Goal: Check status: Check status

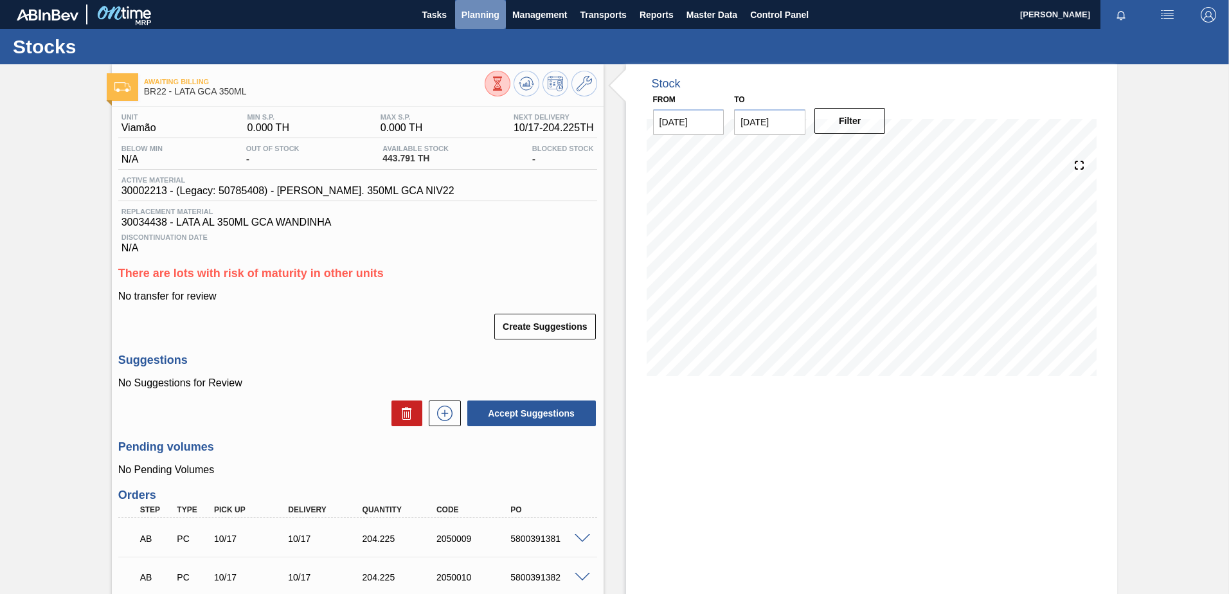
click at [485, 19] on span "Planning" at bounding box center [480, 14] width 38 height 15
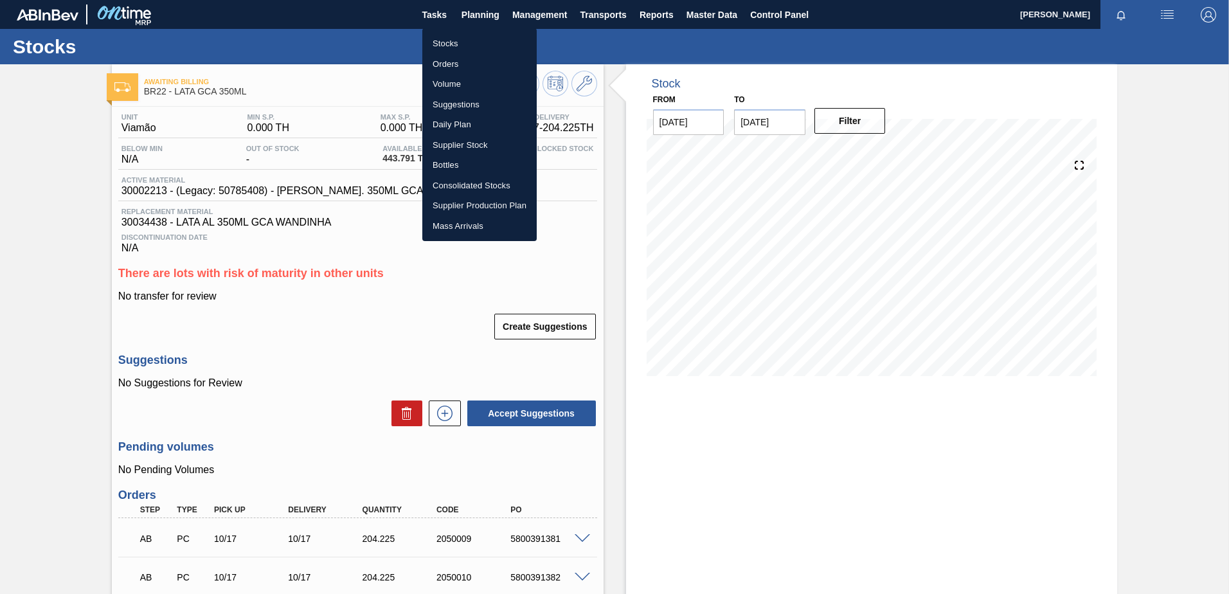
click at [460, 41] on li "Stocks" at bounding box center [479, 43] width 114 height 21
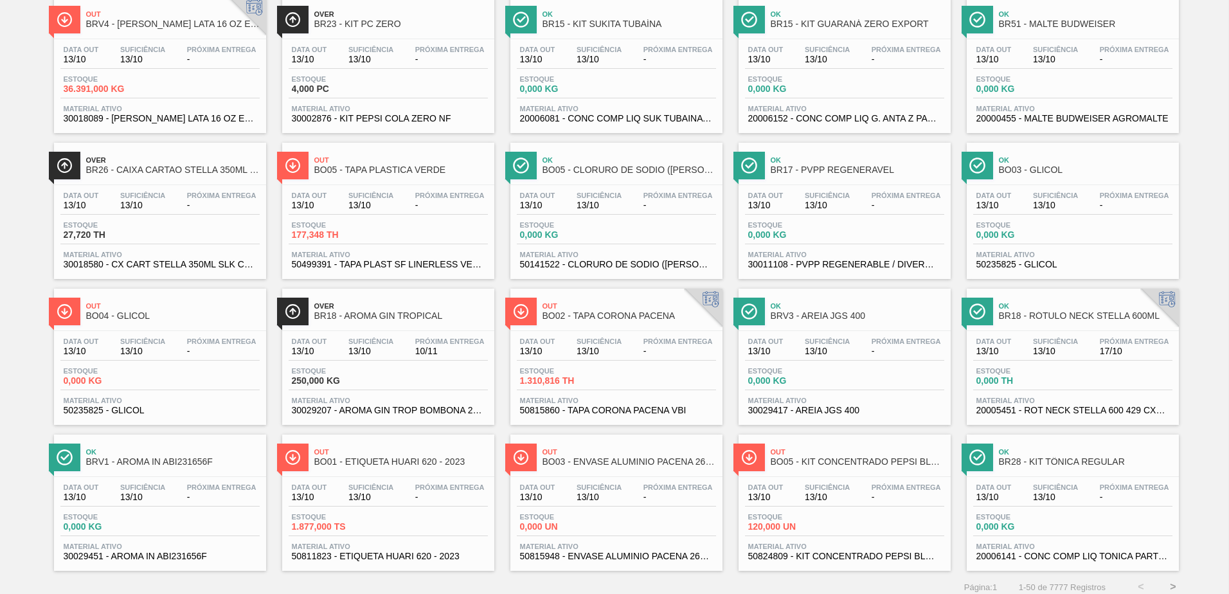
scroll to position [992, 0]
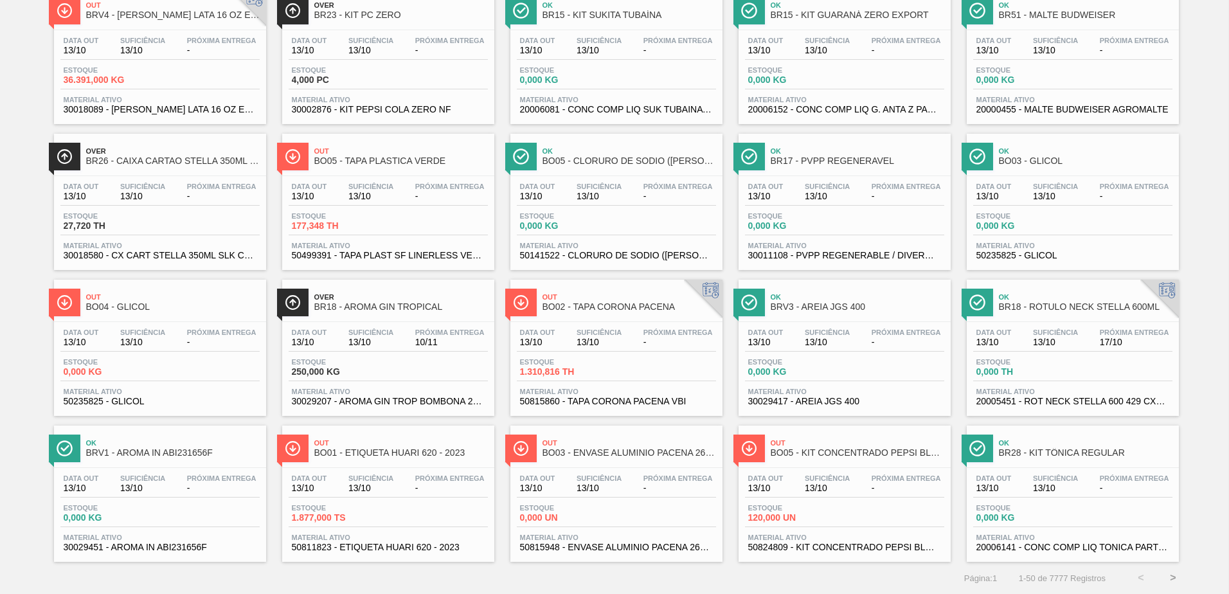
click at [1177, 582] on button ">" at bounding box center [1173, 578] width 32 height 32
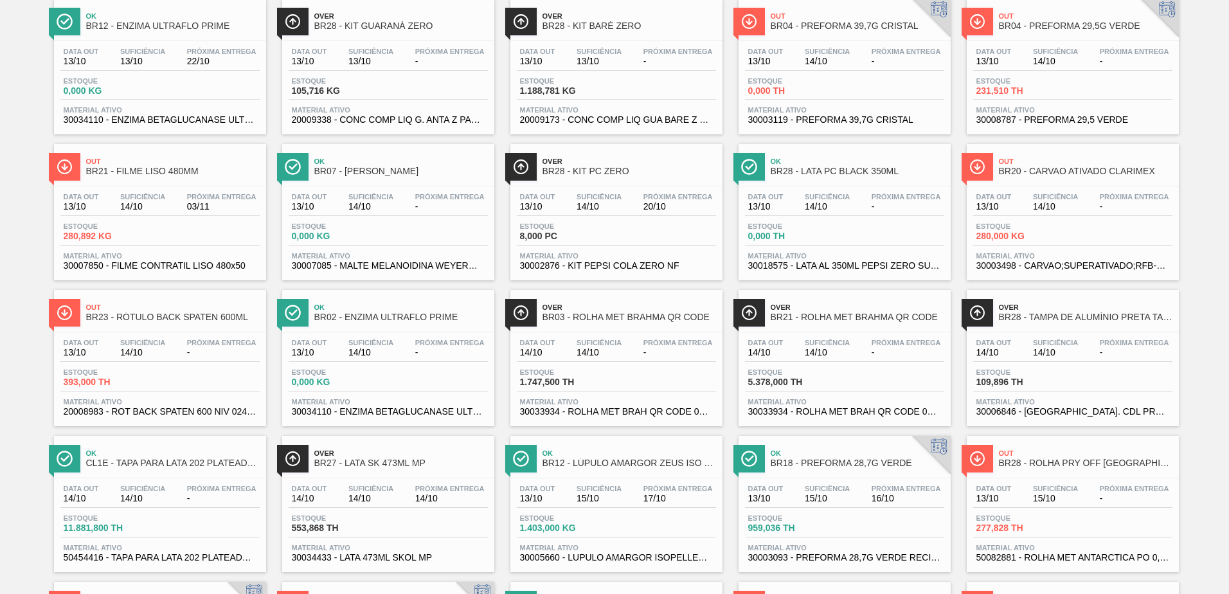
scroll to position [964, 0]
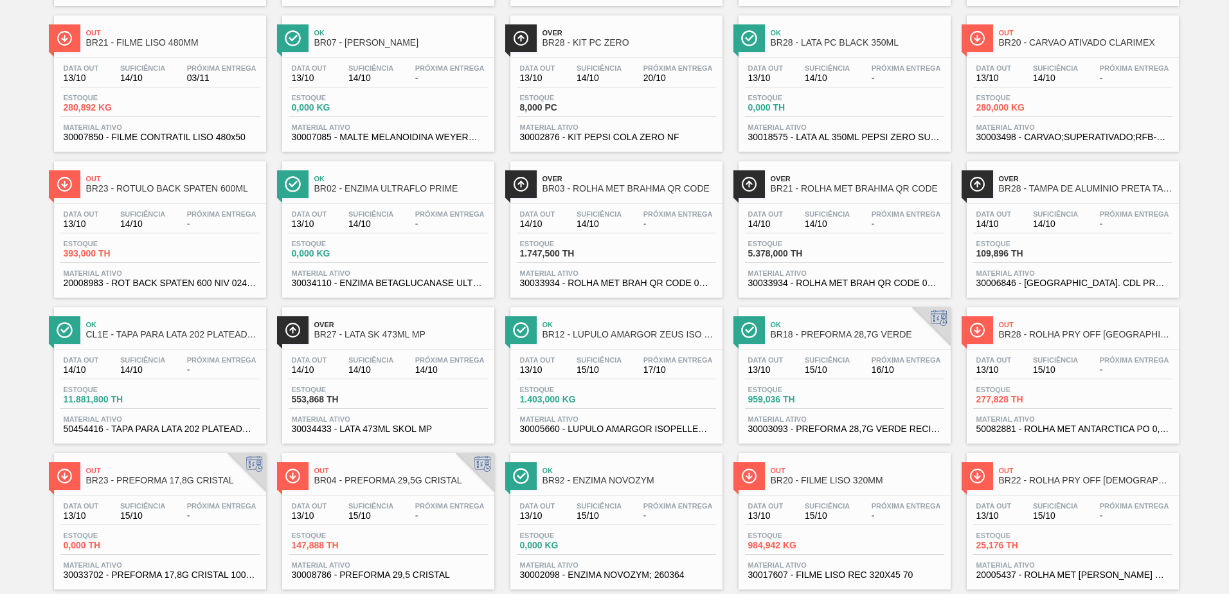
click at [187, 215] on span "Próxima Entrega" at bounding box center [221, 214] width 69 height 8
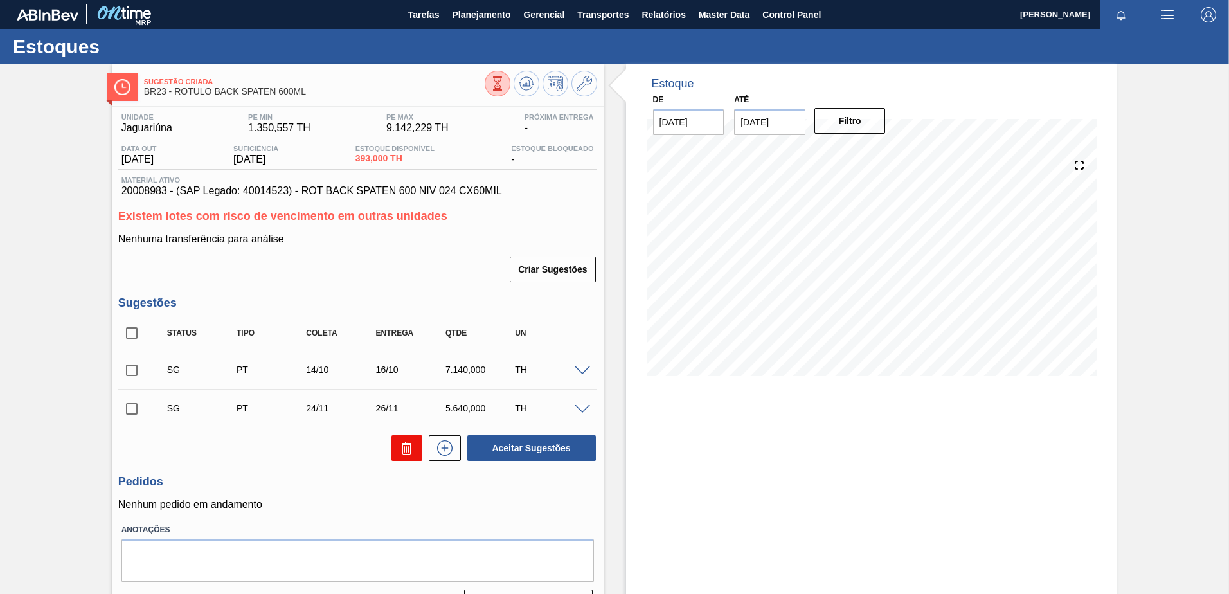
click at [400, 445] on icon at bounding box center [406, 447] width 15 height 15
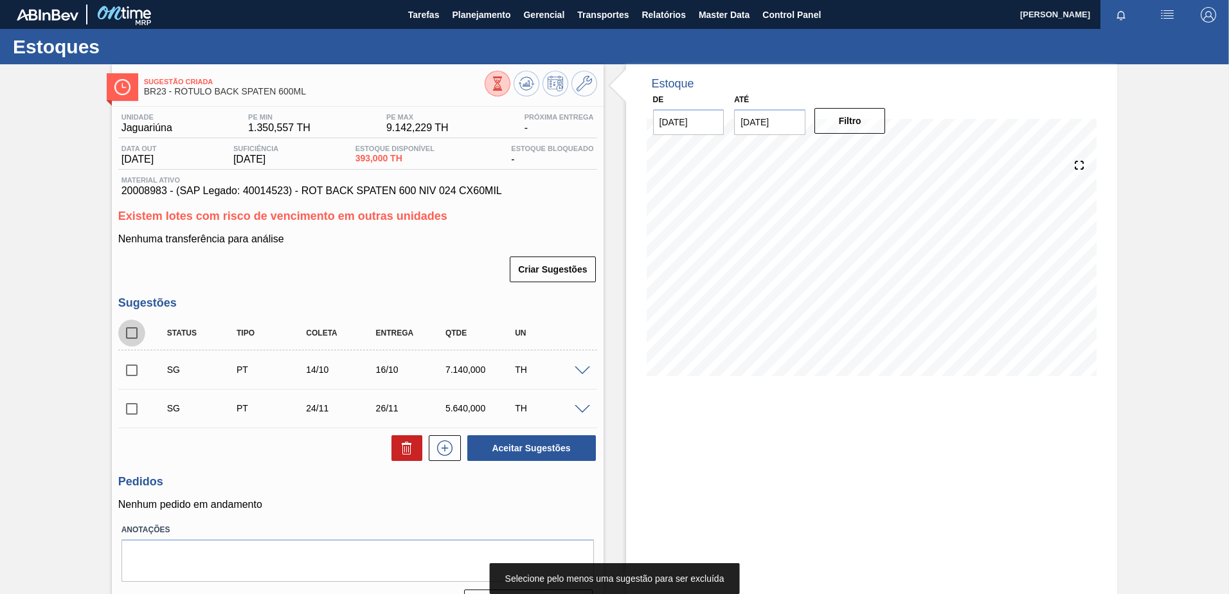
click at [133, 343] on input "checkbox" at bounding box center [131, 332] width 27 height 27
checkbox input "true"
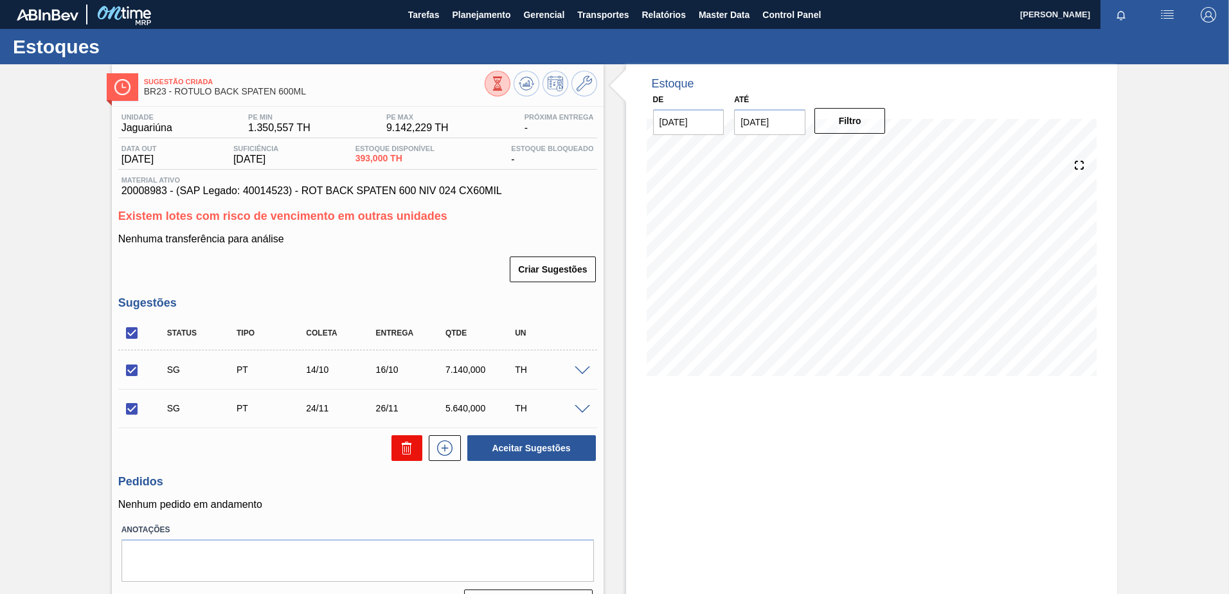
click at [404, 451] on icon at bounding box center [404, 449] width 1 height 6
checkbox input "false"
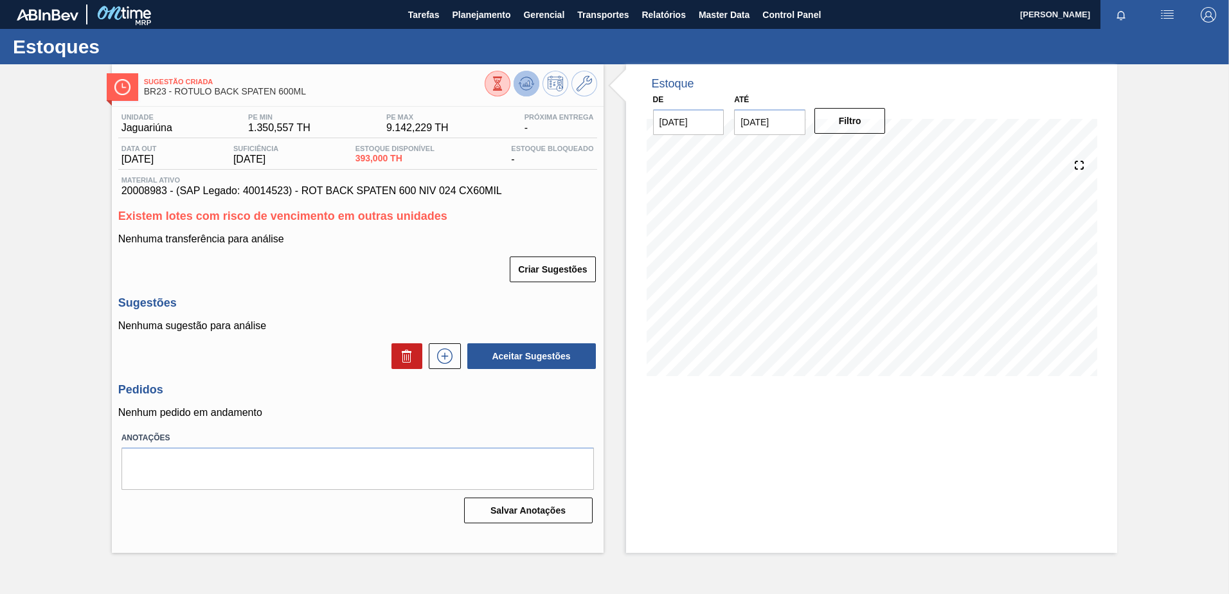
click at [535, 89] on button at bounding box center [527, 84] width 26 height 26
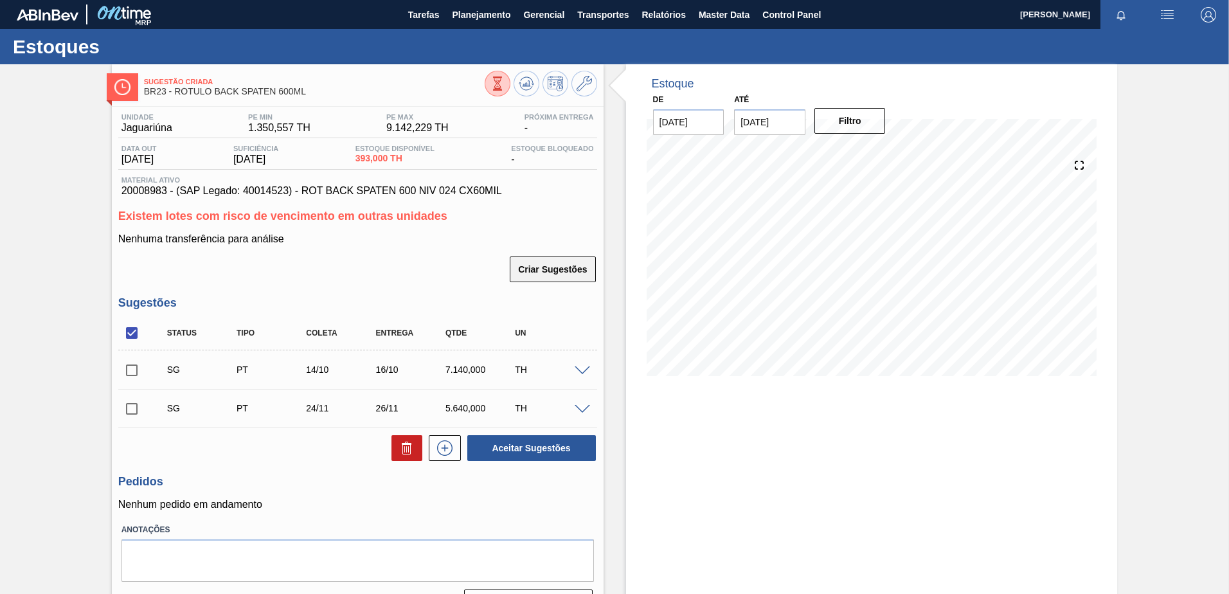
click at [528, 268] on button "Criar Sugestões" at bounding box center [552, 269] width 85 height 26
click at [528, 267] on button "Criar Sugestões" at bounding box center [552, 269] width 85 height 26
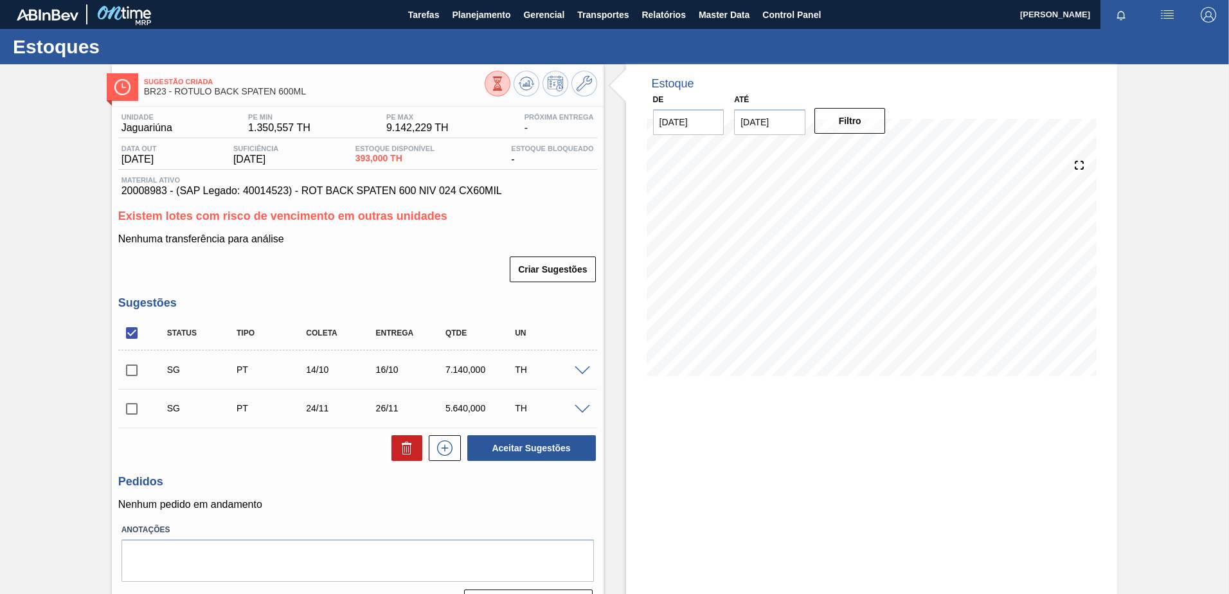
click at [528, 267] on button "Criar Sugestões" at bounding box center [552, 269] width 85 height 26
click at [527, 267] on button "Criar Sugestões" at bounding box center [552, 269] width 85 height 26
click at [578, 371] on span at bounding box center [582, 371] width 15 height 10
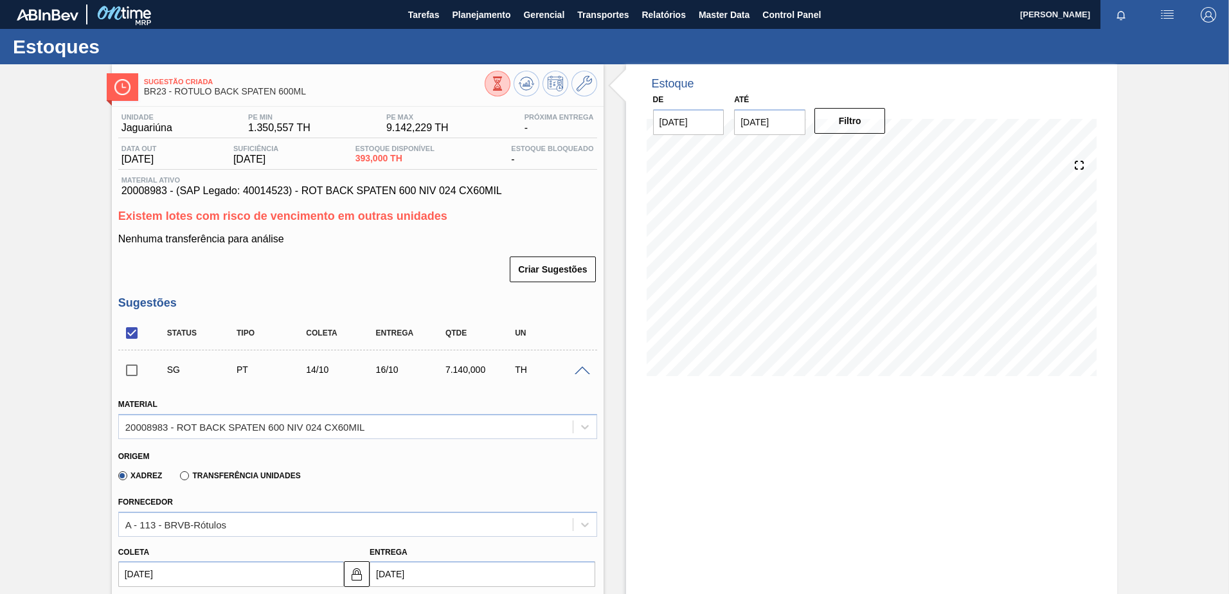
scroll to position [193, 0]
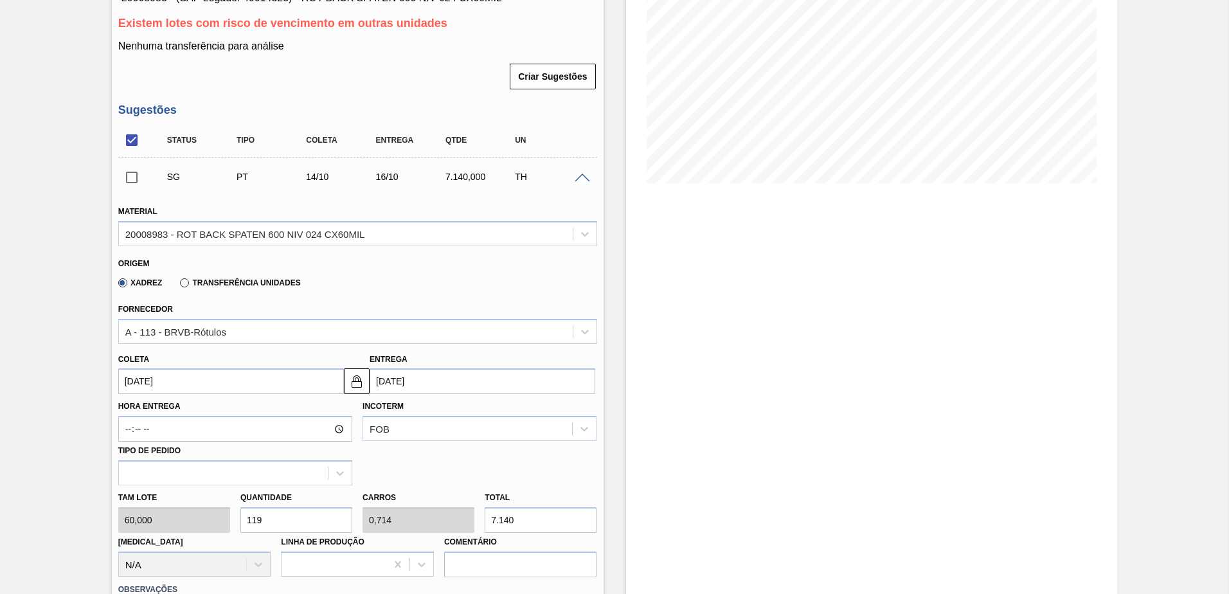
click at [397, 373] on input "16/10/2025" at bounding box center [483, 381] width 226 height 26
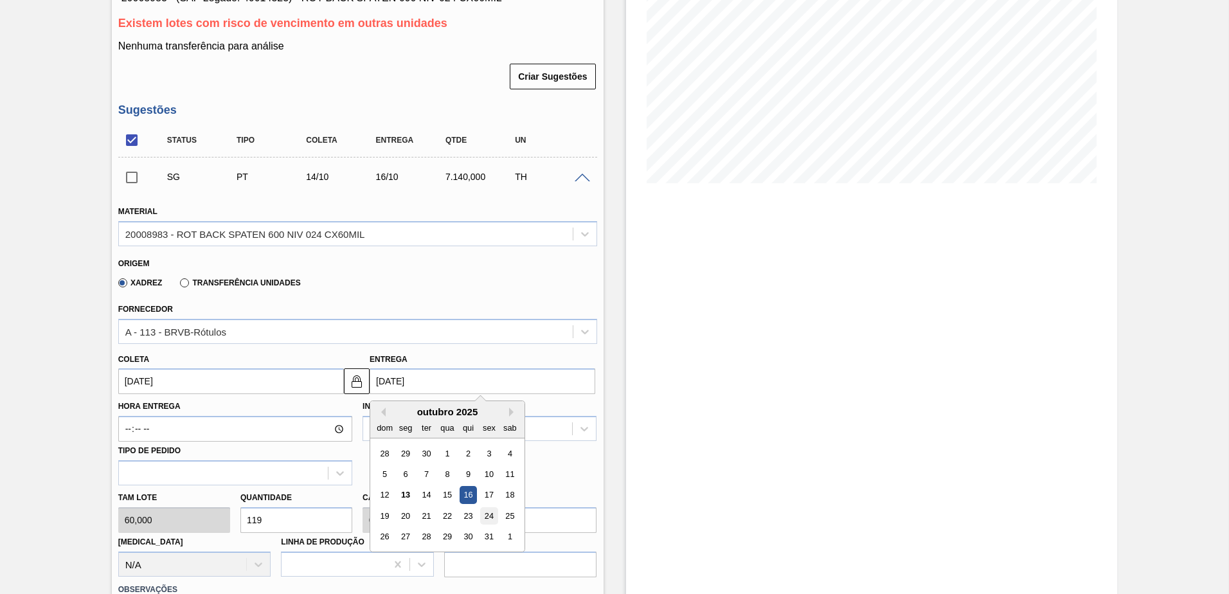
click at [488, 514] on div "24" at bounding box center [488, 515] width 17 height 17
type input "22/10/2025"
type input "24/10/2025"
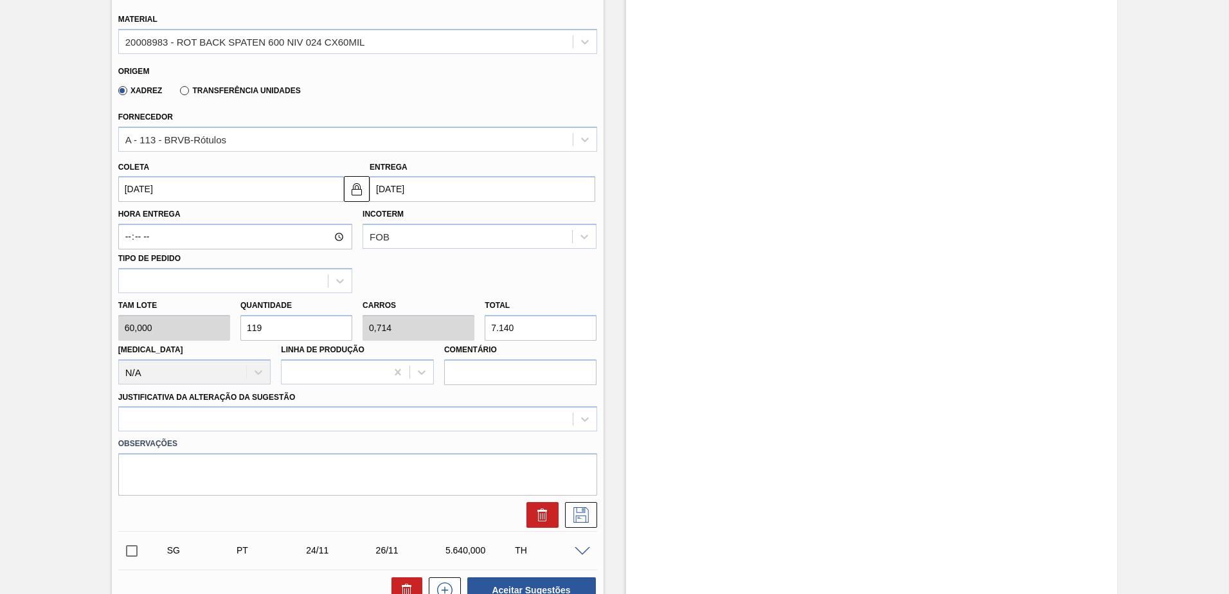
scroll to position [386, 0]
click at [578, 511] on icon at bounding box center [581, 513] width 21 height 15
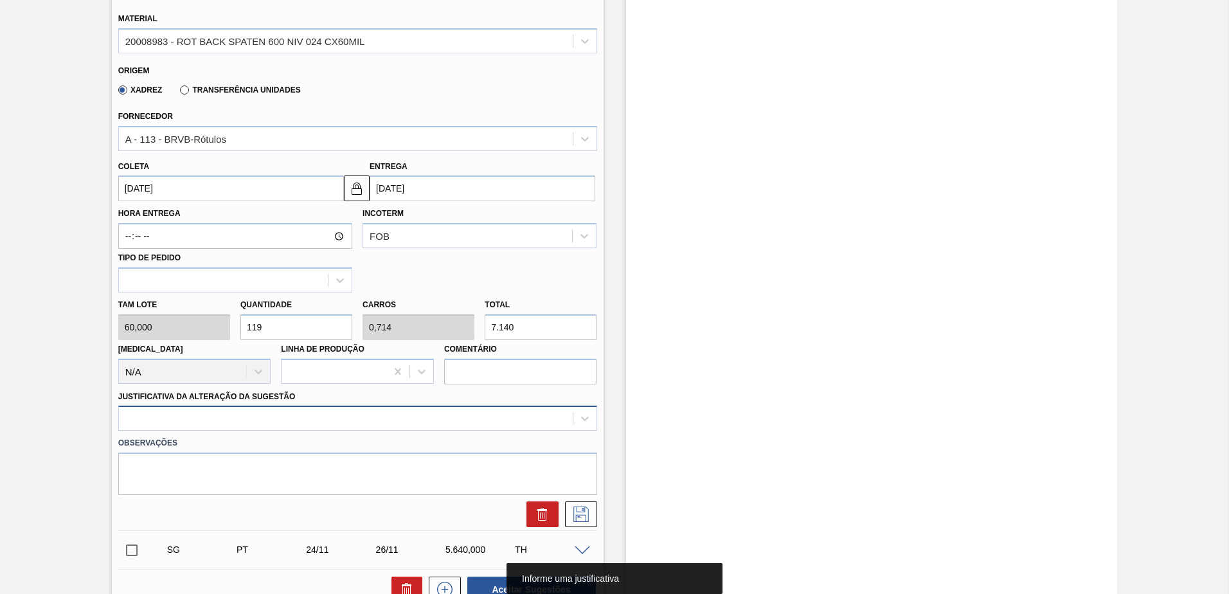
click at [229, 415] on div at bounding box center [357, 418] width 479 height 25
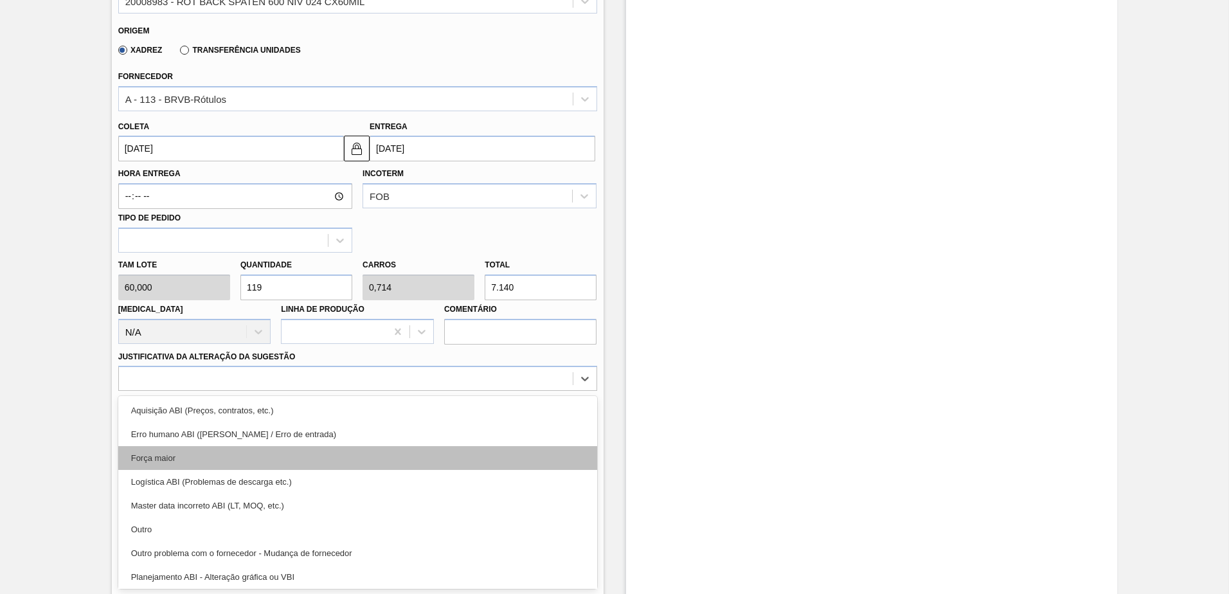
click at [238, 458] on div "Força maior" at bounding box center [357, 458] width 479 height 24
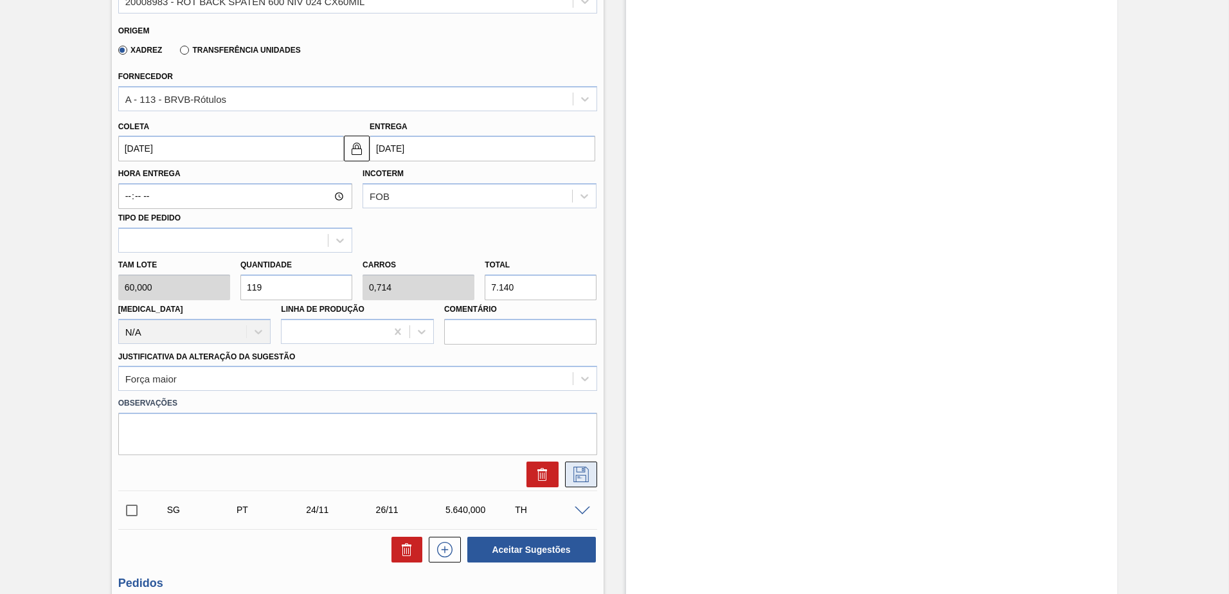
drag, startPoint x: 560, startPoint y: 460, endPoint x: 573, endPoint y: 471, distance: 16.9
click at [560, 462] on div at bounding box center [357, 471] width 489 height 32
click at [573, 471] on icon at bounding box center [581, 474] width 21 height 15
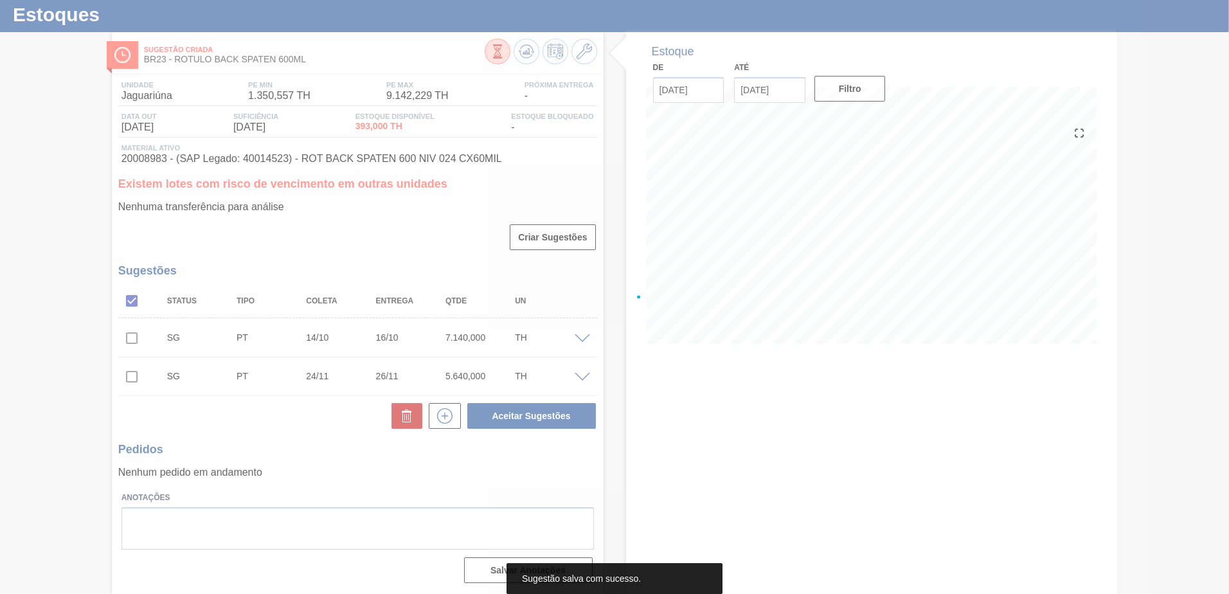
scroll to position [32, 0]
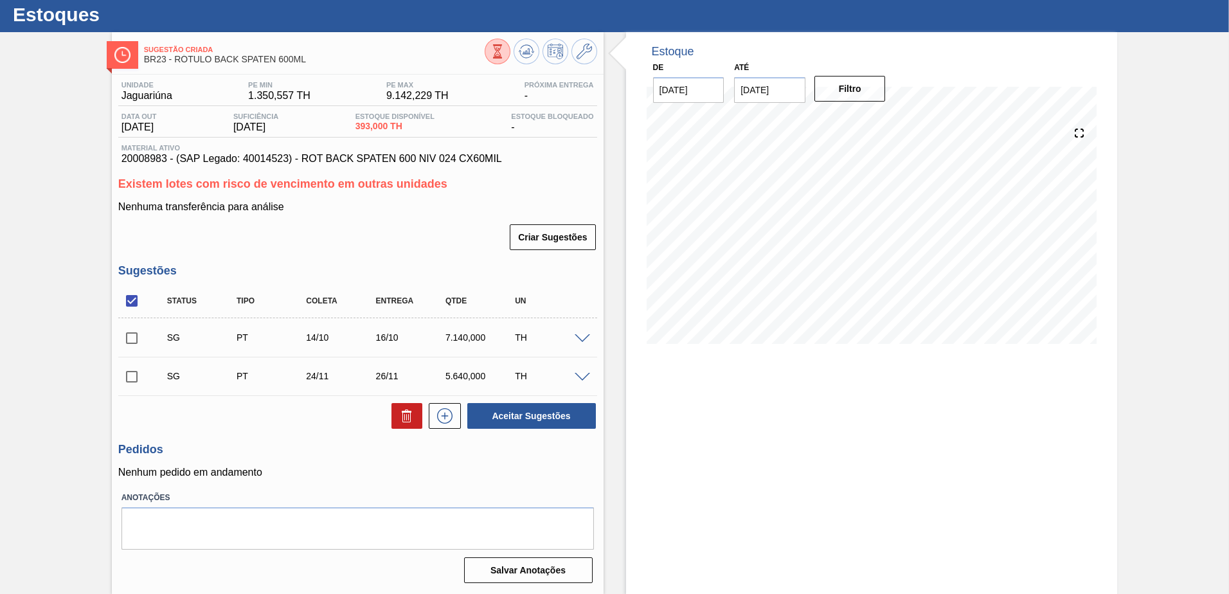
click at [582, 337] on span at bounding box center [582, 339] width 15 height 10
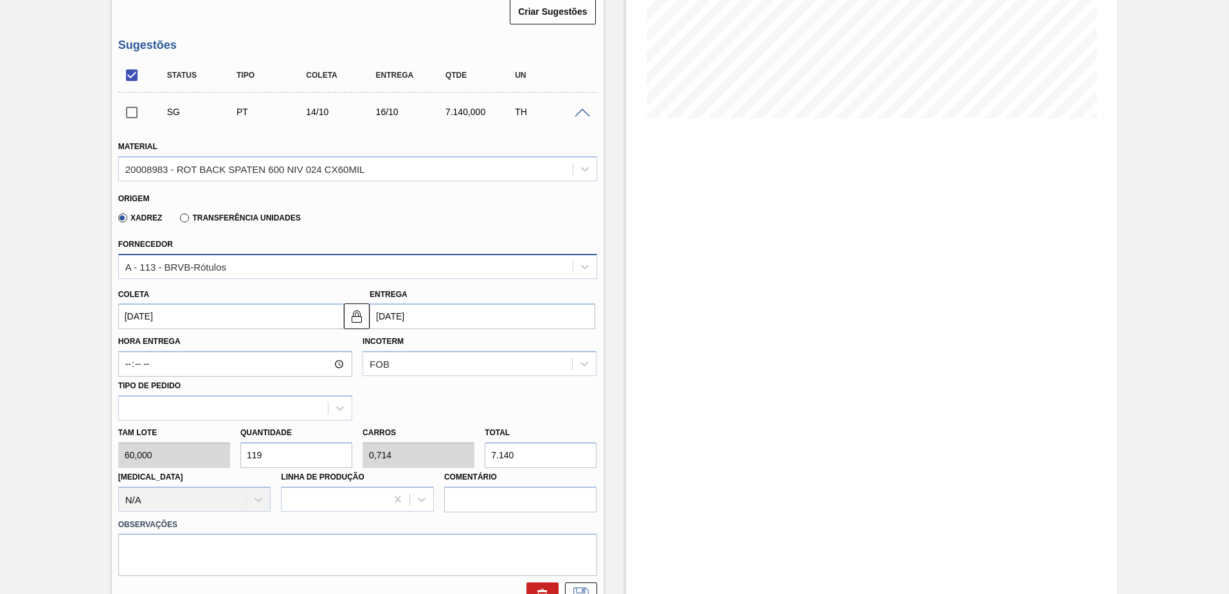
scroll to position [255, 0]
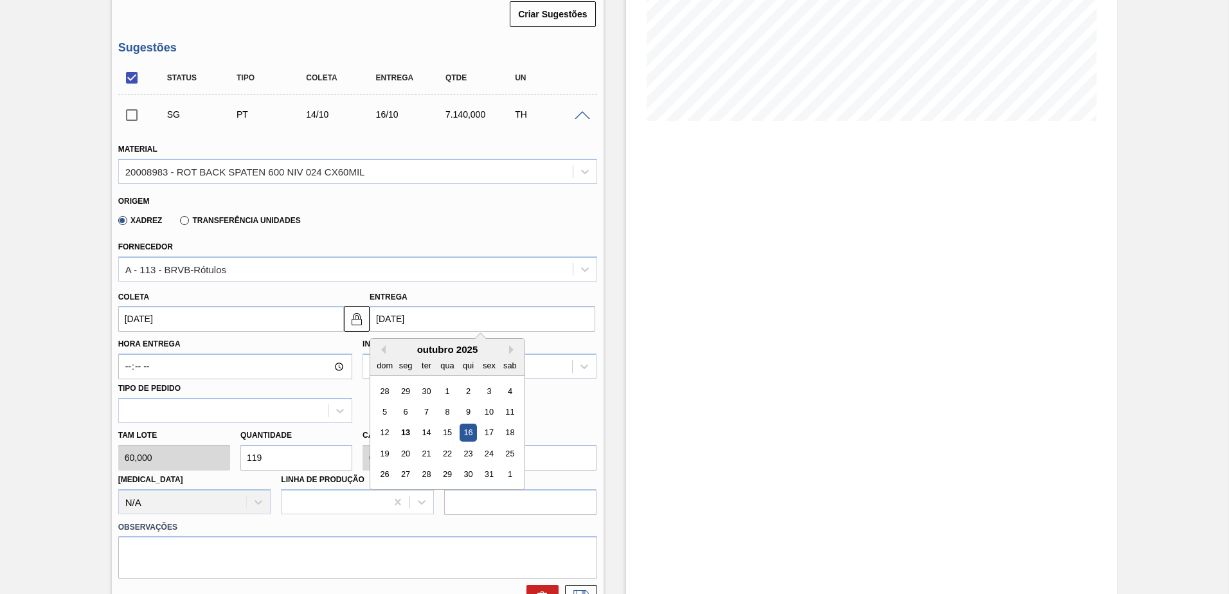
click at [422, 322] on input "[DATE]" at bounding box center [483, 319] width 226 height 26
click at [499, 449] on div "19 20 21 22 23 24 25" at bounding box center [447, 453] width 146 height 21
click at [505, 451] on div "25" at bounding box center [509, 453] width 17 height 17
type input "[DATE]"
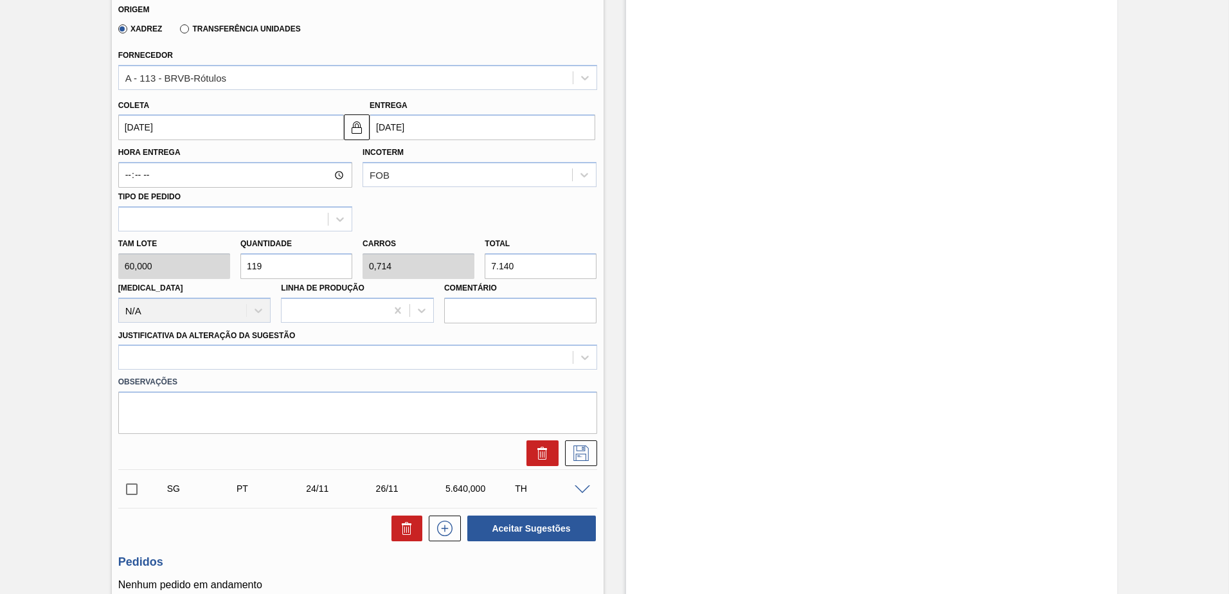
scroll to position [448, 0]
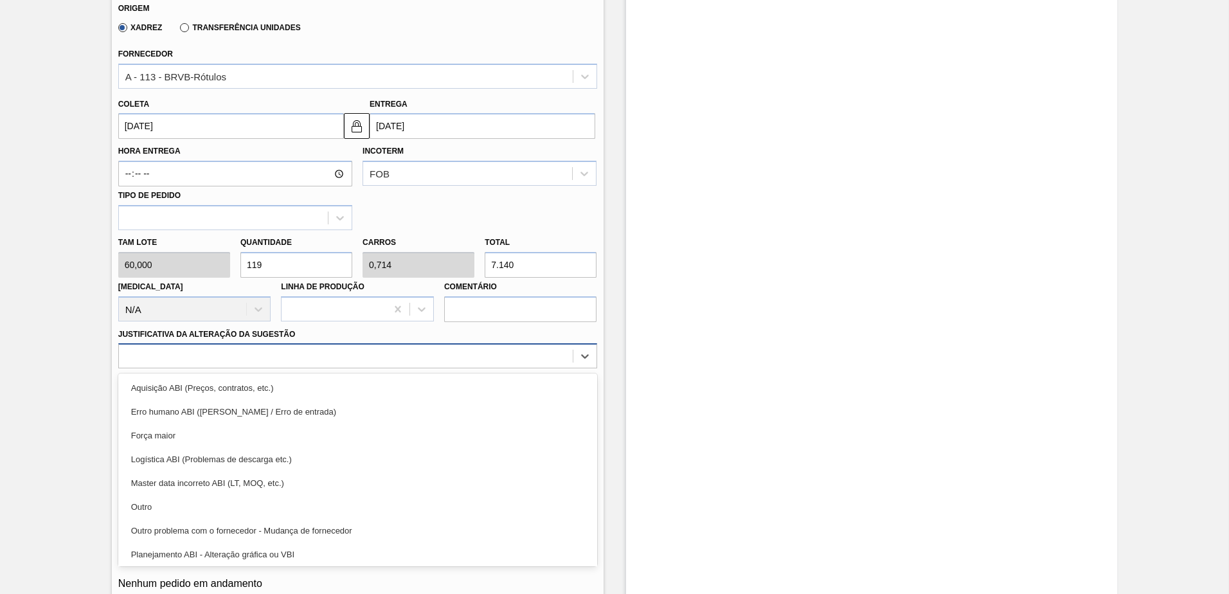
click at [316, 367] on div at bounding box center [357, 355] width 479 height 25
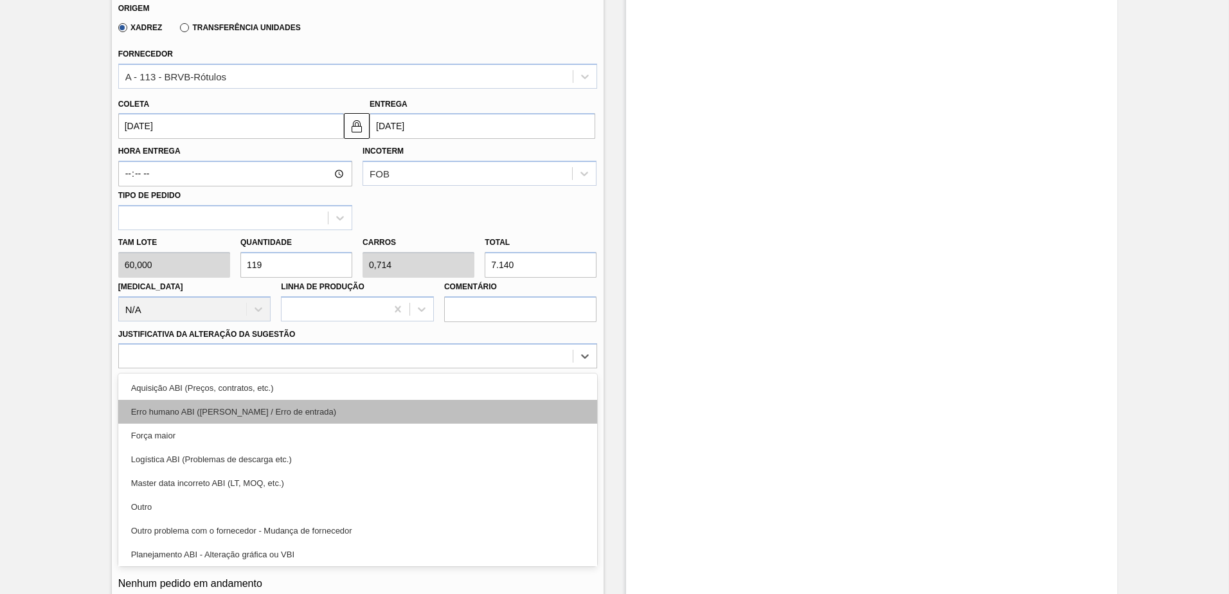
click at [310, 415] on div "Erro humano ABI (Cálculo / Erro de entrada)" at bounding box center [357, 412] width 479 height 24
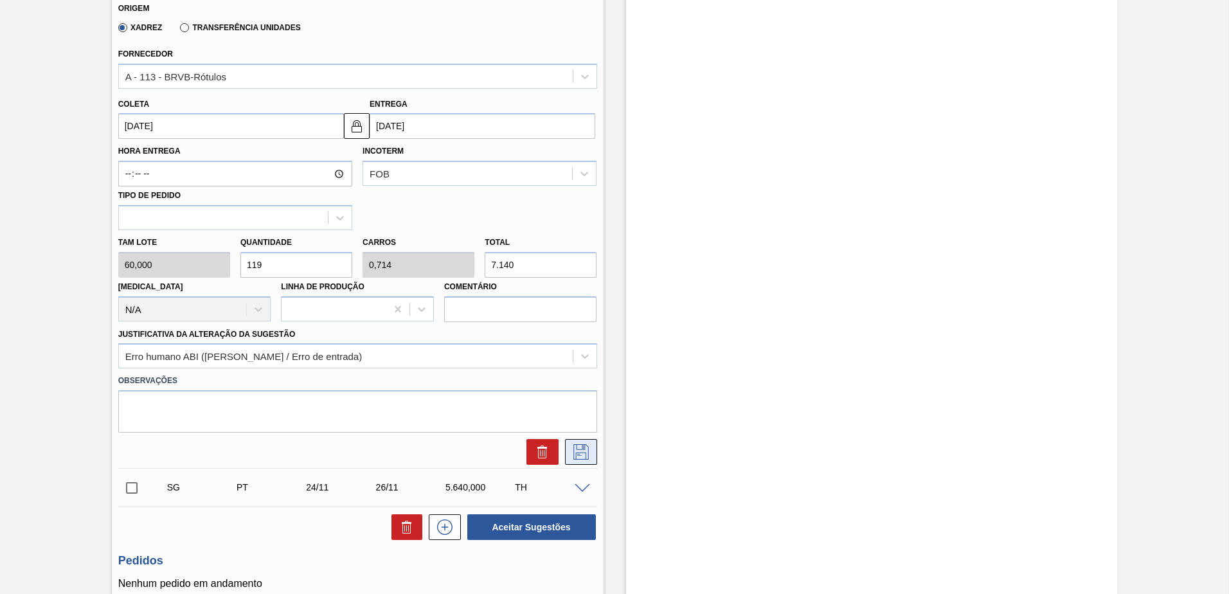
click at [582, 452] on icon at bounding box center [580, 451] width 15 height 15
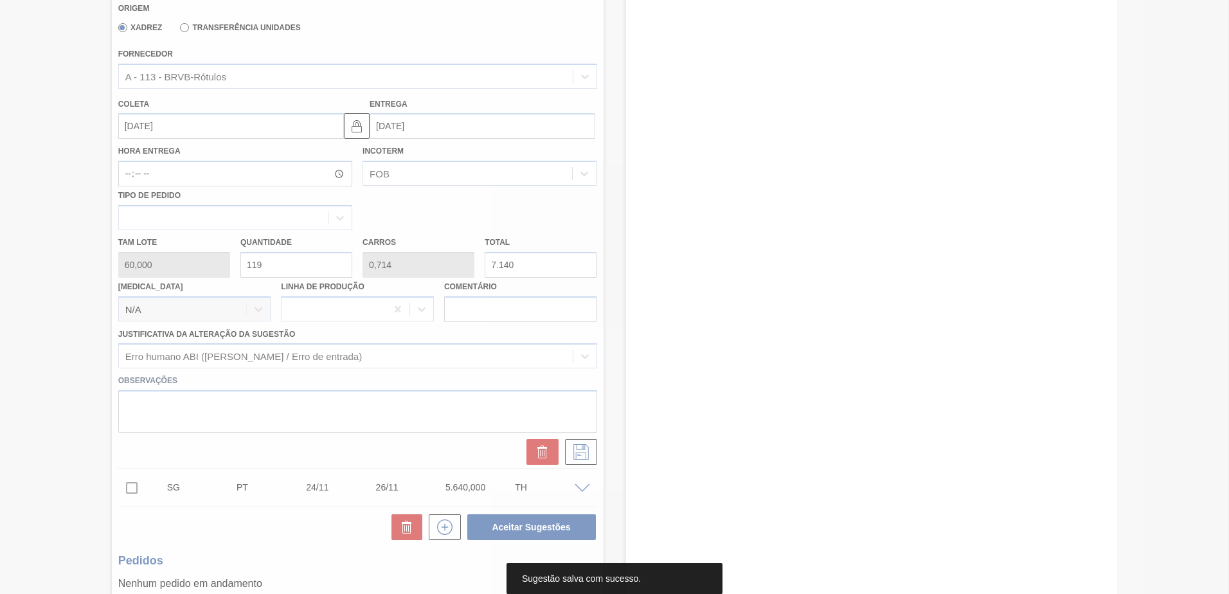
scroll to position [32, 0]
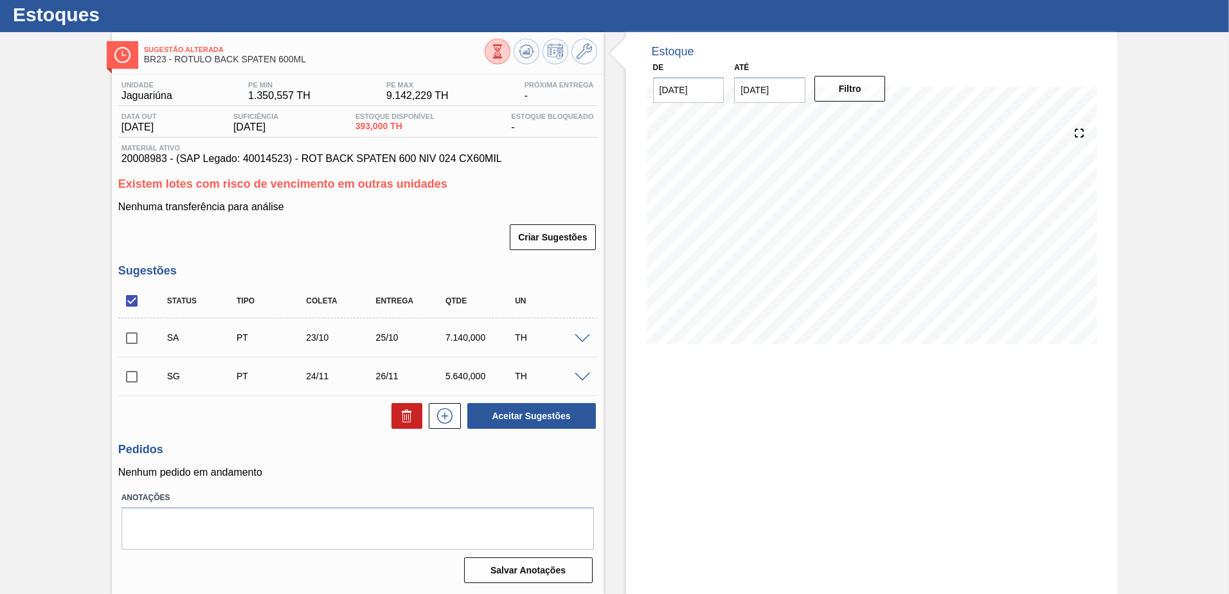
click at [134, 300] on input "checkbox" at bounding box center [131, 300] width 27 height 27
click at [135, 300] on input "checkbox" at bounding box center [131, 300] width 27 height 27
checkbox input "true"
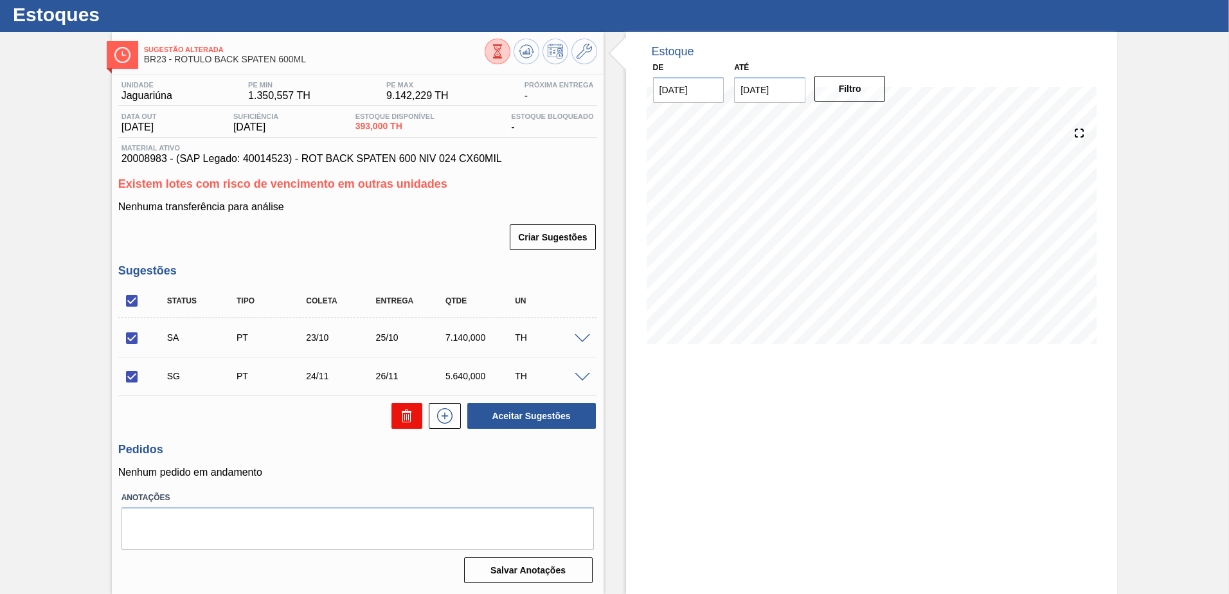
click at [408, 419] on icon at bounding box center [408, 417] width 1 height 6
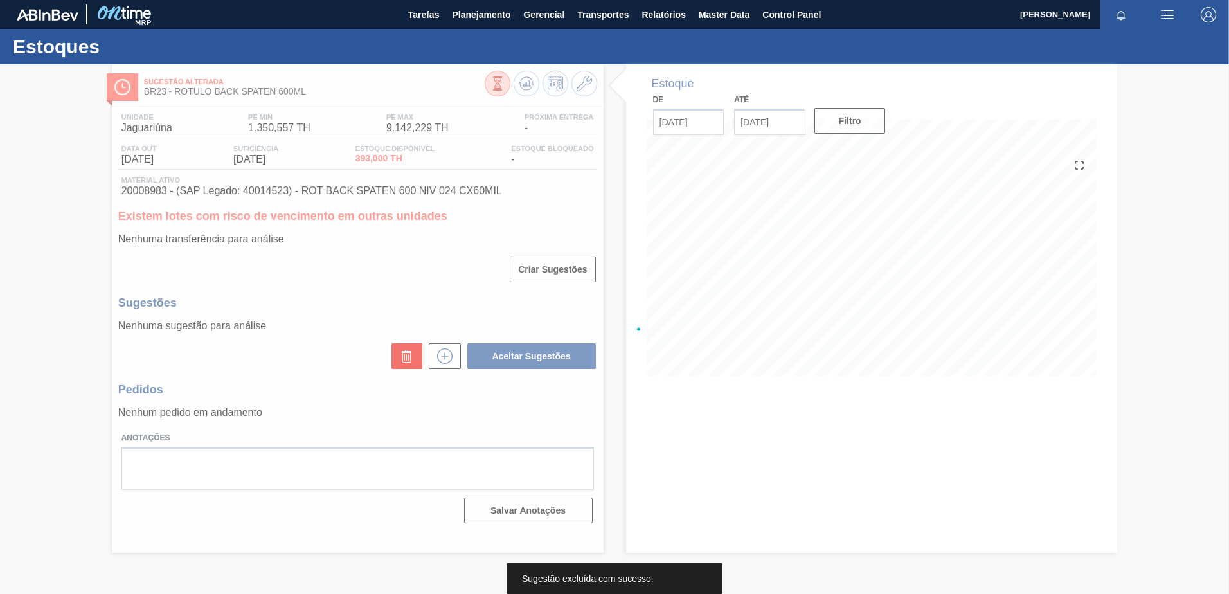
scroll to position [0, 0]
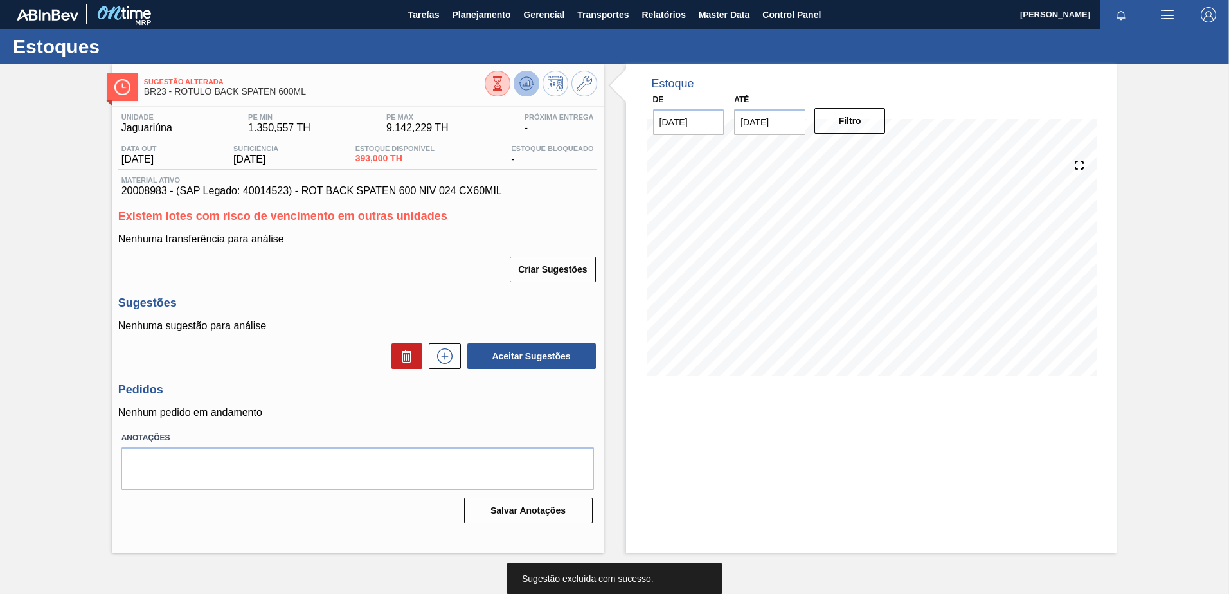
click at [525, 87] on icon at bounding box center [526, 83] width 15 height 15
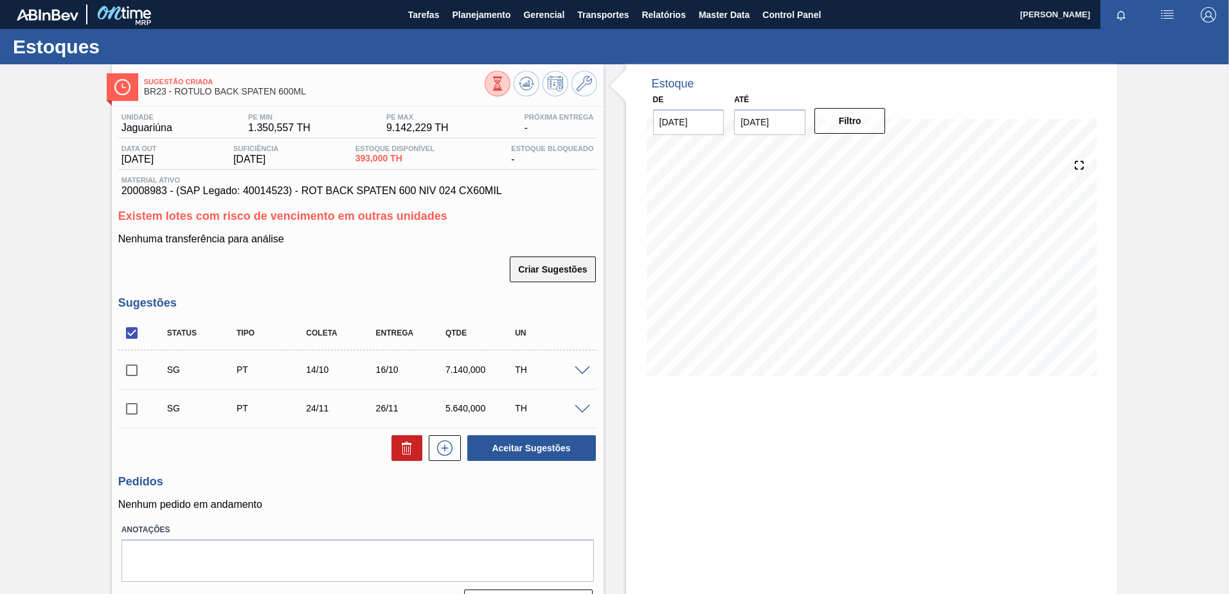
click at [555, 272] on button "Criar Sugestões" at bounding box center [552, 269] width 85 height 26
click at [555, 271] on button "Criar Sugestões" at bounding box center [552, 269] width 85 height 26
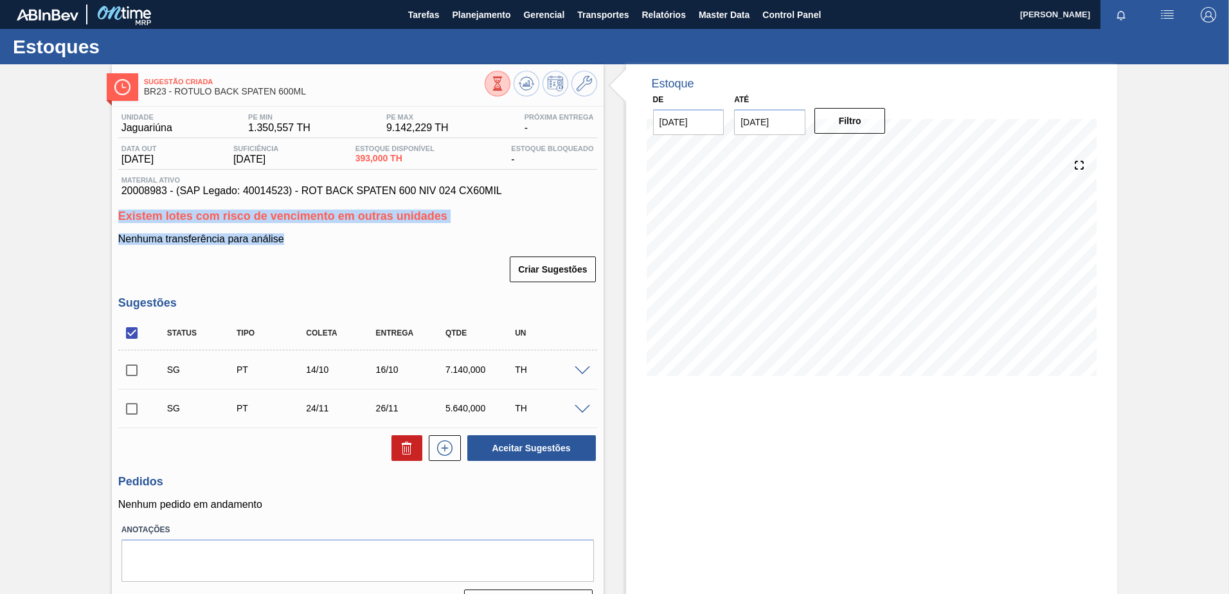
drag, startPoint x: 117, startPoint y: 217, endPoint x: 526, endPoint y: 237, distance: 409.3
click at [526, 237] on div "Unidade Jaguariúna PE MIN 1.350,557 TH PE MAX 9.142,229 TH Próxima Entrega - Da…" at bounding box center [358, 363] width 492 height 513
click at [370, 260] on div "Criar Sugestões" at bounding box center [357, 269] width 479 height 28
drag, startPoint x: 471, startPoint y: 226, endPoint x: 93, endPoint y: 204, distance: 378.5
click at [93, 204] on div "Sugestão Criada BR23 - RÓTULO BACK SPATEN 600ML Unidade Jaguariúna PE MIN 1.350…" at bounding box center [614, 345] width 1229 height 562
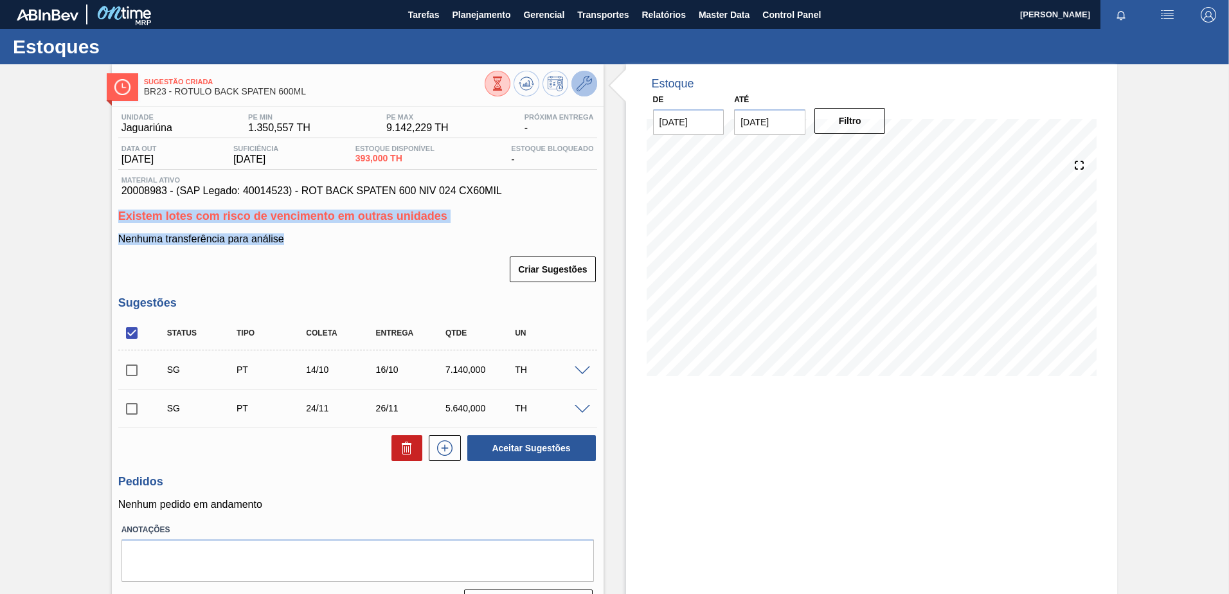
click at [592, 82] on button at bounding box center [584, 84] width 26 height 26
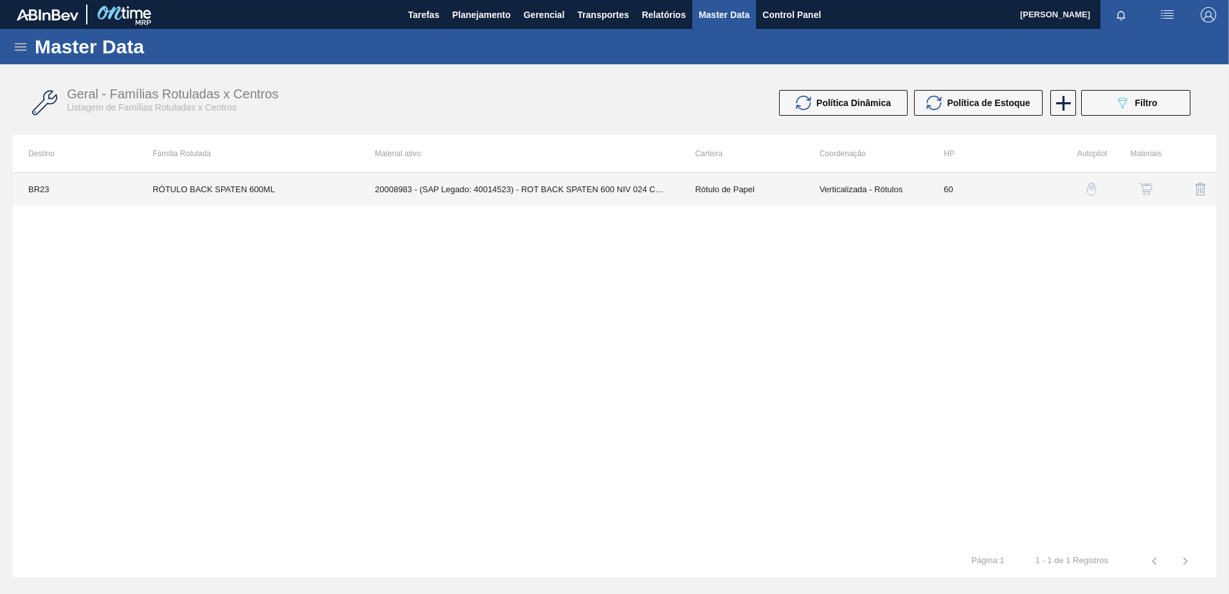
click at [678, 192] on td "20008983 - (SAP Legado: 40014523) - ROT BACK SPATEN 600 NIV 024 CX60MIL" at bounding box center [519, 189] width 320 height 32
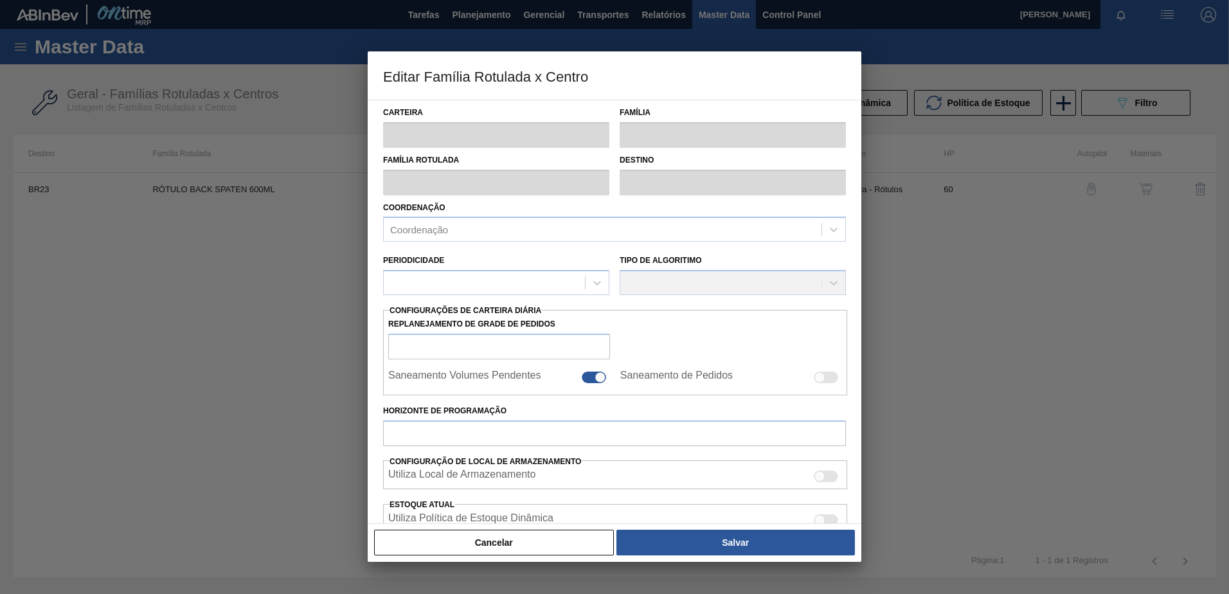
type input "Rótulo de Papel"
type input "Rótulo Papel"
type input "RÓTULO BACK SPATEN 600ML"
type input "BR23 - Jaguariúna"
type input "60"
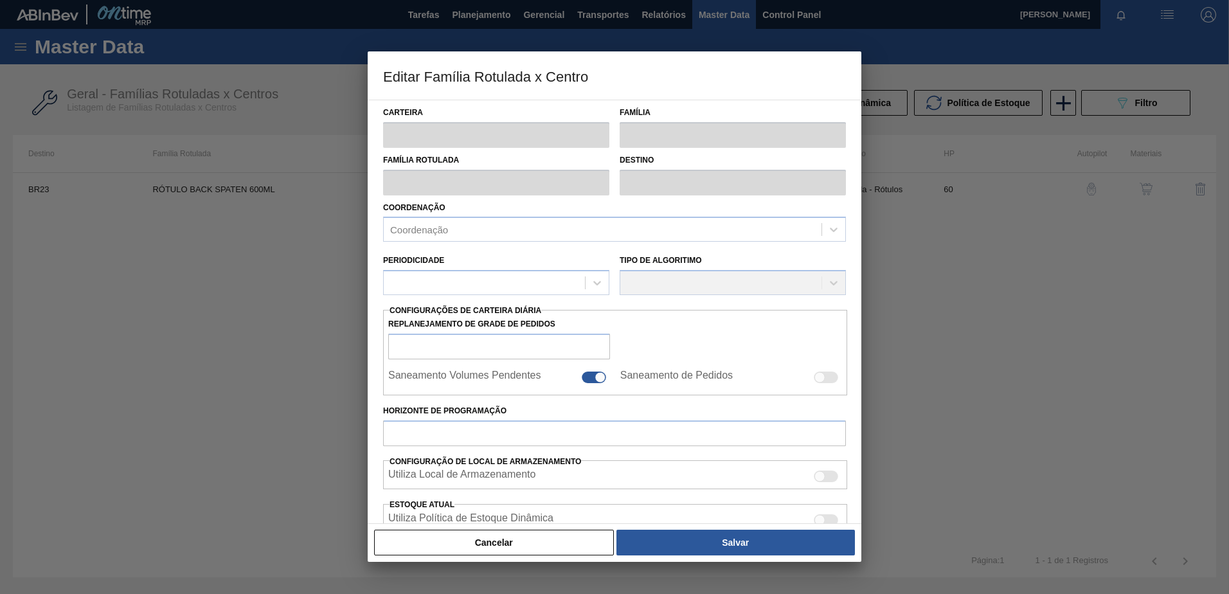
type input "1.350,557"
type input "9.142,229"
type input "70"
type input "6.804,727"
checkbox input "true"
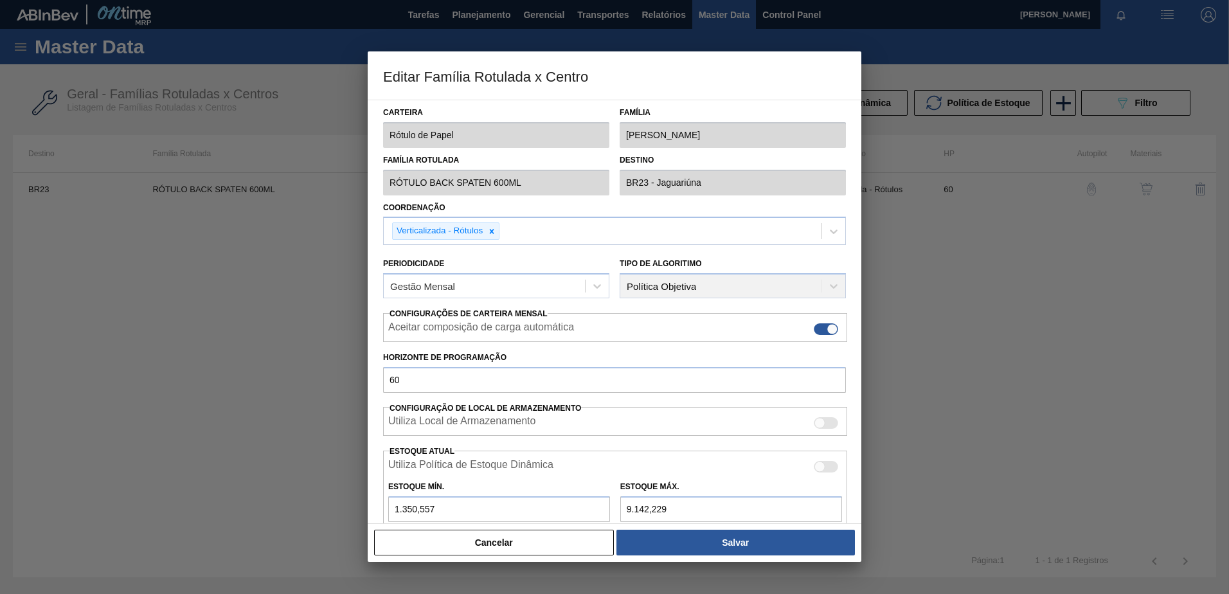
scroll to position [166, 0]
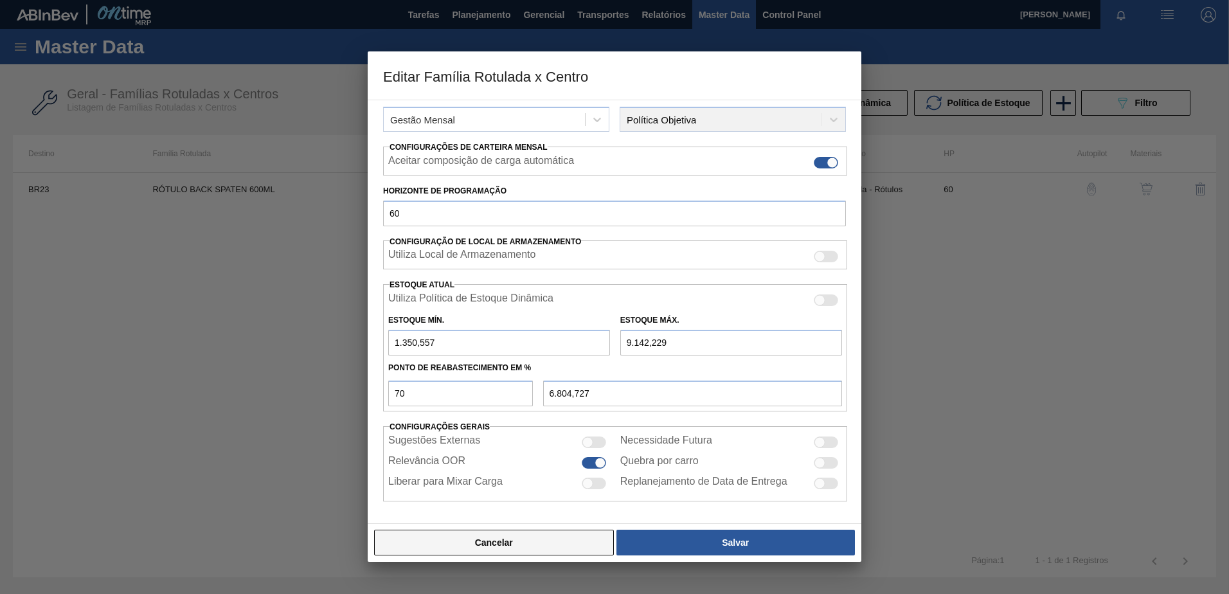
click at [501, 541] on button "Cancelar" at bounding box center [494, 543] width 240 height 26
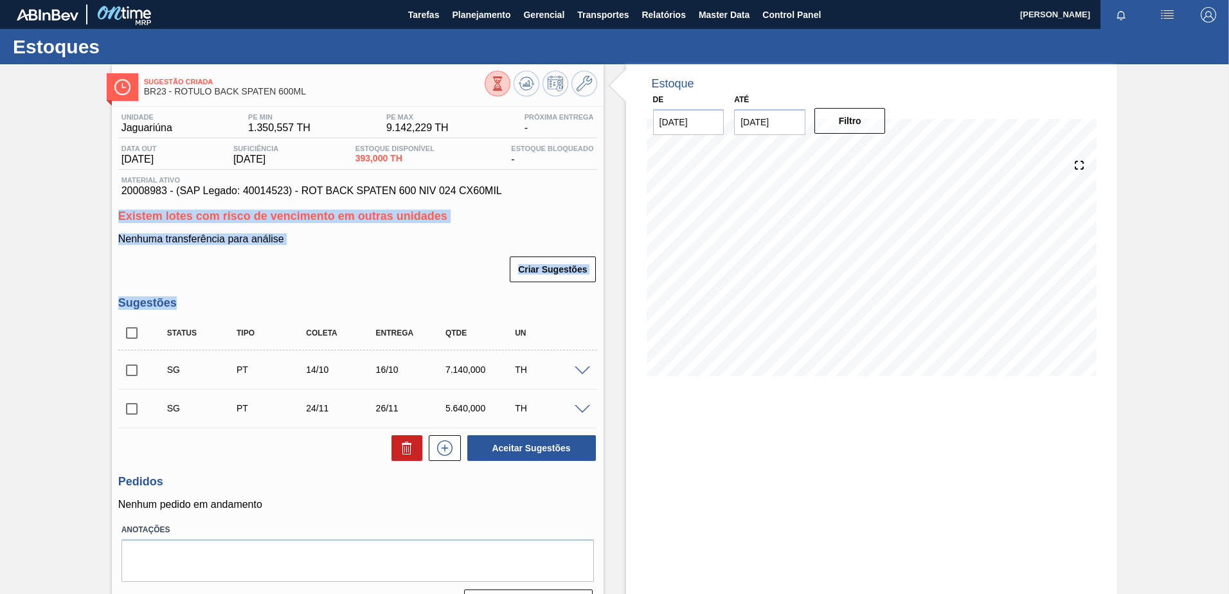
drag, startPoint x: 105, startPoint y: 204, endPoint x: 452, endPoint y: 289, distance: 357.1
click at [452, 289] on div "Sugestão Criada BR23 - RÓTULO BACK SPATEN 600ML Unidade Jaguariúna PE MIN 1.350…" at bounding box center [614, 345] width 1229 height 562
drag, startPoint x: 318, startPoint y: 258, endPoint x: 312, endPoint y: 255, distance: 7.2
click at [318, 258] on div "Criar Sugestões" at bounding box center [357, 269] width 479 height 28
click at [298, 244] on p "Nenhuma transferência para análise" at bounding box center [357, 239] width 479 height 12
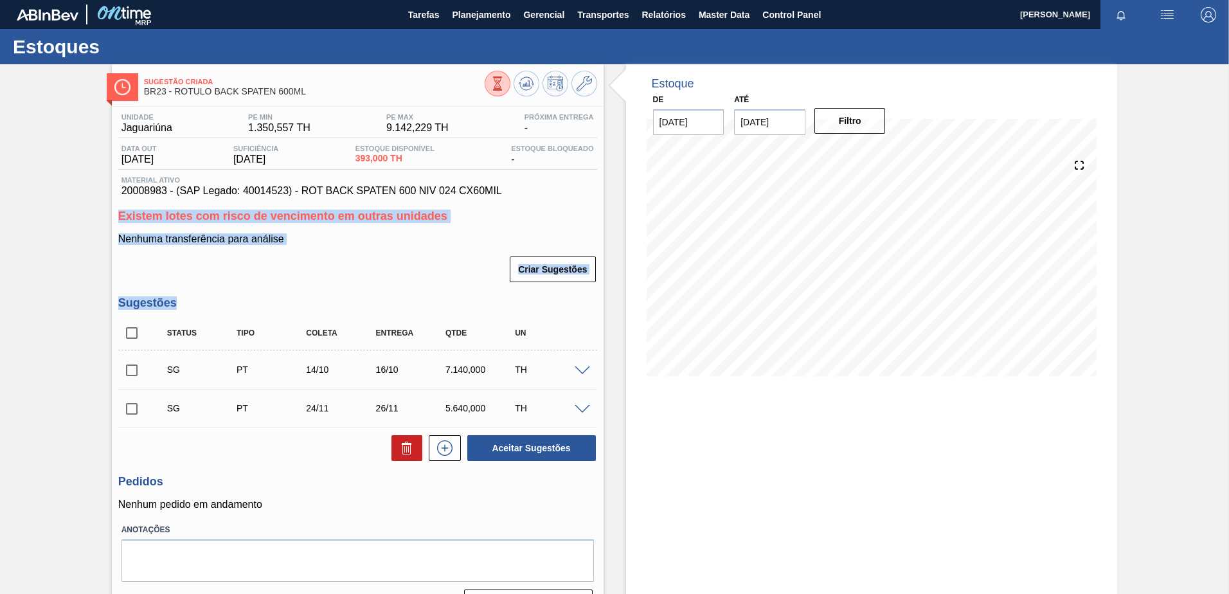
click at [146, 225] on div "Existem lotes com risco de vencimento em outras unidades Nenhuma transferência …" at bounding box center [357, 247] width 479 height 74
click at [75, 211] on div "Sugestão Criada BR23 - RÓTULO BACK SPATEN 600ML Unidade Jaguariúna PE MIN 1.350…" at bounding box center [614, 345] width 1229 height 562
drag, startPoint x: 110, startPoint y: 211, endPoint x: 309, endPoint y: 238, distance: 200.3
click at [309, 238] on div "Sugestão Criada BR23 - RÓTULO BACK SPATEN 600ML Unidade Jaguariúna PE MIN 1.350…" at bounding box center [614, 345] width 1229 height 562
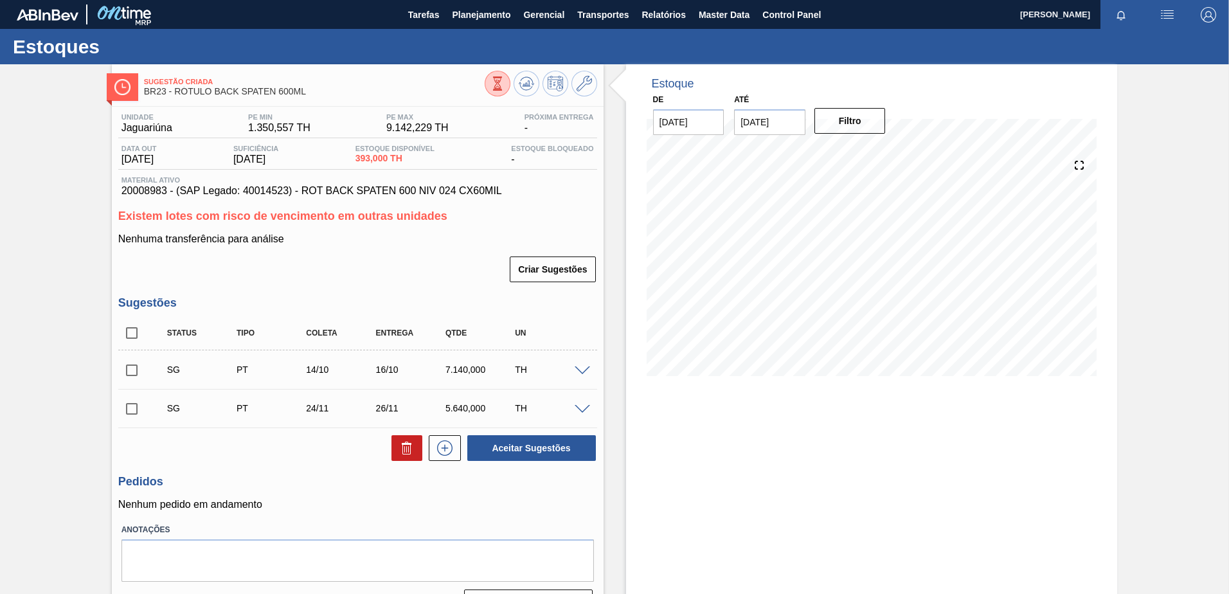
drag, startPoint x: 309, startPoint y: 238, endPoint x: 415, endPoint y: 253, distance: 107.8
click at [415, 253] on div "Nenhuma transferência para análise Criar Sugestões" at bounding box center [357, 258] width 479 height 50
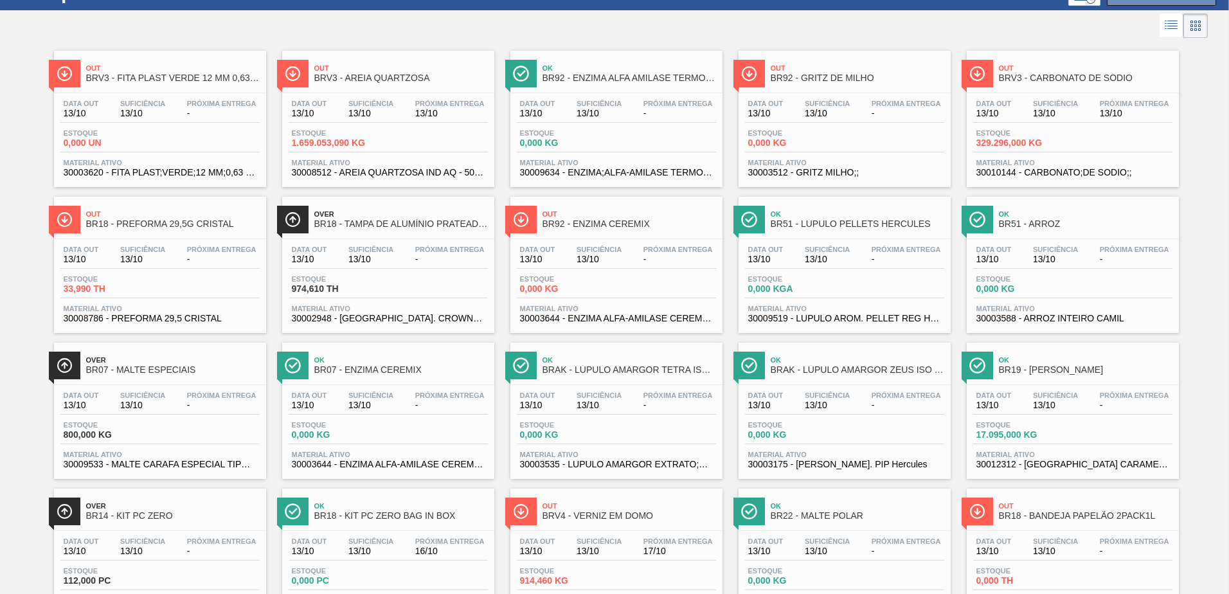
scroll to position [129, 0]
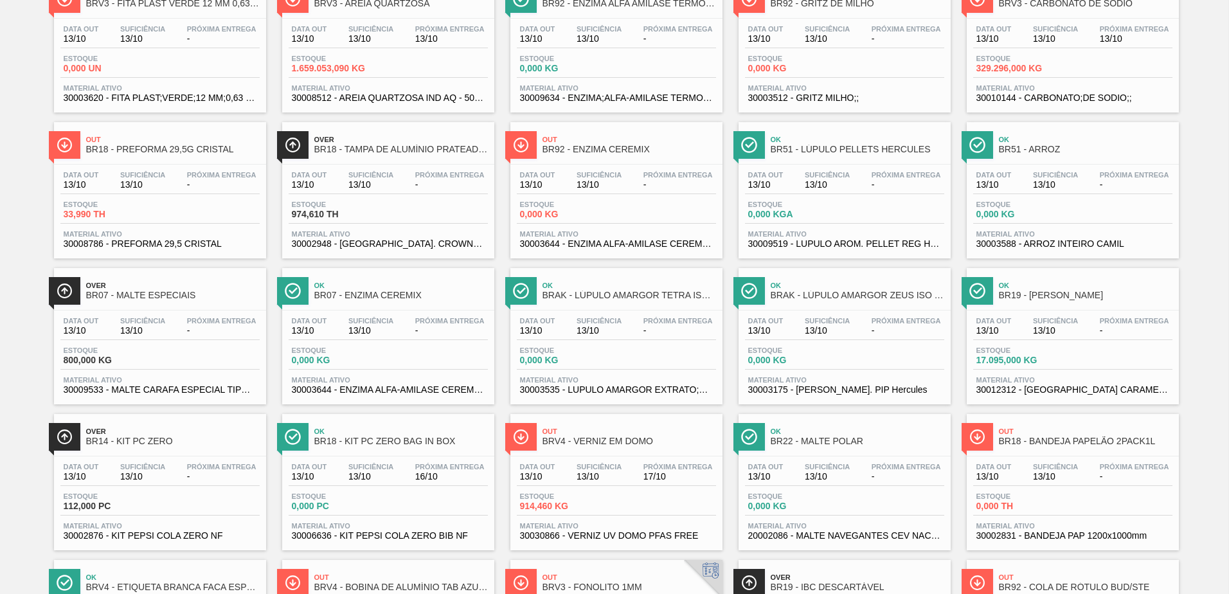
click at [424, 154] on span "BR18 - TAMPA DE ALUMÍNIO PRATEADA CROWN ISE" at bounding box center [401, 150] width 174 height 10
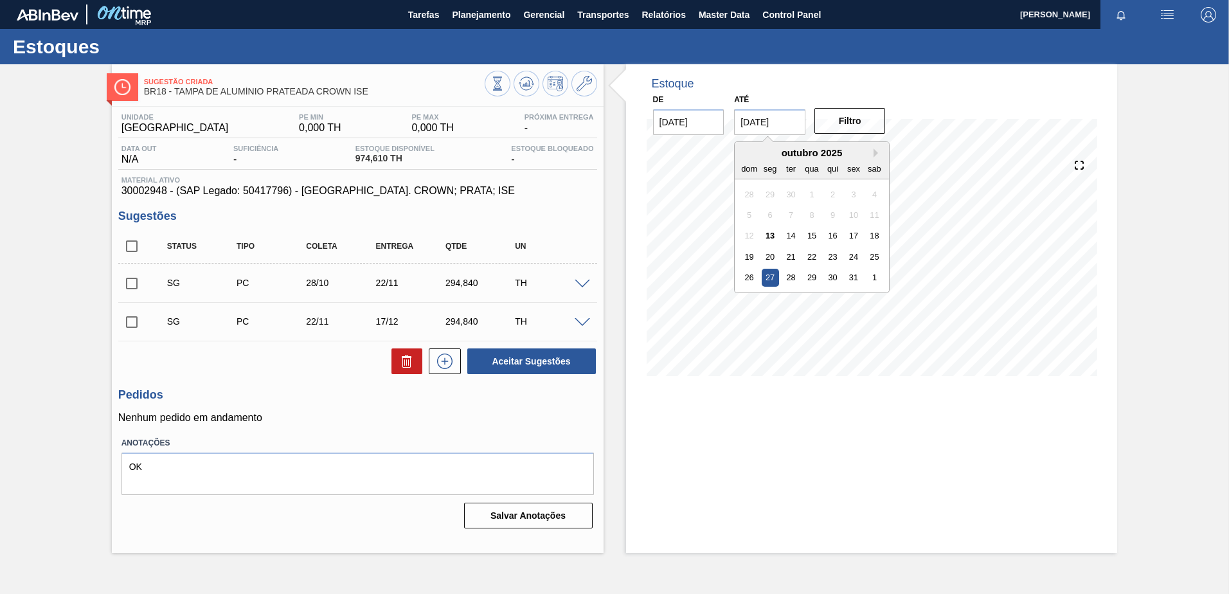
click at [774, 128] on input "27/10/2025" at bounding box center [769, 122] width 71 height 26
click at [873, 150] on button "Next Month" at bounding box center [877, 152] width 9 height 9
click at [806, 281] on div "31" at bounding box center [811, 277] width 17 height 17
type input "[DATE]"
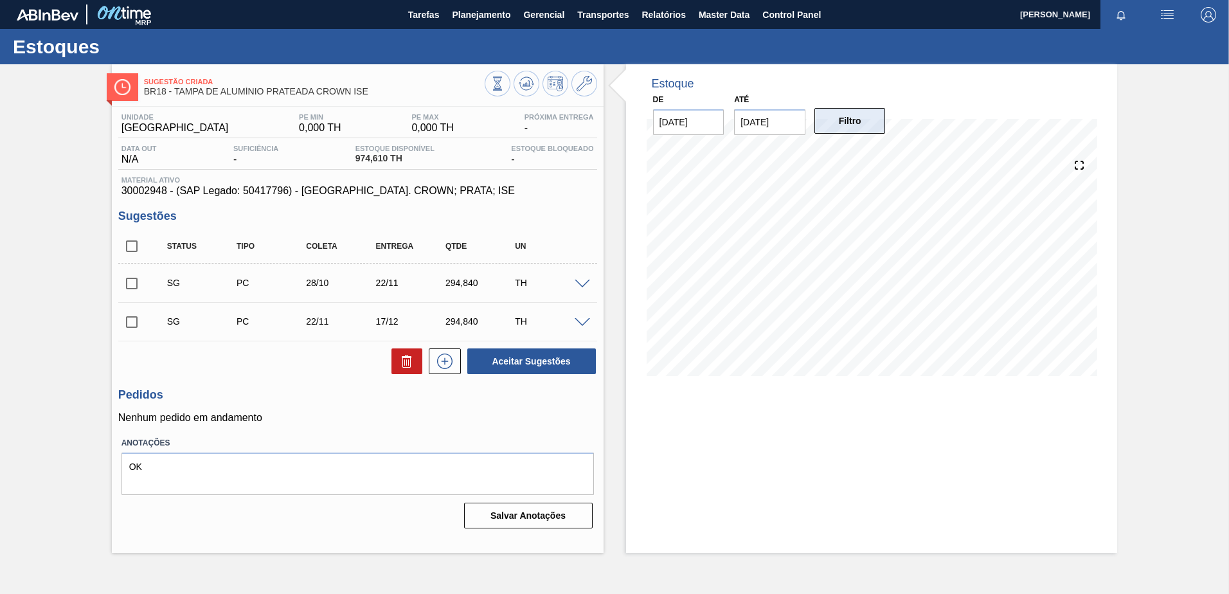
click at [864, 119] on button "Filtro" at bounding box center [849, 121] width 71 height 26
click at [134, 247] on input "checkbox" at bounding box center [131, 246] width 27 height 27
checkbox input "true"
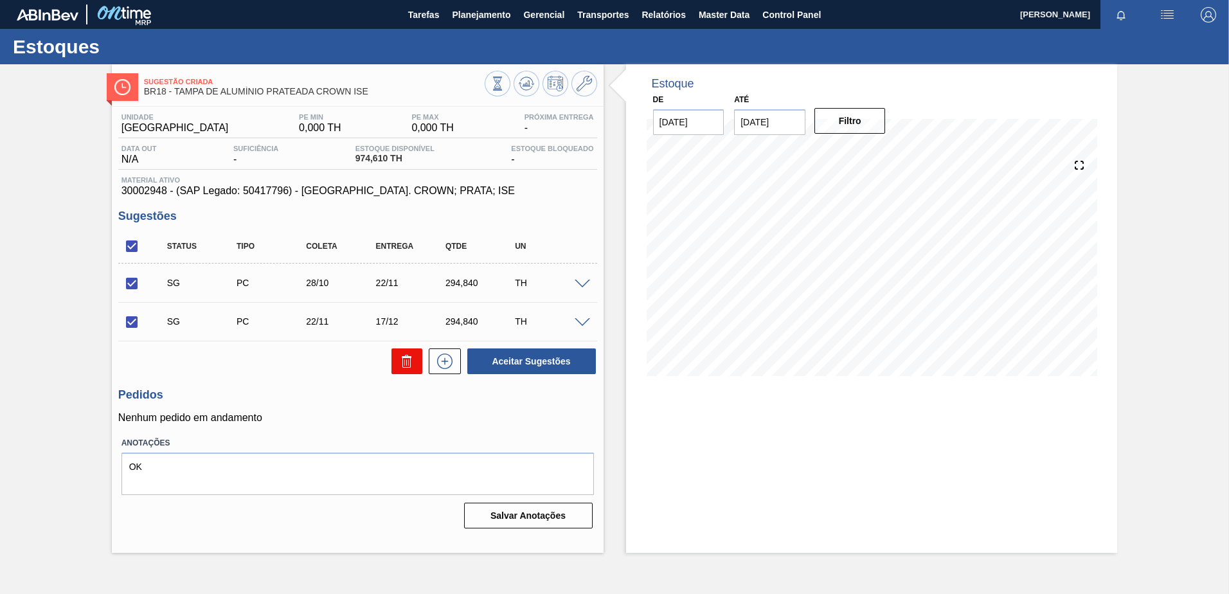
click at [407, 362] on icon at bounding box center [406, 360] width 15 height 15
checkbox input "false"
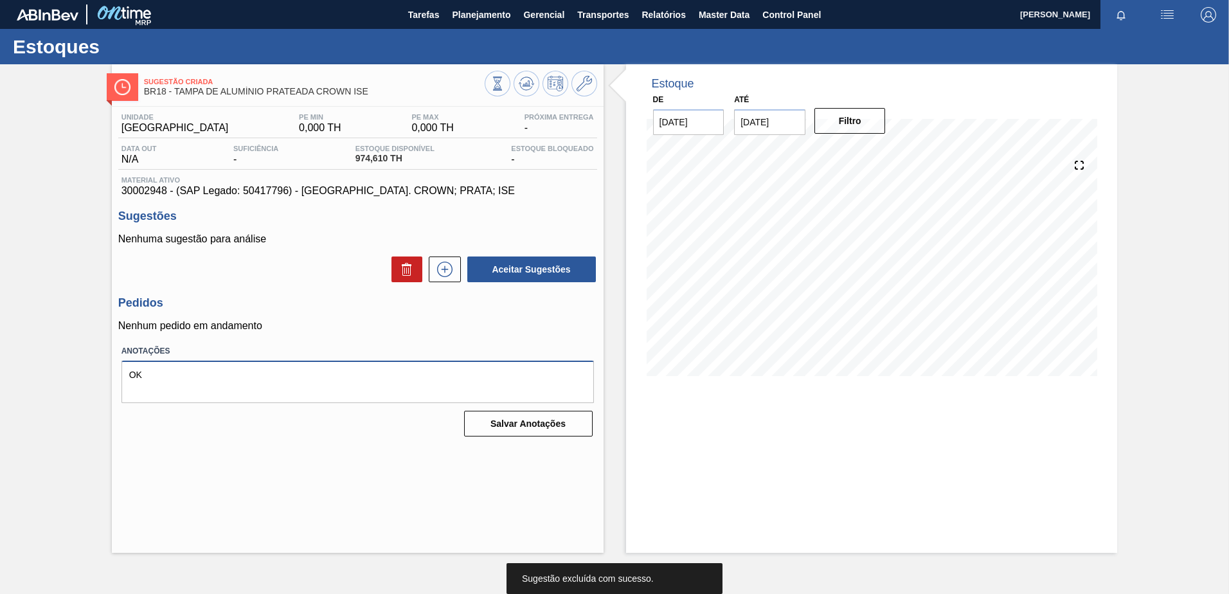
drag, startPoint x: 159, startPoint y: 380, endPoint x: 87, endPoint y: 383, distance: 72.7
click at [87, 383] on div "Sugestão Criada BR18 - TAMPA DE ALUMÍNIO PRATEADA CROWN ISE Unidade Pernambuco …" at bounding box center [614, 308] width 1229 height 488
type textarea "OK"
click at [292, 327] on p "Nenhum pedido em andamento" at bounding box center [357, 326] width 479 height 12
click at [535, 87] on button at bounding box center [527, 84] width 26 height 26
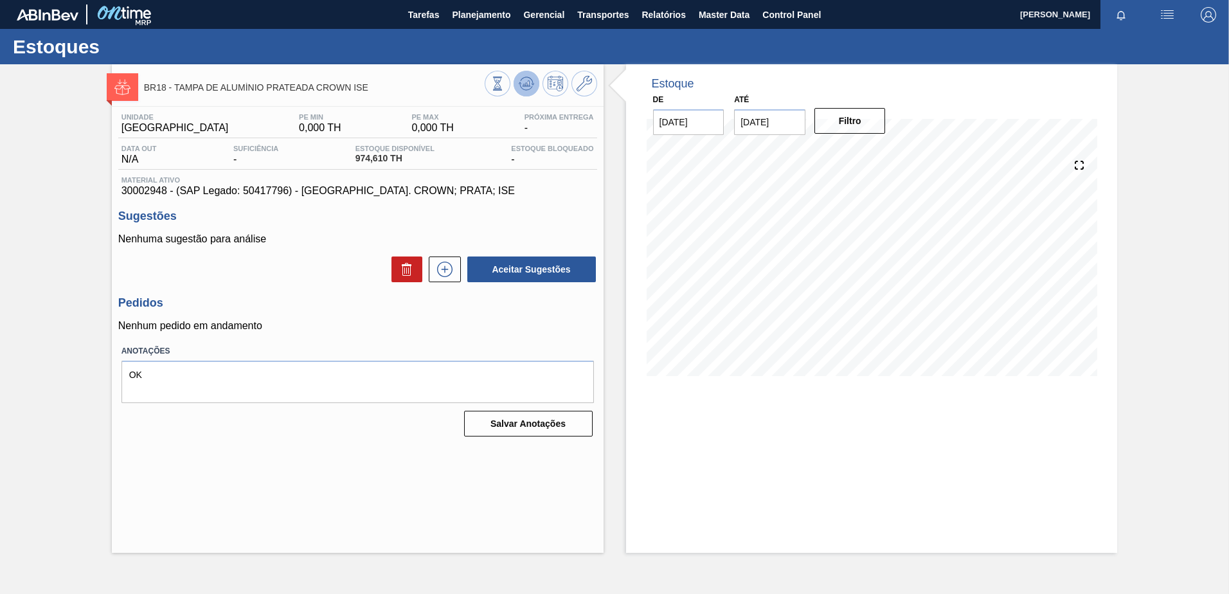
click at [519, 89] on icon at bounding box center [526, 83] width 15 height 15
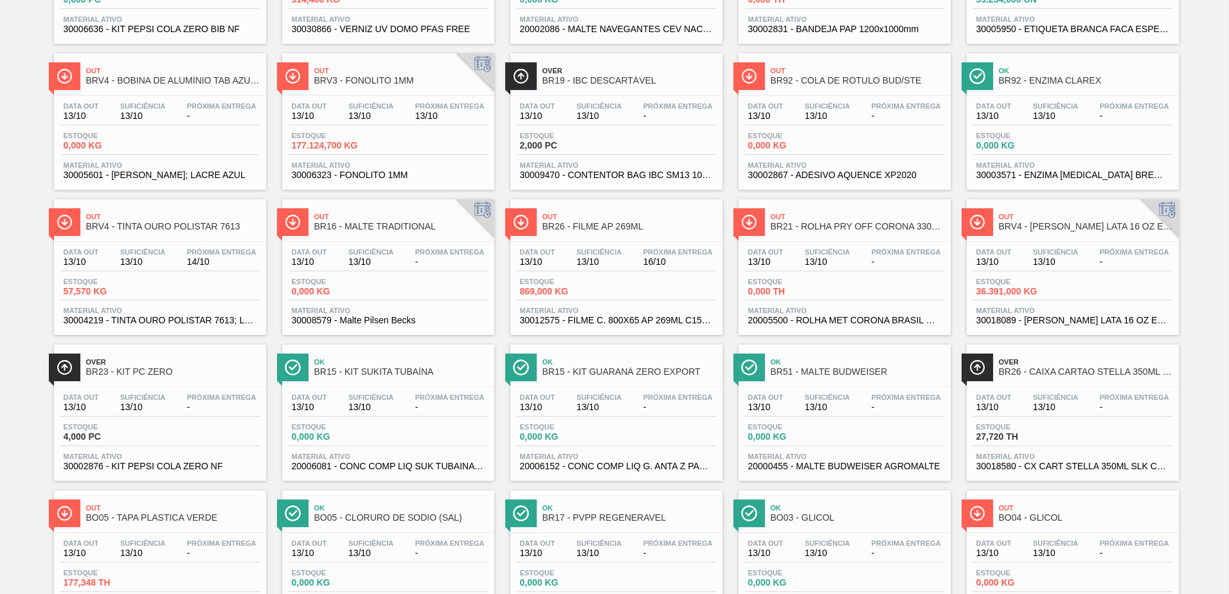
scroll to position [643, 0]
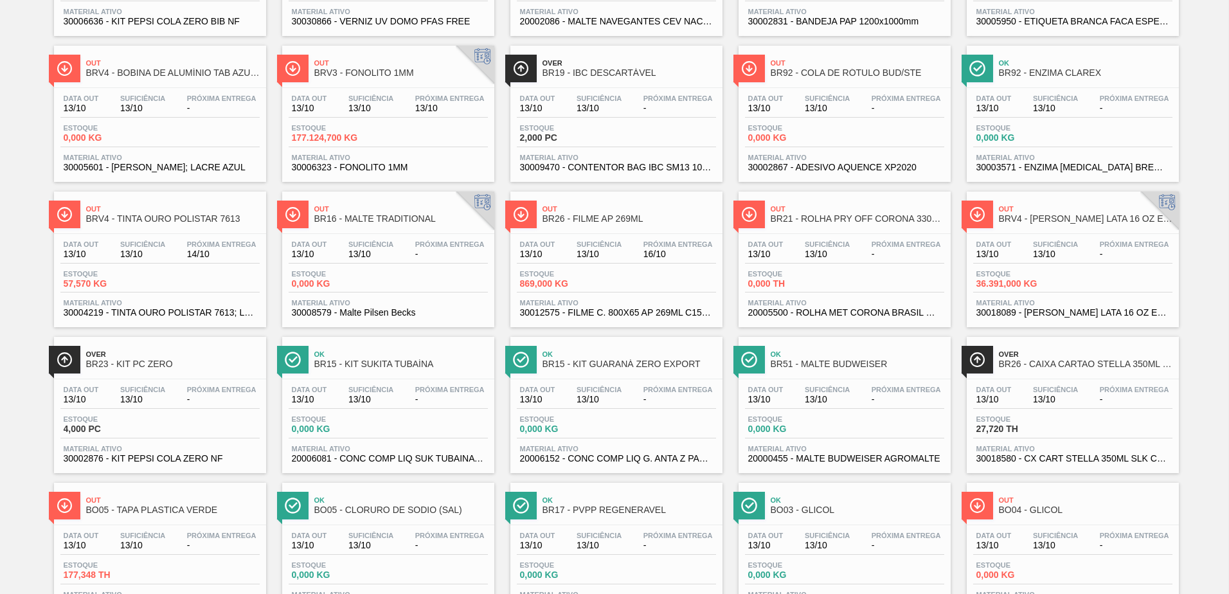
click at [632, 217] on span "BR26 - FILME AP 269ML" at bounding box center [629, 219] width 174 height 10
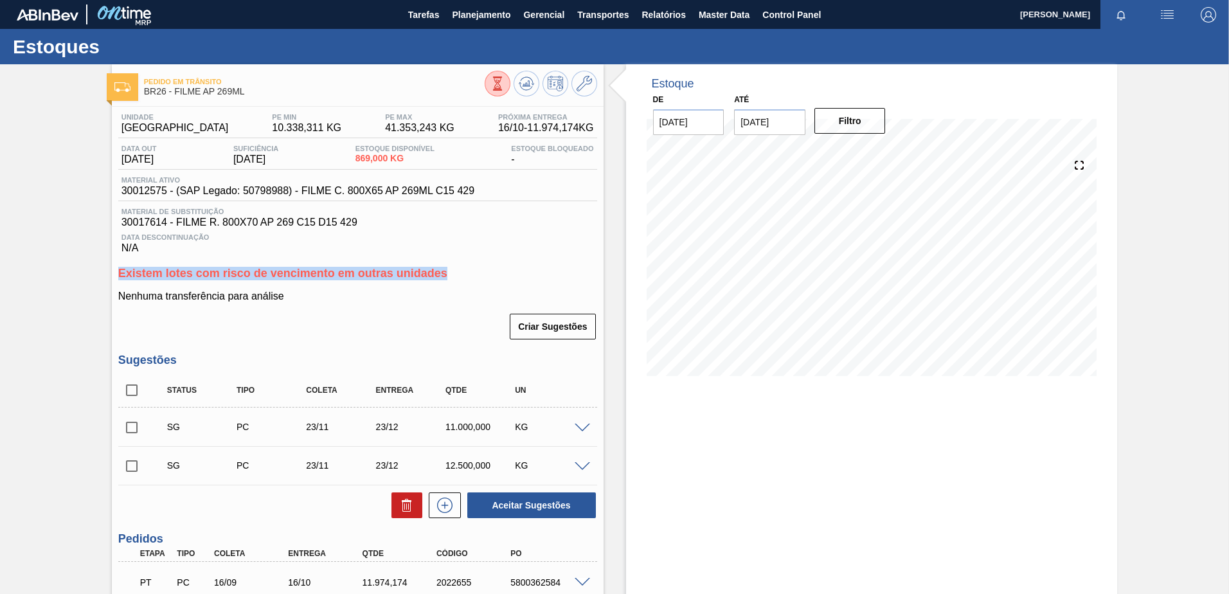
drag, startPoint x: 470, startPoint y: 274, endPoint x: 96, endPoint y: 265, distance: 374.2
click at [96, 265] on div "Pedido em Trânsito BR26 - FILME AP 269ML Unidade Uberlândia PE MIN 10.338,311 K…" at bounding box center [614, 462] width 1229 height 796
click at [260, 343] on div "Unidade Uberlândia PE MIN 10.338,311 KG PE MAX 41.353,243 KG Próxima Entrega 16…" at bounding box center [358, 480] width 492 height 747
click at [496, 85] on icon at bounding box center [497, 83] width 14 height 14
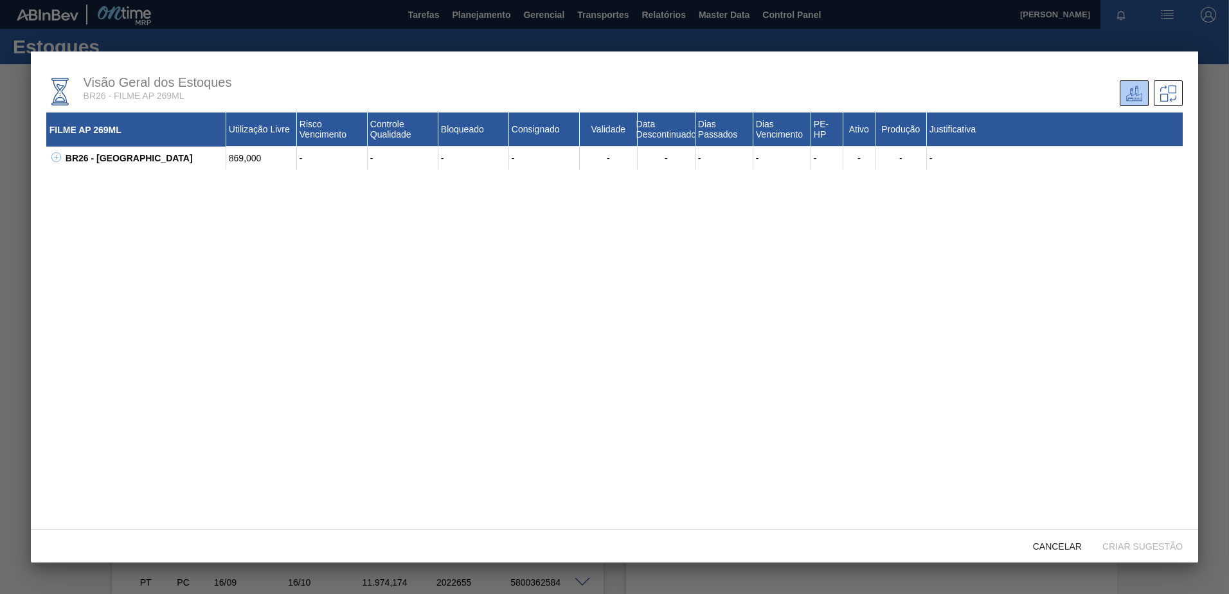
click at [57, 154] on icon at bounding box center [56, 157] width 10 height 10
click at [73, 178] on icon at bounding box center [72, 180] width 10 height 10
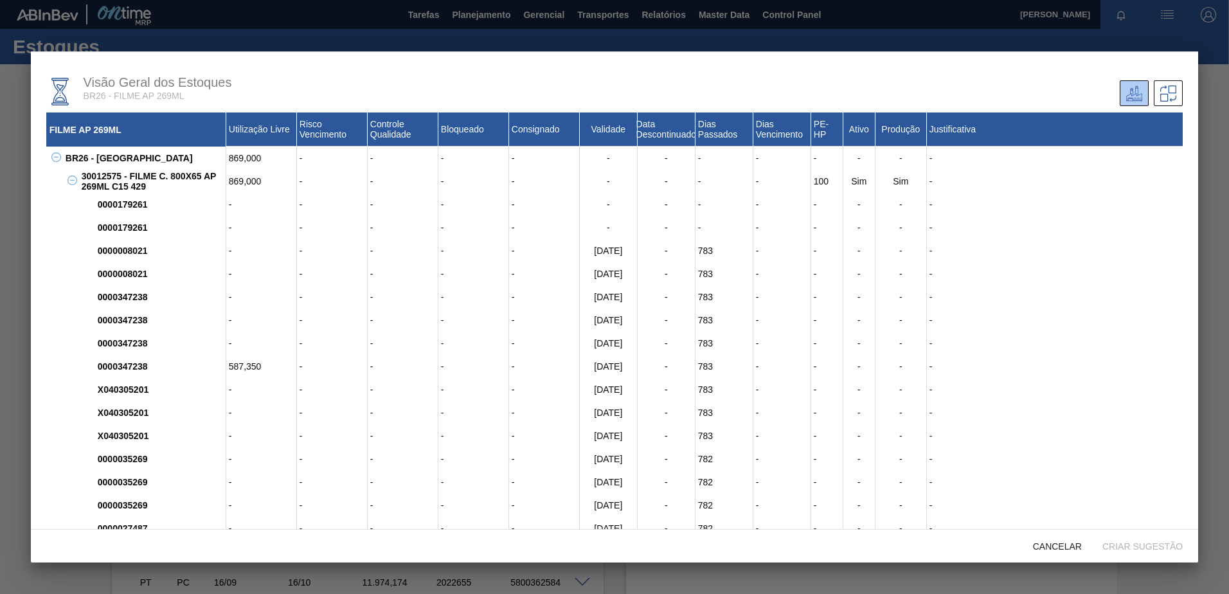
drag, startPoint x: 632, startPoint y: 252, endPoint x: 585, endPoint y: 251, distance: 47.6
click at [585, 251] on div "21/08/2024" at bounding box center [609, 250] width 58 height 23
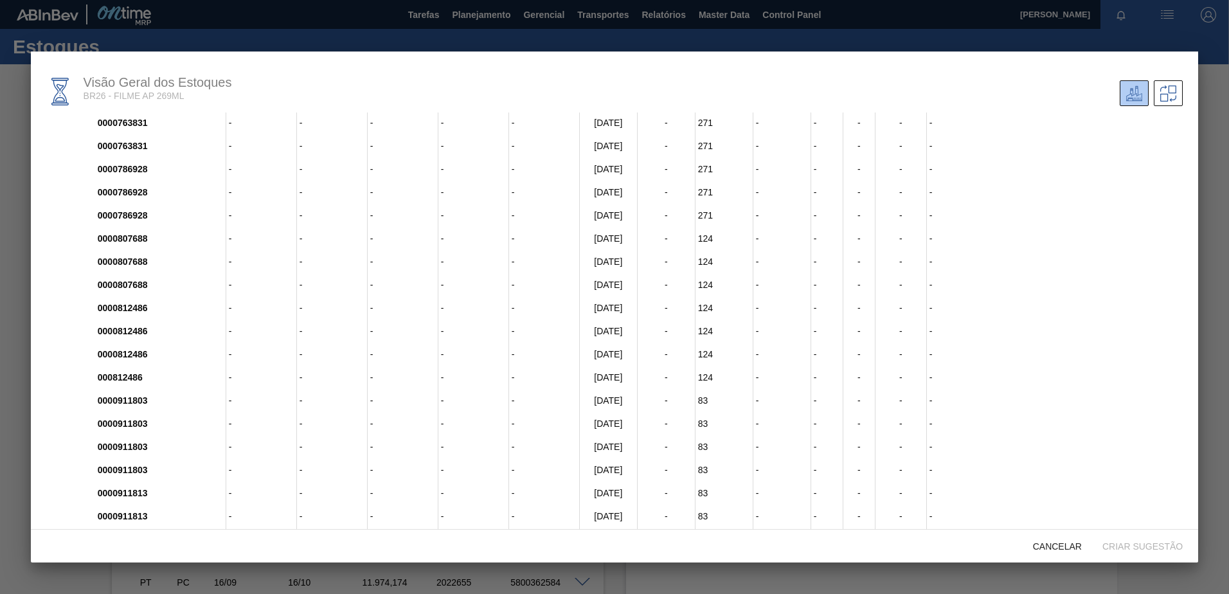
scroll to position [2395, 0]
click at [1215, 174] on div at bounding box center [614, 297] width 1229 height 594
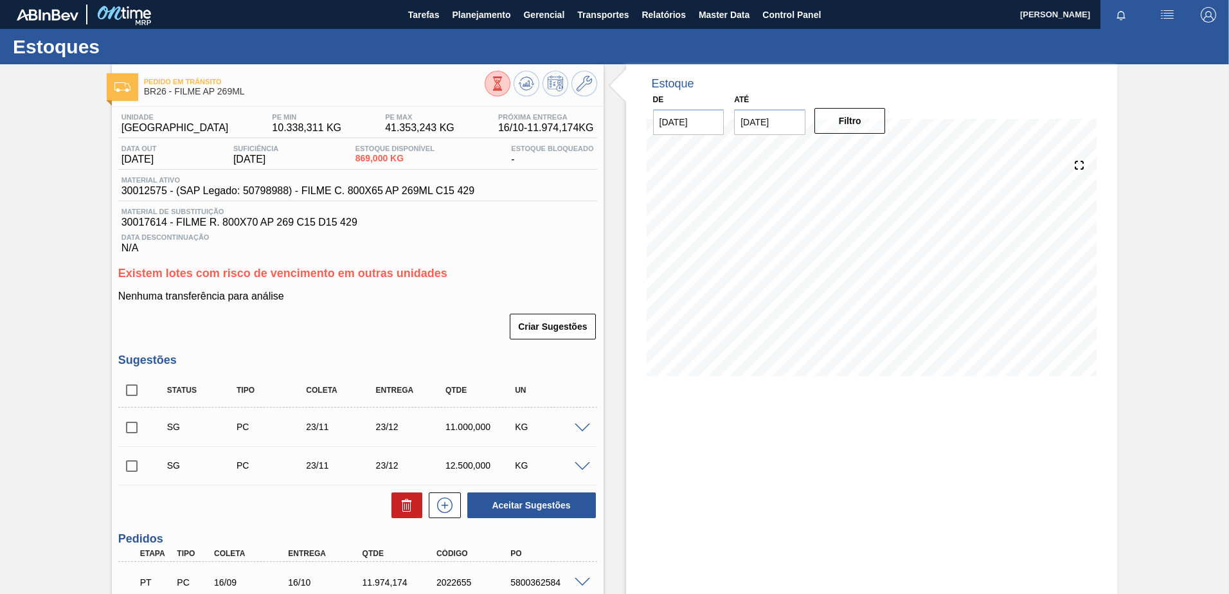
click at [490, 83] on icon at bounding box center [497, 83] width 14 height 14
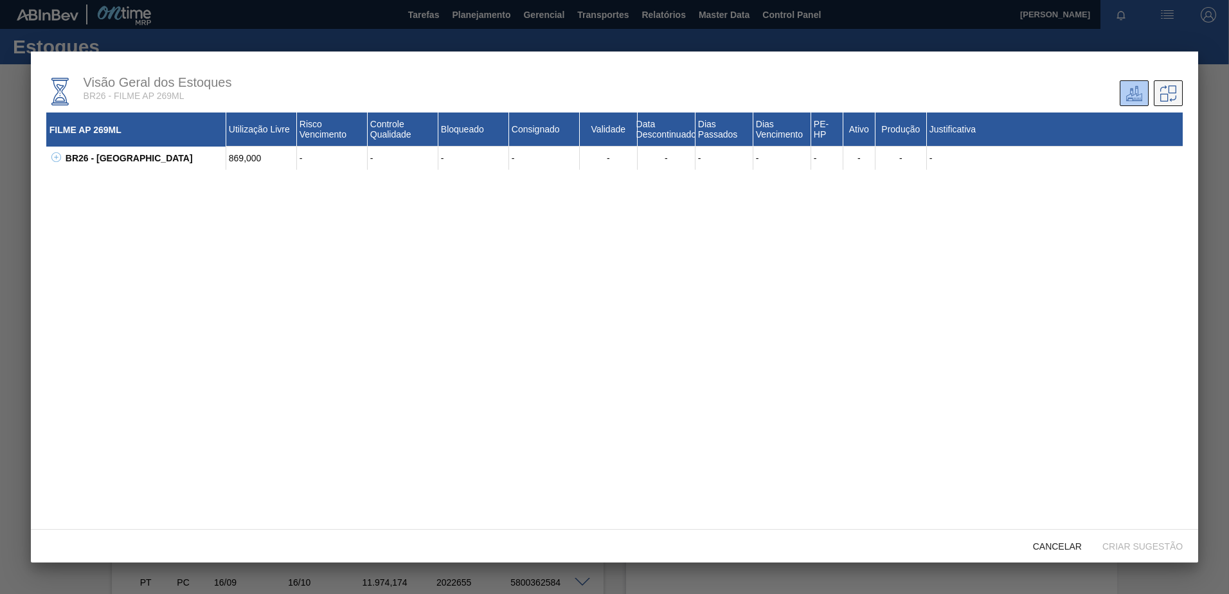
click at [1172, 94] on icon at bounding box center [1168, 93] width 16 height 16
click at [55, 159] on icon at bounding box center [56, 157] width 10 height 10
click at [70, 185] on button at bounding box center [70, 181] width 13 height 13
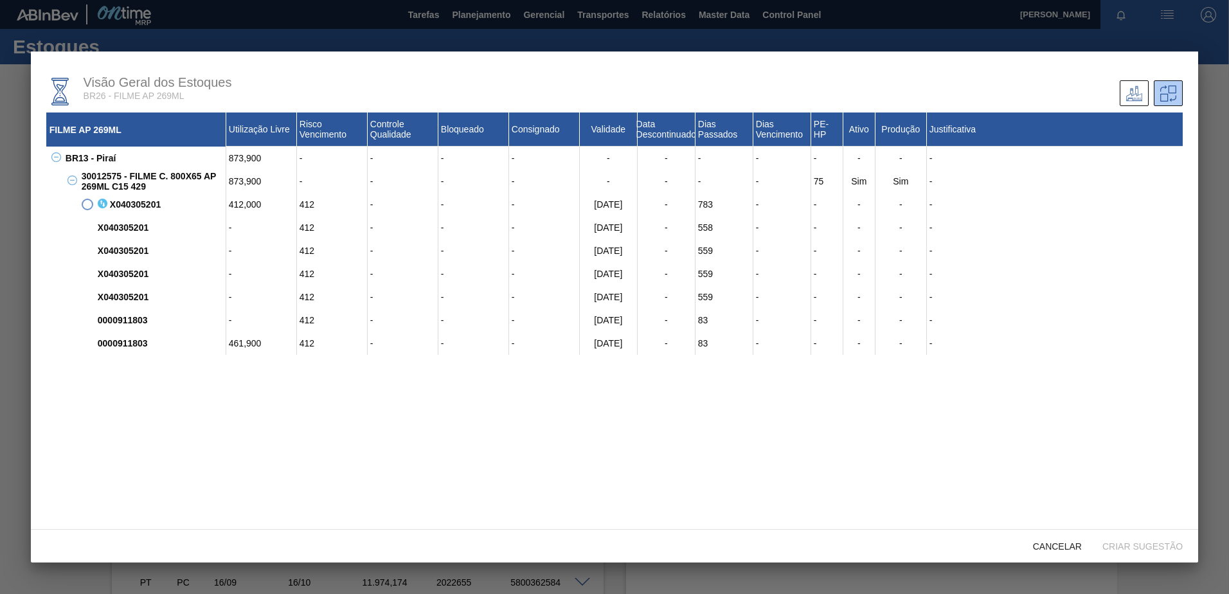
click at [85, 208] on span at bounding box center [88, 205] width 12 height 12
drag, startPoint x: 622, startPoint y: 208, endPoint x: 584, endPoint y: 210, distance: 38.6
click at [584, 210] on div "21/08/2024" at bounding box center [609, 204] width 58 height 23
click at [1173, 93] on icon at bounding box center [1172, 89] width 8 height 8
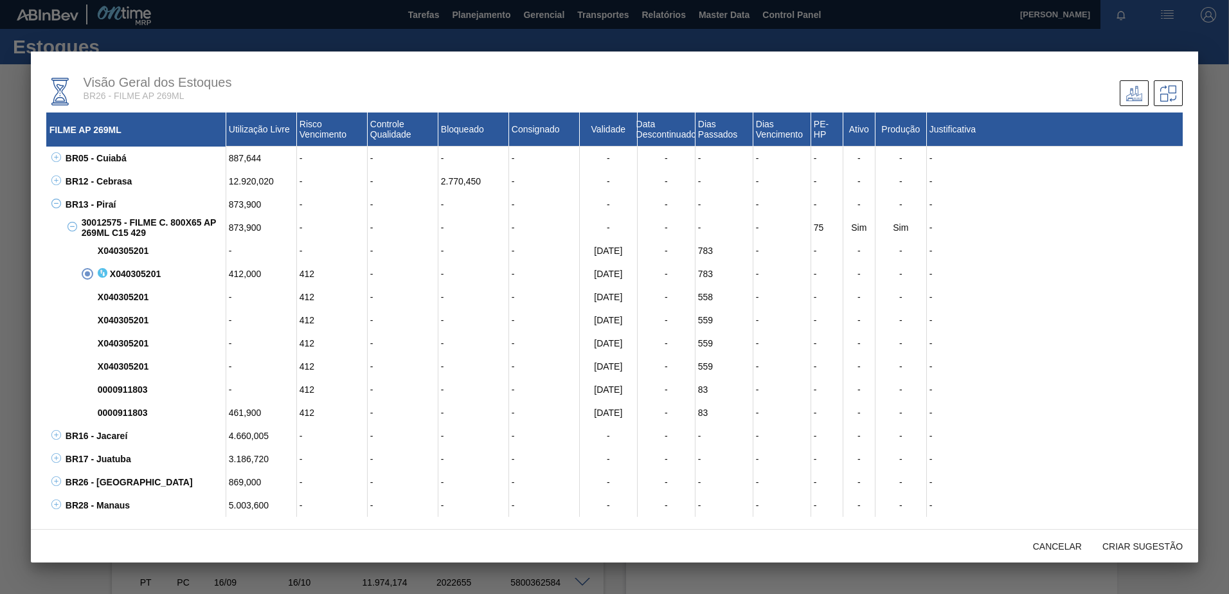
scroll to position [16, 0]
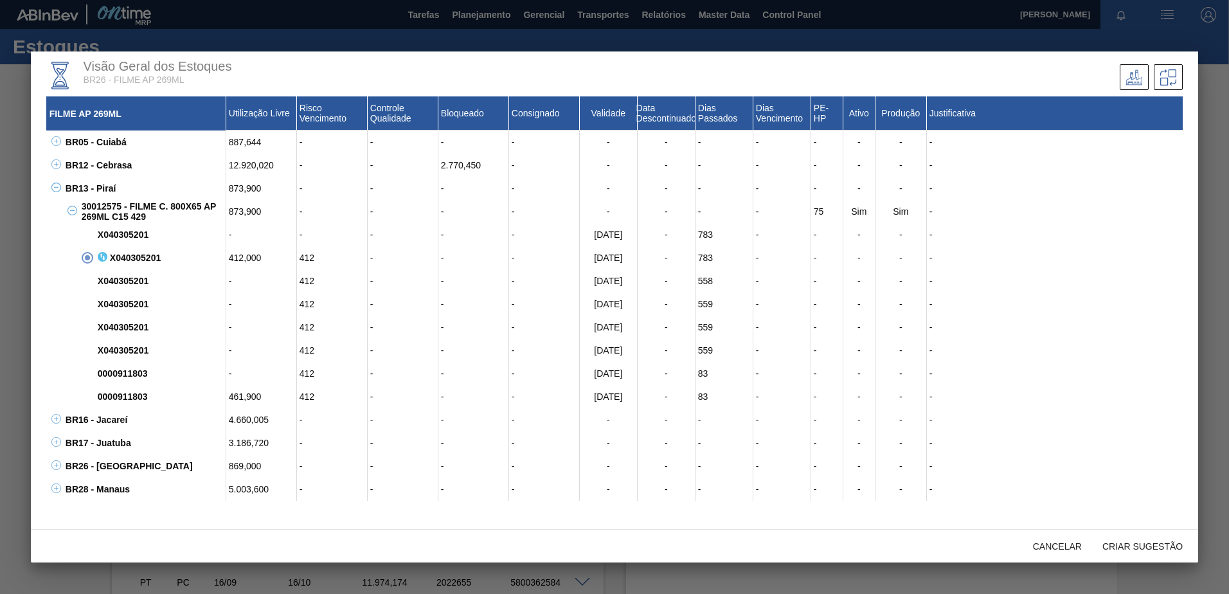
click at [57, 189] on icon at bounding box center [56, 188] width 10 height 10
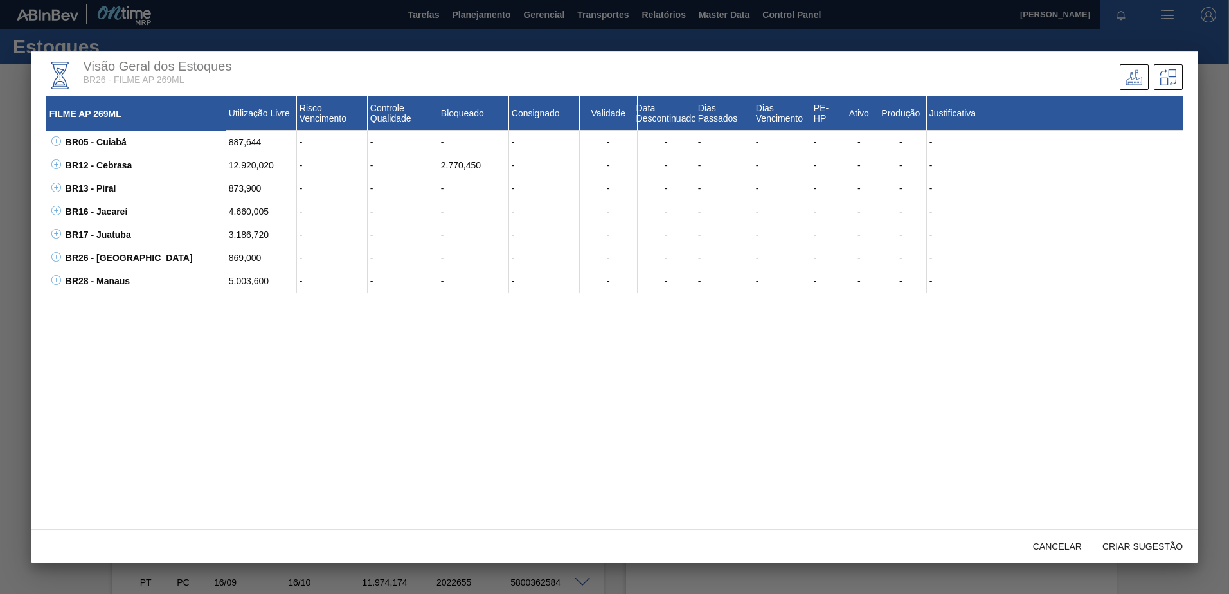
click at [57, 189] on icon at bounding box center [56, 188] width 10 height 10
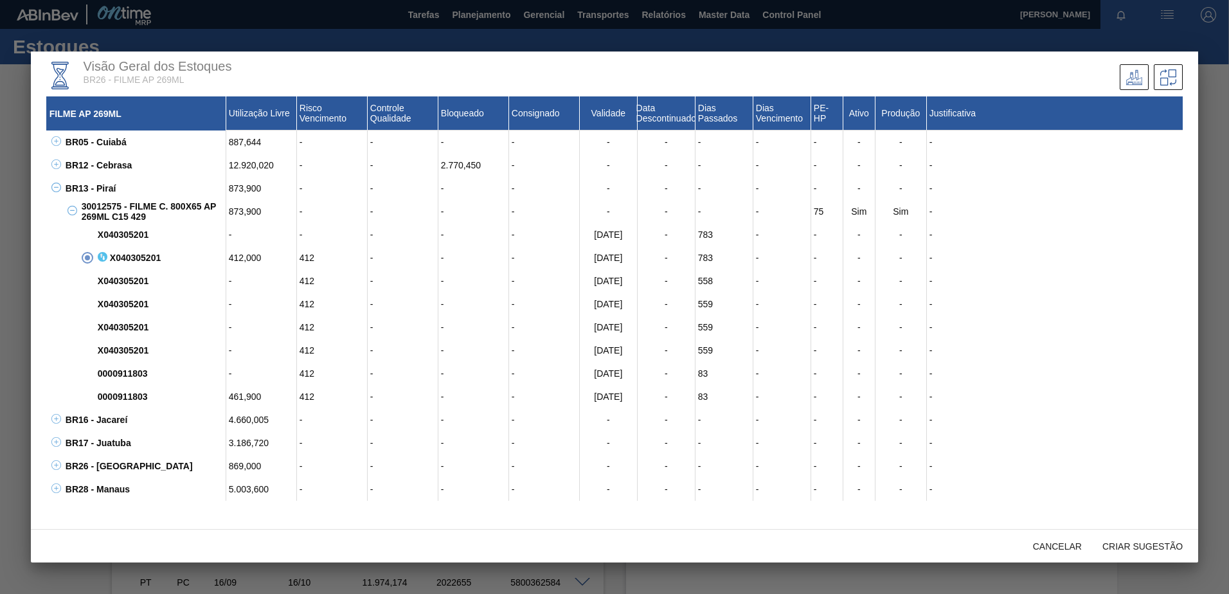
click at [1222, 97] on div at bounding box center [614, 297] width 1229 height 594
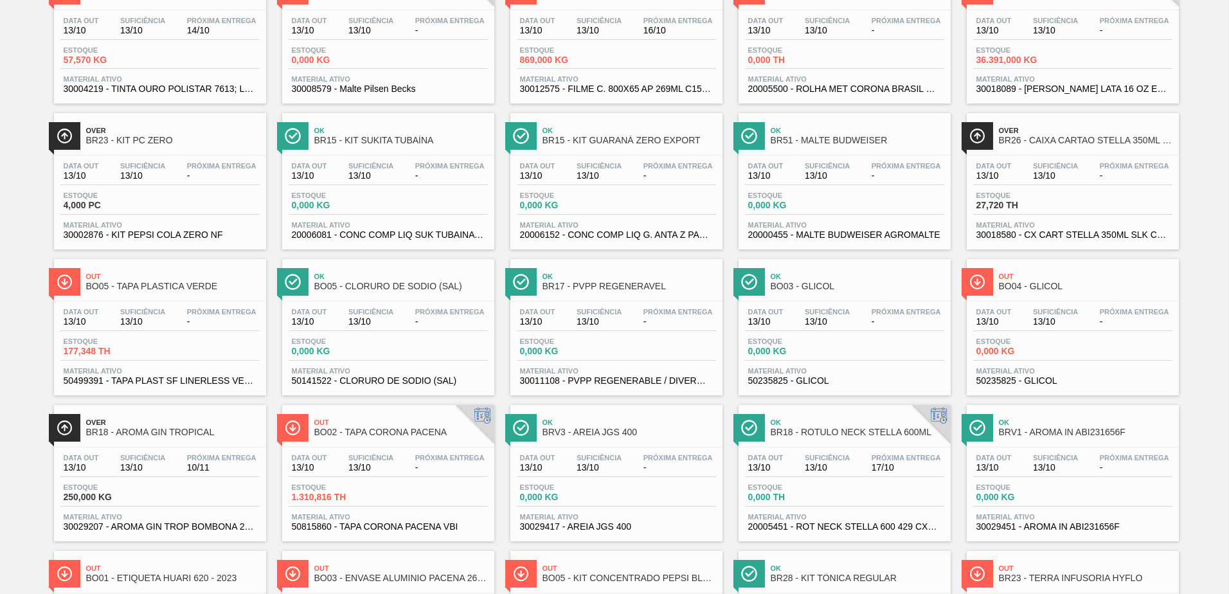
scroll to position [863, 0]
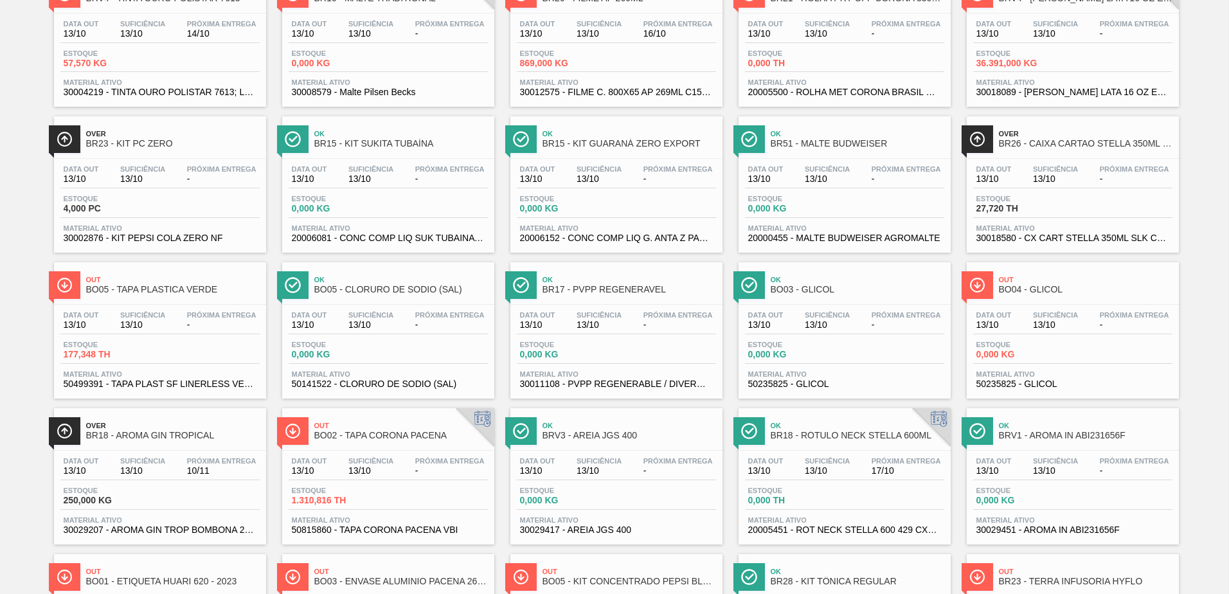
click at [181, 135] on span "Over" at bounding box center [173, 134] width 174 height 8
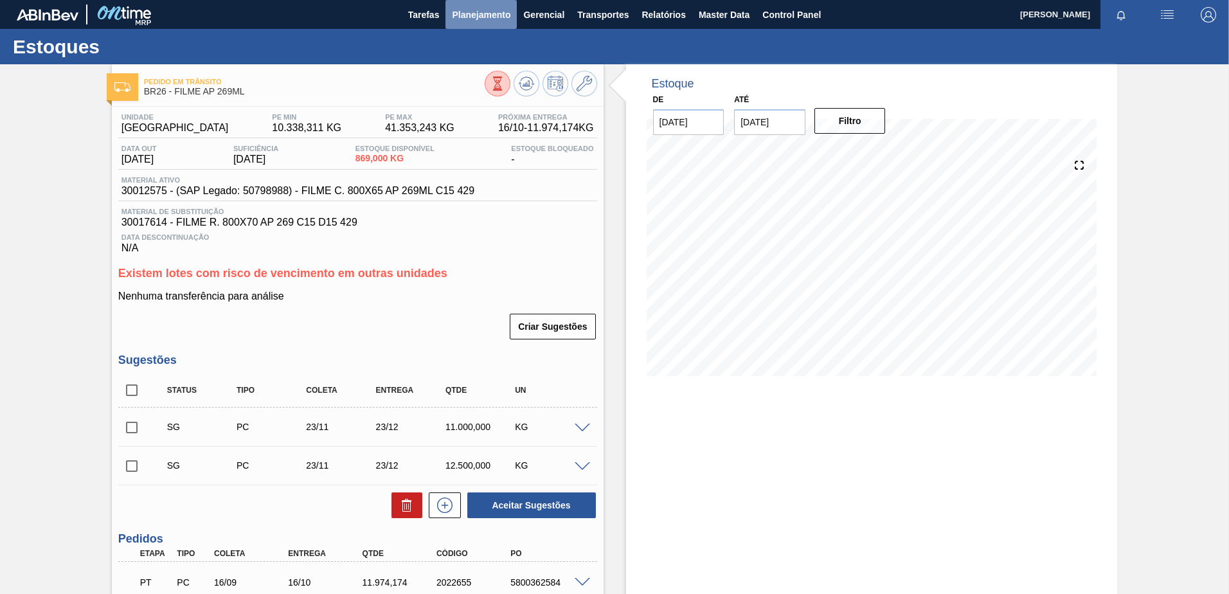
click at [474, 19] on span "Planejamento" at bounding box center [481, 14] width 58 height 15
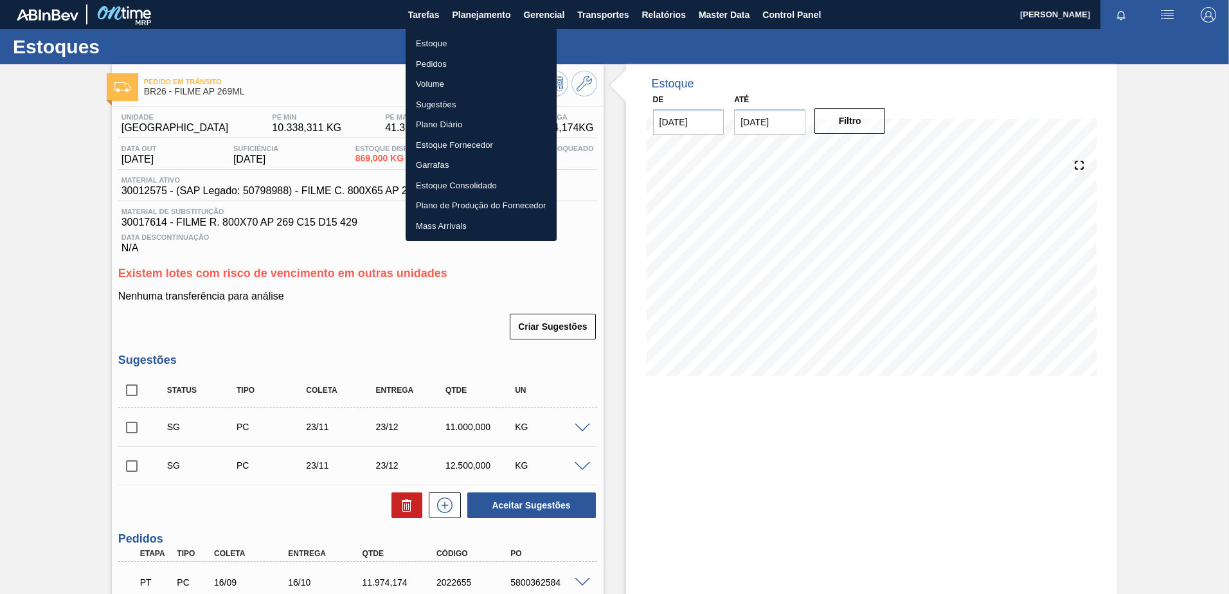
click at [447, 42] on li "Estoque" at bounding box center [481, 43] width 151 height 21
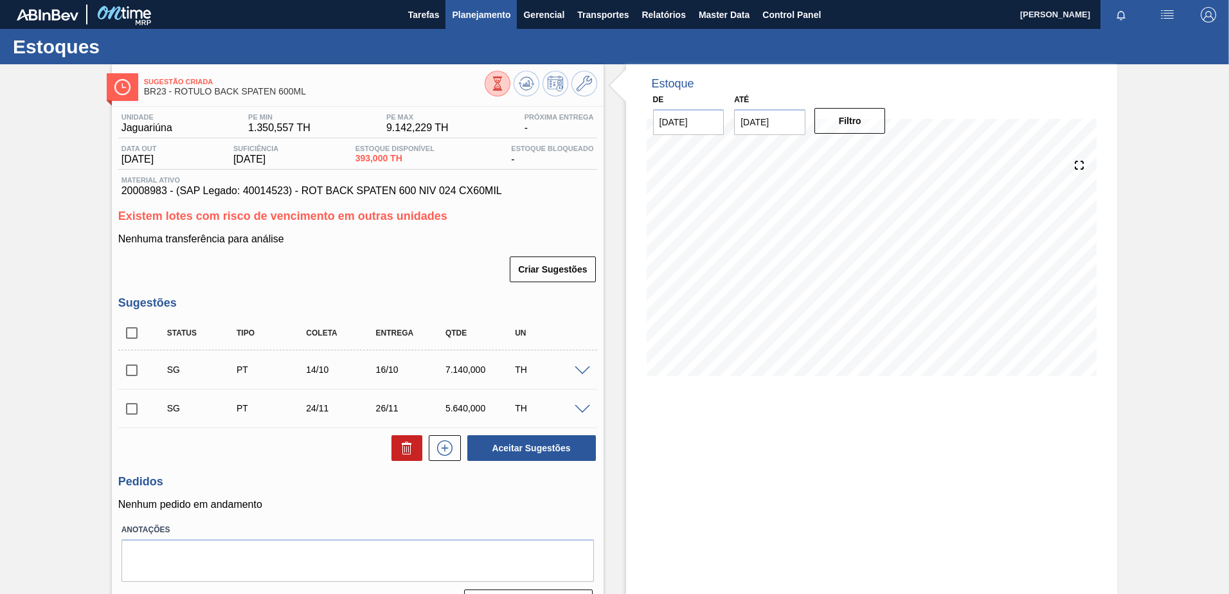
click at [483, 14] on span "Planejamento" at bounding box center [481, 14] width 58 height 15
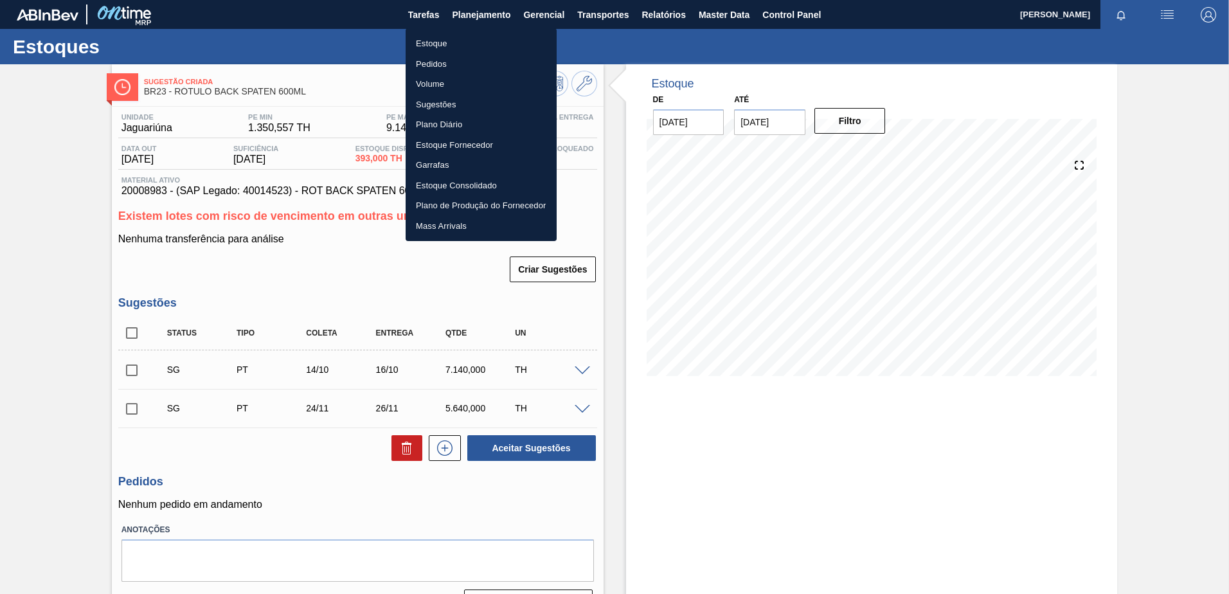
click at [425, 15] on div at bounding box center [614, 297] width 1229 height 594
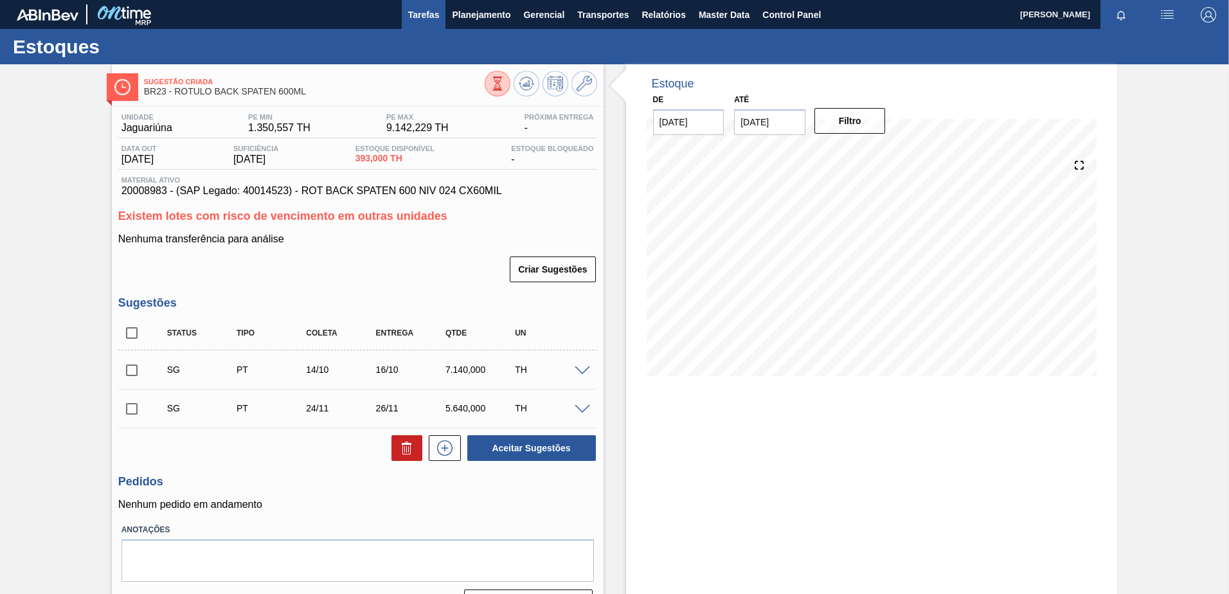
click at [420, 15] on span "Tarefas" at bounding box center [423, 14] width 31 height 15
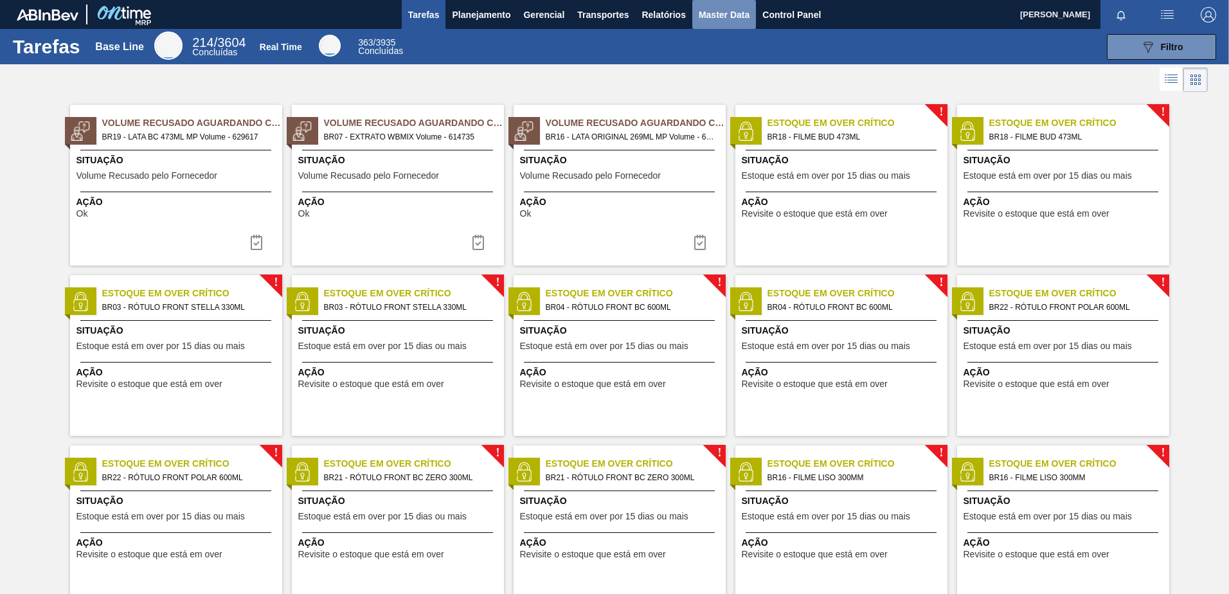
click at [733, 21] on span "Master Data" at bounding box center [724, 14] width 51 height 15
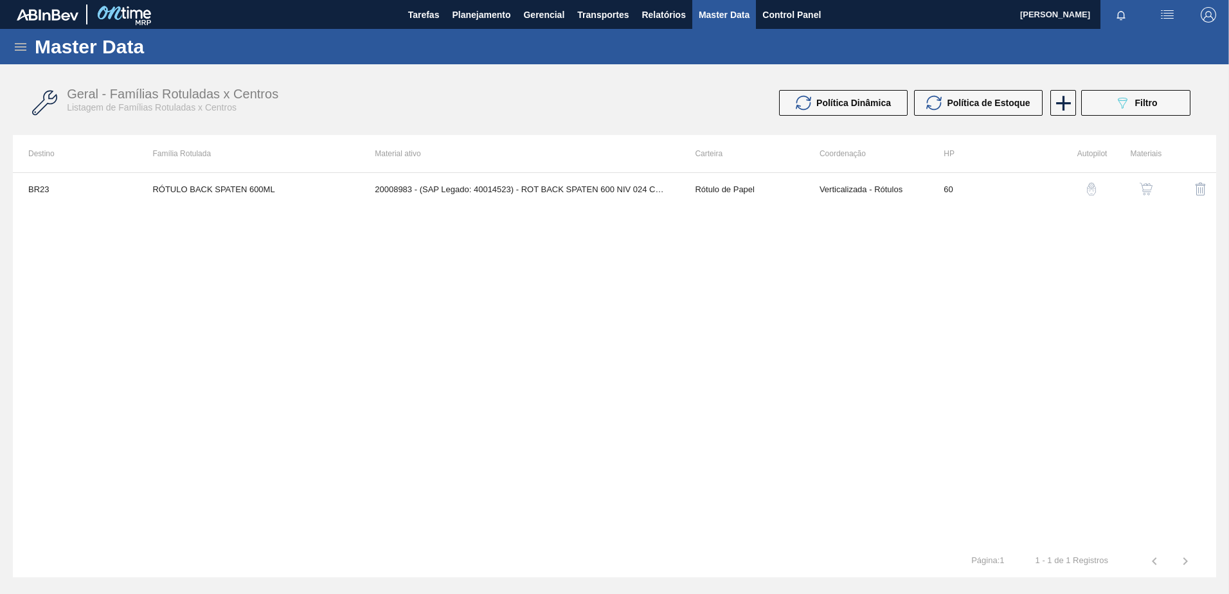
click at [21, 48] on icon at bounding box center [20, 46] width 15 height 15
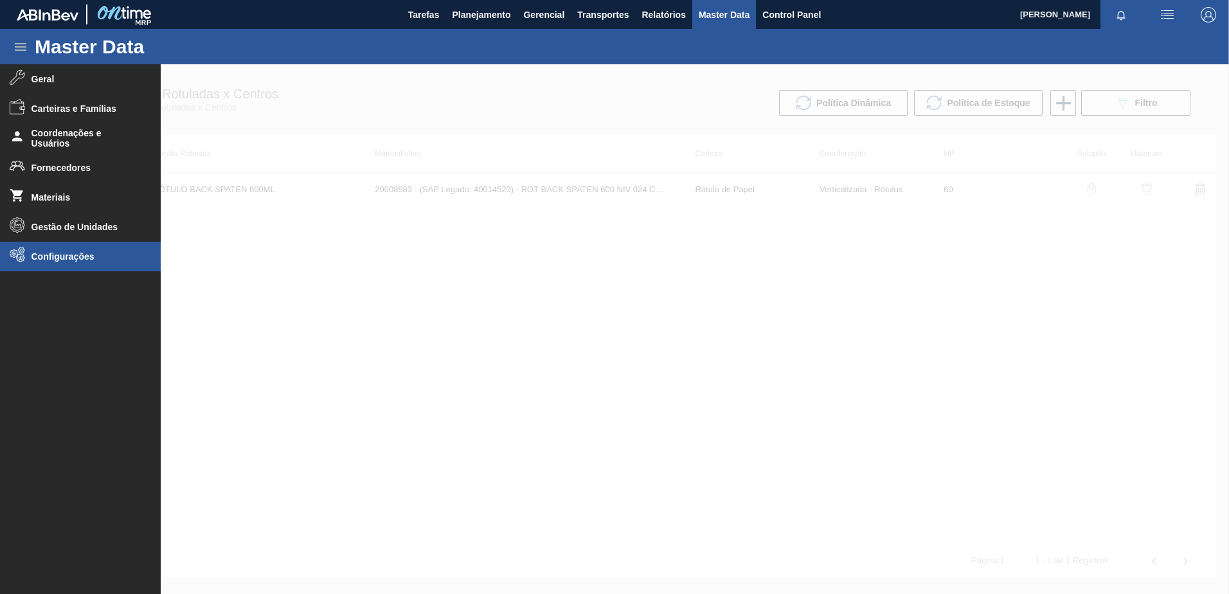
click at [90, 247] on li "Configurações" at bounding box center [80, 257] width 161 height 30
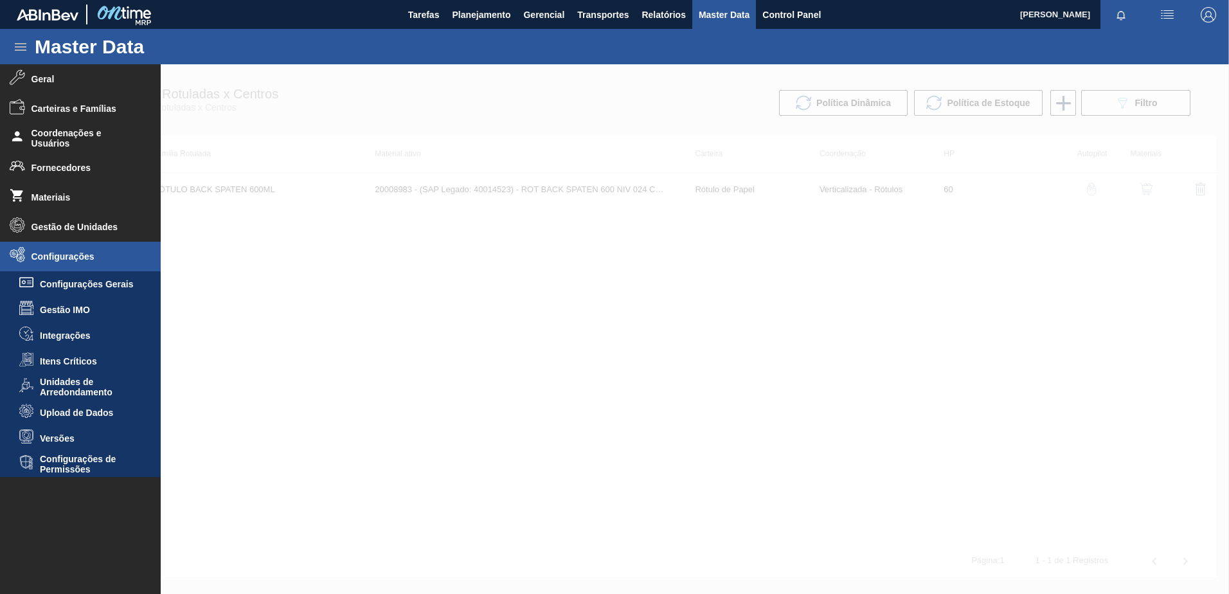
click at [82, 421] on li "Upload de Dados" at bounding box center [80, 413] width 161 height 26
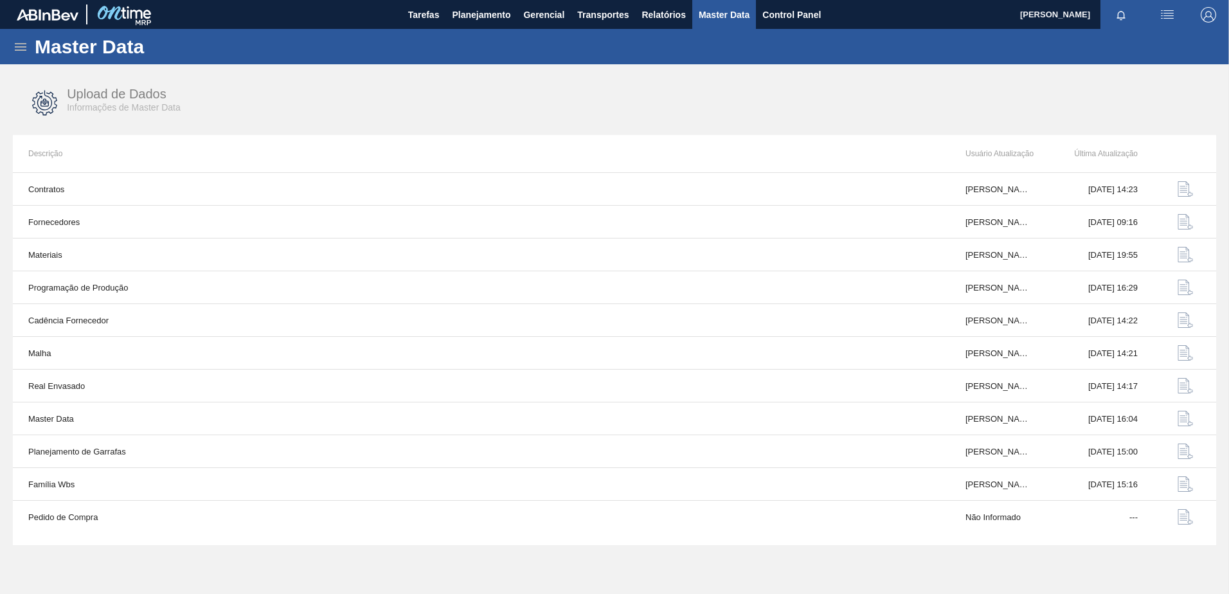
click at [25, 42] on icon at bounding box center [20, 46] width 15 height 15
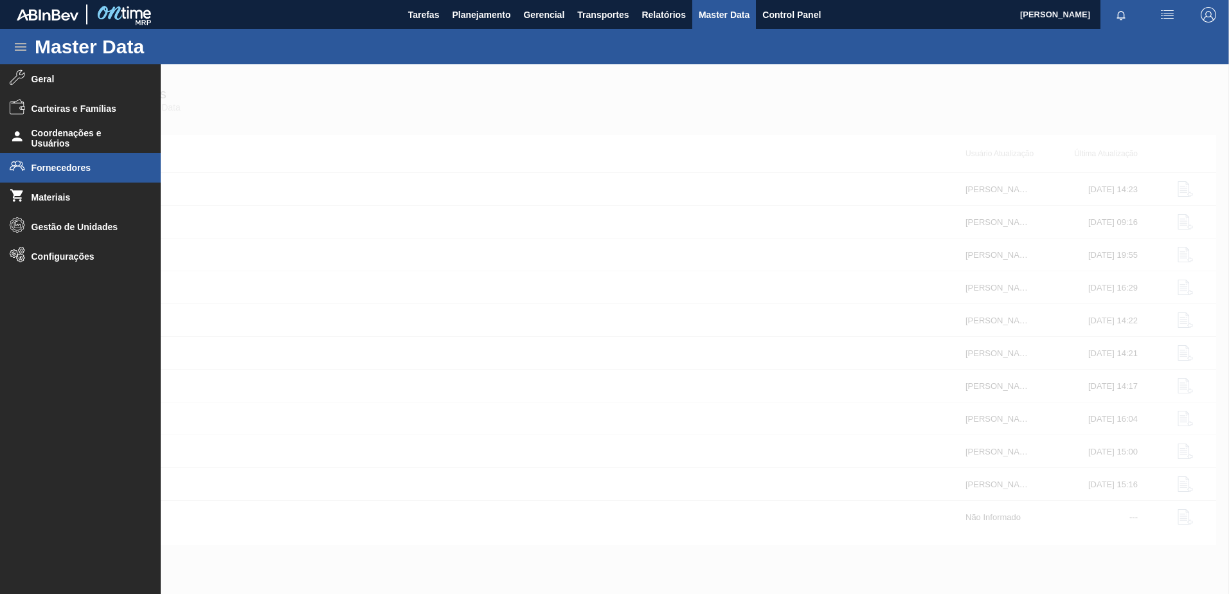
click at [73, 166] on span "Fornecedores" at bounding box center [84, 168] width 106 height 10
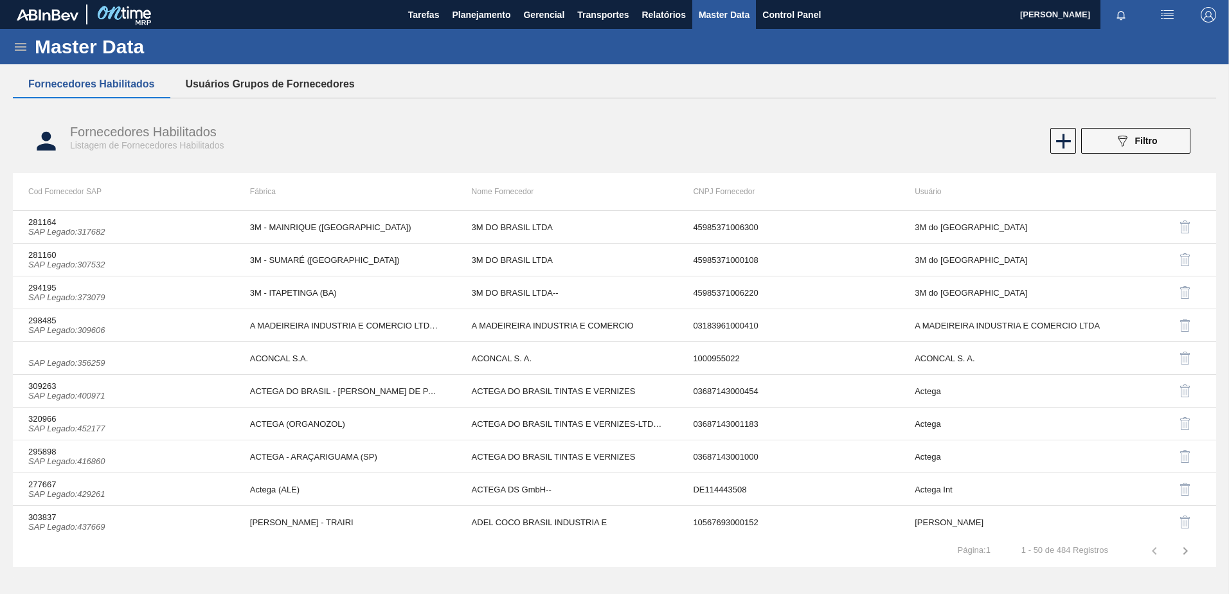
click at [260, 89] on button "Usuários Grupos de Fornecedores" at bounding box center [270, 84] width 200 height 27
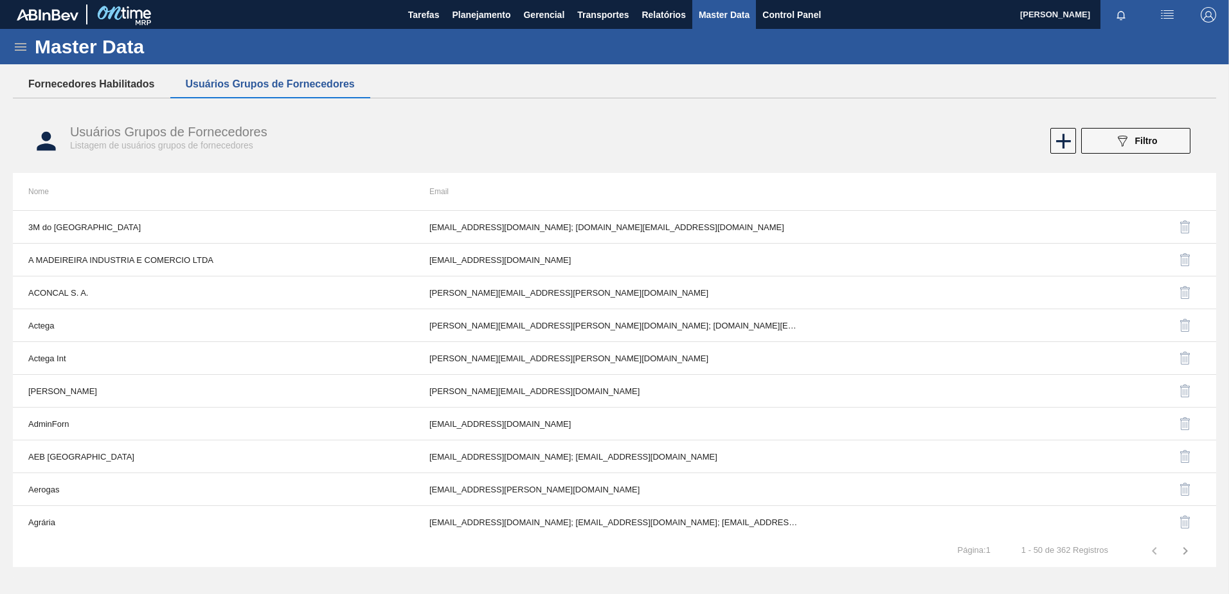
click at [112, 71] on button "Fornecedores Habilitados" at bounding box center [91, 84] width 157 height 27
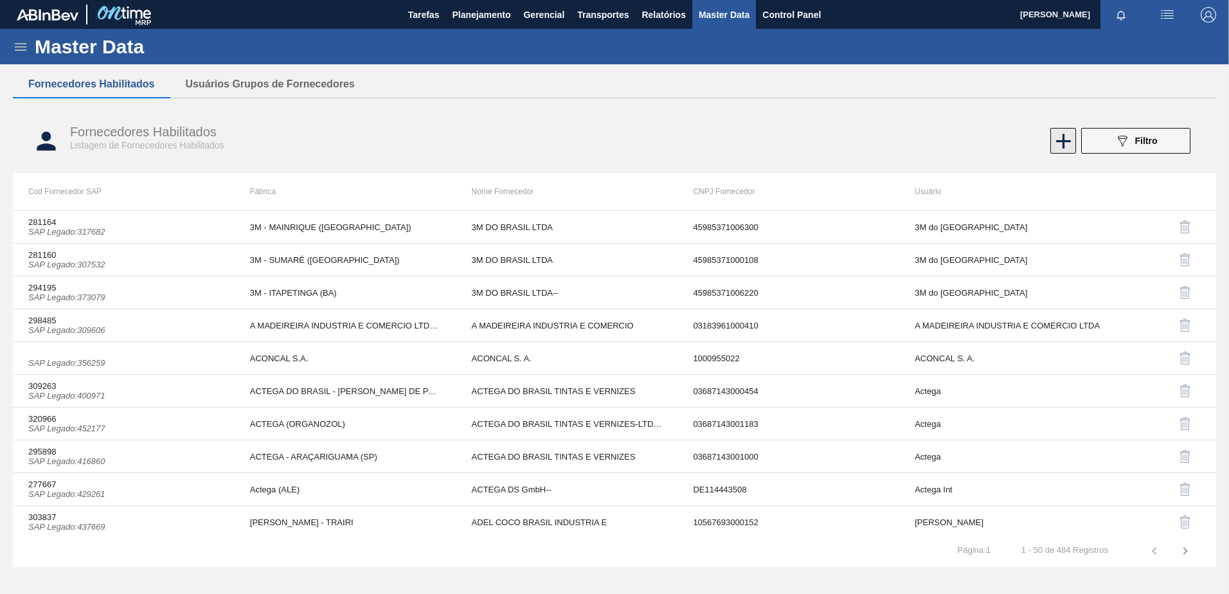
click at [1056, 140] on icon at bounding box center [1063, 141] width 15 height 15
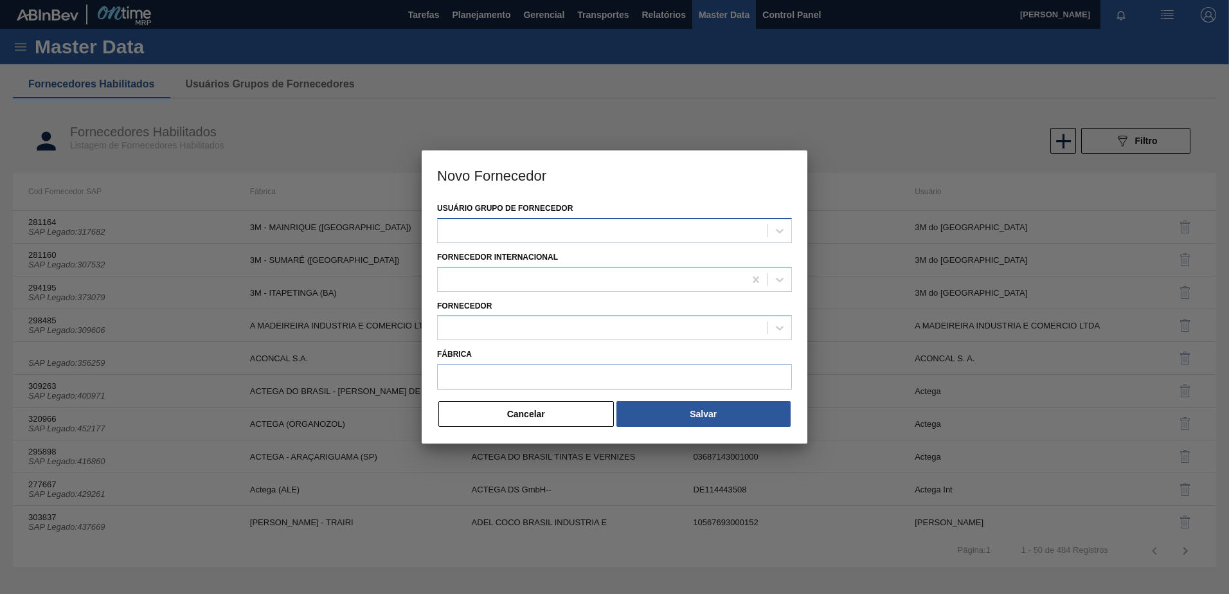
click at [499, 228] on div at bounding box center [603, 230] width 330 height 19
click at [596, 206] on div "Usuário Grupo de Fornecedor" at bounding box center [614, 221] width 355 height 44
click at [477, 329] on div at bounding box center [603, 328] width 330 height 19
click at [518, 306] on div "Fornecedor" at bounding box center [614, 319] width 355 height 44
click at [487, 323] on div at bounding box center [603, 328] width 330 height 19
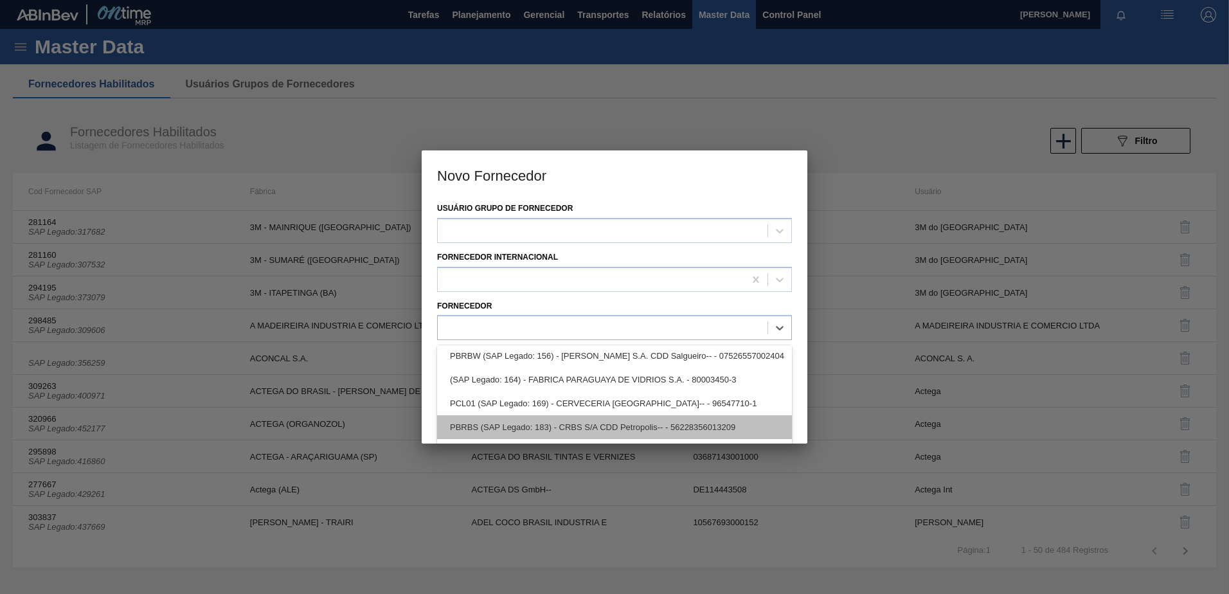
scroll to position [1902, 0]
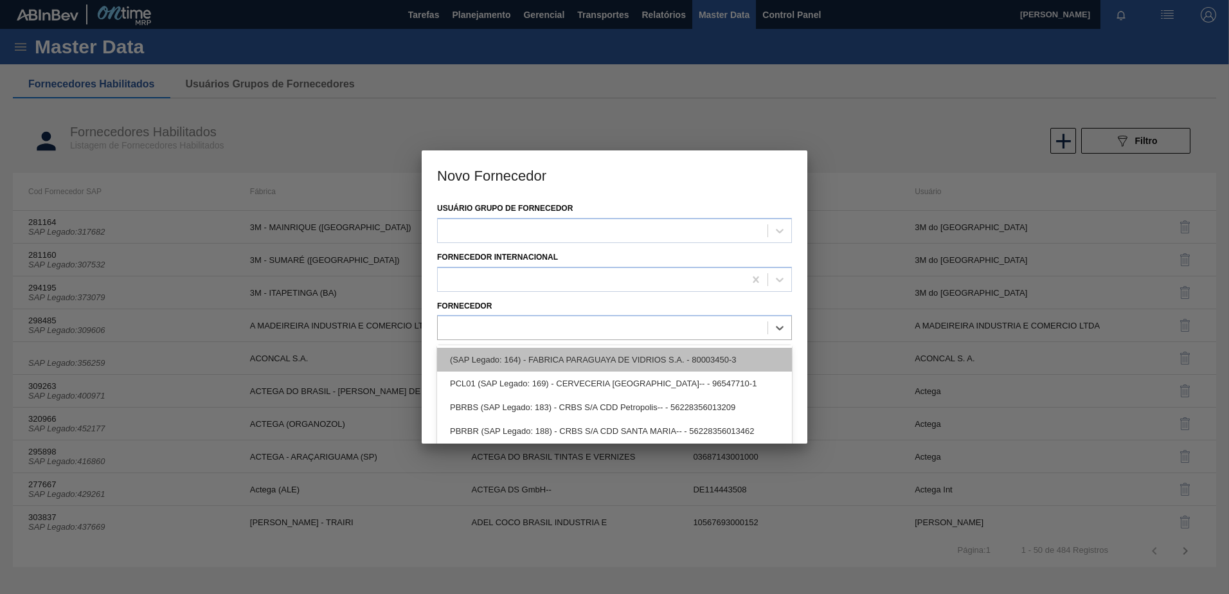
click at [526, 361] on div "(SAP Legado: 164) - FABRICA PARAGUAYA DE VIDRIOS S.A. - 80003450-3" at bounding box center [614, 360] width 355 height 24
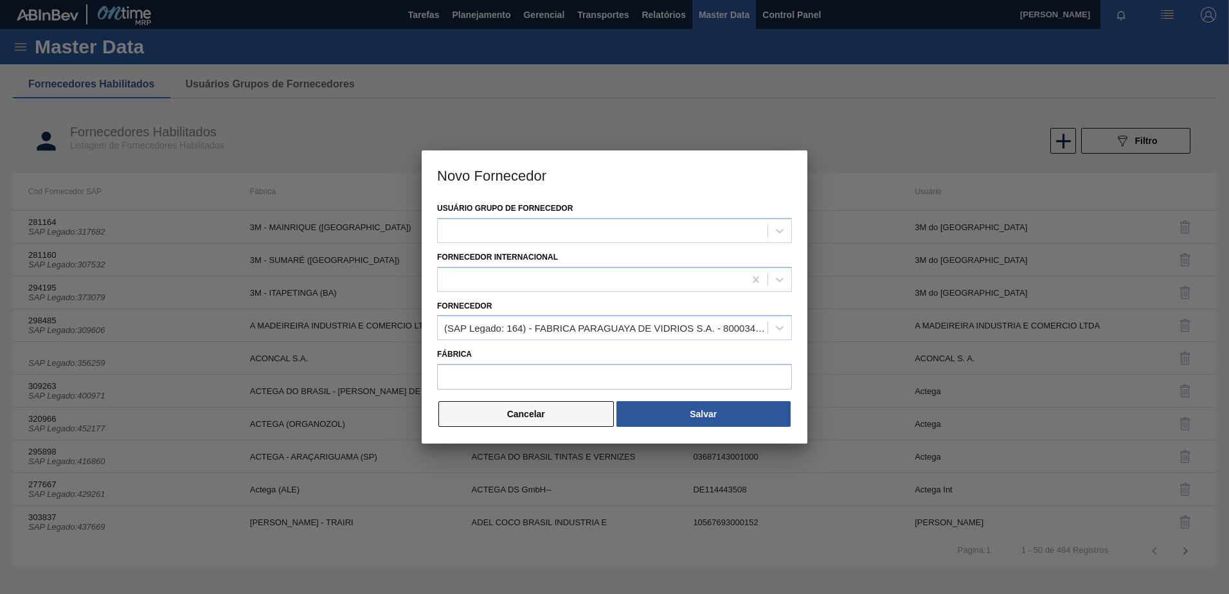
click at [535, 408] on button "Cancelar" at bounding box center [525, 414] width 175 height 26
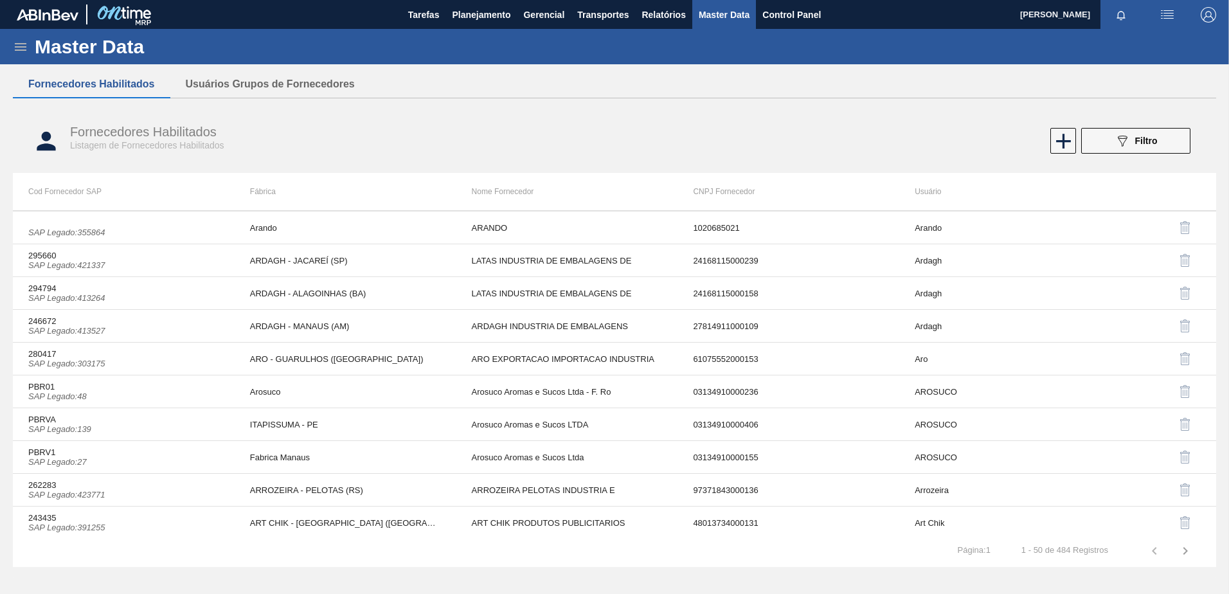
scroll to position [1314, 0]
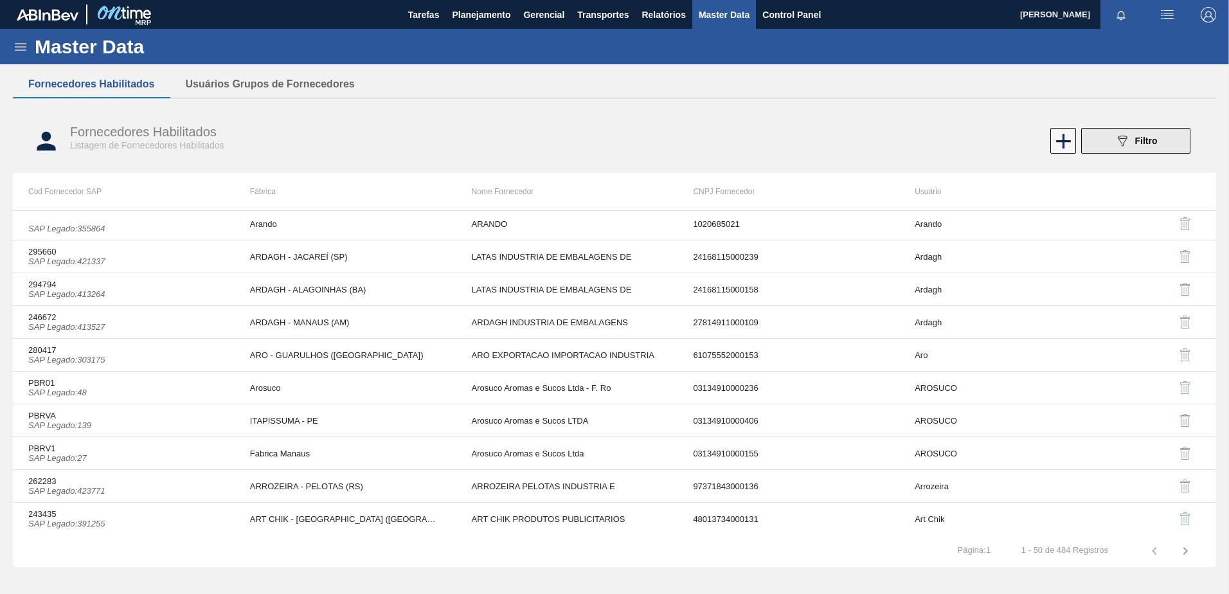
click at [1138, 149] on button "089F7B8B-B2A5-4AFE-B5C0-19BA573D28AC Filtro" at bounding box center [1135, 141] width 109 height 26
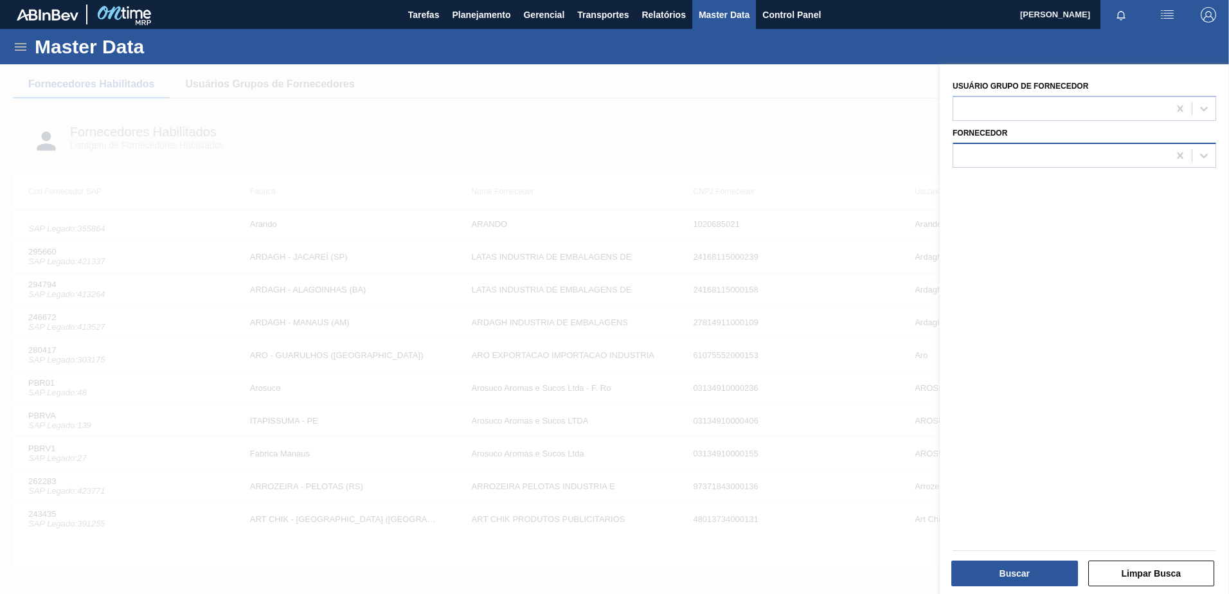
click at [1037, 154] on div at bounding box center [1060, 155] width 215 height 19
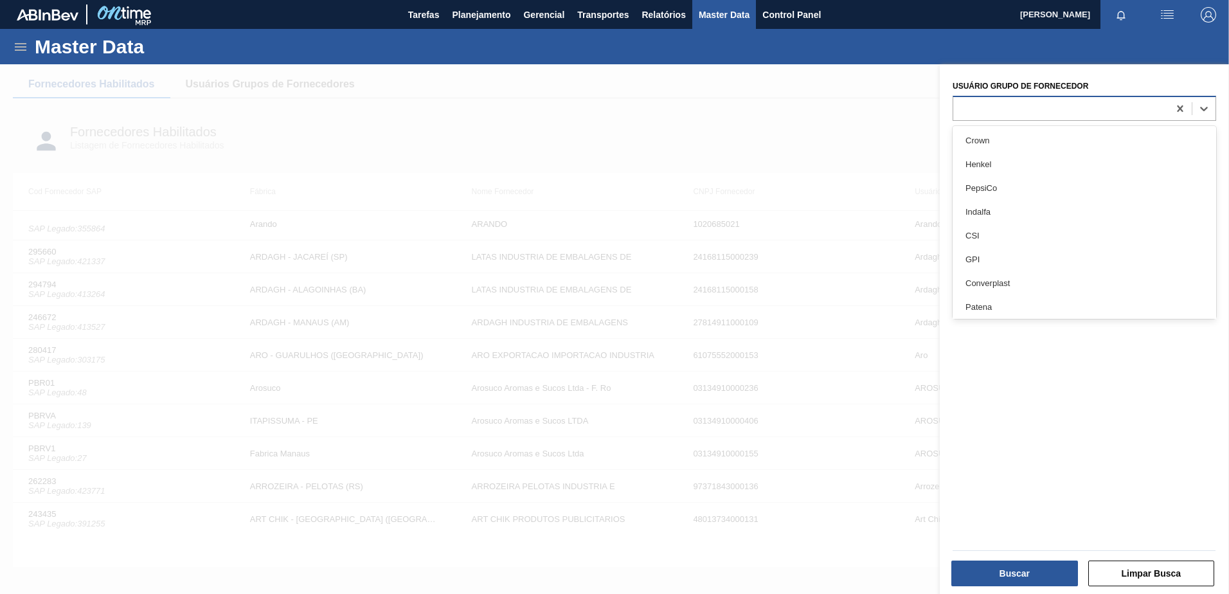
click at [1006, 109] on div at bounding box center [1060, 108] width 215 height 19
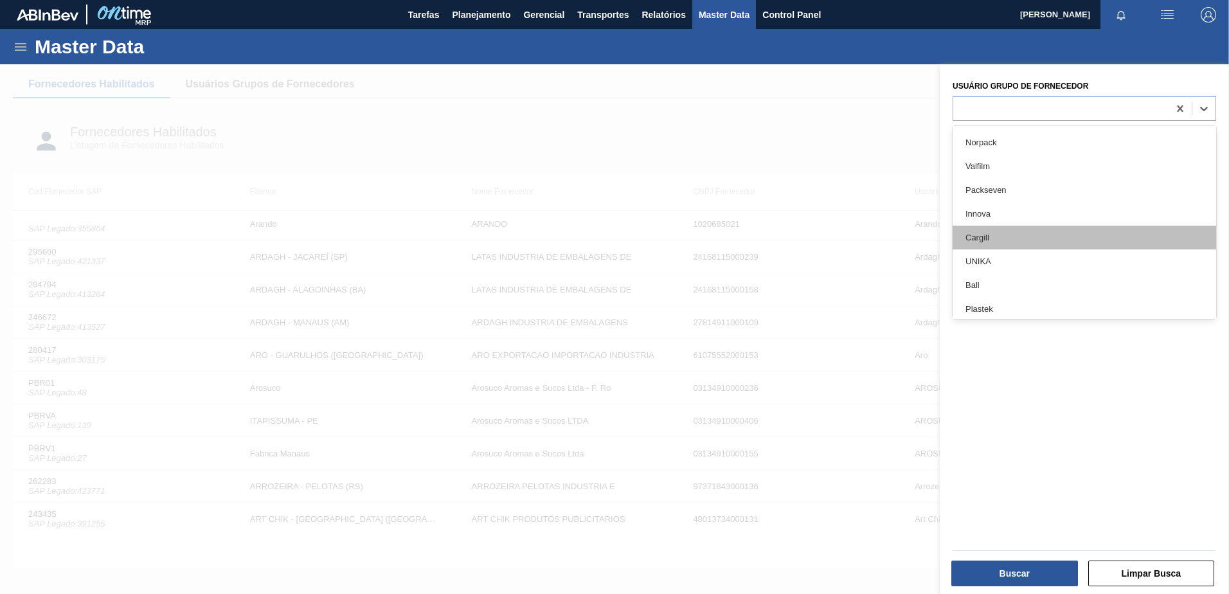
scroll to position [193, 0]
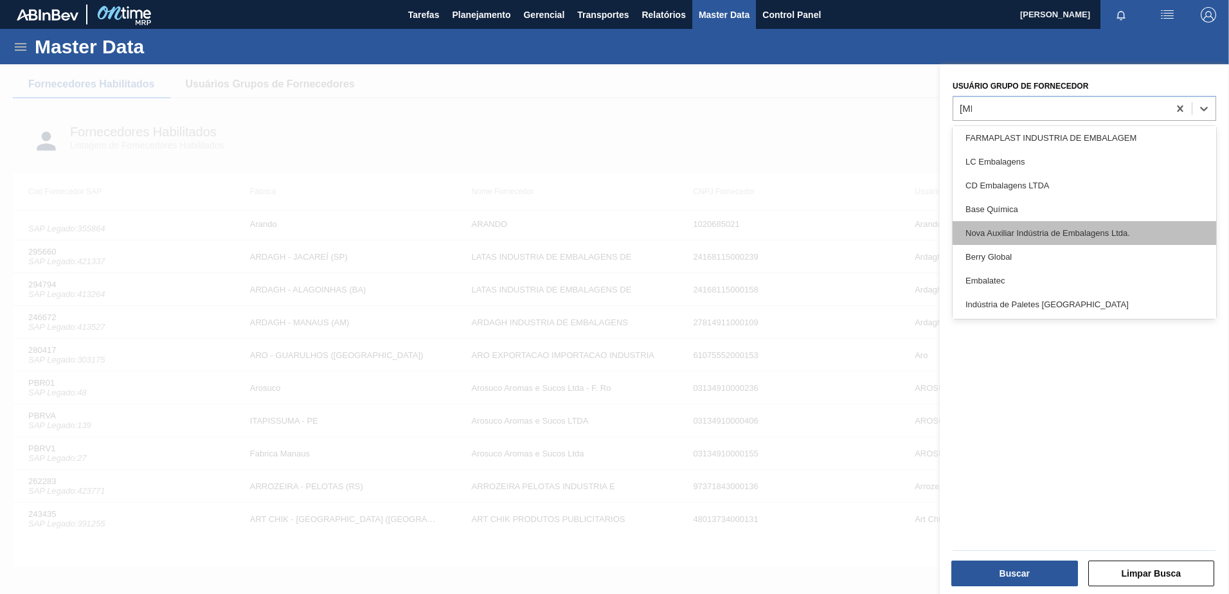
type Fornecedor "ball"
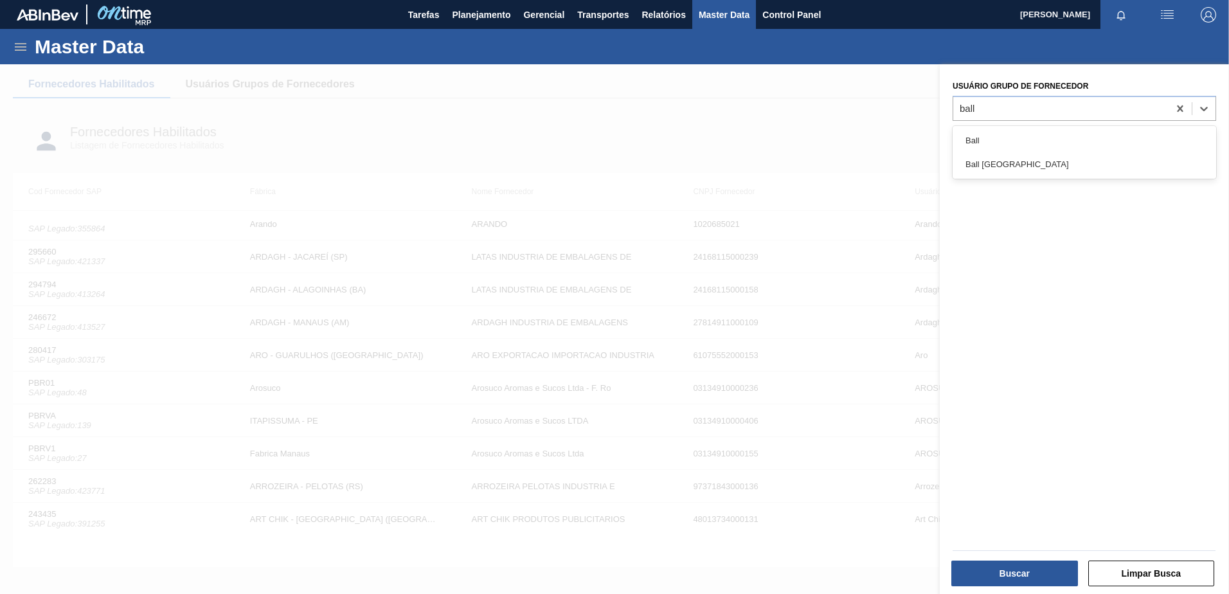
scroll to position [0, 0]
click at [991, 136] on div "Ball" at bounding box center [1085, 141] width 264 height 24
click at [1002, 566] on button "Buscar" at bounding box center [1014, 573] width 127 height 26
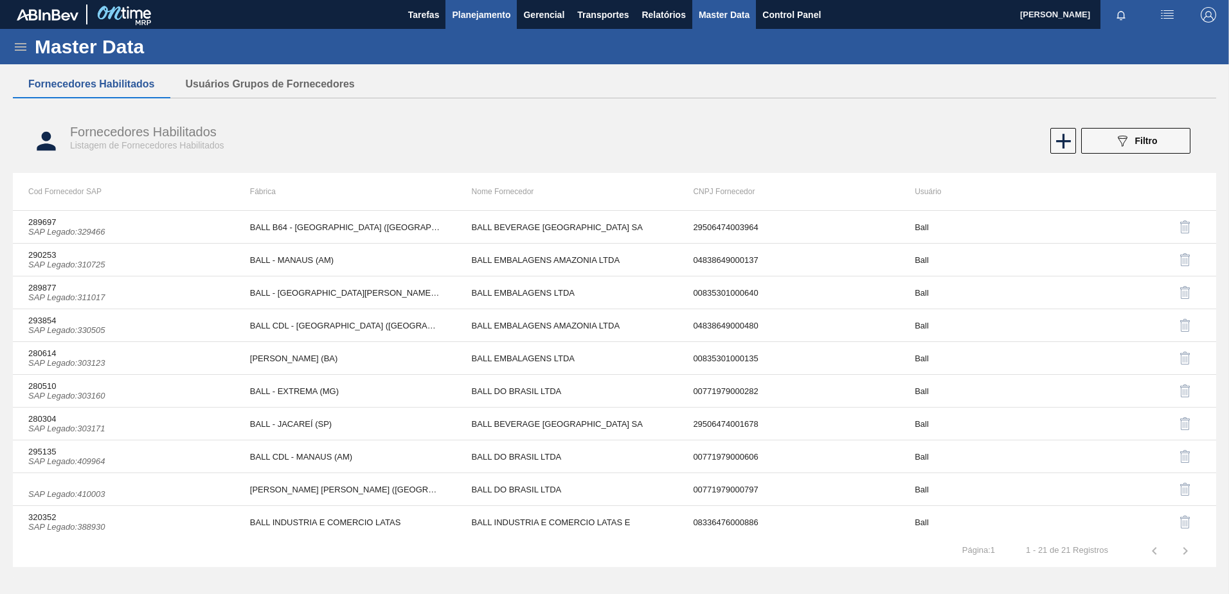
click at [465, 18] on span "Planejamento" at bounding box center [481, 14] width 58 height 15
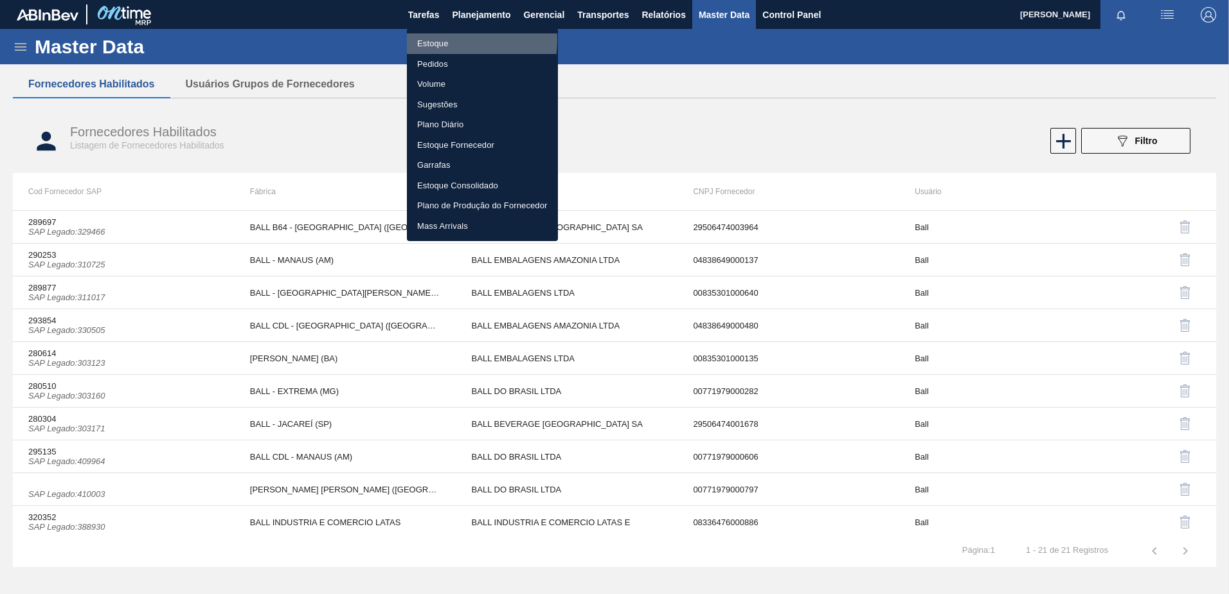
click at [438, 40] on li "Estoque" at bounding box center [482, 43] width 151 height 21
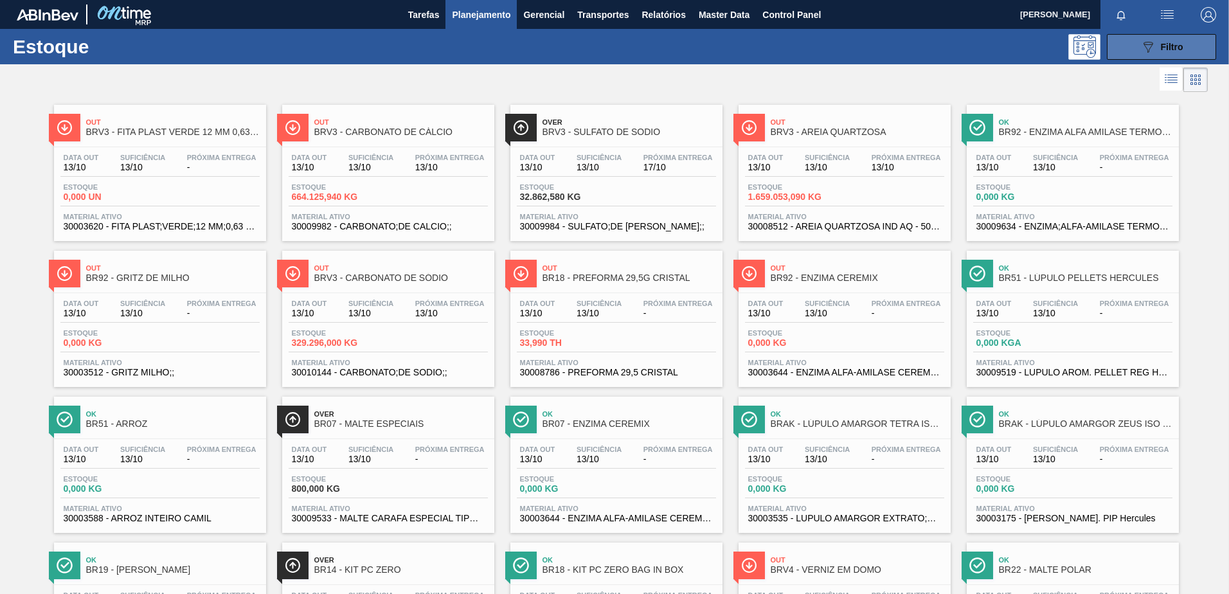
click at [1143, 48] on icon "089F7B8B-B2A5-4AFE-B5C0-19BA573D28AC" at bounding box center [1147, 46] width 15 height 15
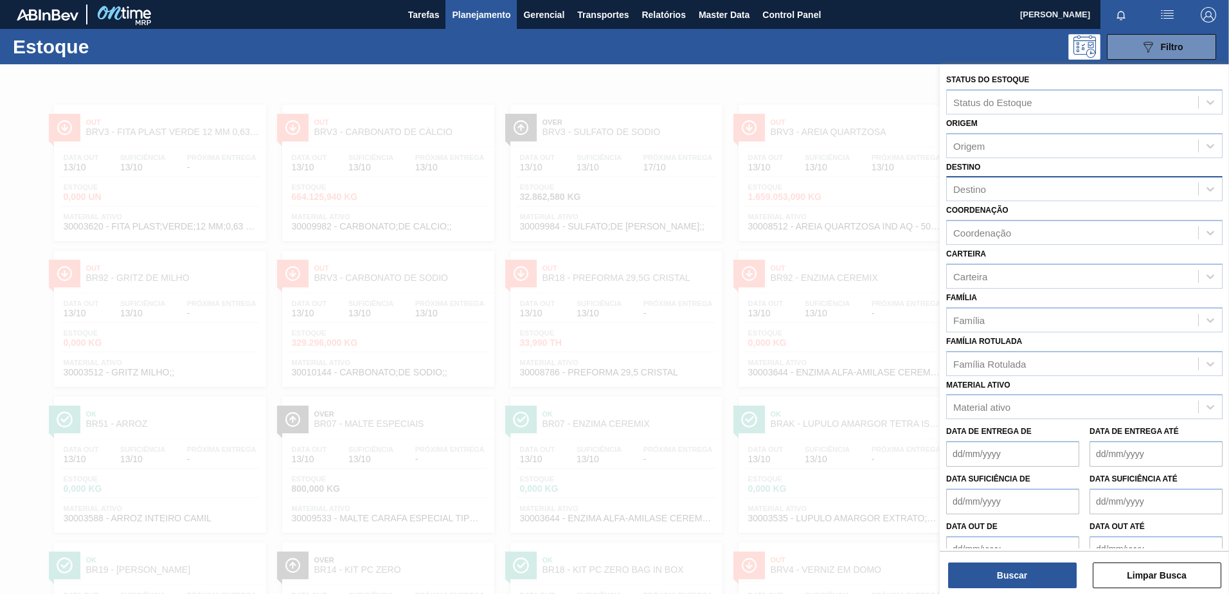
click at [979, 188] on div "Destino" at bounding box center [969, 189] width 33 height 11
type input "l"
click at [994, 171] on div "Destino Destino" at bounding box center [1084, 180] width 276 height 44
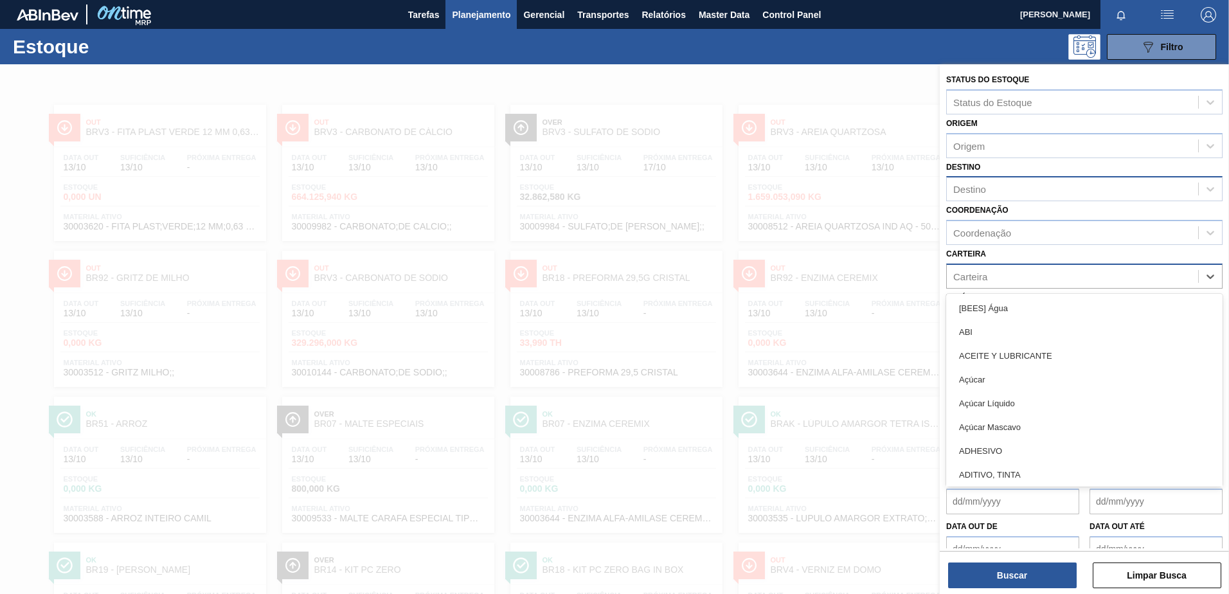
click at [978, 283] on div "Carteira" at bounding box center [1072, 276] width 251 height 19
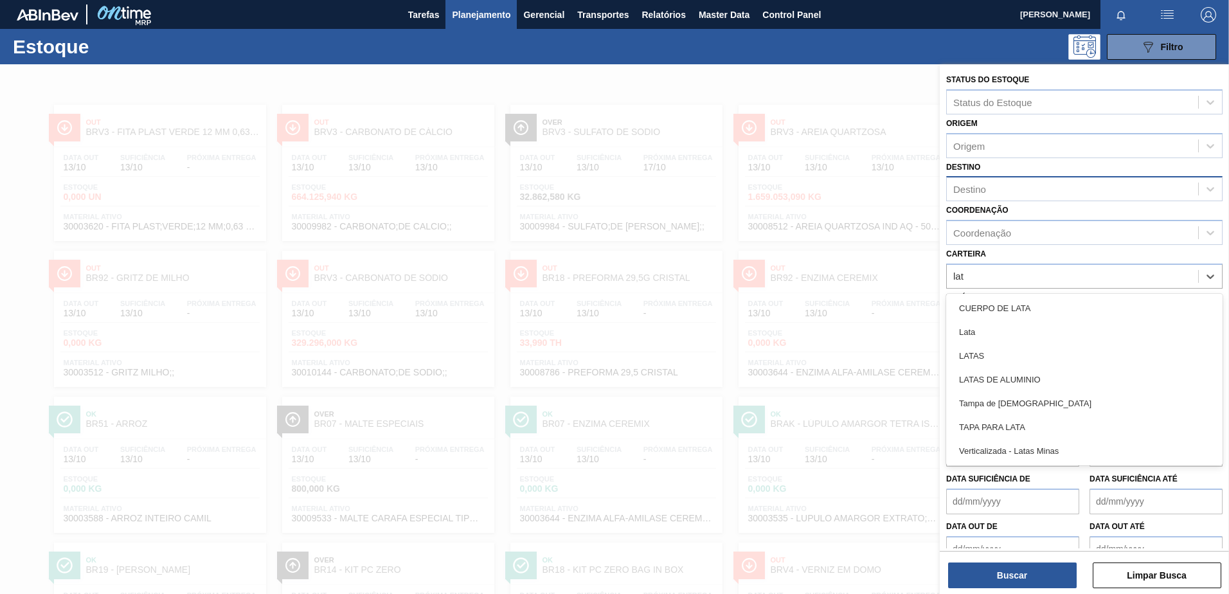
type input "lata"
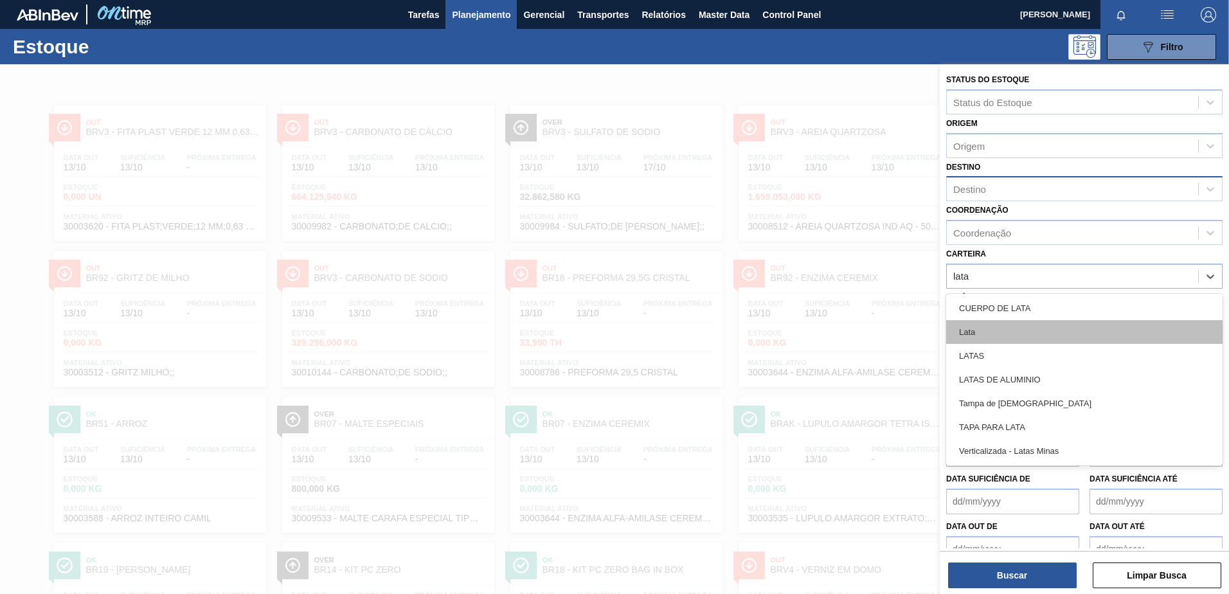
click at [977, 337] on div "Lata" at bounding box center [1084, 332] width 276 height 24
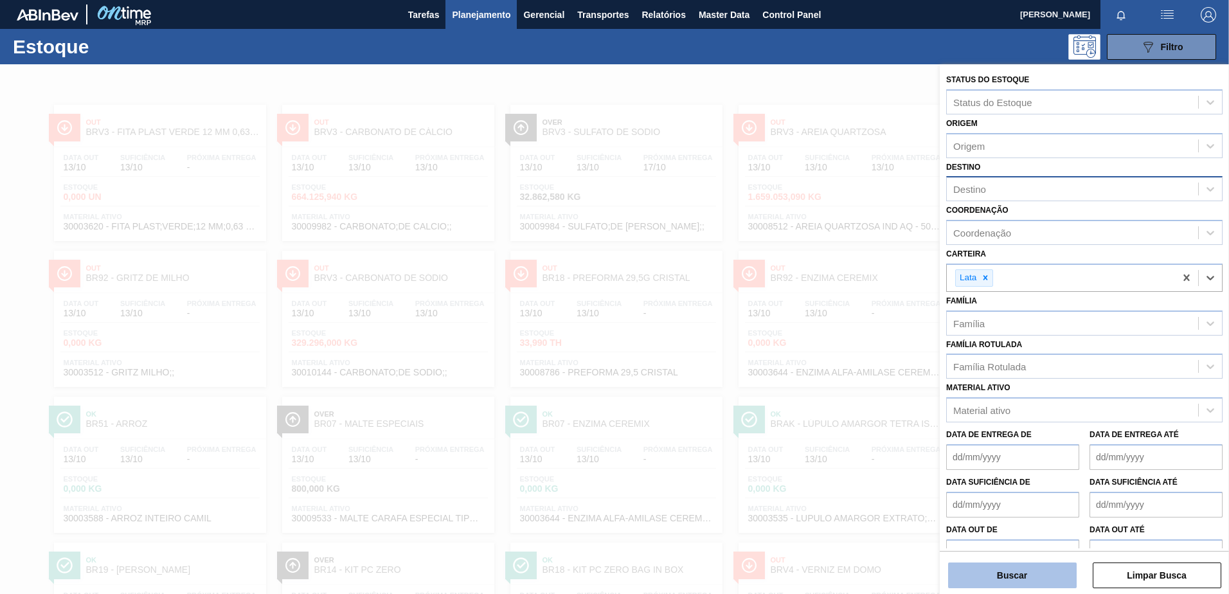
click at [1002, 569] on button "Buscar" at bounding box center [1012, 575] width 129 height 26
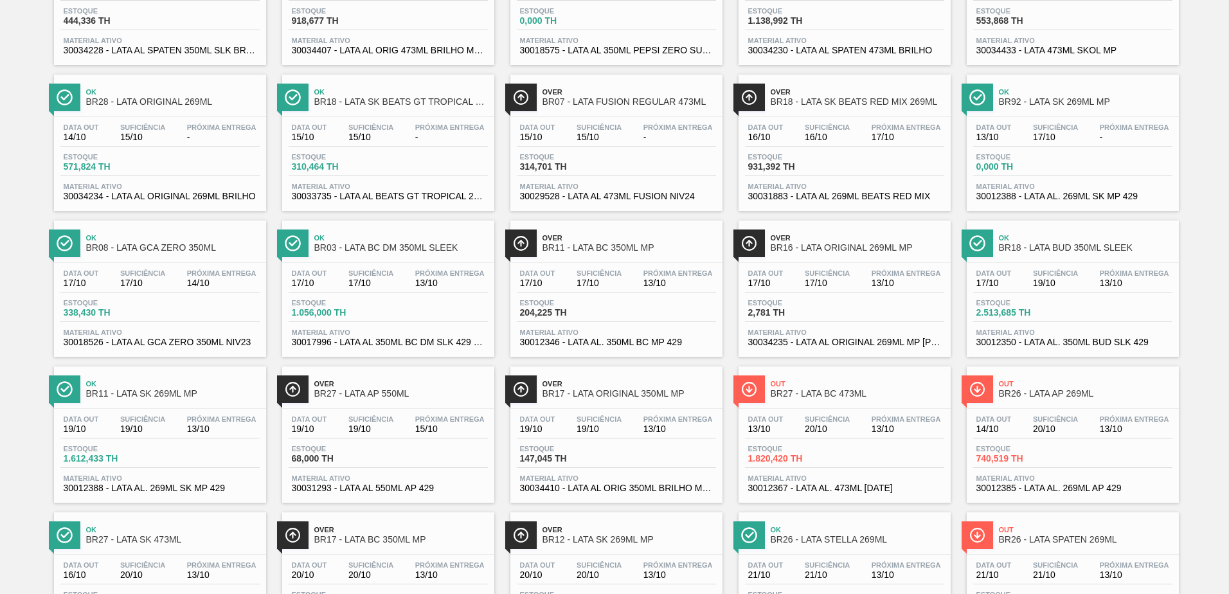
scroll to position [193, 0]
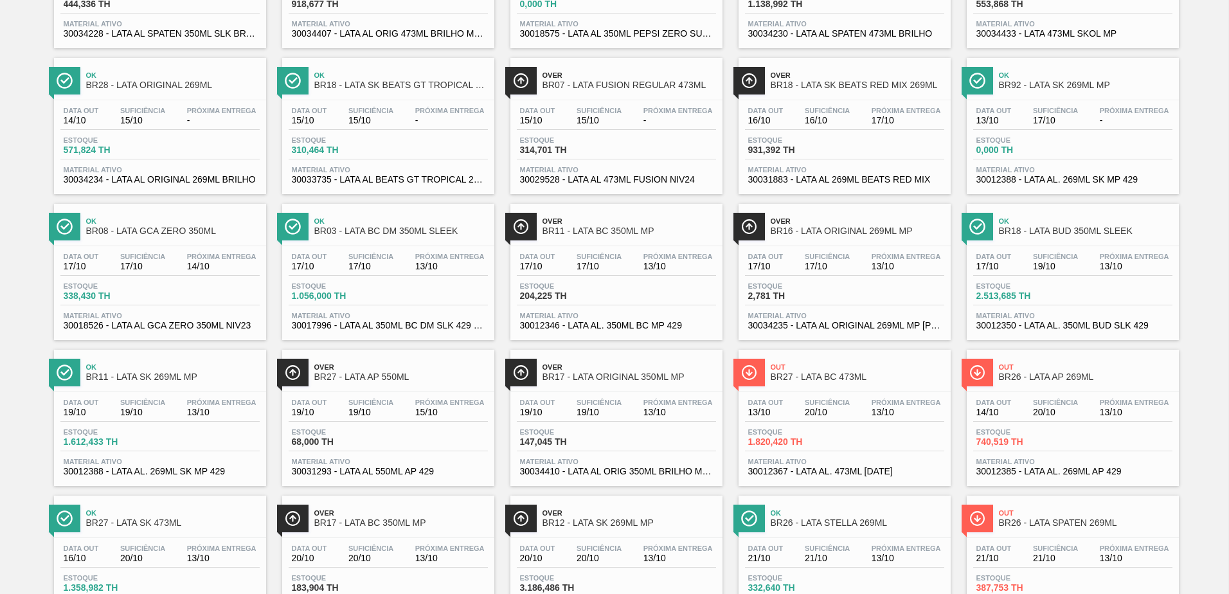
click at [383, 89] on div "Ok BR18 - LATA SK BEATS GT TROPICAL 269ML" at bounding box center [401, 80] width 174 height 29
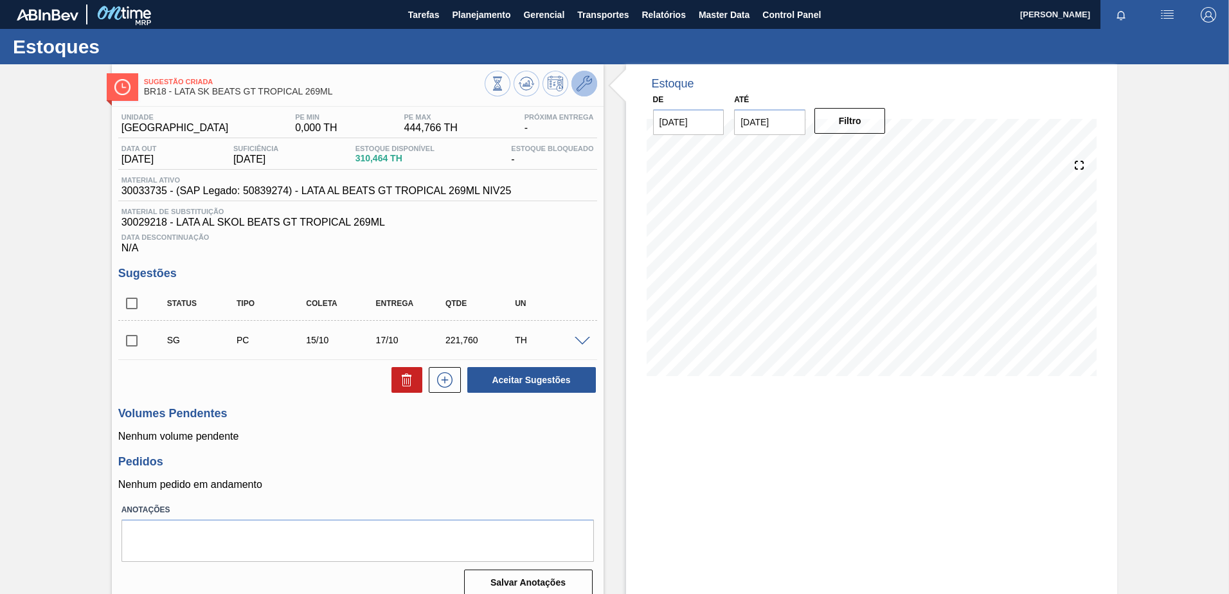
click at [579, 84] on icon at bounding box center [584, 83] width 15 height 15
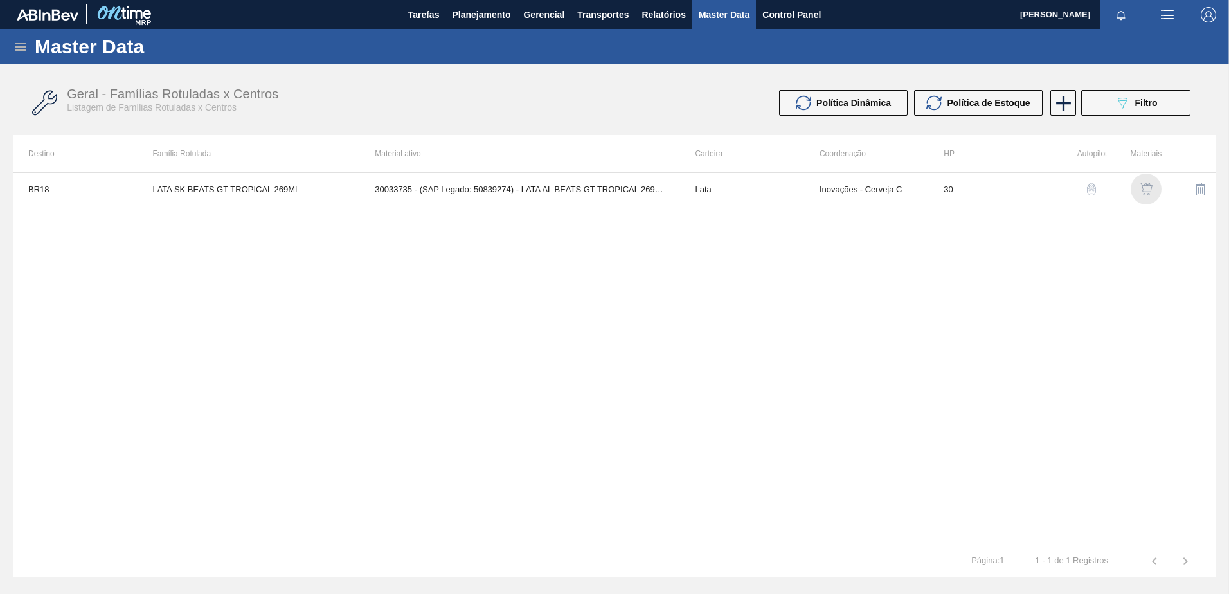
click at [1143, 186] on img "button" at bounding box center [1146, 189] width 13 height 13
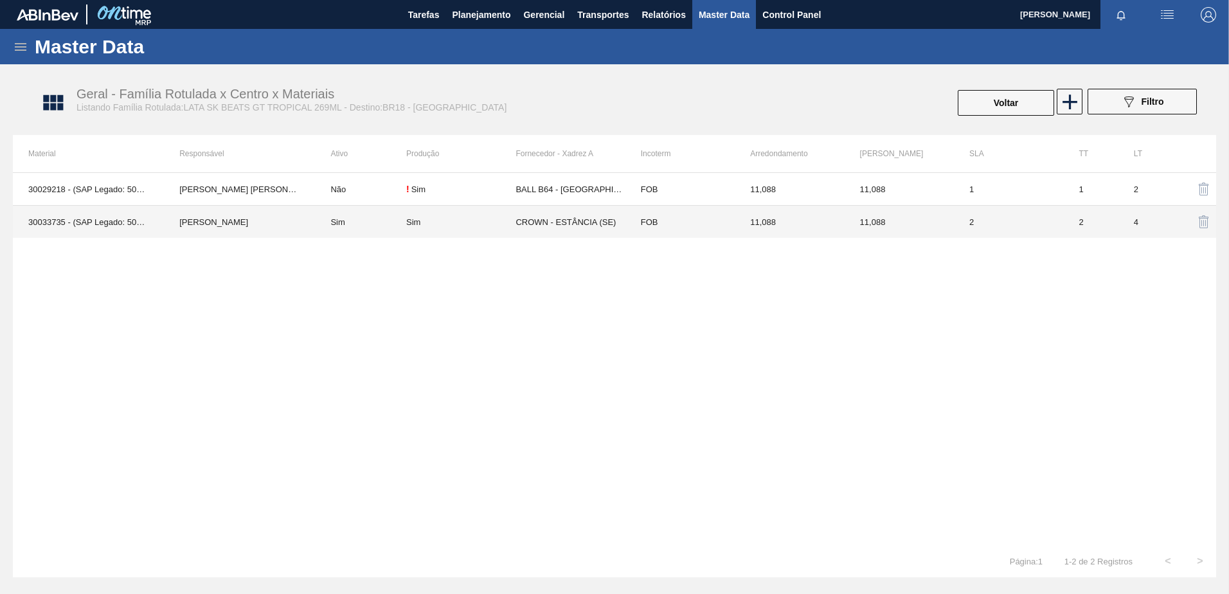
click at [477, 217] on div "Sim" at bounding box center [460, 222] width 109 height 10
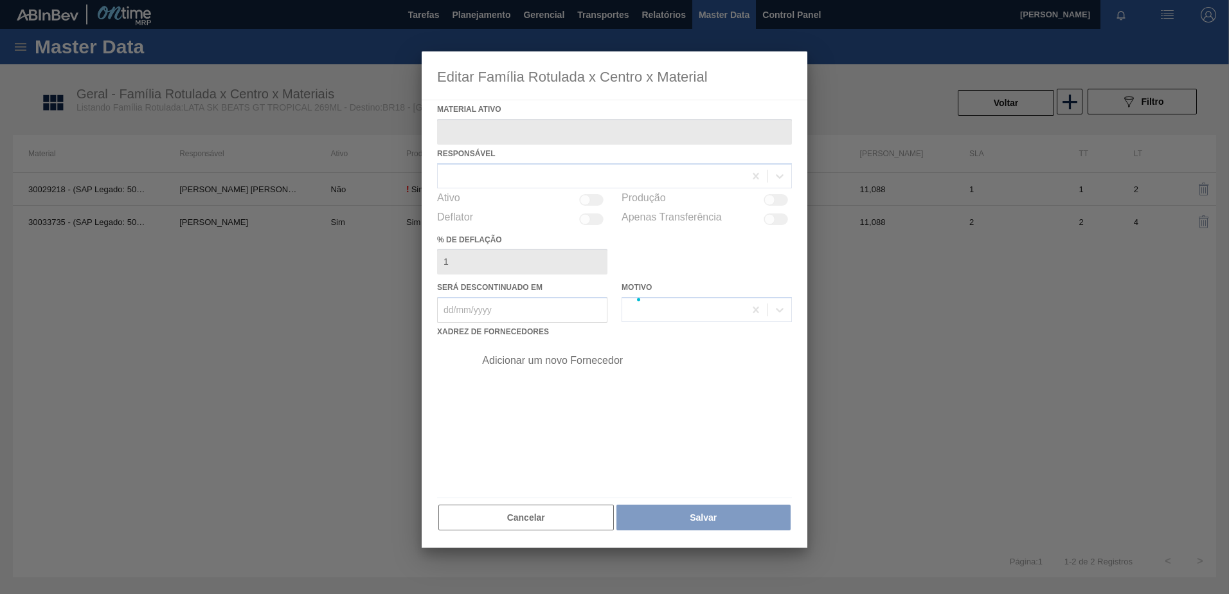
type ativo "30033735 - (SAP Legado: 50839274) - LATA AL BEATS GT TROPICAL 269ML NIV25"
checkbox input "true"
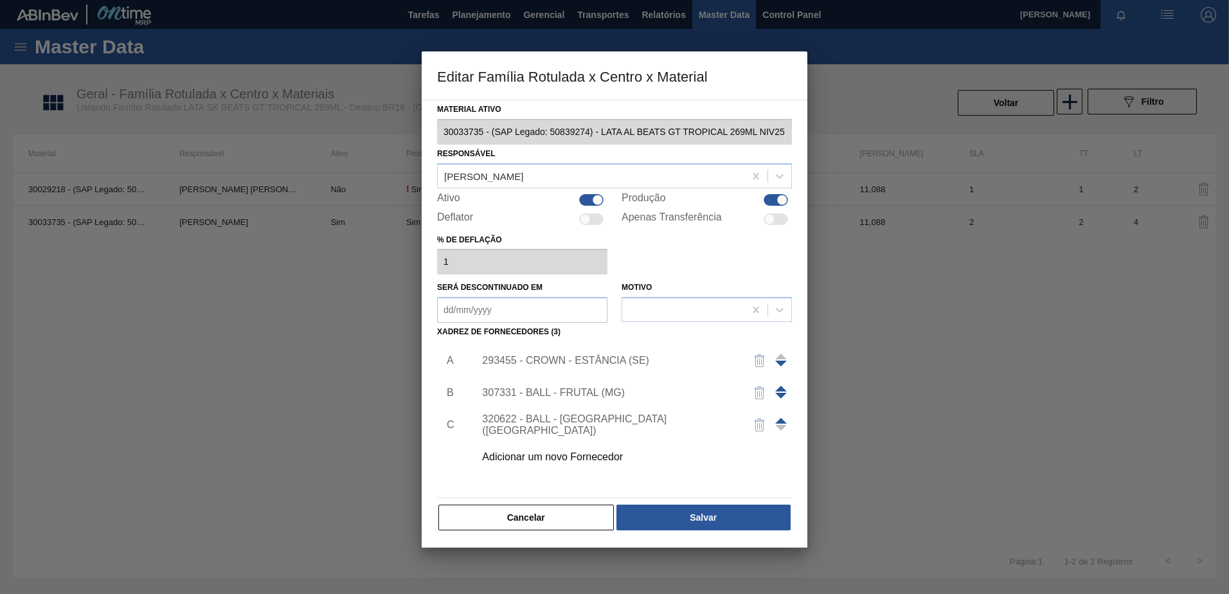
click at [552, 454] on div "Adicionar um novo Fornecedor" at bounding box center [608, 457] width 252 height 12
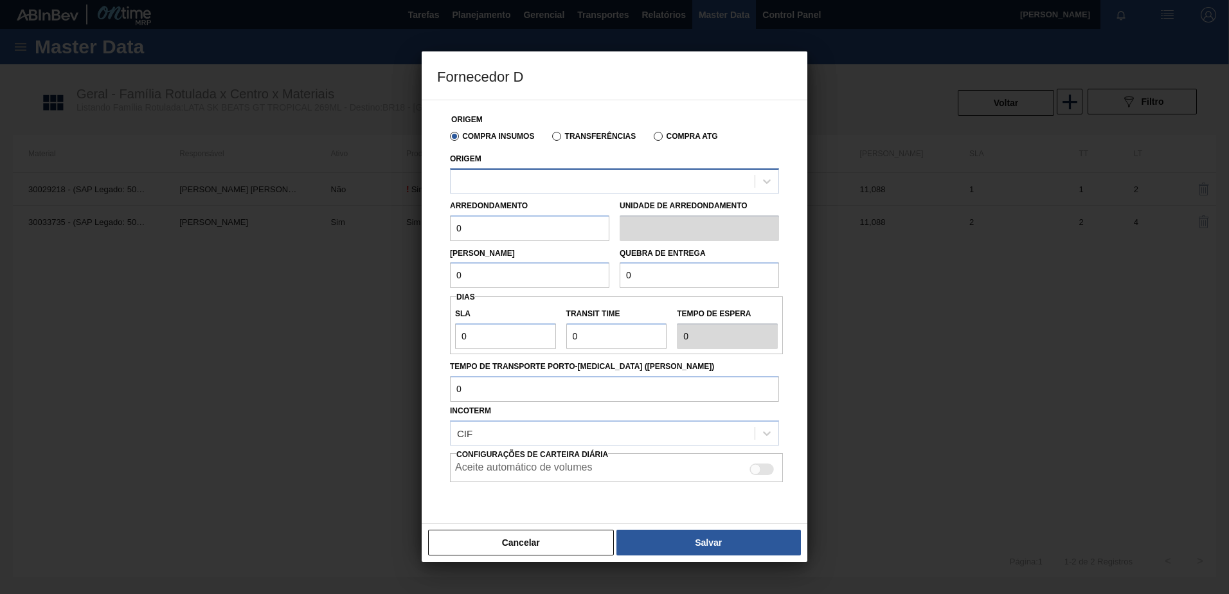
click at [518, 183] on div at bounding box center [603, 181] width 304 height 19
click at [556, 537] on button "Cancelar" at bounding box center [521, 543] width 186 height 26
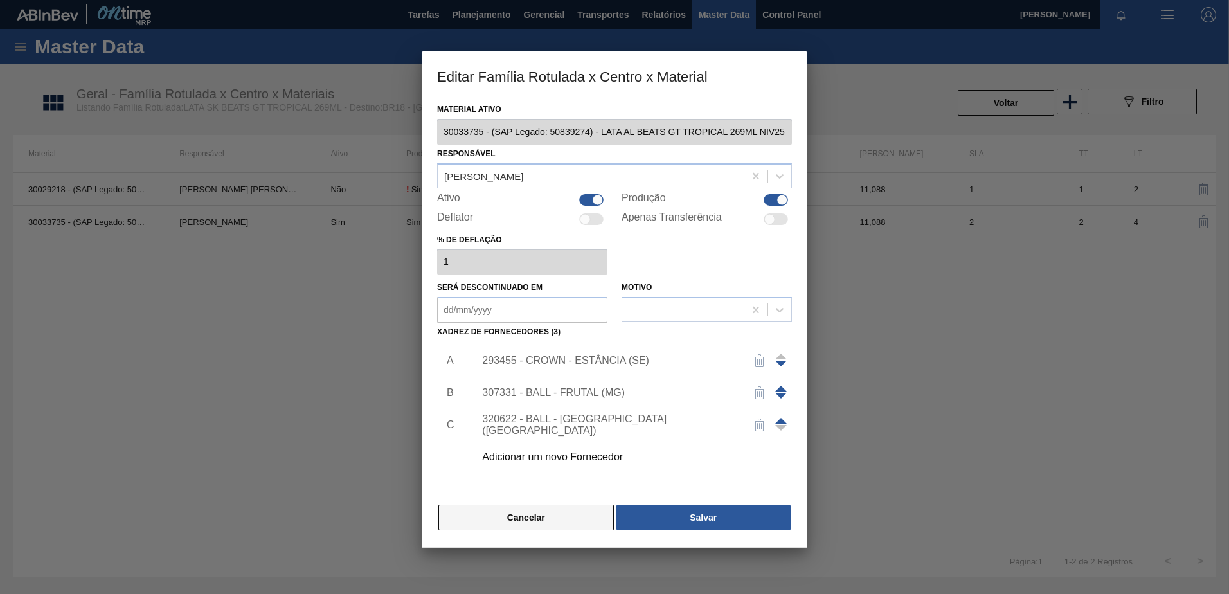
click at [520, 511] on button "Cancelar" at bounding box center [525, 518] width 175 height 26
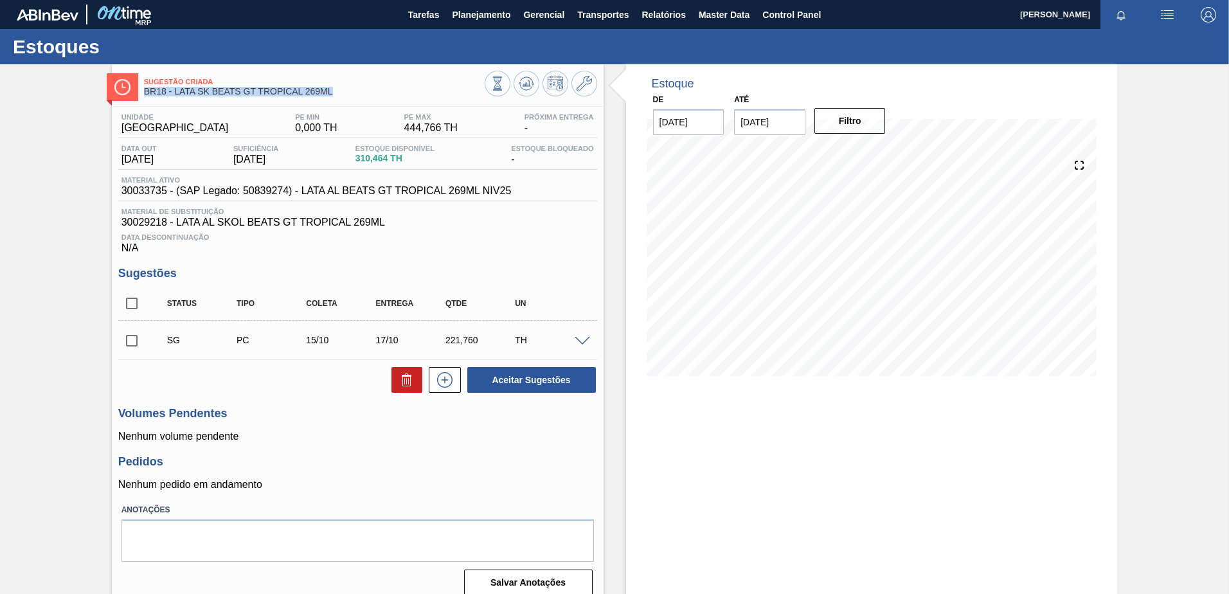
drag, startPoint x: 288, startPoint y: 100, endPoint x: 140, endPoint y: 99, distance: 147.8
click at [140, 99] on div "Sugestão Criada BR18 - LATA SK BEATS GT TROPICAL 269ML" at bounding box center [358, 85] width 492 height 29
drag, startPoint x: 305, startPoint y: 343, endPoint x: 330, endPoint y: 340, distance: 25.3
click at [330, 340] on div "15/10" at bounding box center [342, 340] width 78 height 10
drag, startPoint x: 330, startPoint y: 340, endPoint x: 418, endPoint y: 342, distance: 88.1
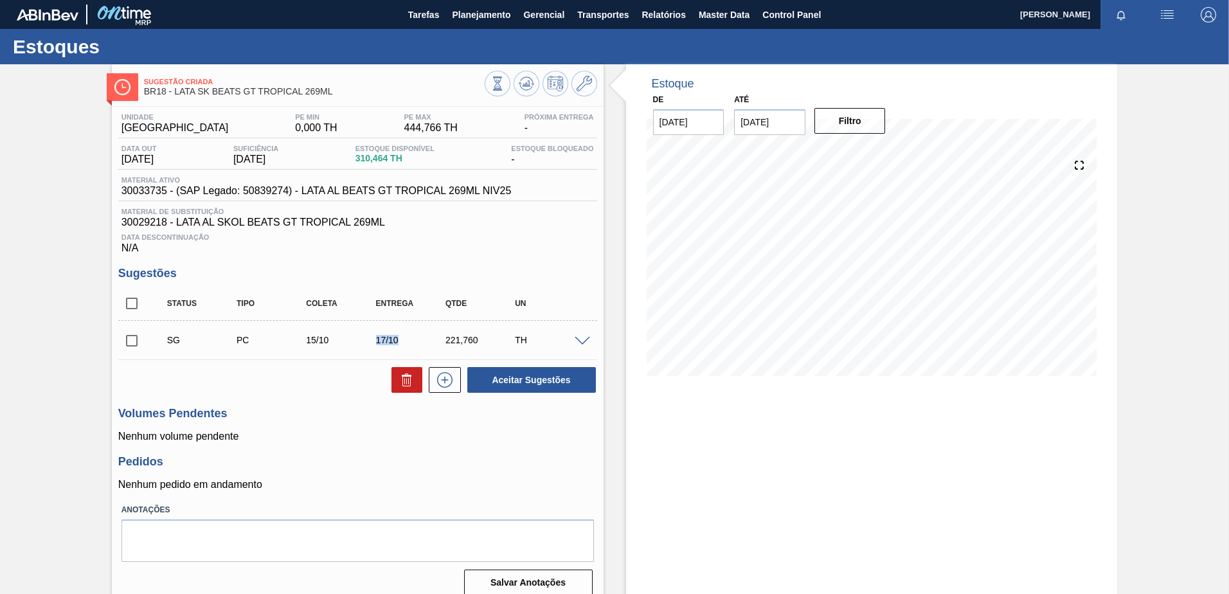
click at [418, 342] on div "17/10" at bounding box center [412, 340] width 78 height 10
click at [581, 86] on icon at bounding box center [584, 83] width 15 height 15
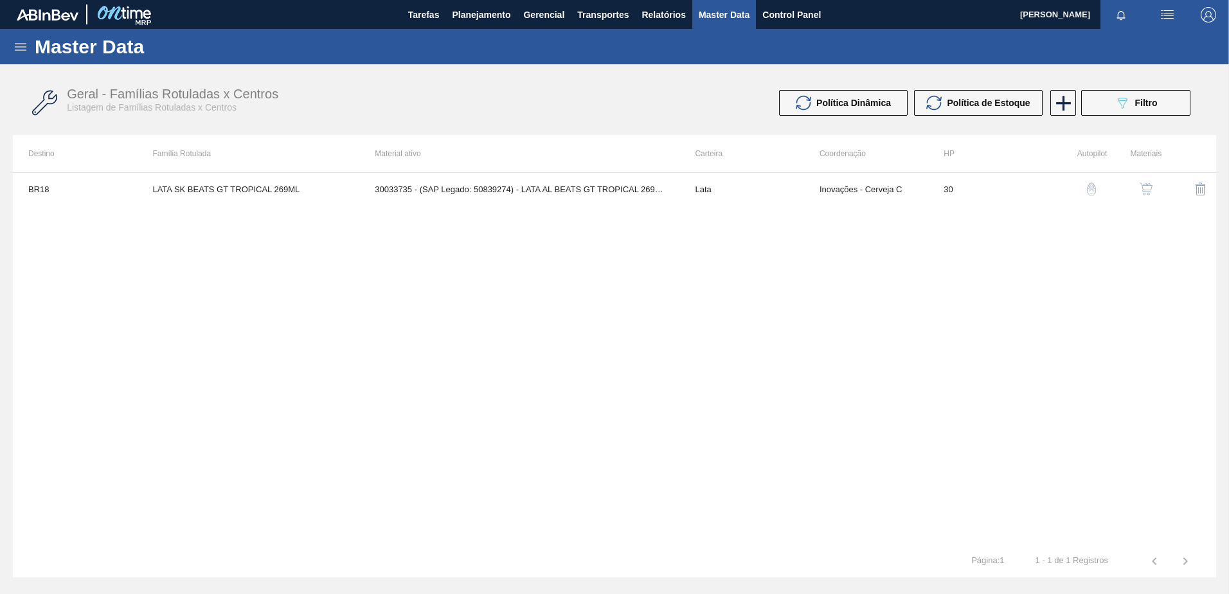
click at [1134, 190] on button "button" at bounding box center [1146, 189] width 31 height 31
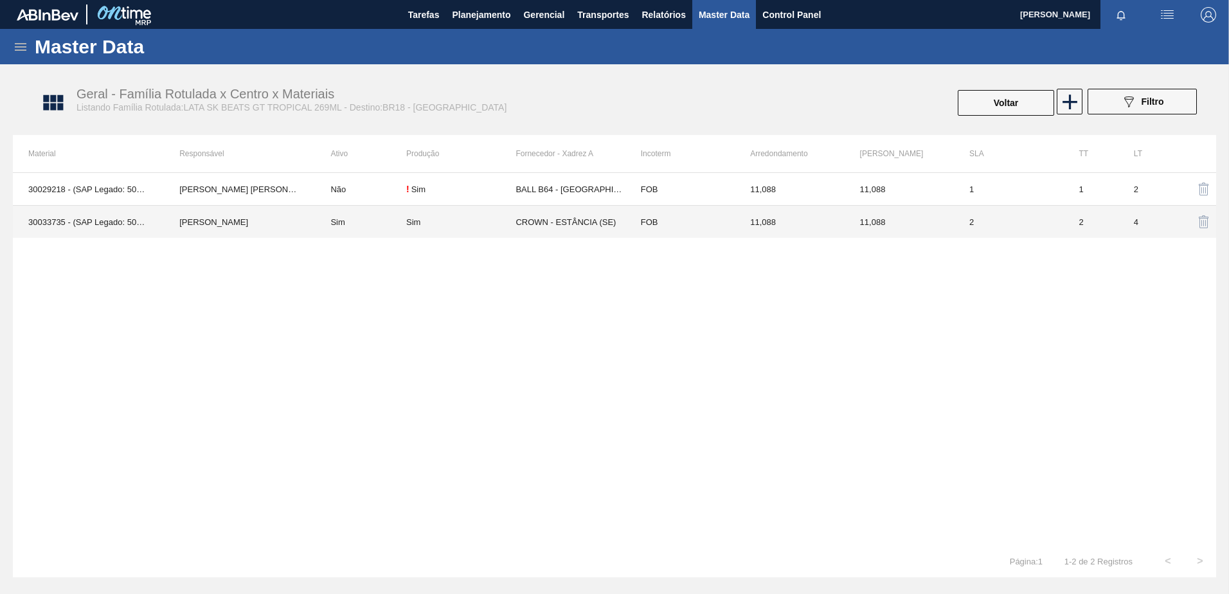
click at [451, 228] on td "Sim" at bounding box center [460, 222] width 109 height 33
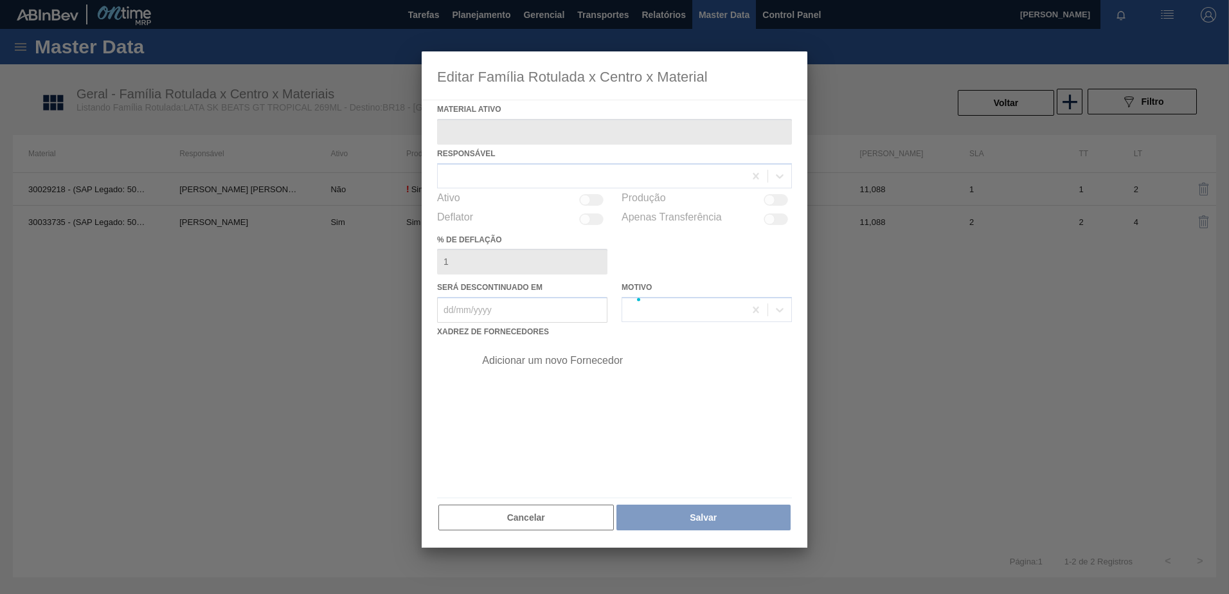
type ativo "30033735 - (SAP Legado: 50839274) - LATA AL BEATS GT TROPICAL 269ML NIV25"
checkbox input "true"
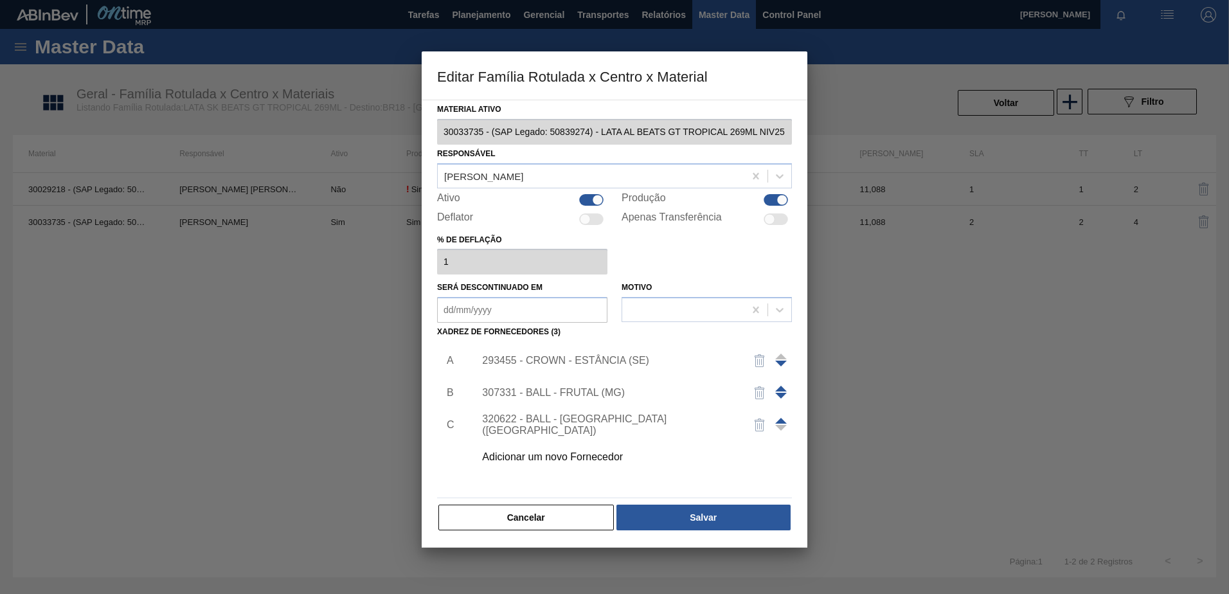
click at [578, 359] on div "293455 - CROWN - ESTÂNCIA (SE)" at bounding box center [608, 361] width 252 height 12
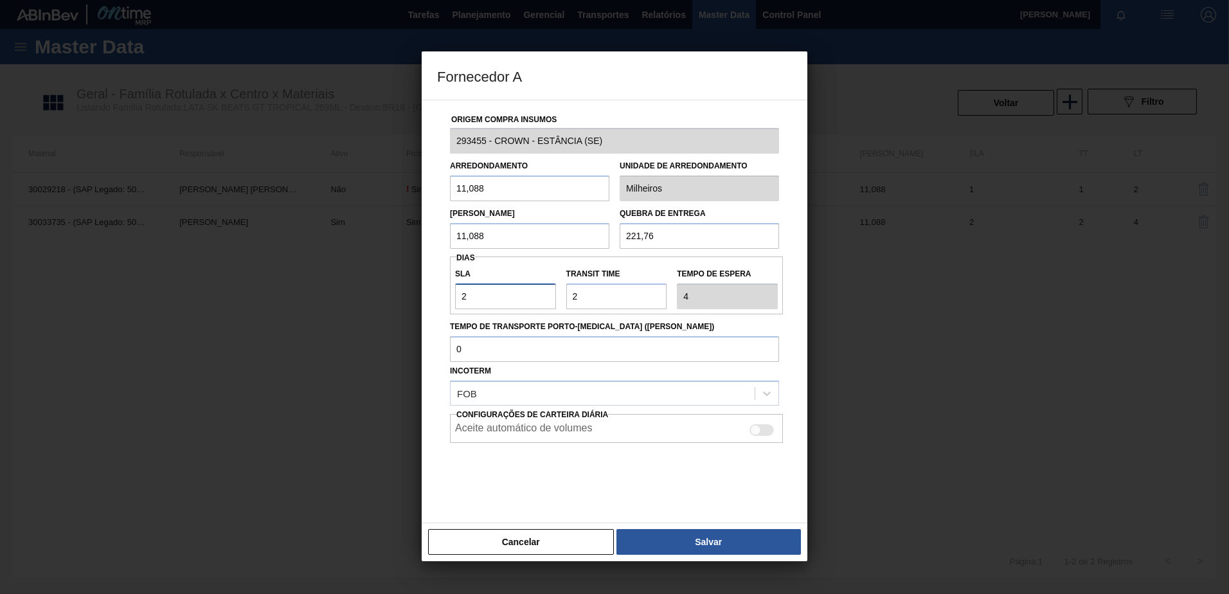
drag, startPoint x: 498, startPoint y: 297, endPoint x: 434, endPoint y: 300, distance: 63.7
click at [434, 300] on div "Origem Compra Insumos 293455 - CROWN - ESTÂNCIA (SE) Arredondamento 11,088 Unid…" at bounding box center [615, 312] width 386 height 424
drag, startPoint x: 598, startPoint y: 292, endPoint x: 523, endPoint y: 294, distance: 75.9
click at [523, 294] on div "SLA 2 Transit Time Tempo de espera 4" at bounding box center [616, 286] width 333 height 48
click at [648, 296] on div "SLA 2 Transit Time Tempo de espera 4" at bounding box center [616, 286] width 333 height 48
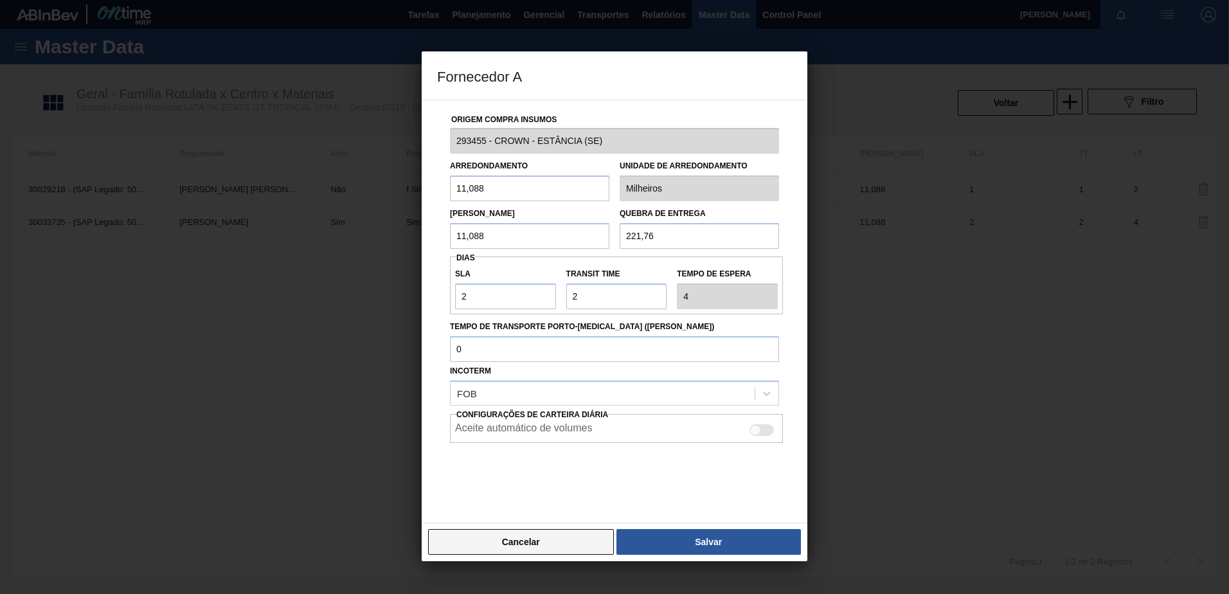
click at [539, 537] on button "Cancelar" at bounding box center [521, 542] width 186 height 26
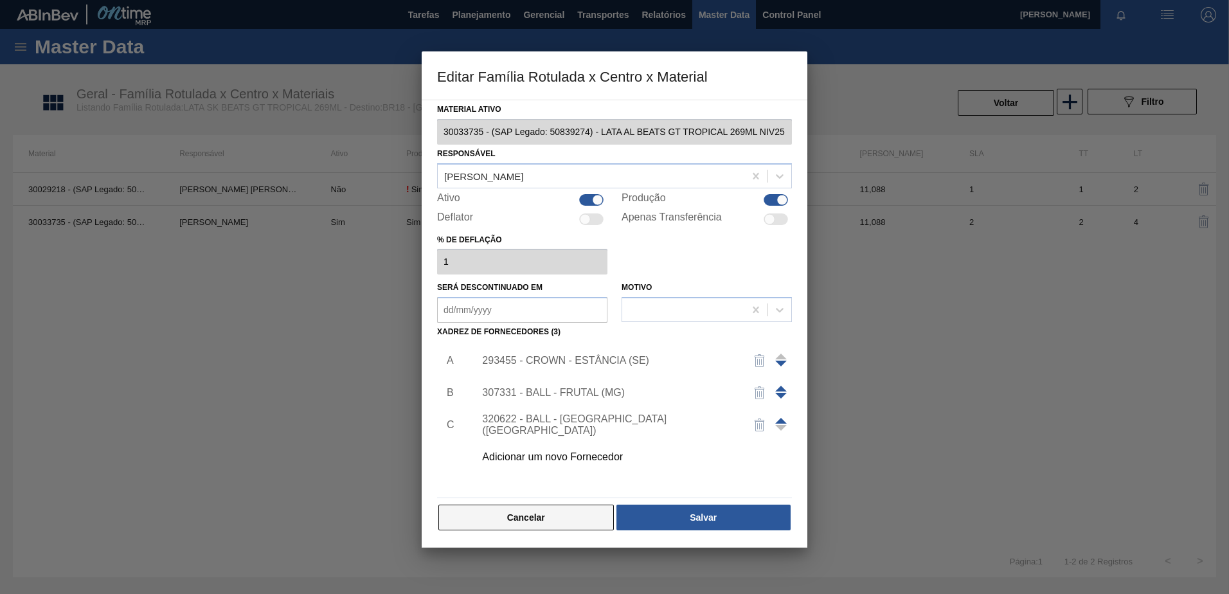
click at [476, 520] on button "Cancelar" at bounding box center [525, 518] width 175 height 26
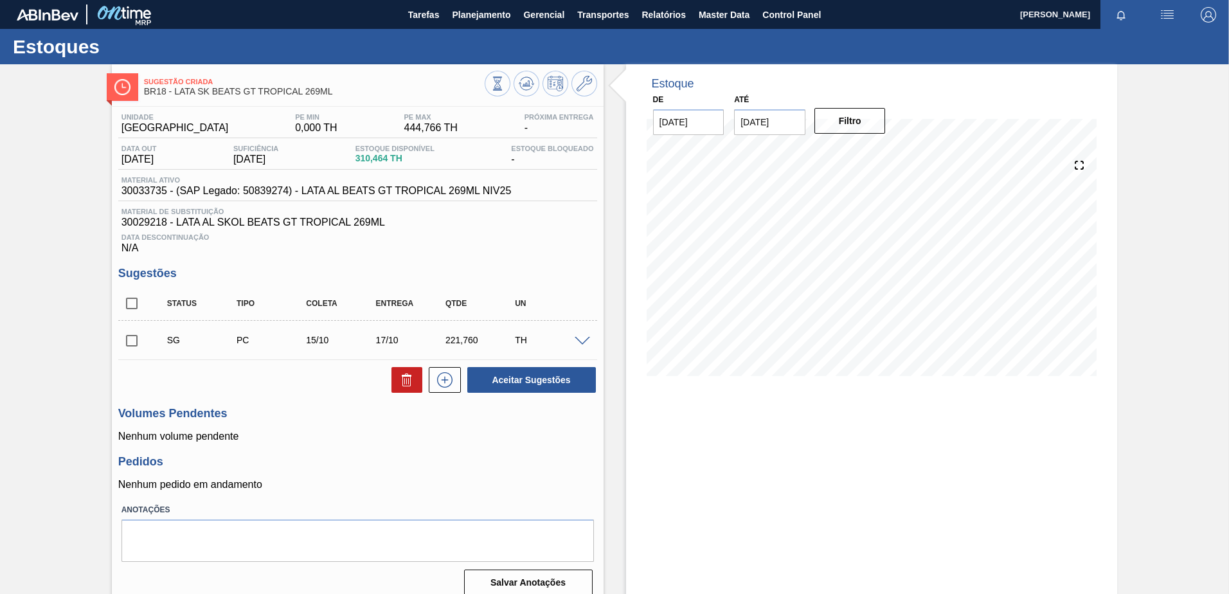
click at [583, 341] on span at bounding box center [582, 342] width 15 height 10
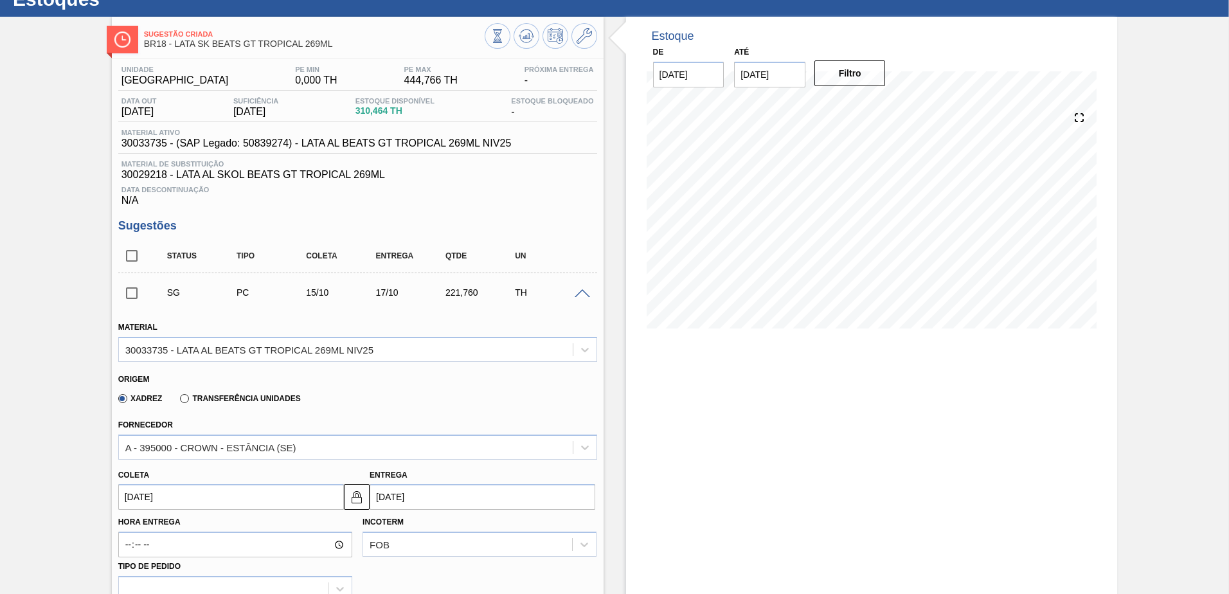
scroll to position [129, 0]
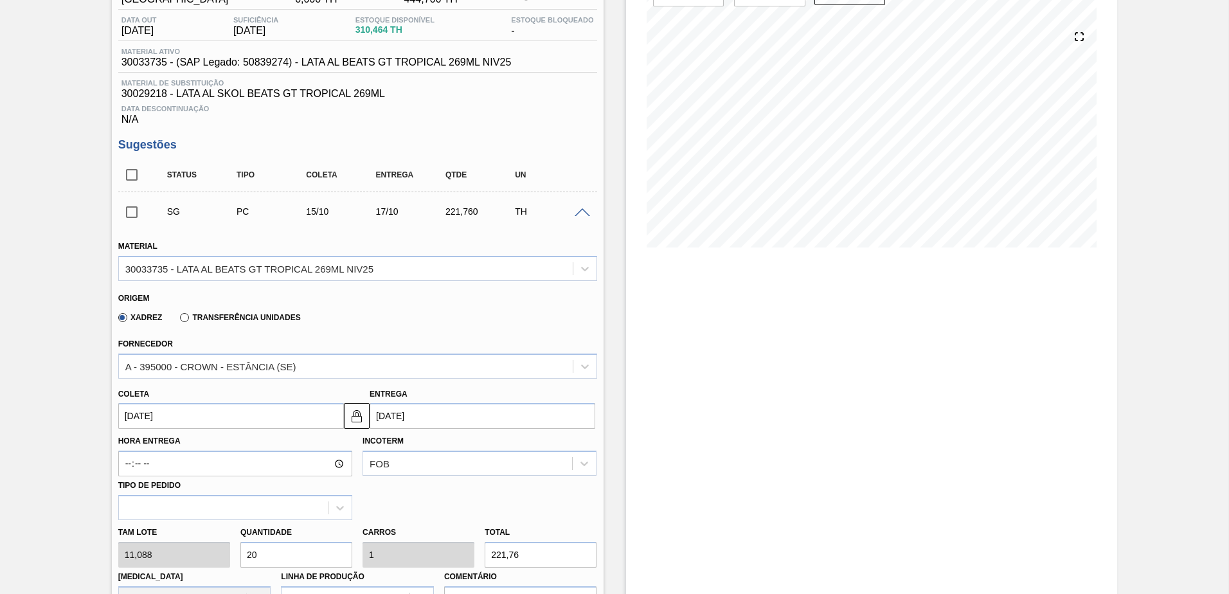
click at [280, 416] on input "15/10/2025" at bounding box center [231, 416] width 226 height 26
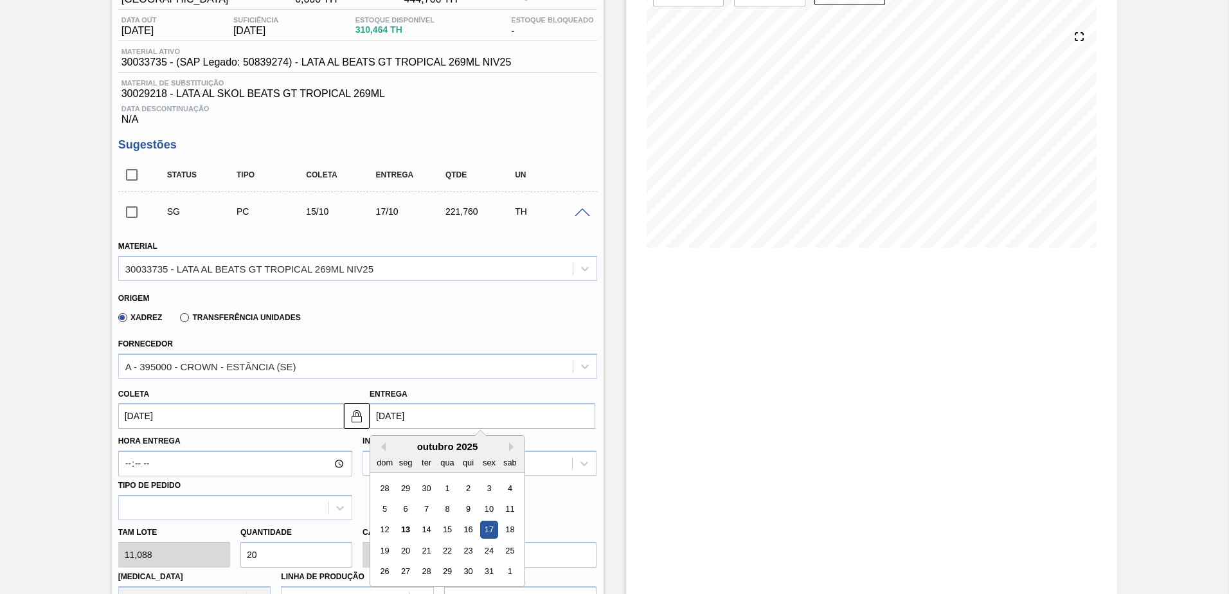
click at [429, 413] on input "[DATE]" at bounding box center [483, 416] width 226 height 26
click at [425, 529] on div "14" at bounding box center [426, 529] width 17 height 17
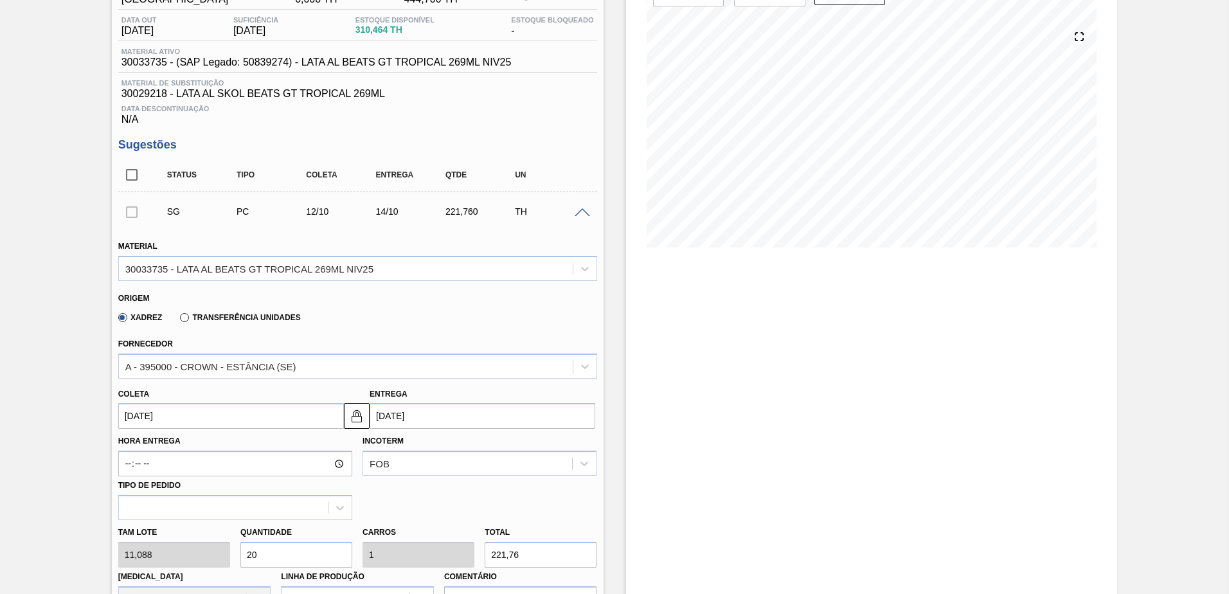
type input "[DATE]"
click at [202, 382] on div "Coleta 12/10/2025 Entrega 14/10/2025" at bounding box center [357, 406] width 489 height 48
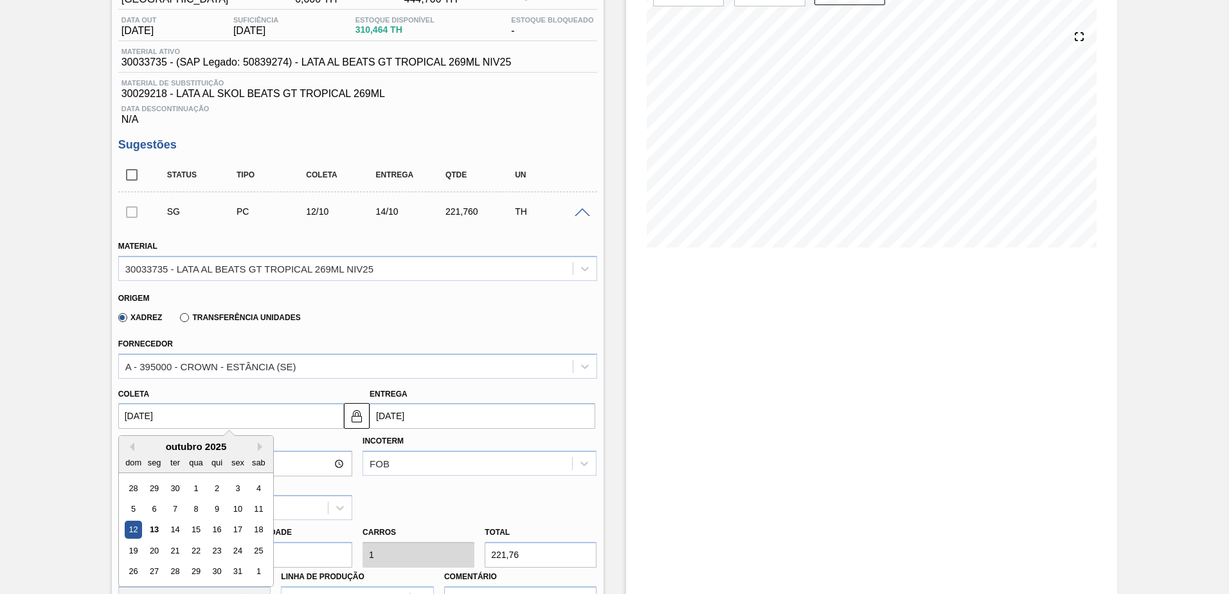
click at [190, 409] on input "[DATE]" at bounding box center [231, 416] width 226 height 26
click at [159, 530] on div "13" at bounding box center [153, 529] width 17 height 17
type input "[DATE]"
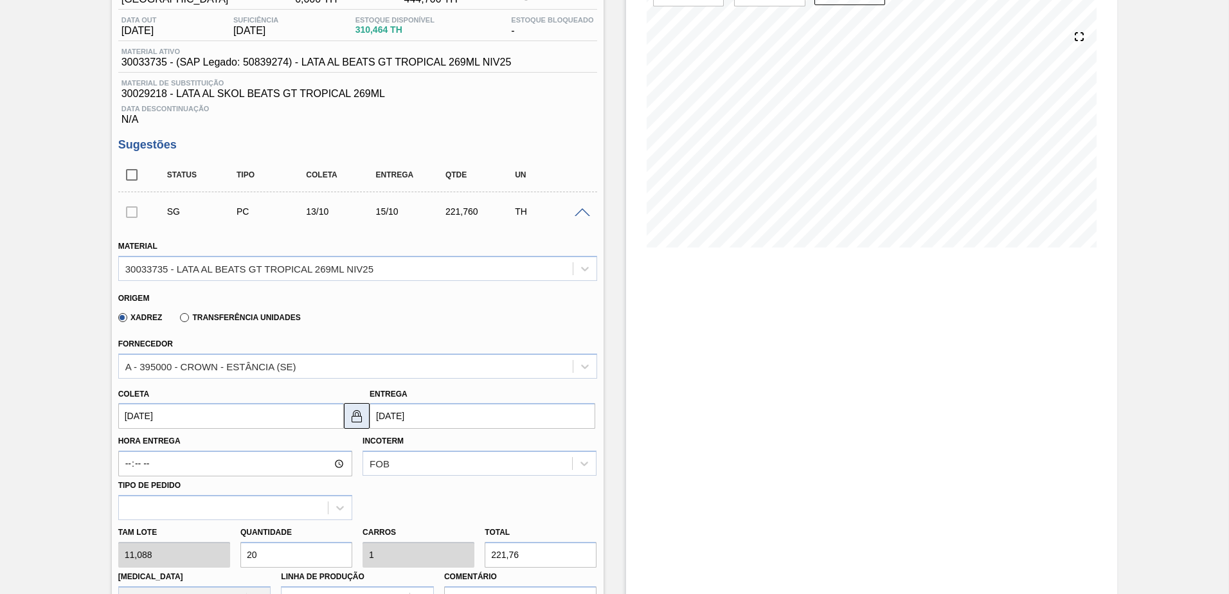
click at [362, 406] on button at bounding box center [357, 416] width 26 height 26
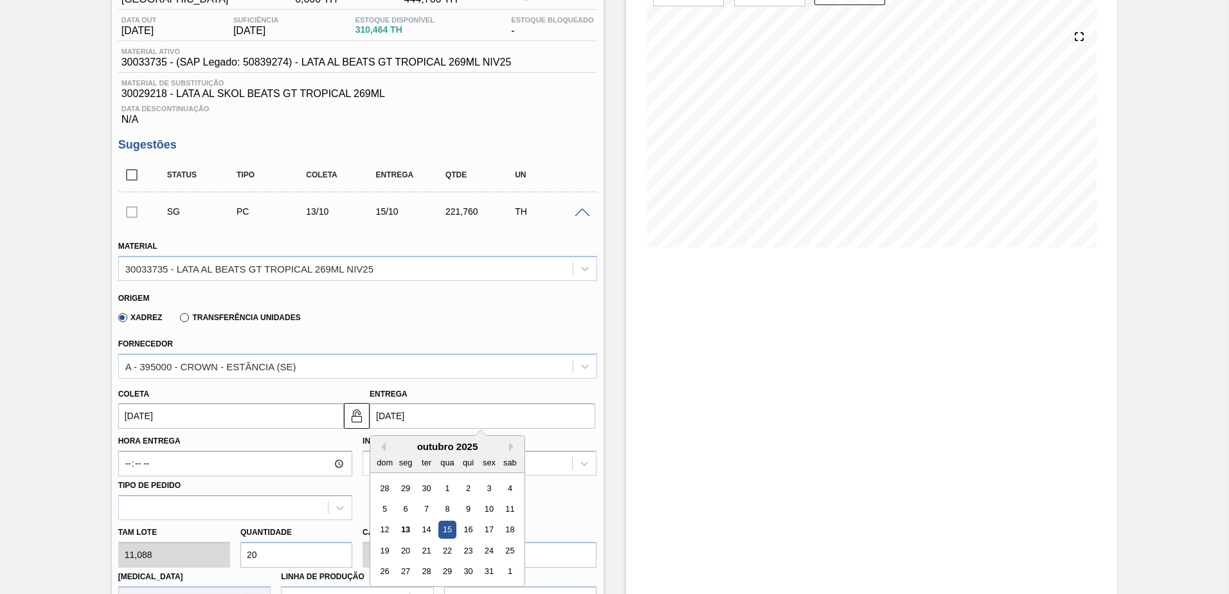
click at [393, 418] on input "15/10/2025" at bounding box center [483, 416] width 226 height 26
click at [424, 528] on div "14" at bounding box center [426, 529] width 17 height 17
type input "[DATE]"
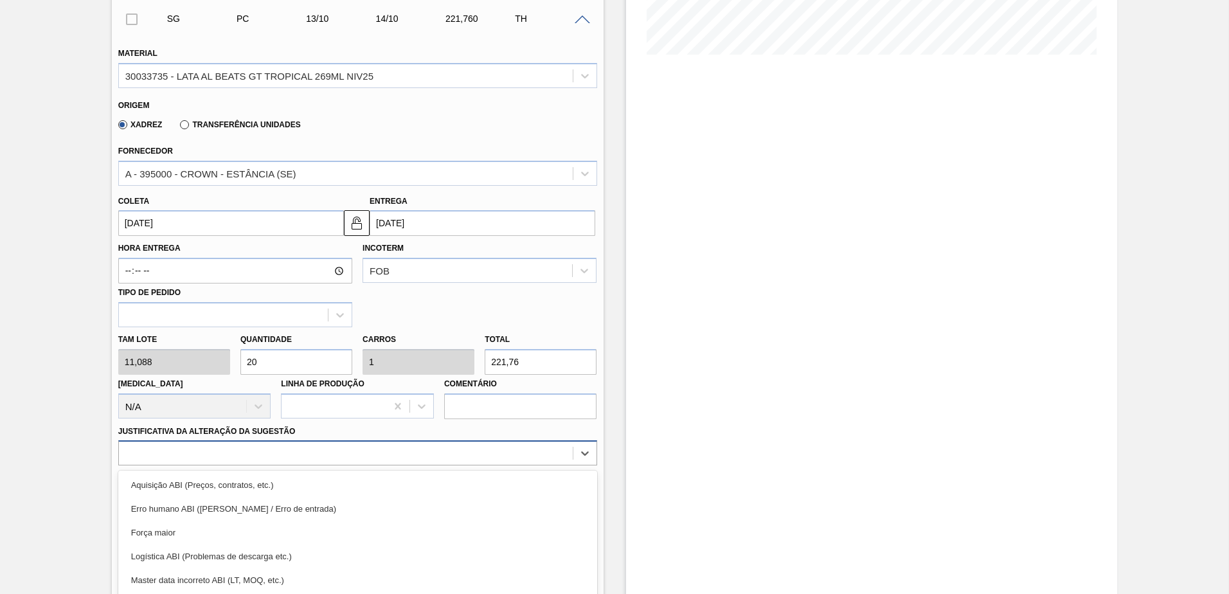
scroll to position [396, 0]
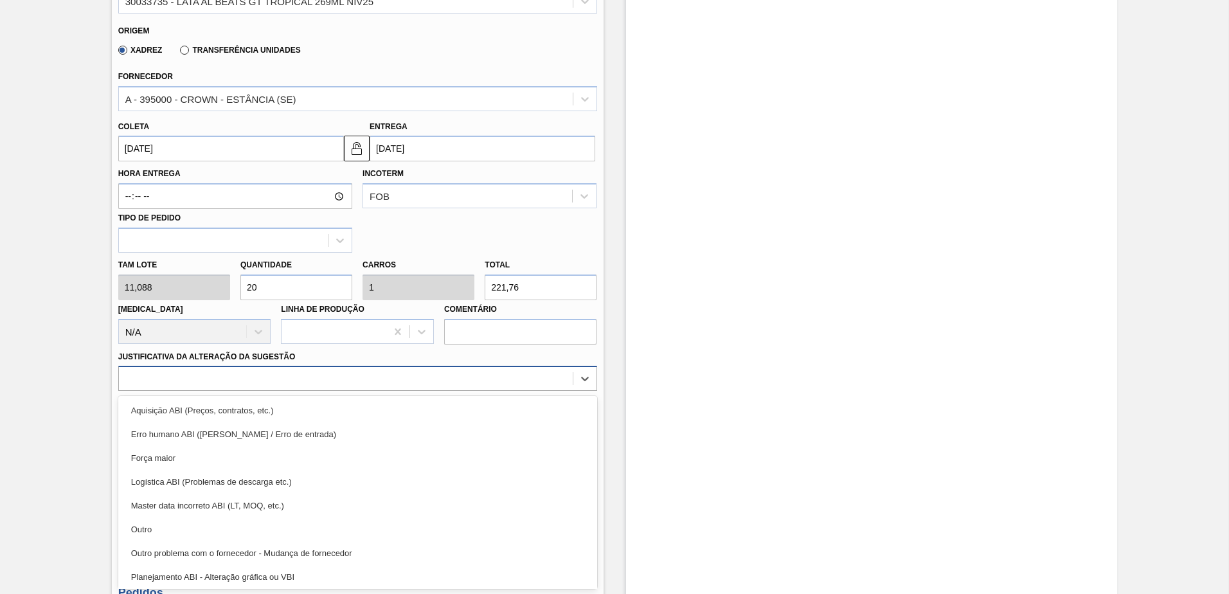
click at [404, 391] on div "option Força maior focused, 3 of 18. 18 results available. Use Up and Down to c…" at bounding box center [357, 378] width 479 height 25
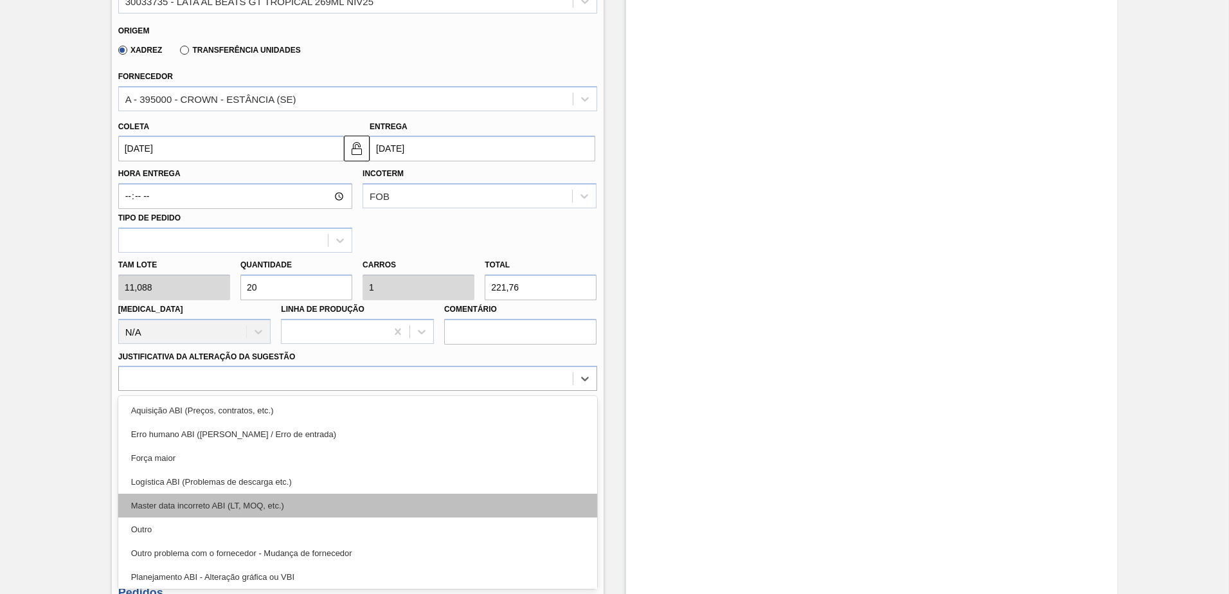
click at [349, 508] on div "Master data incorreto ABI (LT, MOQ, etc.)" at bounding box center [357, 506] width 479 height 24
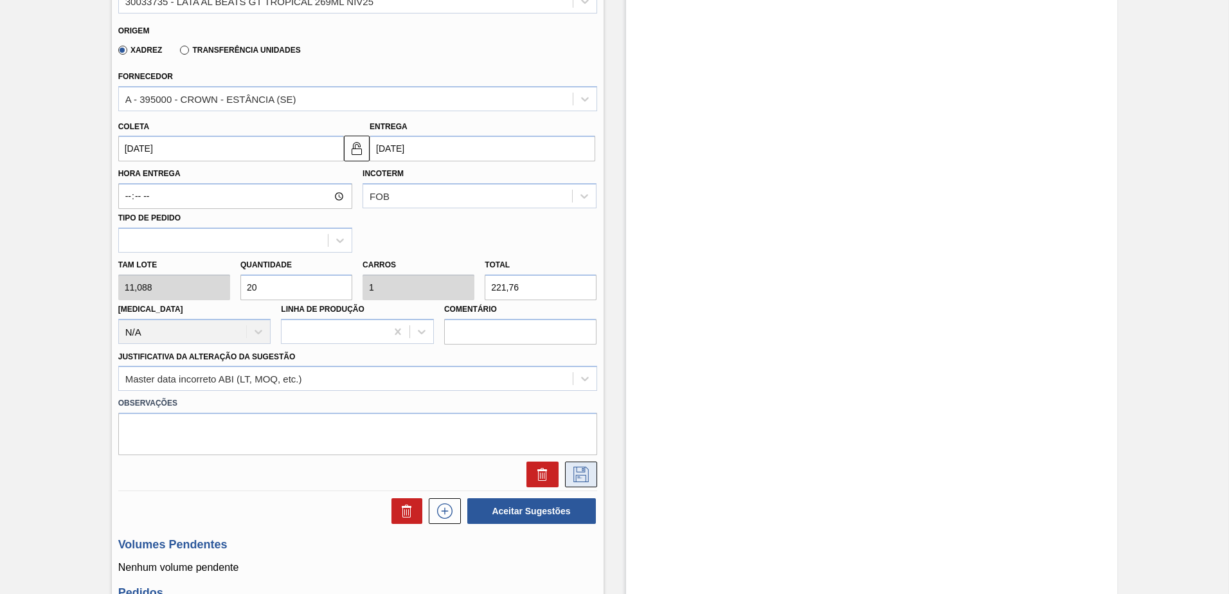
click at [574, 471] on icon at bounding box center [581, 474] width 21 height 15
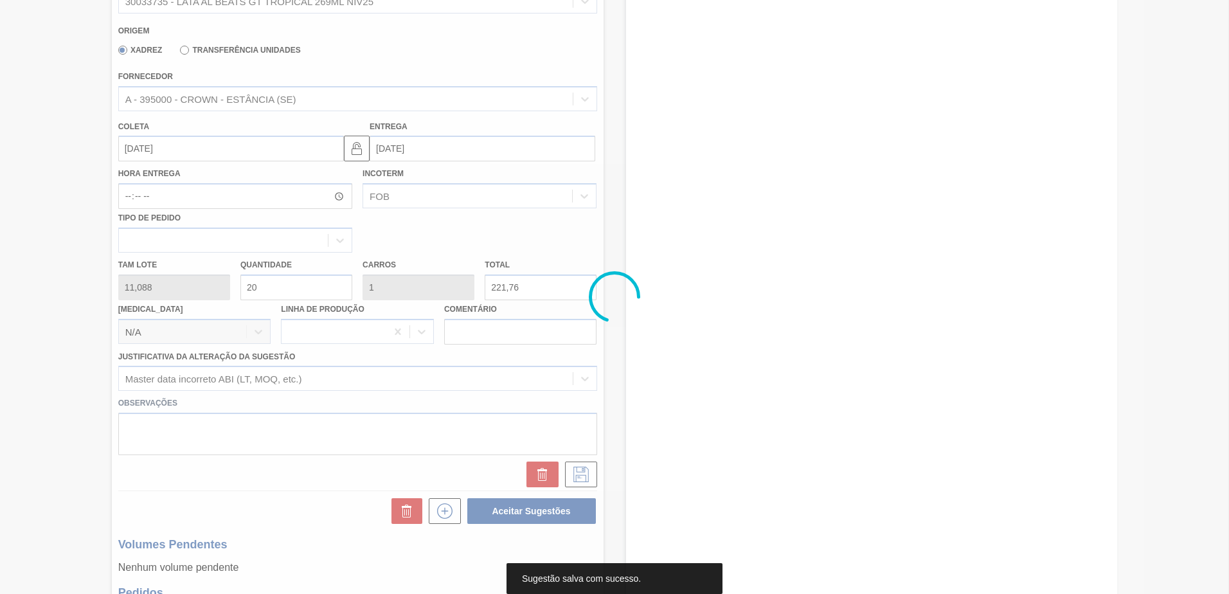
scroll to position [12, 0]
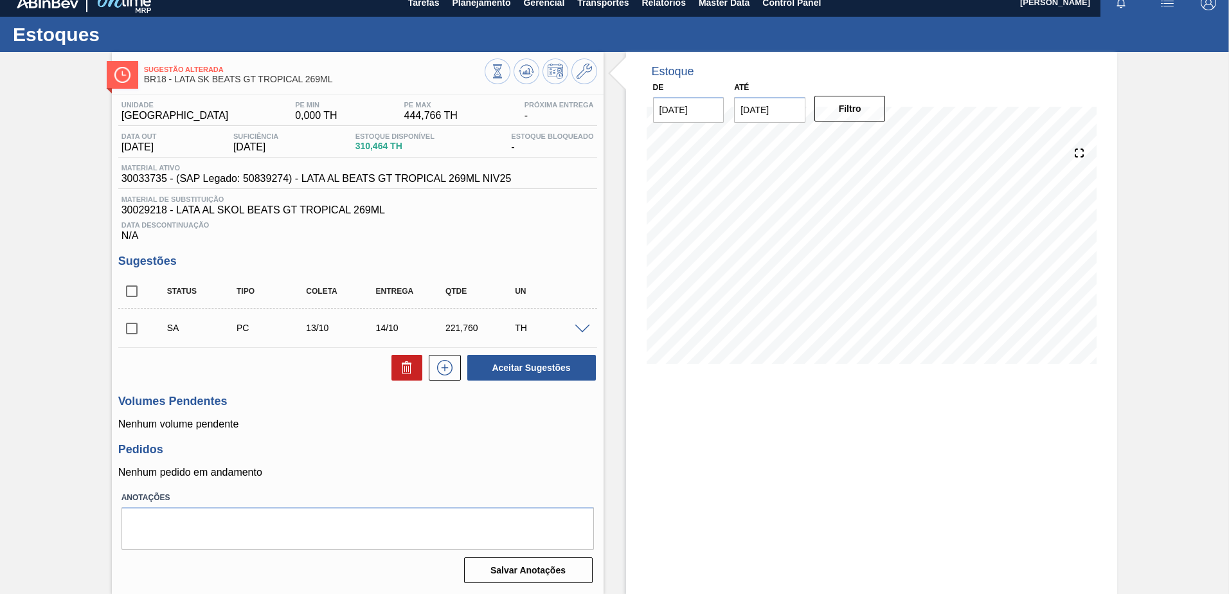
click at [127, 335] on input "checkbox" at bounding box center [131, 328] width 27 height 27
checkbox input "true"
click at [524, 71] on icon at bounding box center [526, 71] width 15 height 15
click at [128, 325] on input "checkbox" at bounding box center [131, 328] width 27 height 27
checkbox input "true"
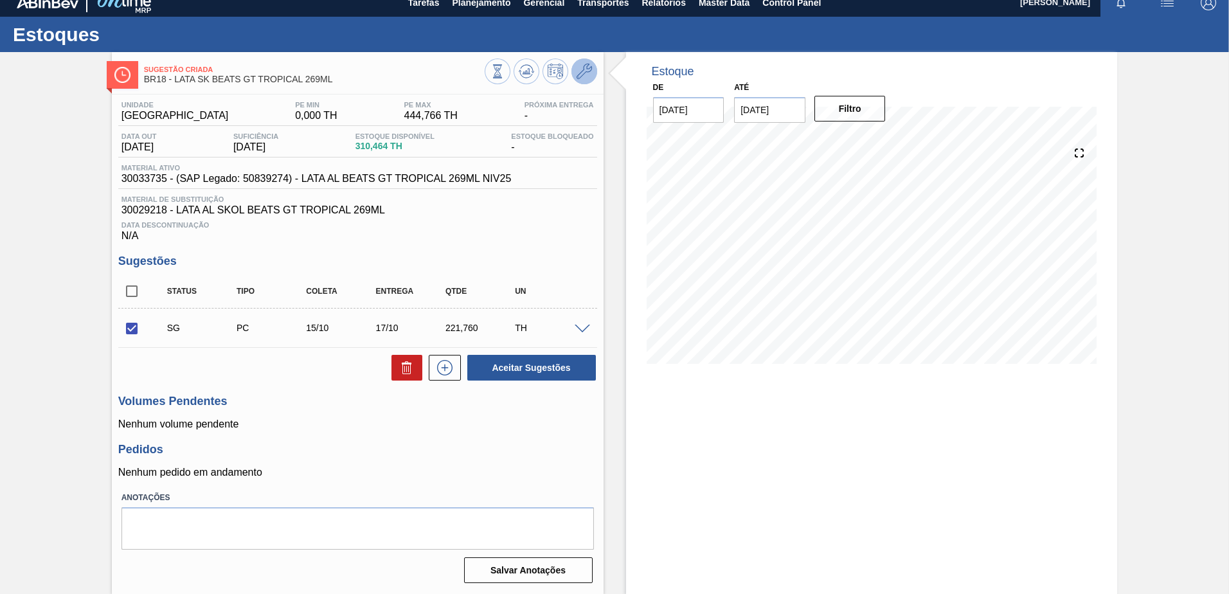
click at [586, 68] on icon at bounding box center [584, 71] width 15 height 15
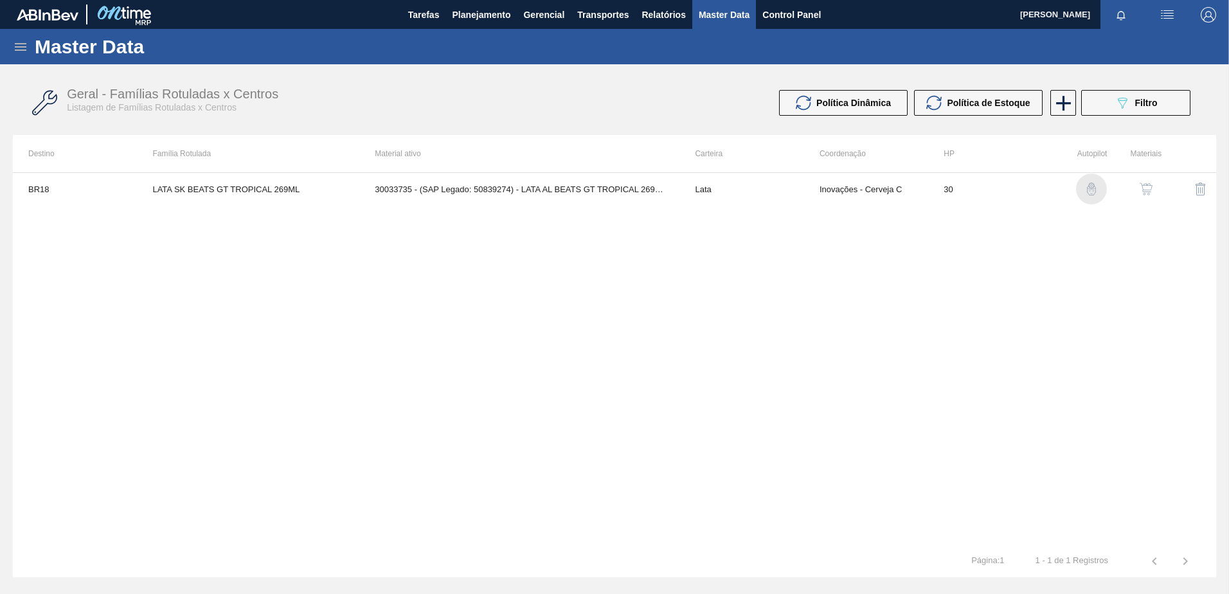
click at [1090, 184] on img "button" at bounding box center [1091, 189] width 13 height 13
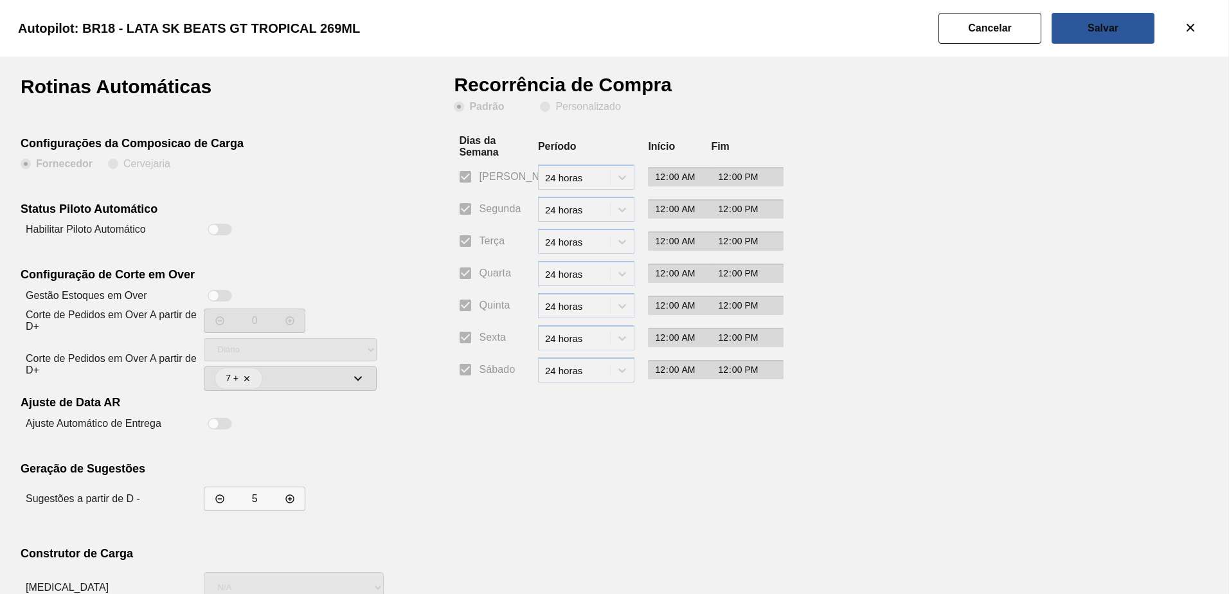
click at [216, 230] on div at bounding box center [213, 229] width 11 height 11
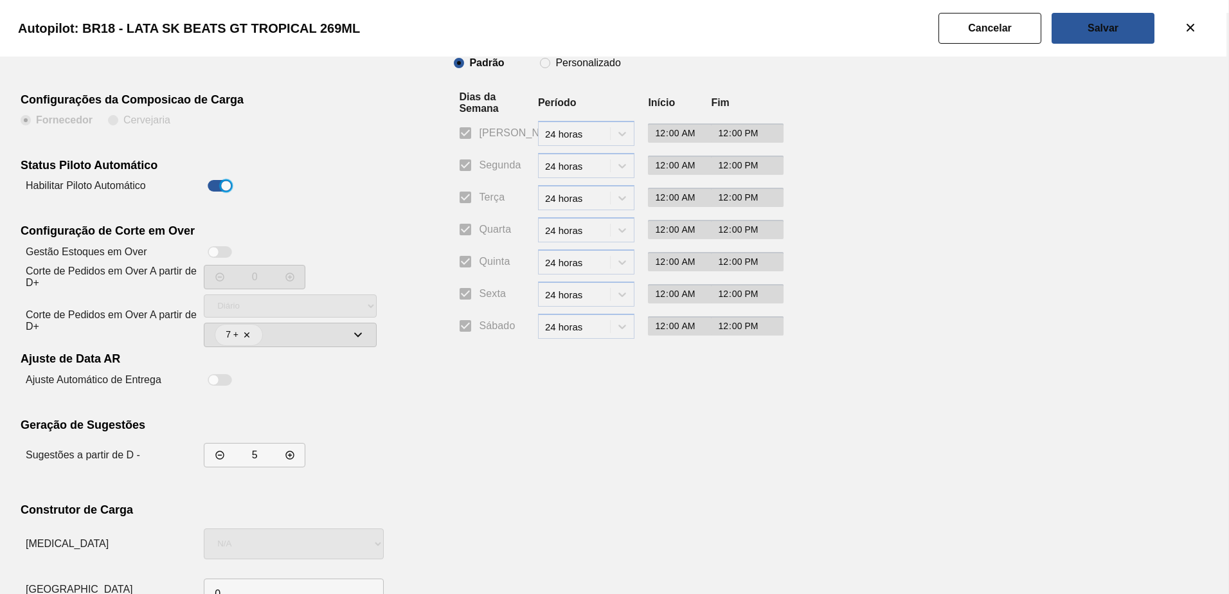
scroll to position [21, 0]
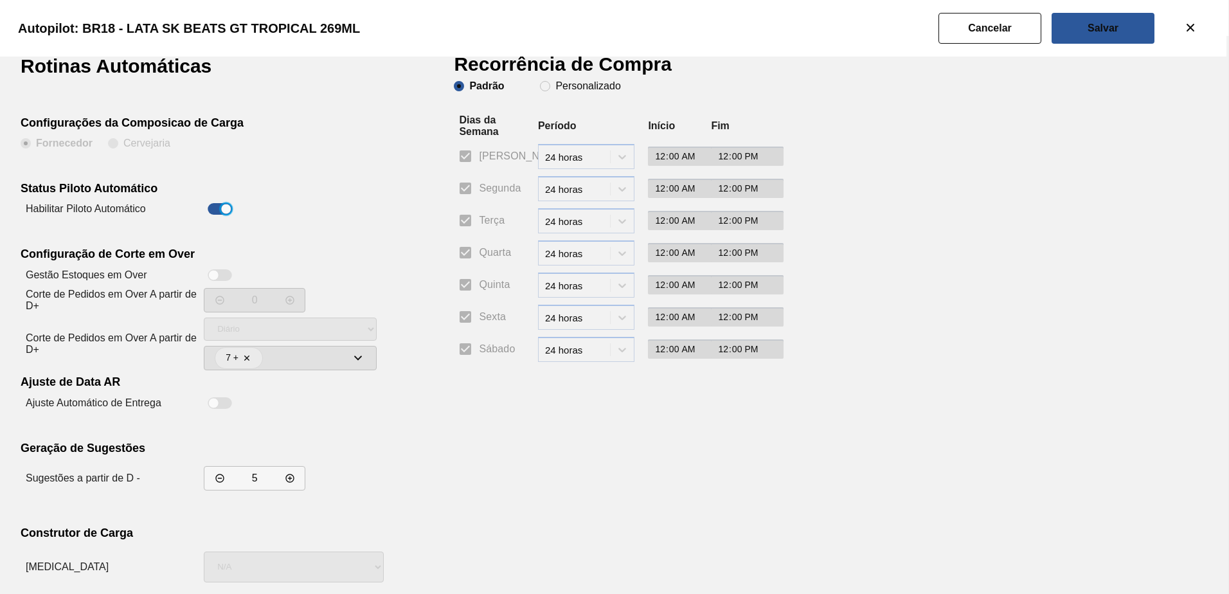
click at [216, 206] on div at bounding box center [220, 209] width 24 height 12
checkbox input "false"
click at [1185, 31] on icon "botão de ícone" at bounding box center [1190, 27] width 15 height 15
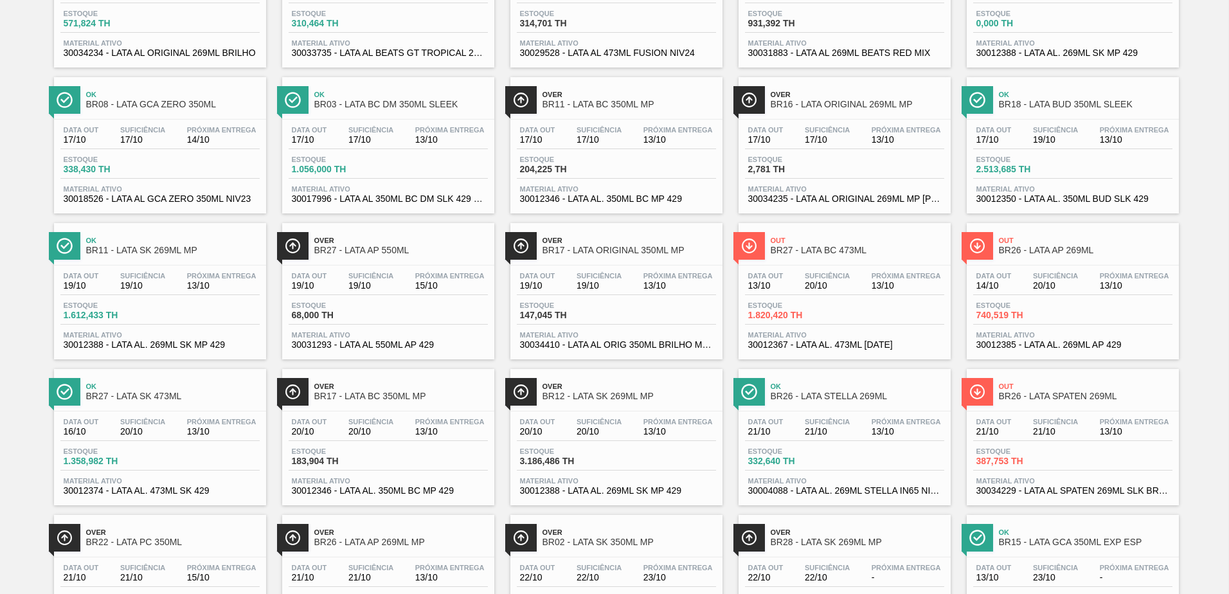
scroll to position [450, 0]
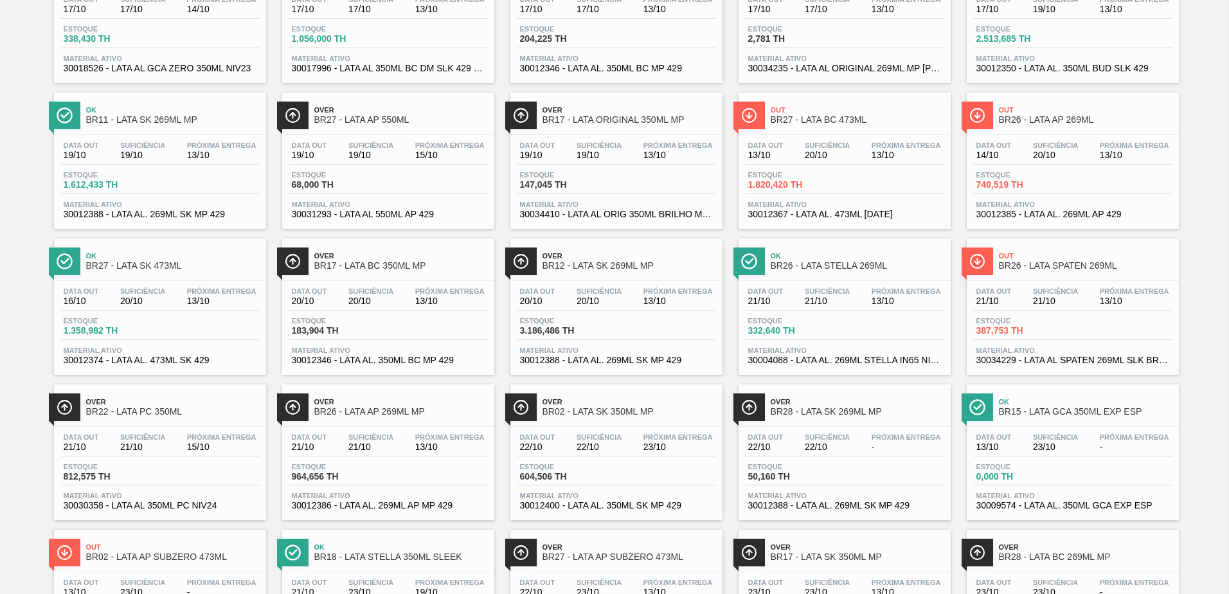
click at [829, 121] on span "BR27 - LATA BC 473ML" at bounding box center [858, 120] width 174 height 10
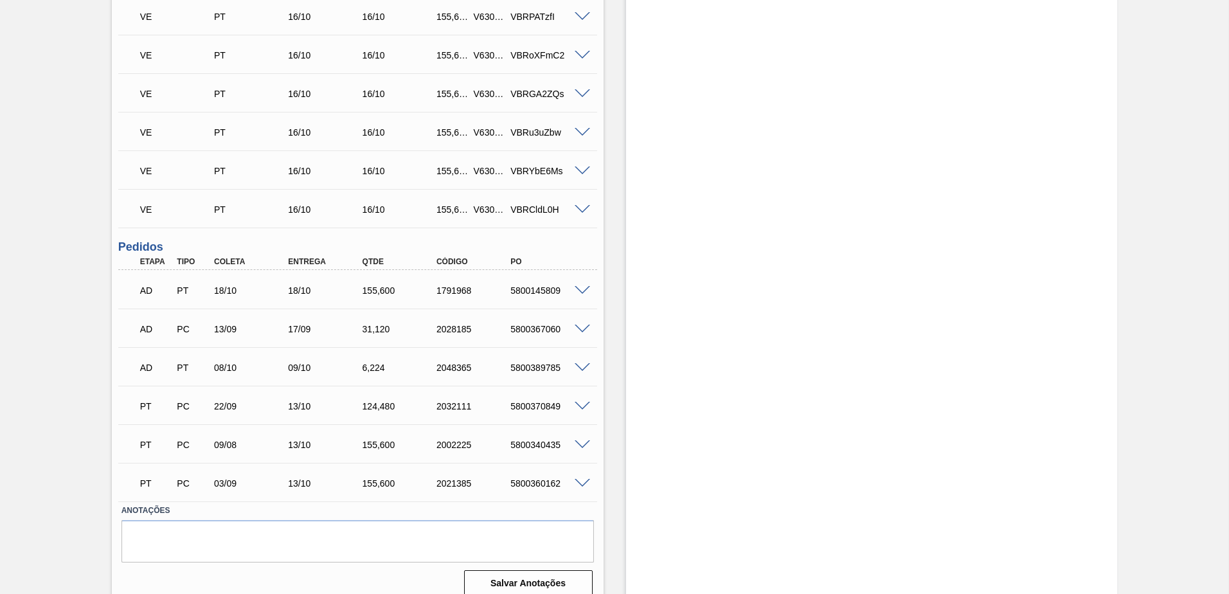
scroll to position [723, 0]
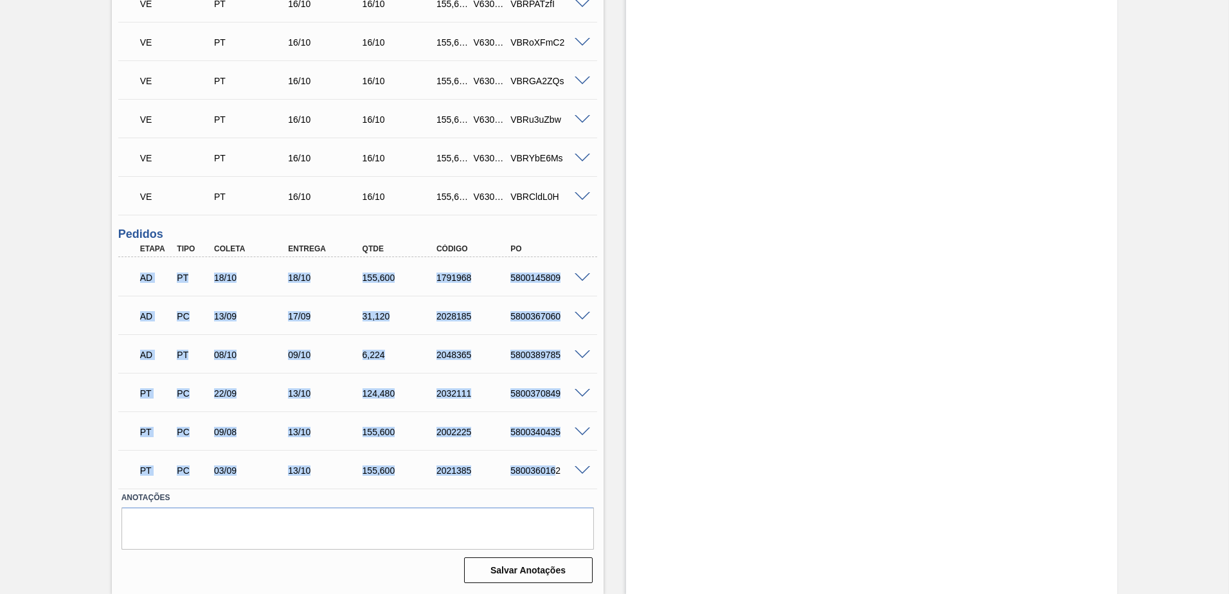
drag, startPoint x: 138, startPoint y: 280, endPoint x: 555, endPoint y: 463, distance: 455.0
click at [555, 463] on div "AD PT 18/10 18/10 155,600 1791968 5800145809 Material 20005505 - LATA MET BRAHM…" at bounding box center [357, 372] width 479 height 231
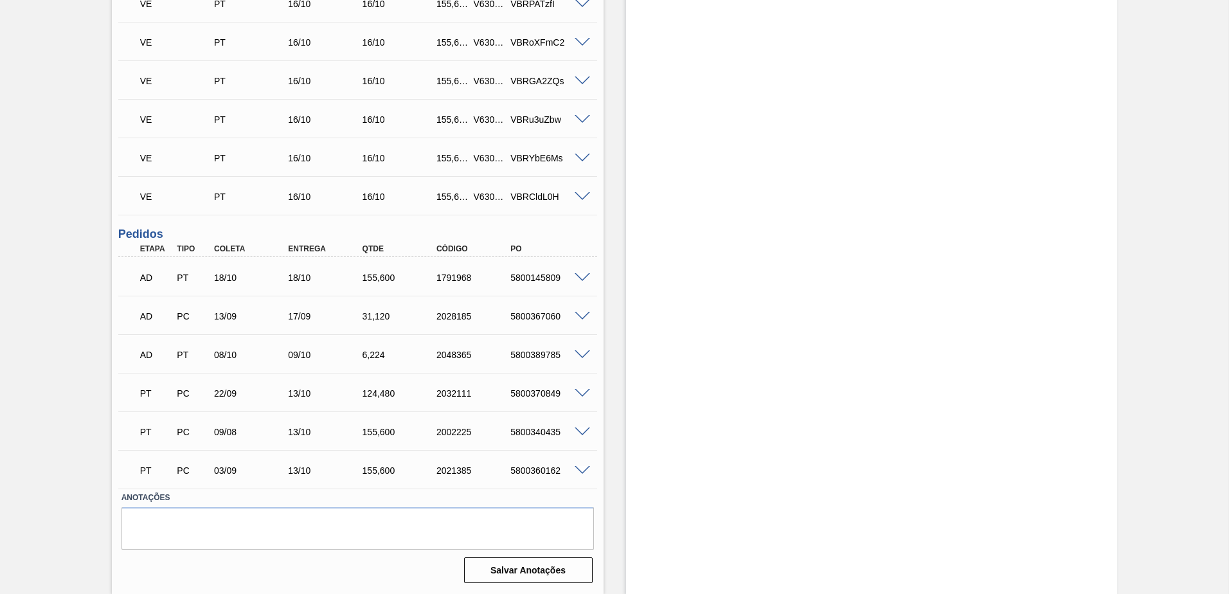
click at [587, 278] on span at bounding box center [582, 278] width 15 height 10
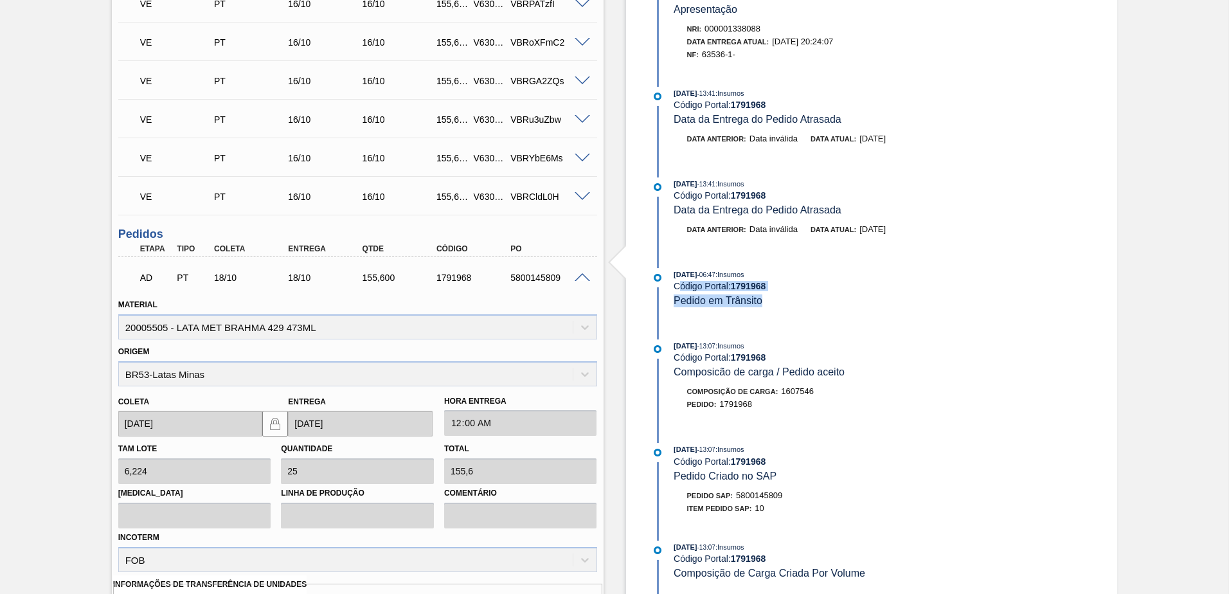
drag, startPoint x: 773, startPoint y: 307, endPoint x: 678, endPoint y: 291, distance: 95.8
click at [678, 291] on div "18/10/2024 - 06:47 : Insumos Código Portal: 1791968 Pedido em Trânsito" at bounding box center [813, 294] width 331 height 52
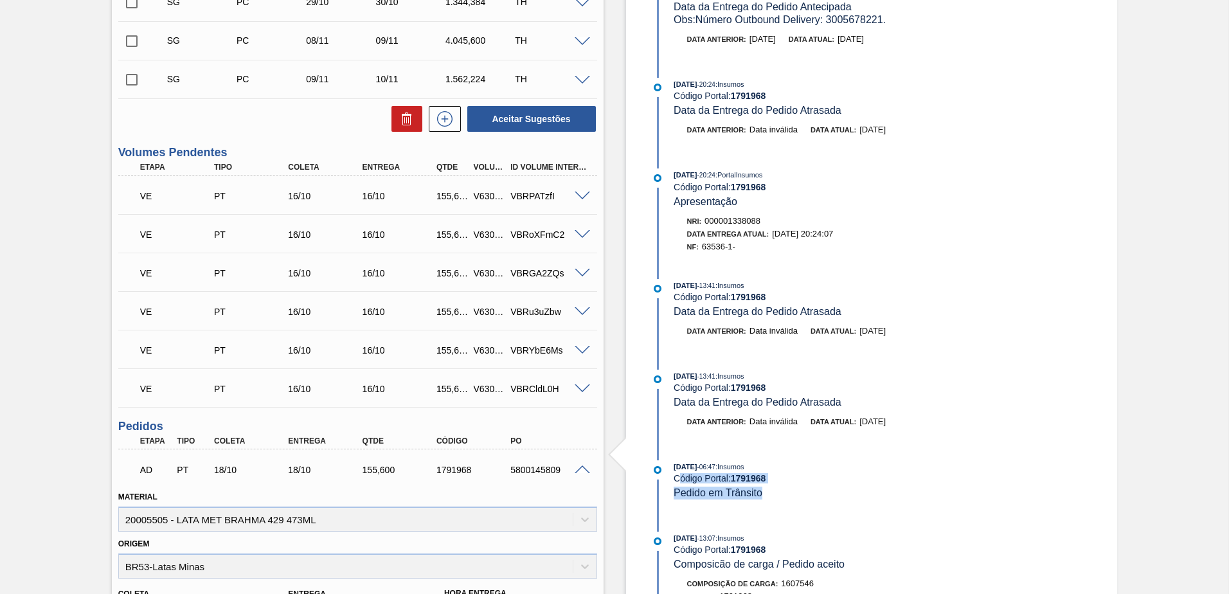
scroll to position [530, 0]
drag, startPoint x: 745, startPoint y: 245, endPoint x: 678, endPoint y: 241, distance: 67.0
click at [678, 241] on div "Nri: 000001338088 Data Entrega Atual: 18/10/2024 20:24:07 NF: 63536-1-" at bounding box center [826, 234] width 305 height 39
drag, startPoint x: 855, startPoint y: 234, endPoint x: 642, endPoint y: 214, distance: 214.3
click at [642, 214] on div "Estoque De 13/10/2025 Até 31/12/2025 Filtro 21/10 Projeção de Estoque 5,446.088…" at bounding box center [872, 350] width 492 height 1633
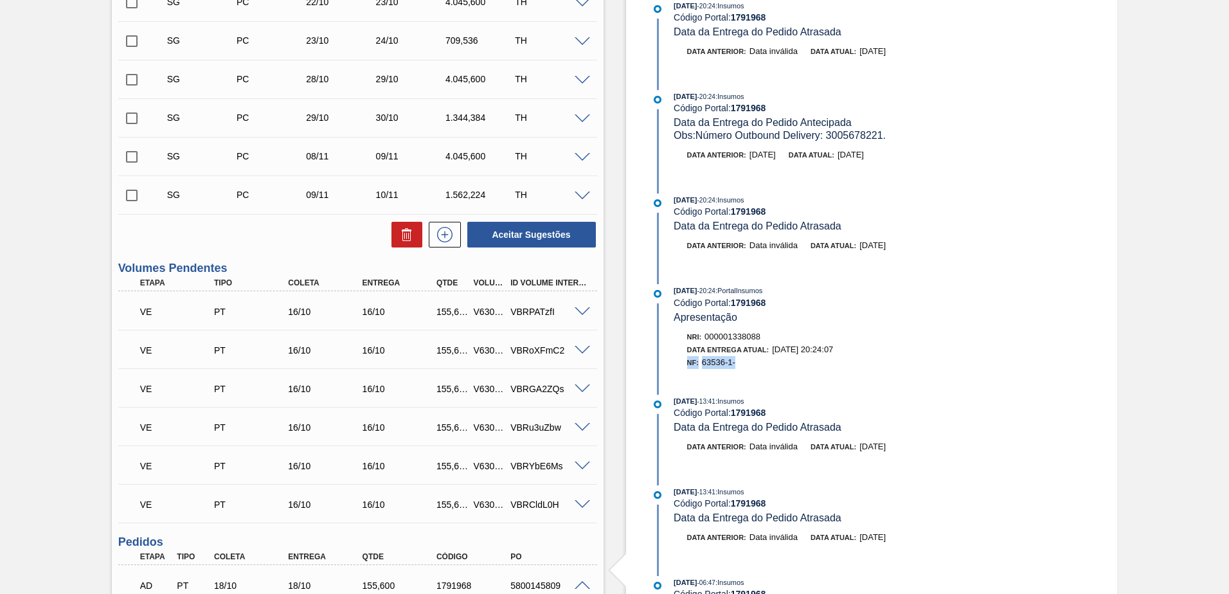
scroll to position [337, 0]
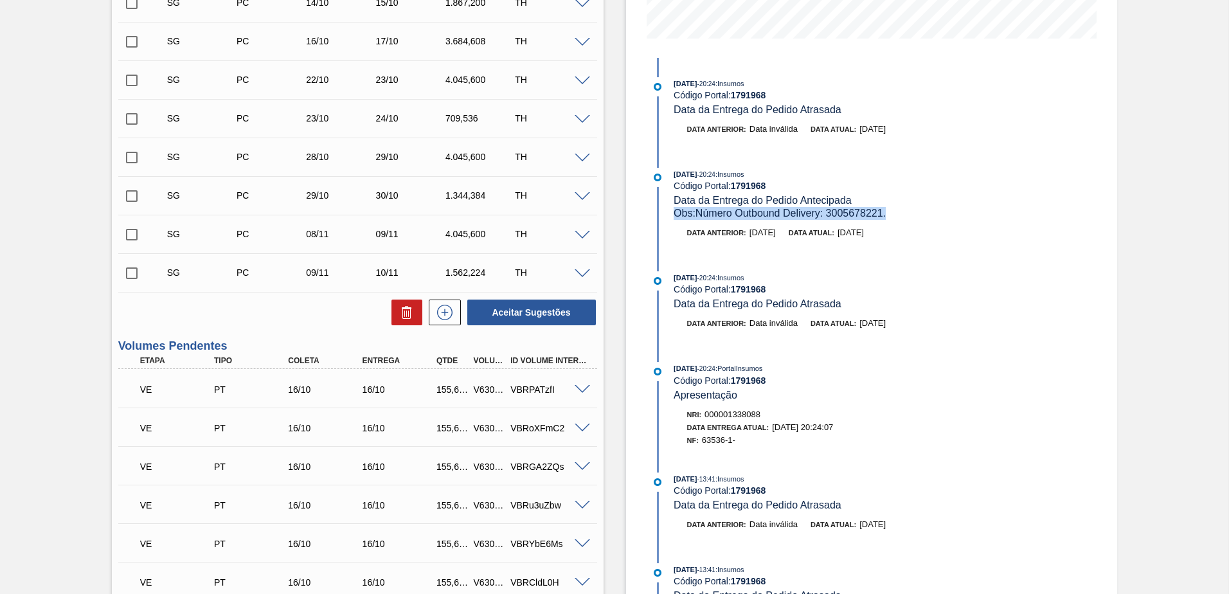
drag, startPoint x: 901, startPoint y: 213, endPoint x: 654, endPoint y: 207, distance: 247.5
click at [654, 207] on div "18/10/2024 - 20:24 : Insumos Código Portal: 1791968 Data da Entrega do Pedido A…" at bounding box center [813, 194] width 331 height 52
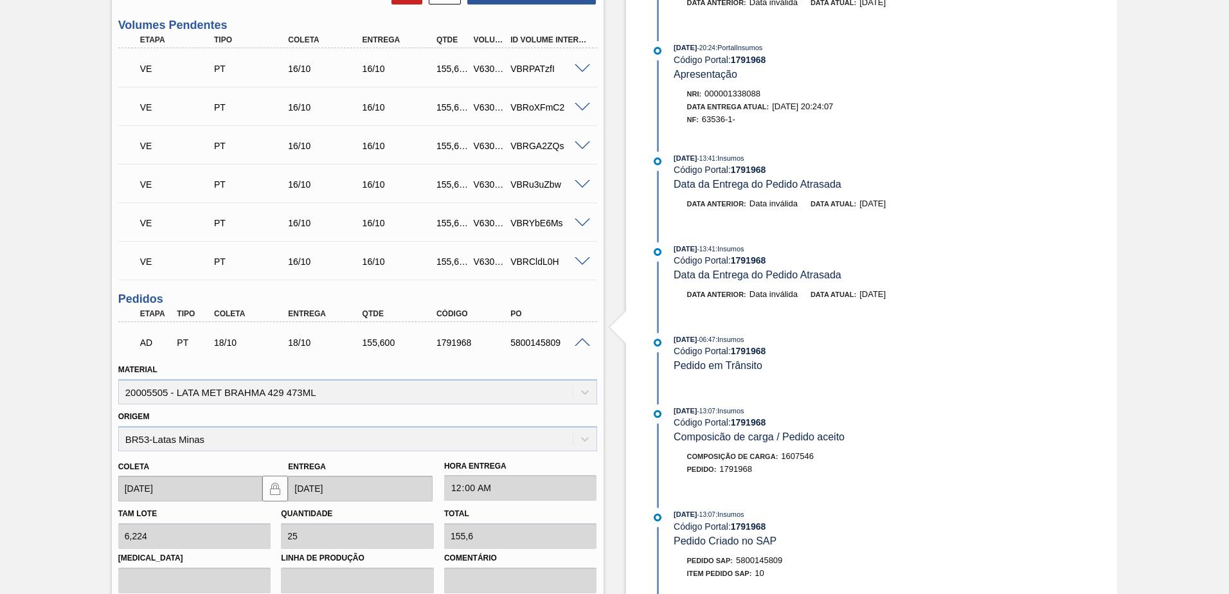
scroll to position [659, 0]
drag, startPoint x: 397, startPoint y: 343, endPoint x: 337, endPoint y: 337, distance: 59.4
click at [337, 337] on div "AD PT 18/10 18/10 155,600 1791968 5800145809" at bounding box center [354, 341] width 445 height 26
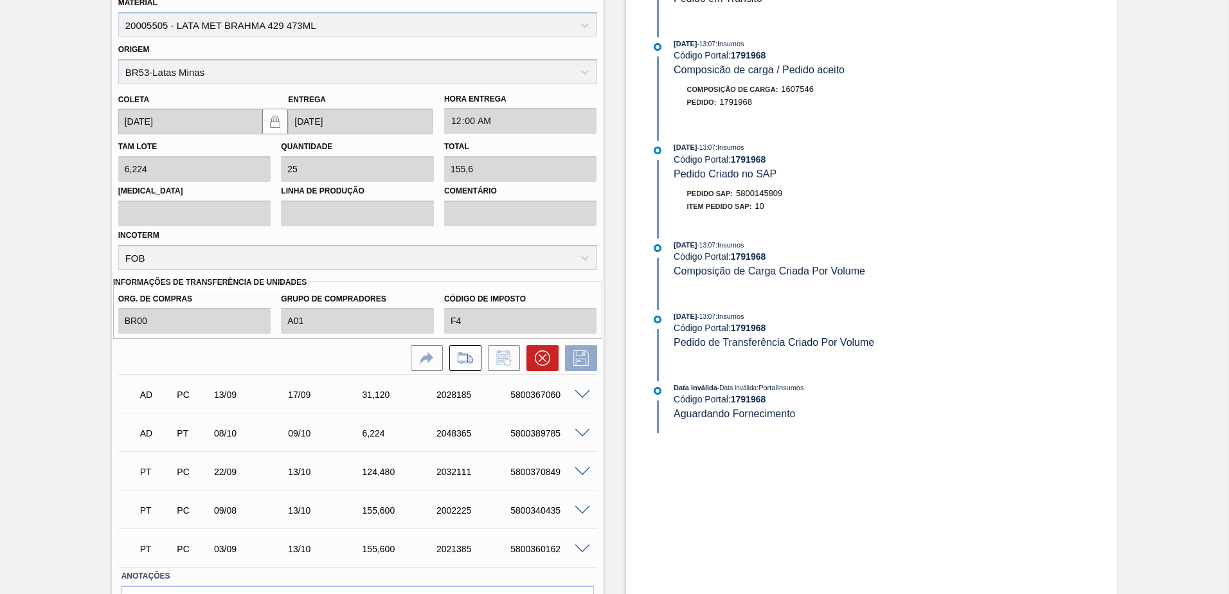
scroll to position [1028, 0]
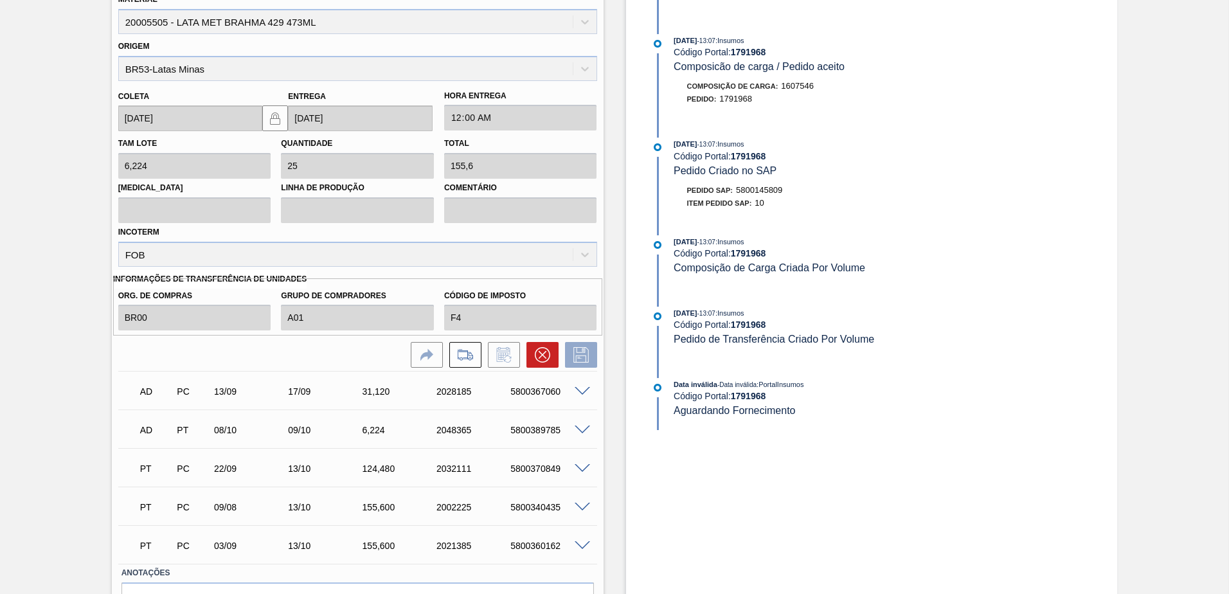
click at [588, 468] on span at bounding box center [582, 469] width 15 height 10
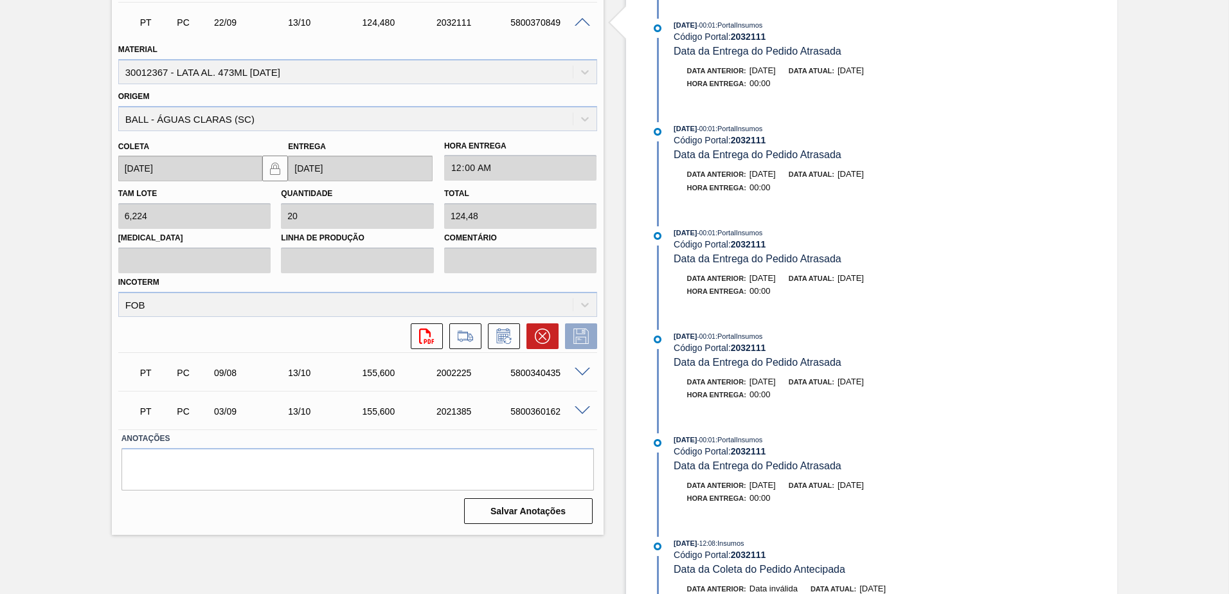
scroll to position [837, 0]
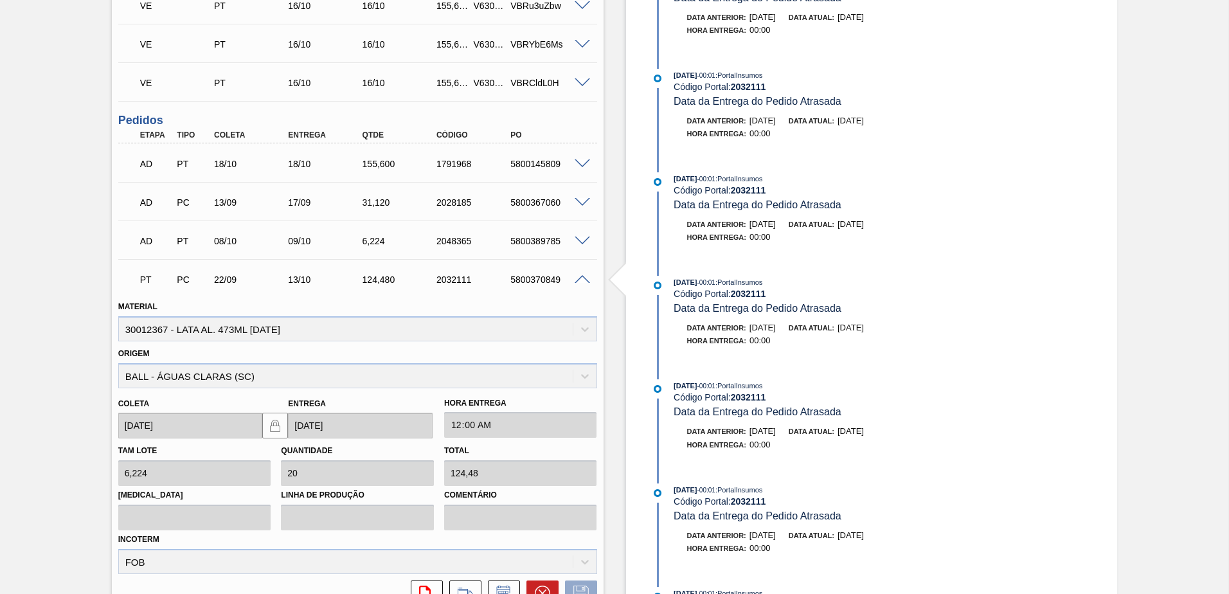
click at [578, 282] on span at bounding box center [582, 280] width 15 height 10
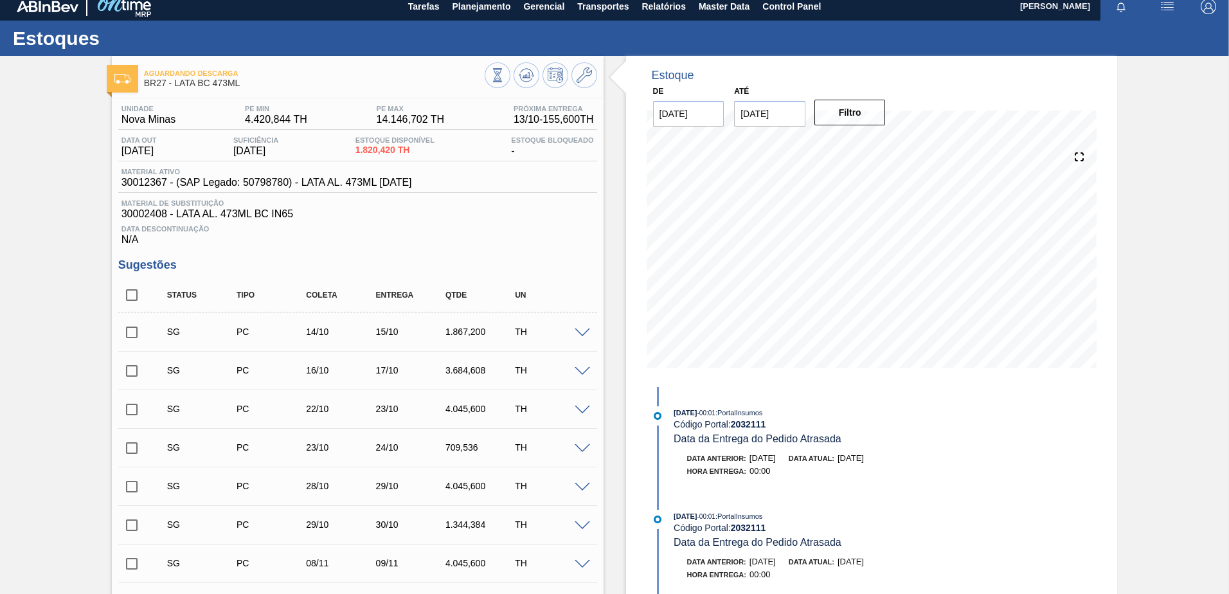
scroll to position [0, 0]
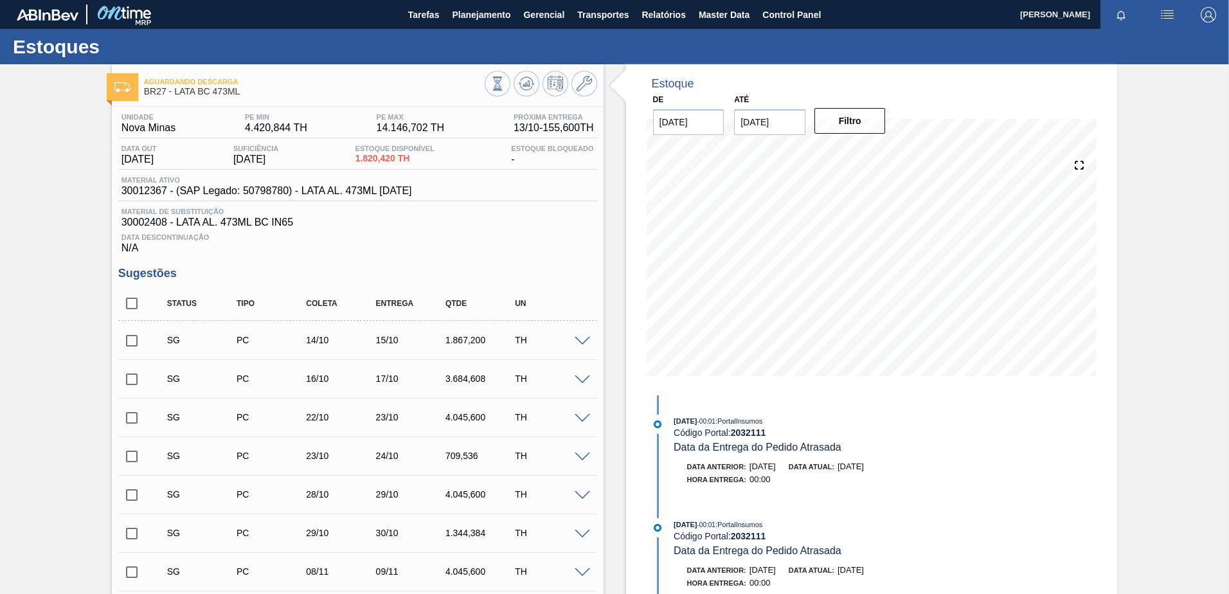
click at [584, 345] on div "SG PC 14/10 15/10 1.867,200 TH" at bounding box center [357, 340] width 479 height 32
click at [582, 343] on span at bounding box center [582, 342] width 15 height 10
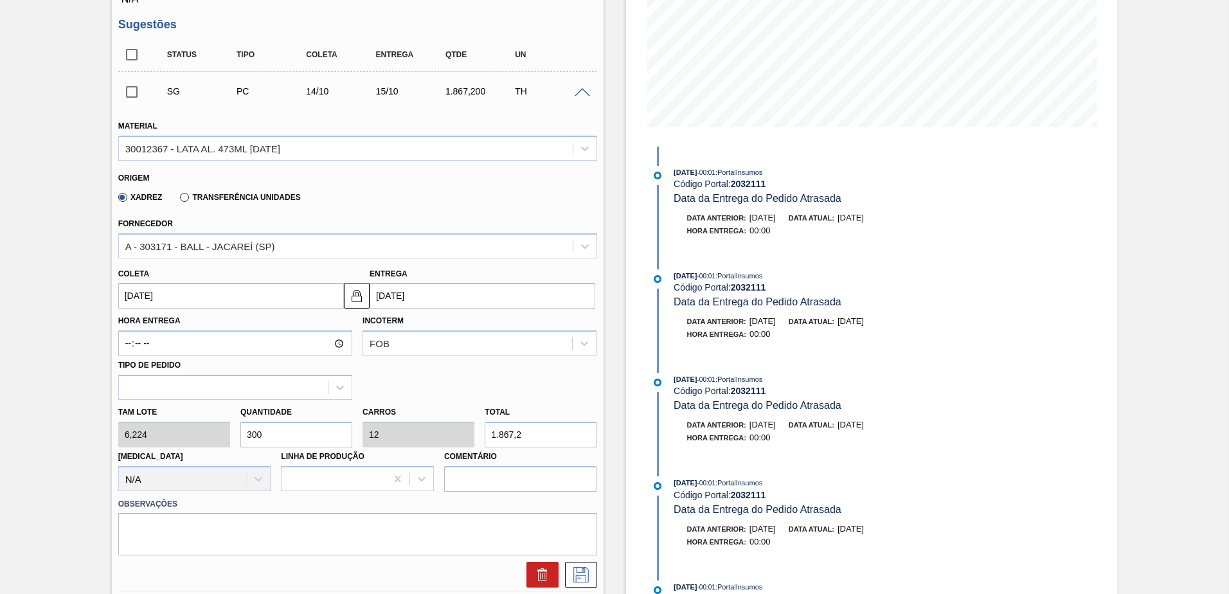
scroll to position [257, 0]
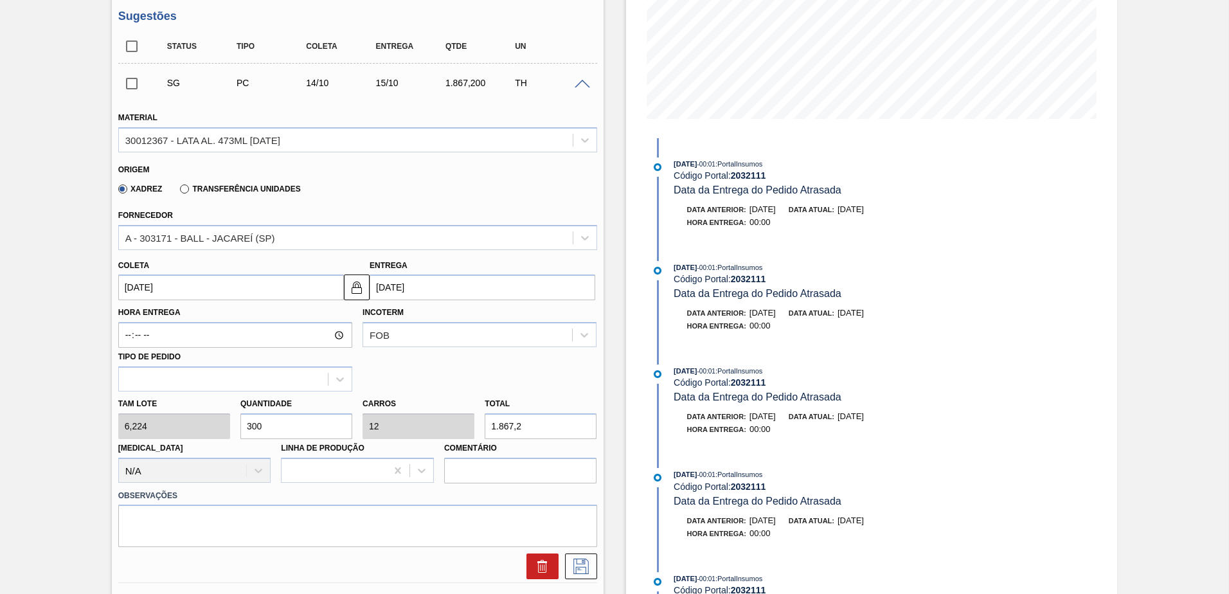
click at [228, 427] on div "Tam lote 6,224 Quantidade 300 Carros 12 Total 1.867,2 Doca N/A Linha de Produçã…" at bounding box center [357, 437] width 489 height 92
click at [579, 83] on span at bounding box center [582, 85] width 15 height 10
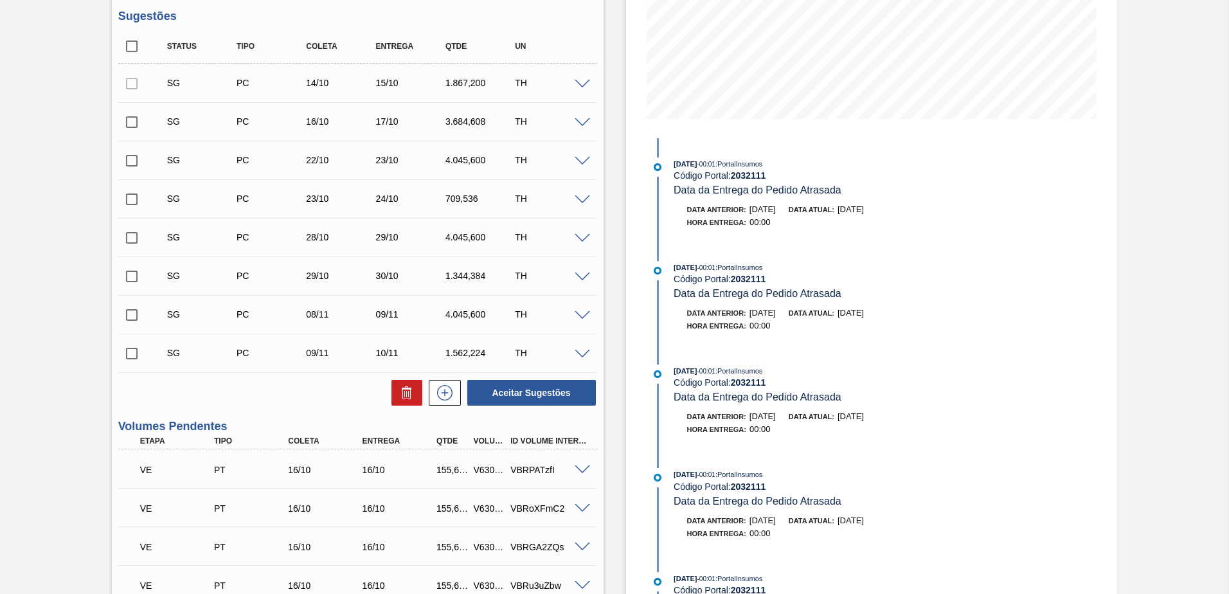
click at [582, 126] on span at bounding box center [582, 123] width 15 height 10
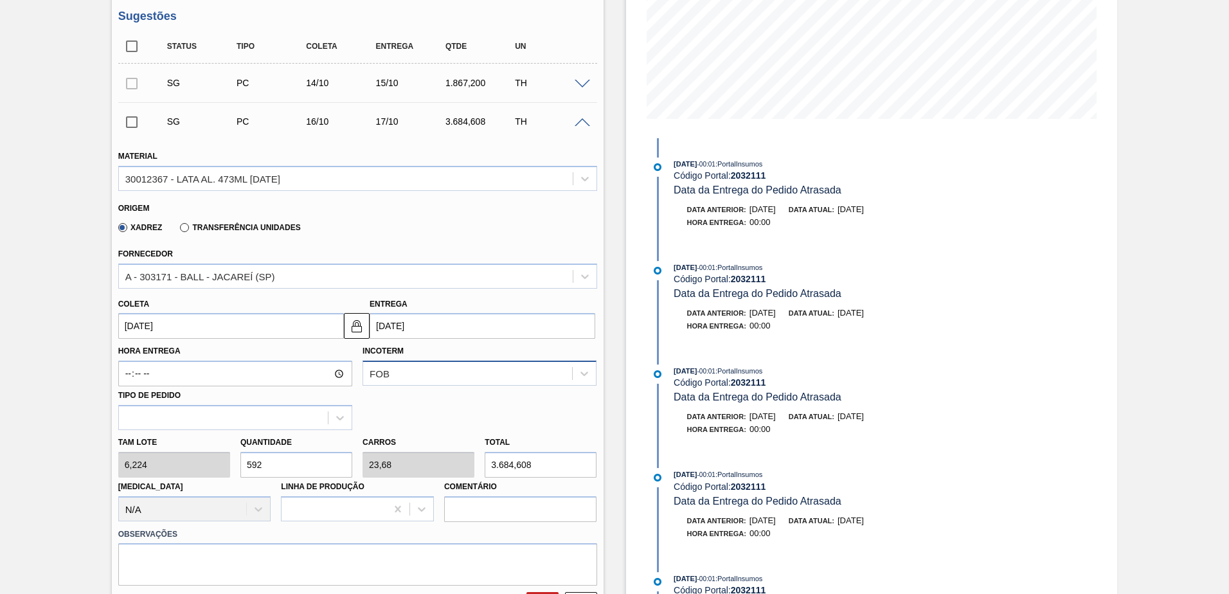
click at [349, 476] on div "Tam lote 6,224 Quantidade 592 Carros 23,68 Total 3.684,608 Doca N/A Linha de Pr…" at bounding box center [357, 476] width 489 height 92
click at [581, 121] on span at bounding box center [582, 123] width 15 height 10
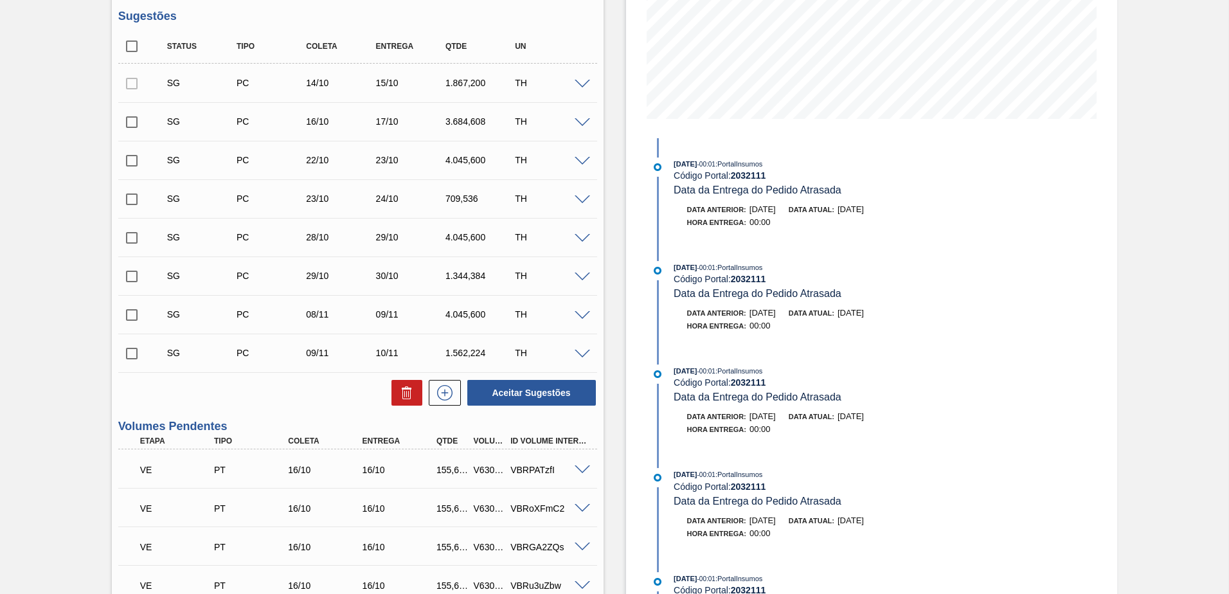
click at [583, 204] on div "SG PC 23/10 24/10 709,536 TH" at bounding box center [357, 199] width 479 height 32
click at [576, 197] on span at bounding box center [582, 200] width 15 height 10
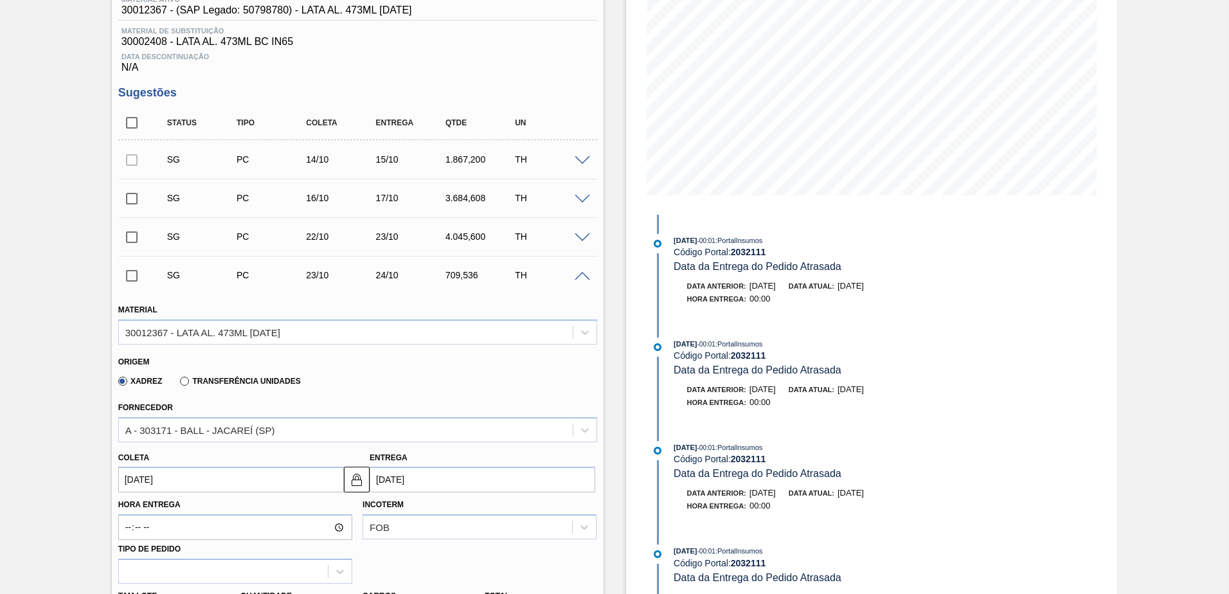
scroll to position [64, 0]
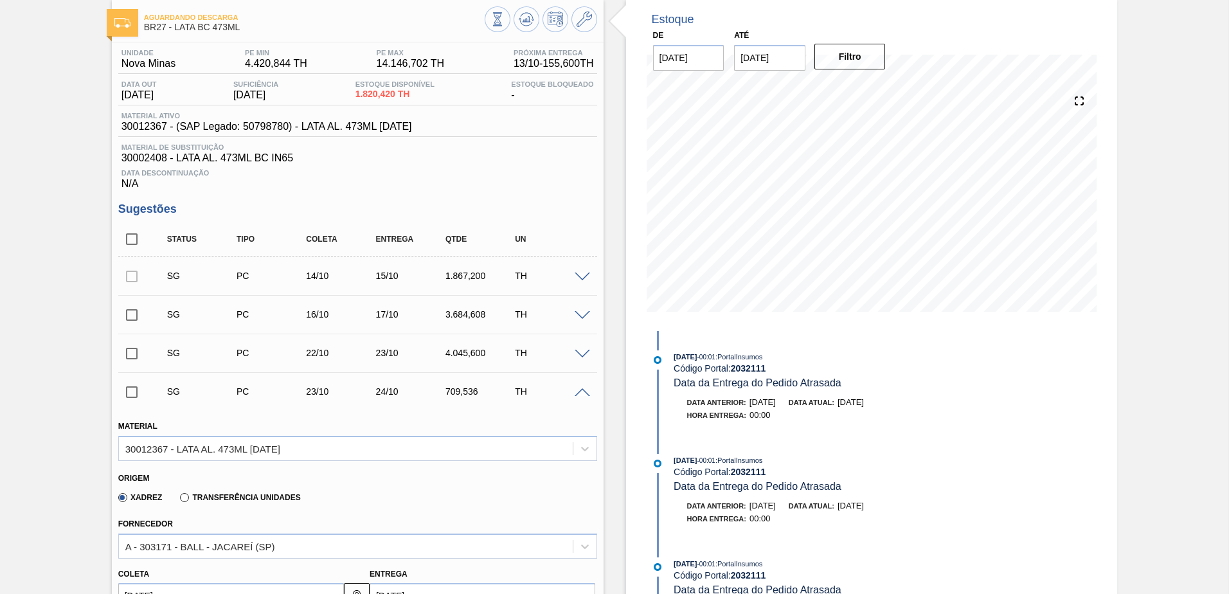
click at [580, 395] on span at bounding box center [582, 393] width 15 height 10
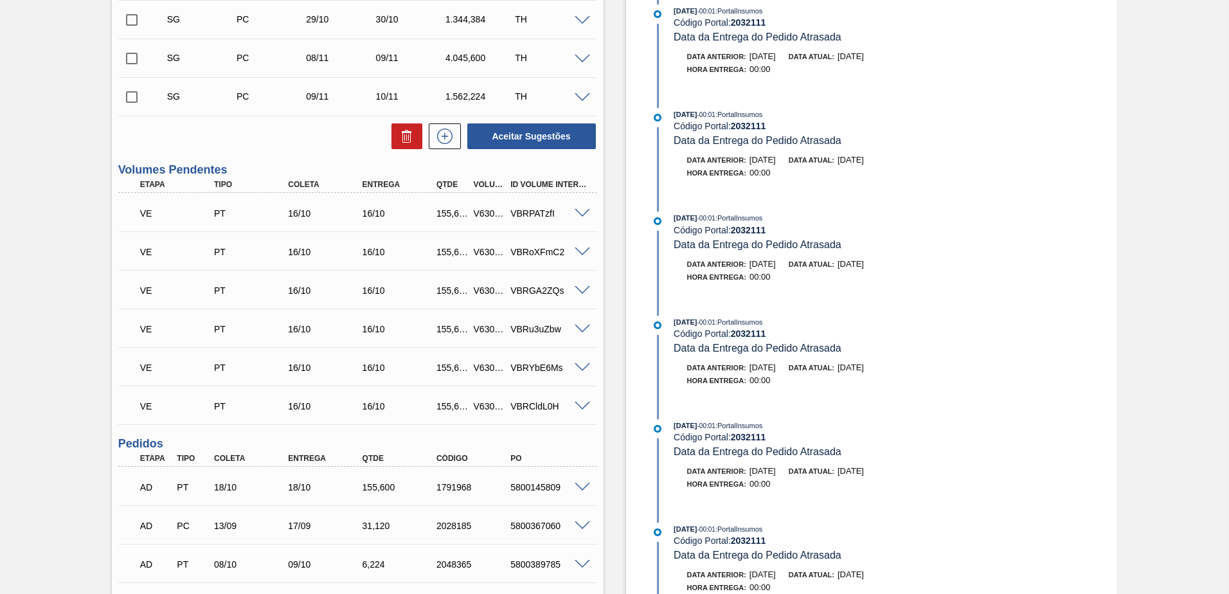
scroll to position [514, 0]
click at [581, 292] on span at bounding box center [582, 290] width 15 height 10
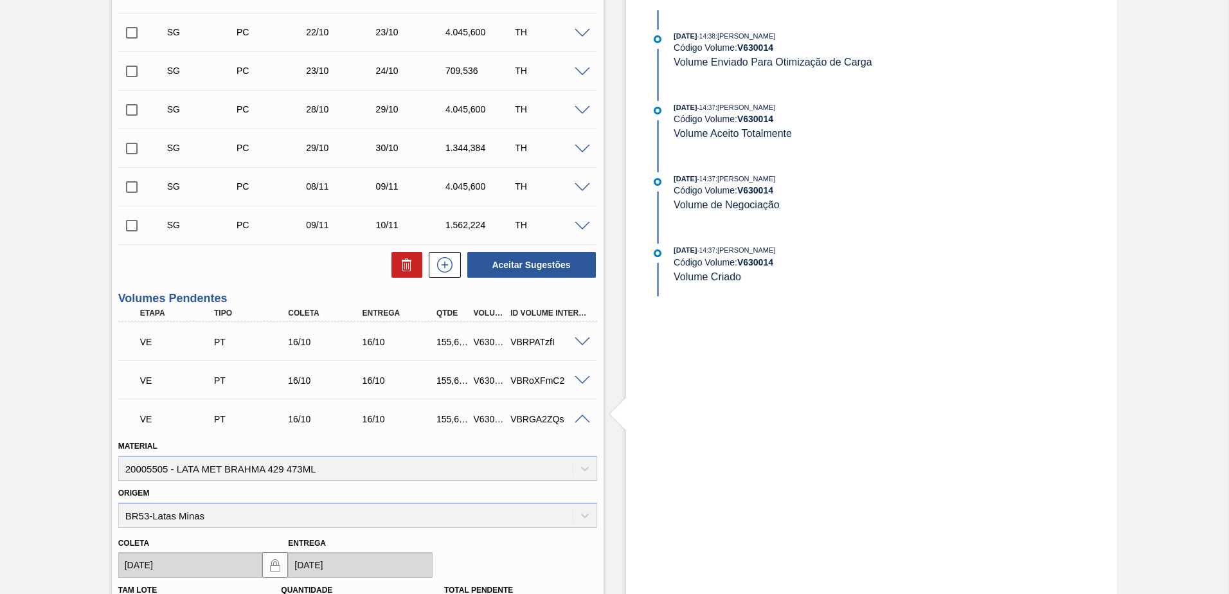
scroll to position [386, 0]
click at [584, 414] on span at bounding box center [582, 419] width 15 height 10
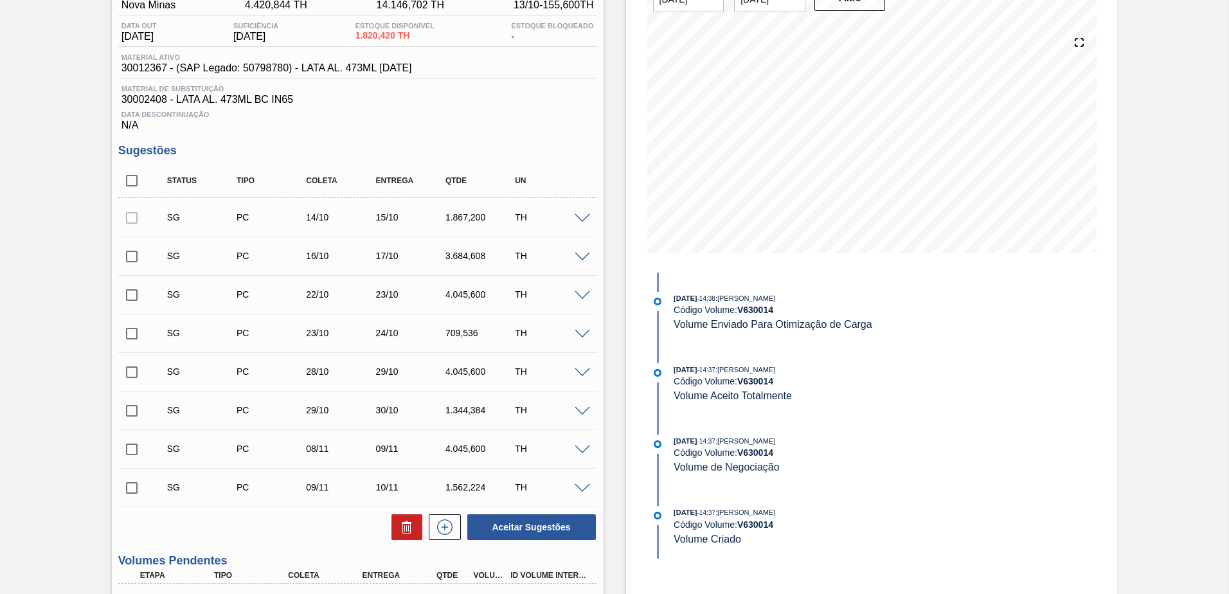
scroll to position [0, 0]
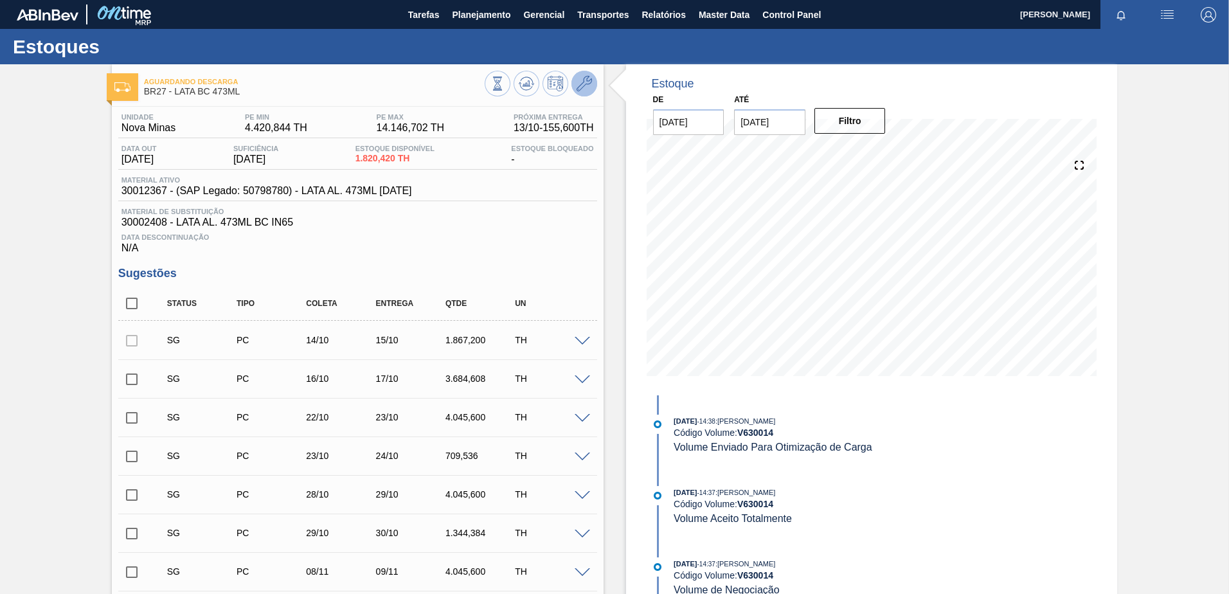
click at [585, 89] on icon at bounding box center [584, 83] width 15 height 15
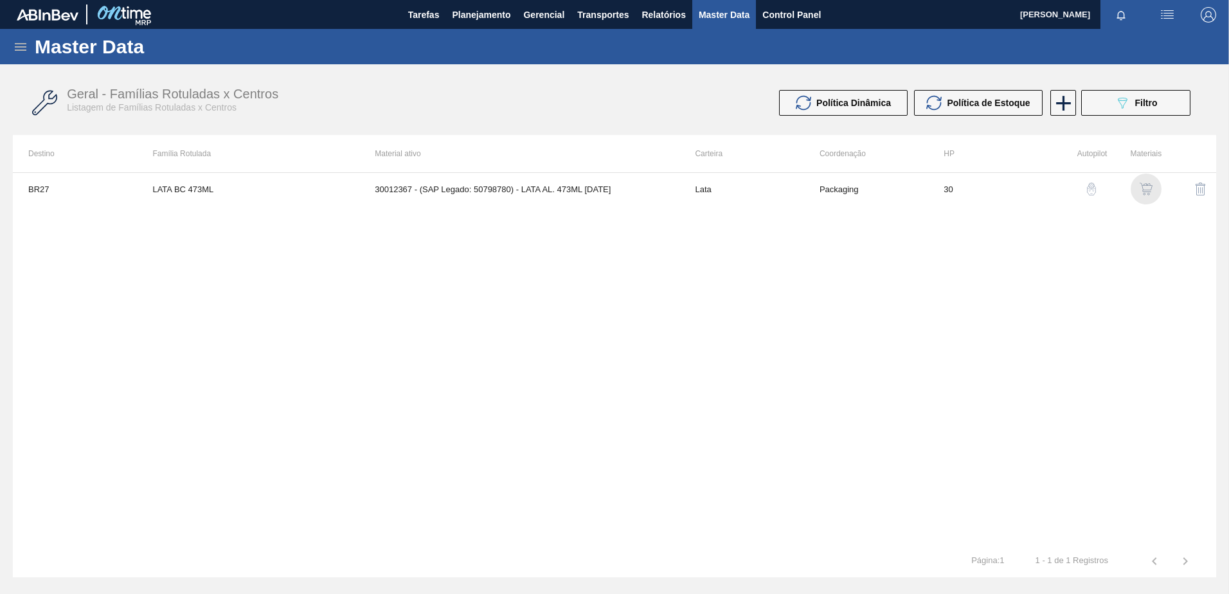
click at [1143, 190] on img "button" at bounding box center [1146, 189] width 13 height 13
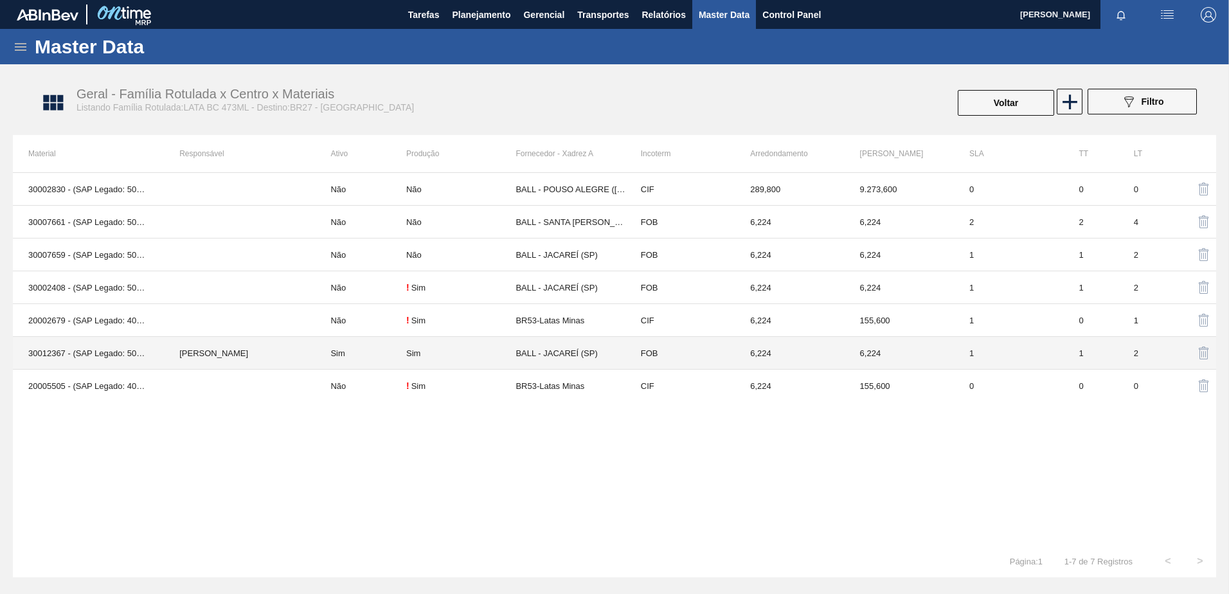
click at [559, 350] on td "BALL - JACAREÍ (SP)" at bounding box center [569, 353] width 109 height 33
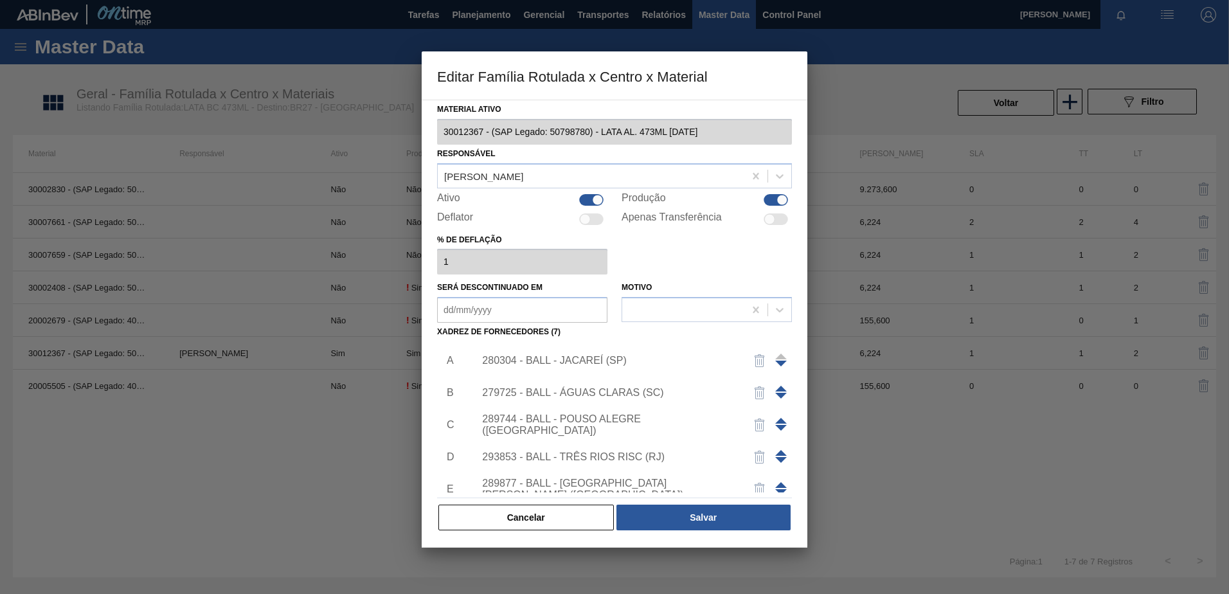
click at [613, 363] on div "280304 - BALL - JACAREÍ (SP)" at bounding box center [608, 361] width 252 height 12
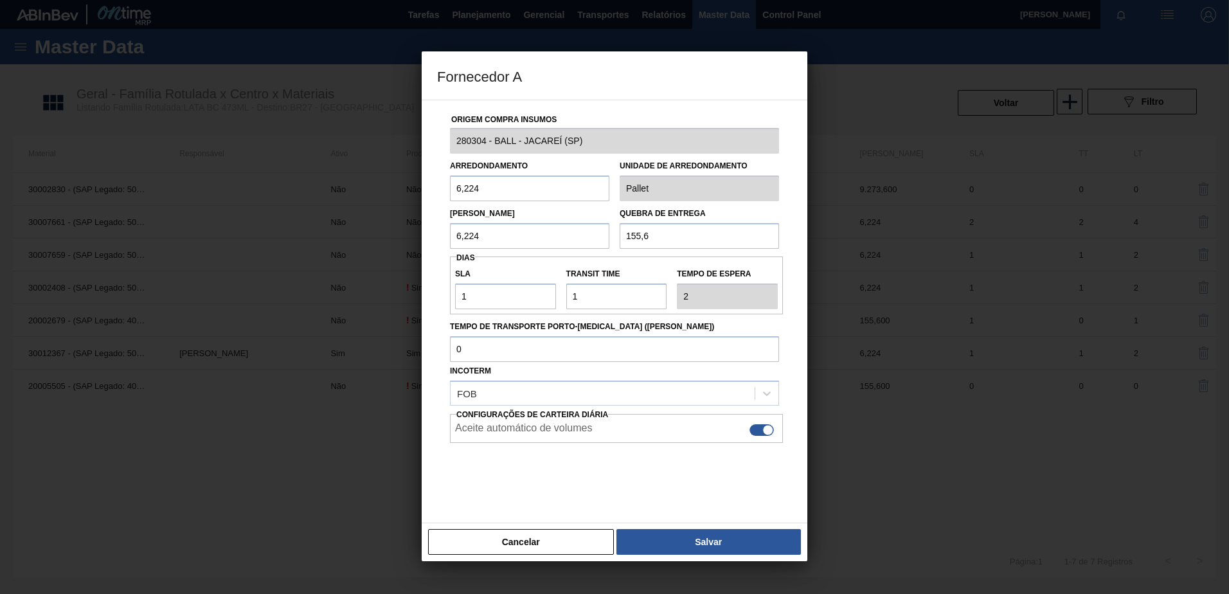
drag, startPoint x: 515, startPoint y: 193, endPoint x: 432, endPoint y: 187, distance: 83.2
click at [432, 187] on div "Origem Compra Insumos 280304 - BALL - JACAREÍ (SP) Arredondamento 6,224 Unidade…" at bounding box center [615, 312] width 386 height 424
drag, startPoint x: 517, startPoint y: 243, endPoint x: 433, endPoint y: 246, distance: 84.2
click at [433, 241] on div "Origem Compra Insumos 280304 - BALL - JACAREÍ (SP) Arredondamento 6,224 Unidade…" at bounding box center [615, 312] width 386 height 424
drag, startPoint x: 643, startPoint y: 231, endPoint x: 492, endPoint y: 222, distance: 151.9
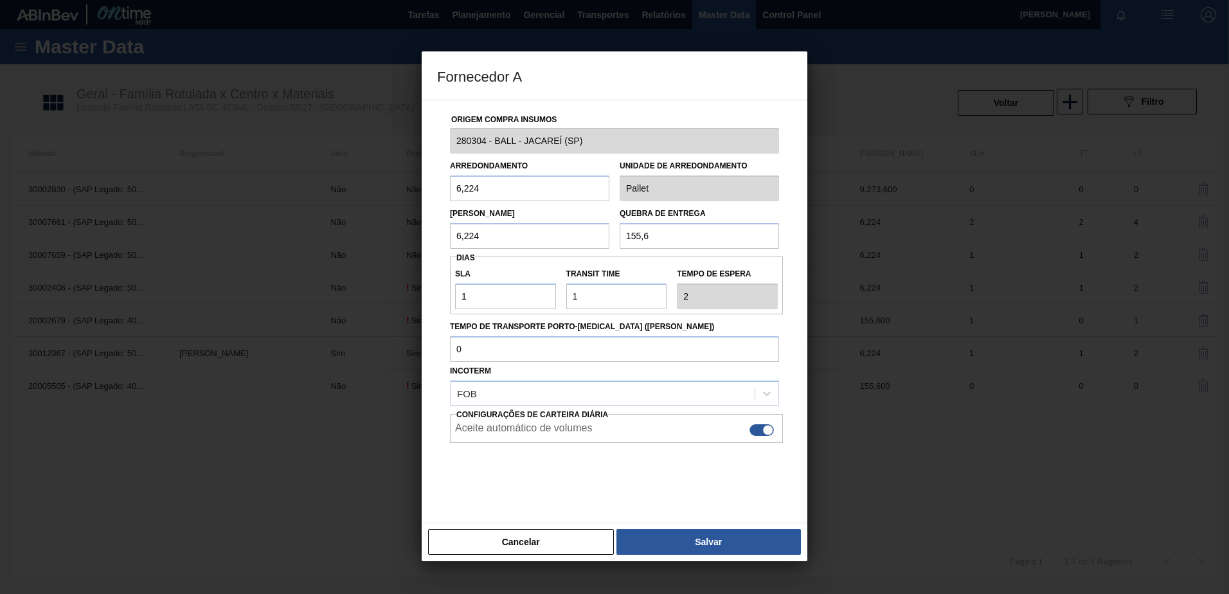
click at [498, 217] on div "Lote Mínimo 6,224 Quebra de entrega 155,6" at bounding box center [614, 225] width 339 height 48
click at [527, 546] on button "Cancelar" at bounding box center [521, 542] width 186 height 26
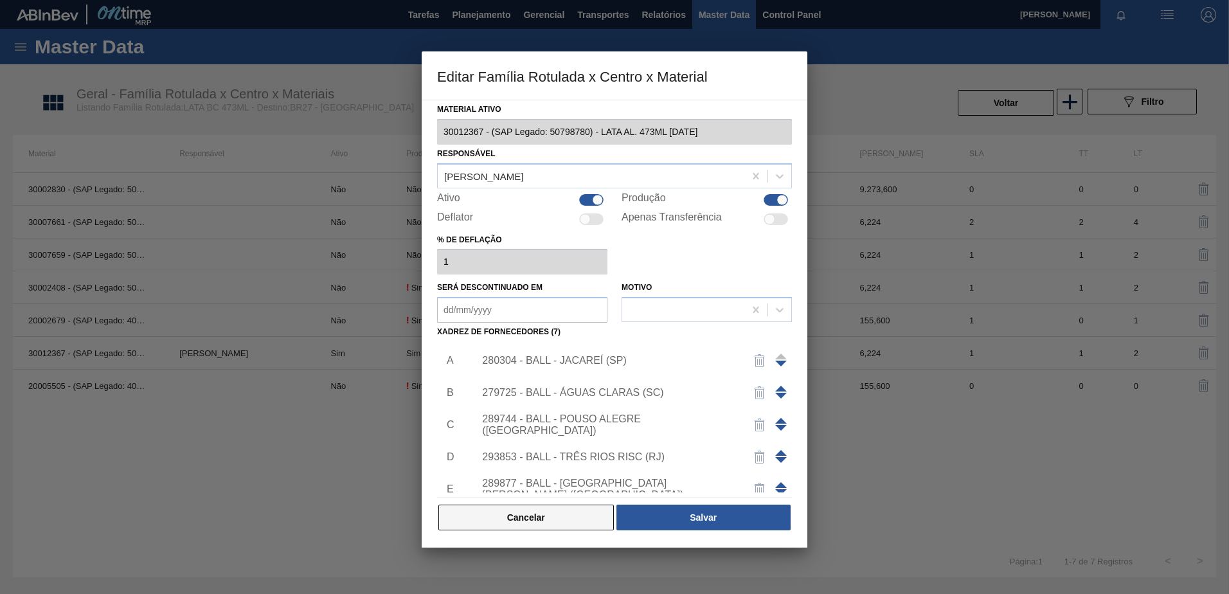
click at [528, 523] on button "Cancelar" at bounding box center [525, 518] width 175 height 26
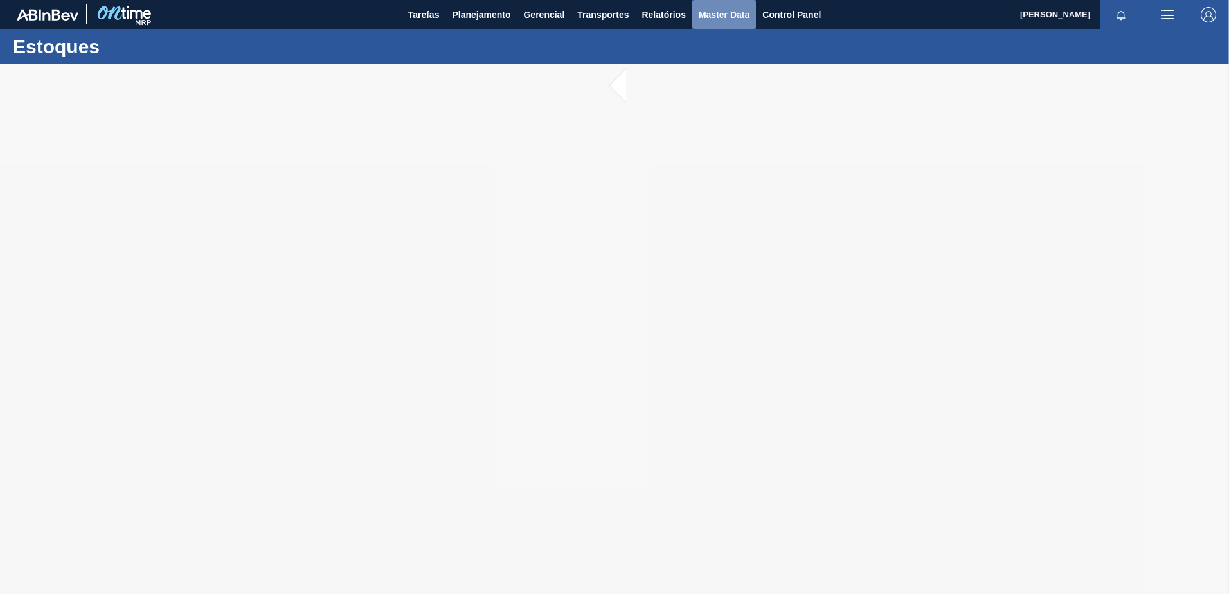
click at [728, 8] on span "Master Data" at bounding box center [724, 14] width 51 height 15
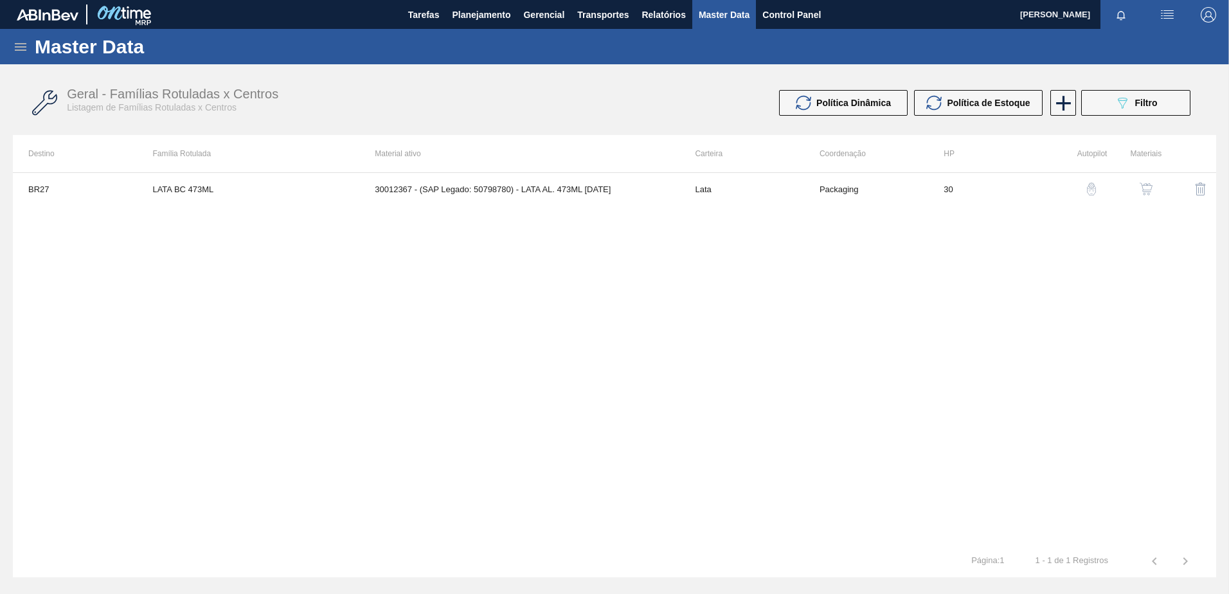
click at [21, 50] on icon at bounding box center [20, 46] width 15 height 15
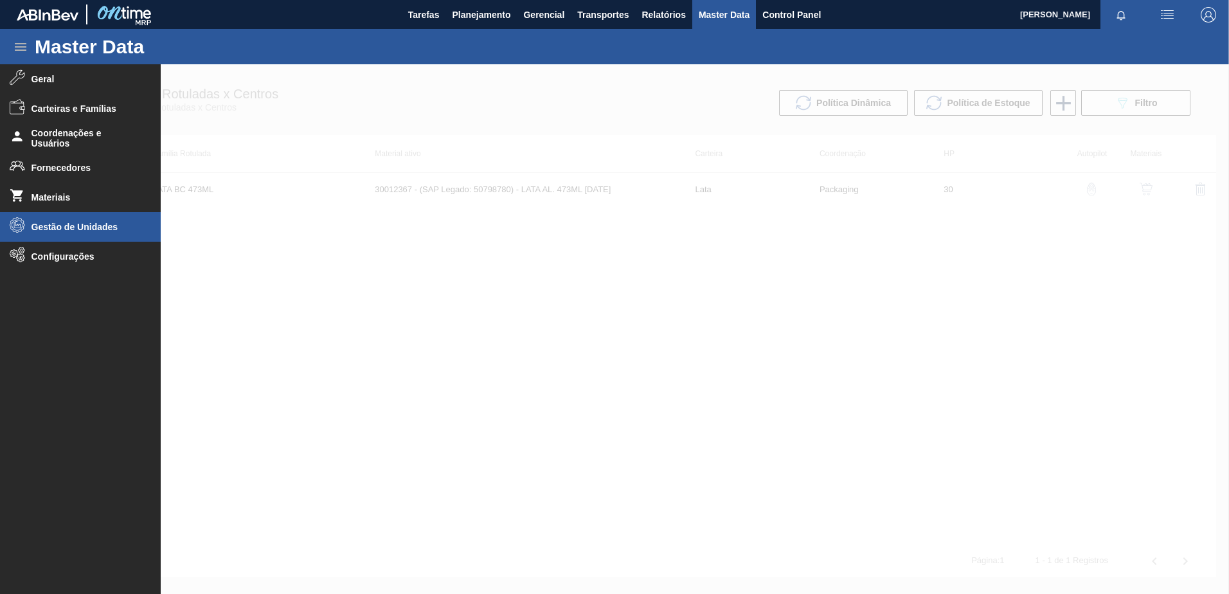
click at [75, 231] on span "Gestão de Unidades" at bounding box center [84, 227] width 106 height 10
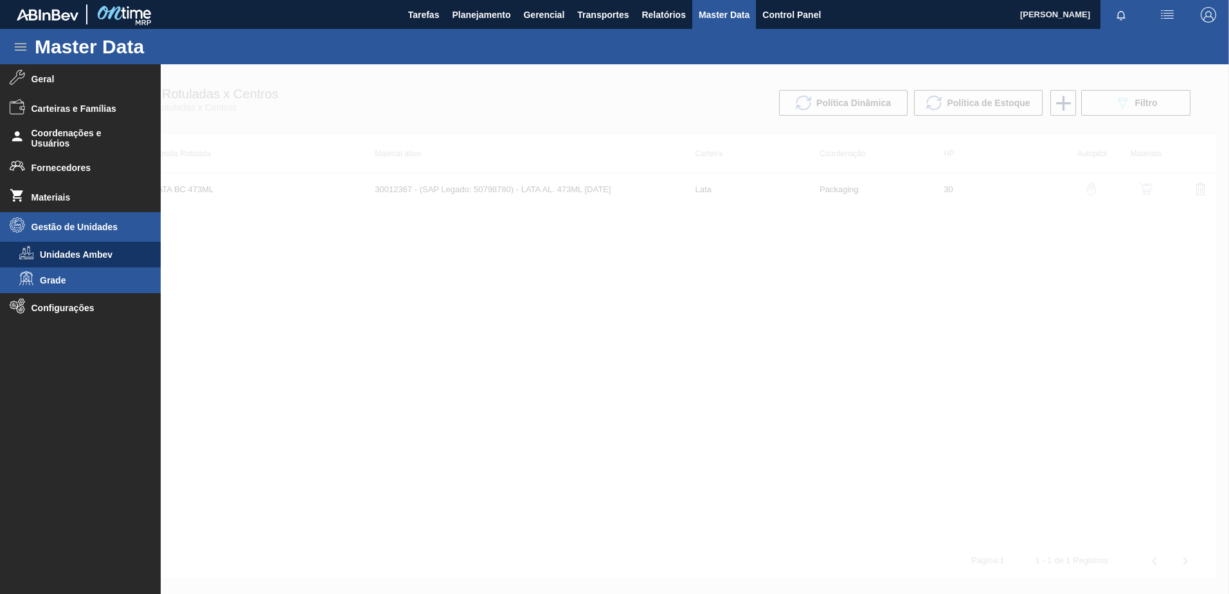
click at [57, 274] on li "Grade" at bounding box center [80, 280] width 161 height 26
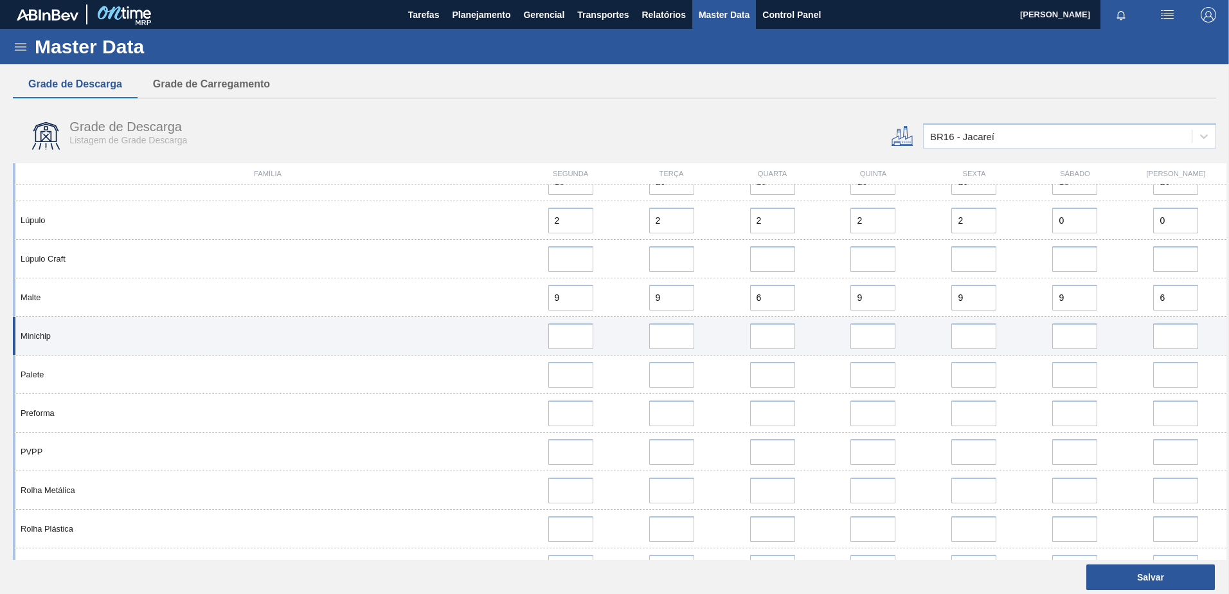
scroll to position [900, 0]
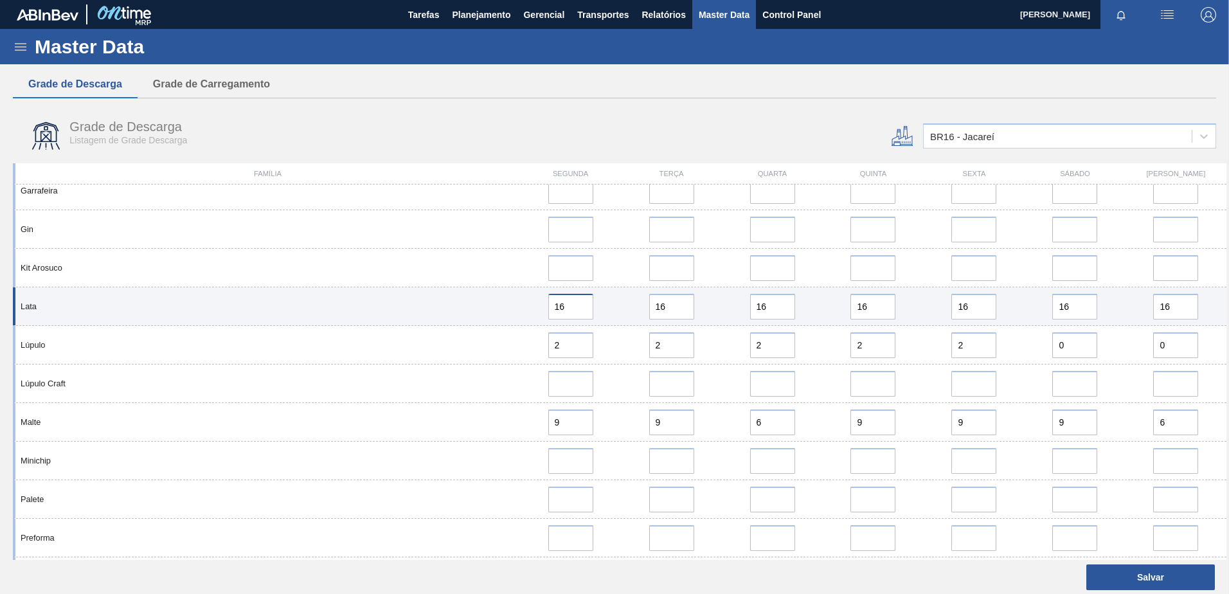
drag, startPoint x: 566, startPoint y: 301, endPoint x: 495, endPoint y: 298, distance: 70.8
click at [498, 298] on div "Lata 16 16 16 16 16 16 16" at bounding box center [619, 306] width 1213 height 39
drag, startPoint x: 664, startPoint y: 304, endPoint x: 582, endPoint y: 288, distance: 83.2
click at [582, 288] on div "Lata 16 16 16 16 16 16 16" at bounding box center [619, 306] width 1213 height 39
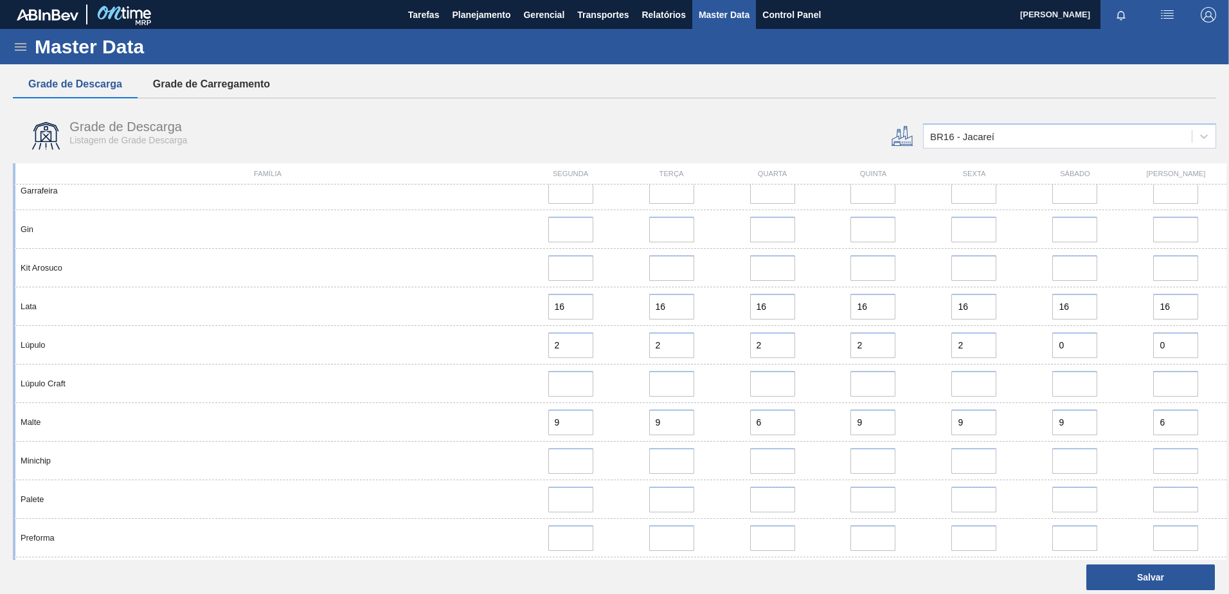
click at [200, 87] on button "Grade de Carregamento" at bounding box center [212, 84] width 148 height 27
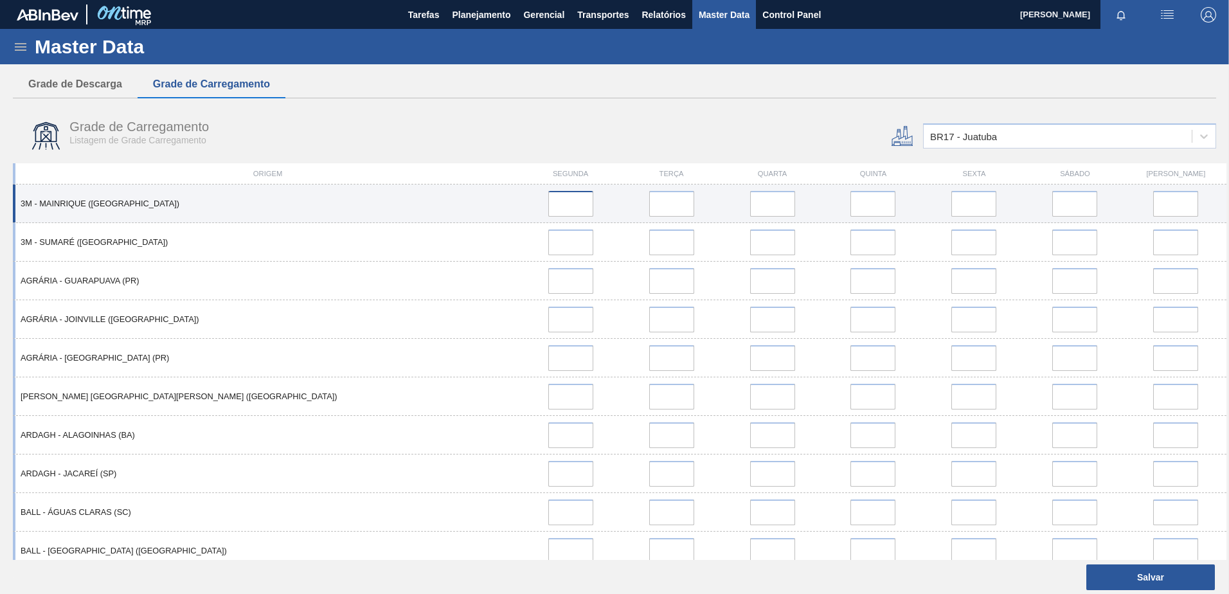
click at [578, 201] on input at bounding box center [570, 204] width 45 height 26
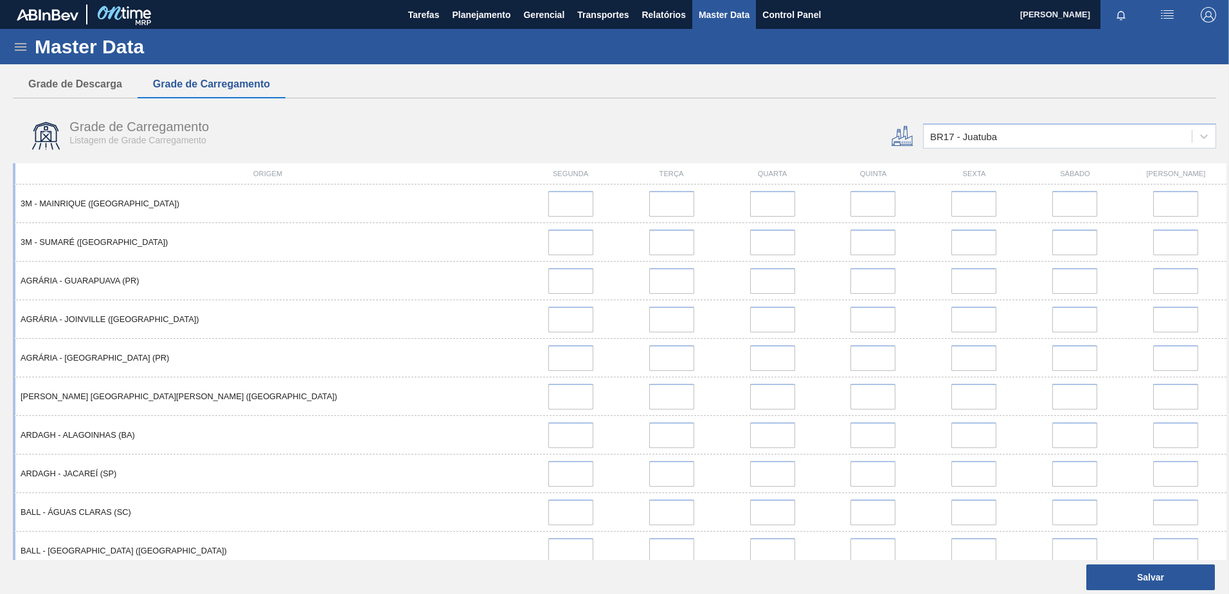
click at [33, 53] on div "Master Data" at bounding box center [614, 46] width 1229 height 35
click at [22, 51] on icon at bounding box center [20, 46] width 15 height 15
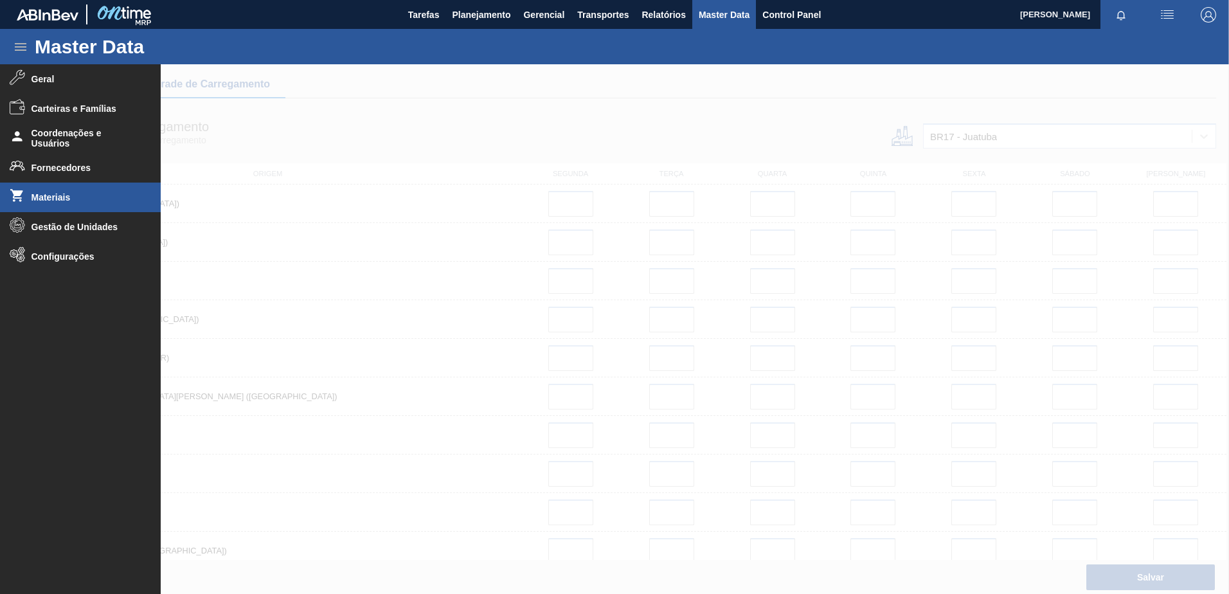
click at [46, 201] on span "Materiais" at bounding box center [84, 197] width 106 height 10
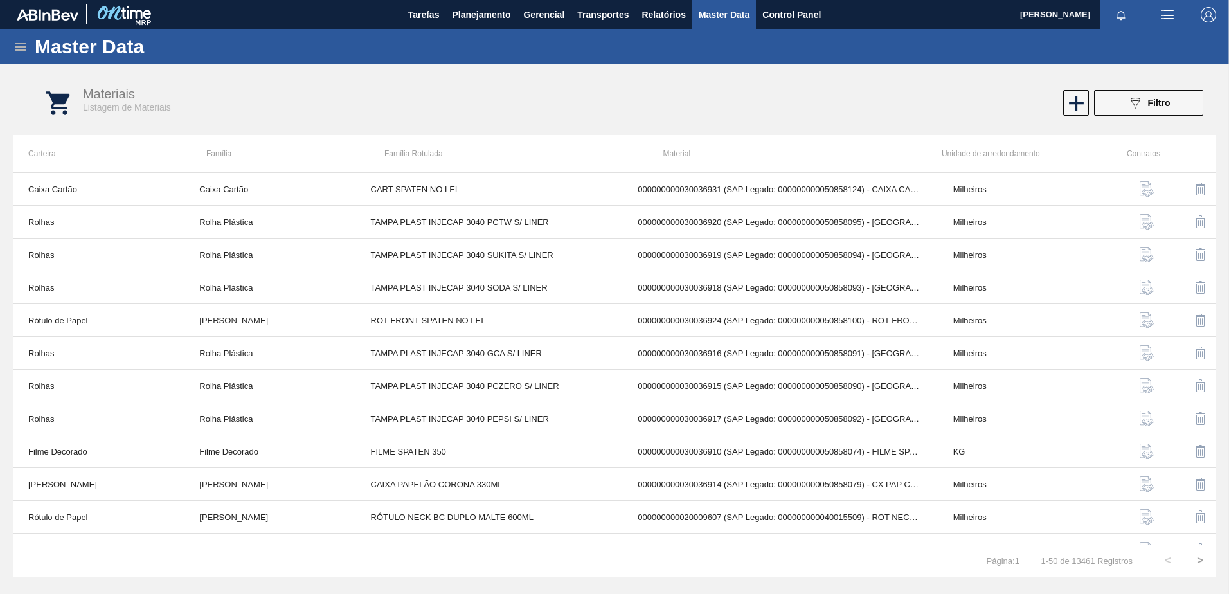
click at [19, 47] on icon at bounding box center [21, 47] width 12 height 8
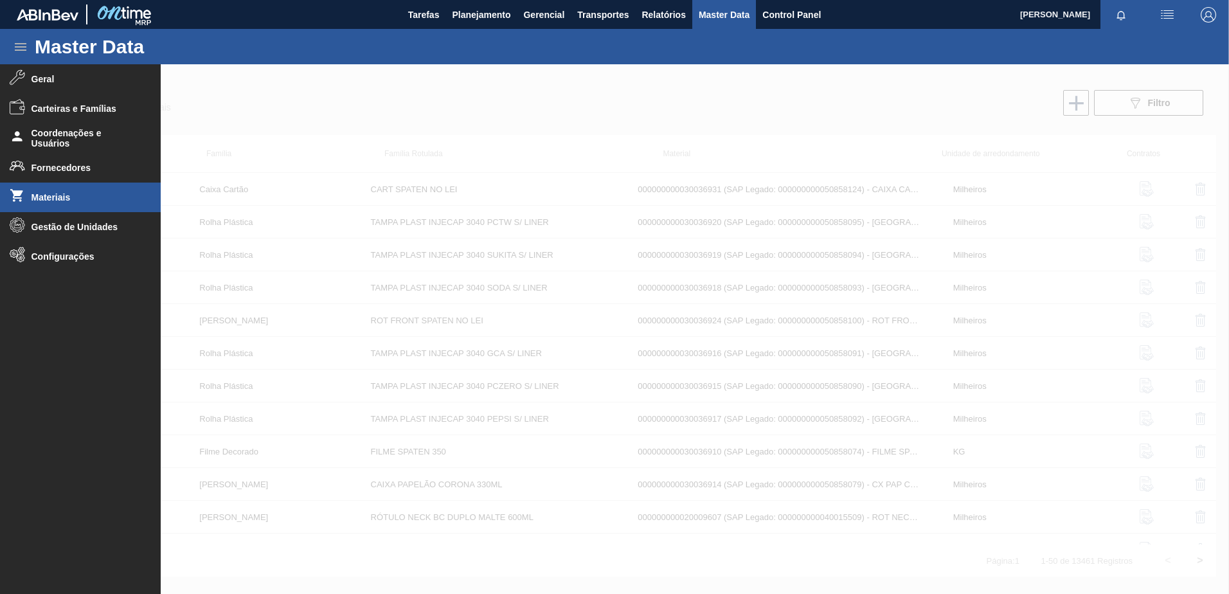
click at [482, 121] on div at bounding box center [614, 329] width 1229 height 530
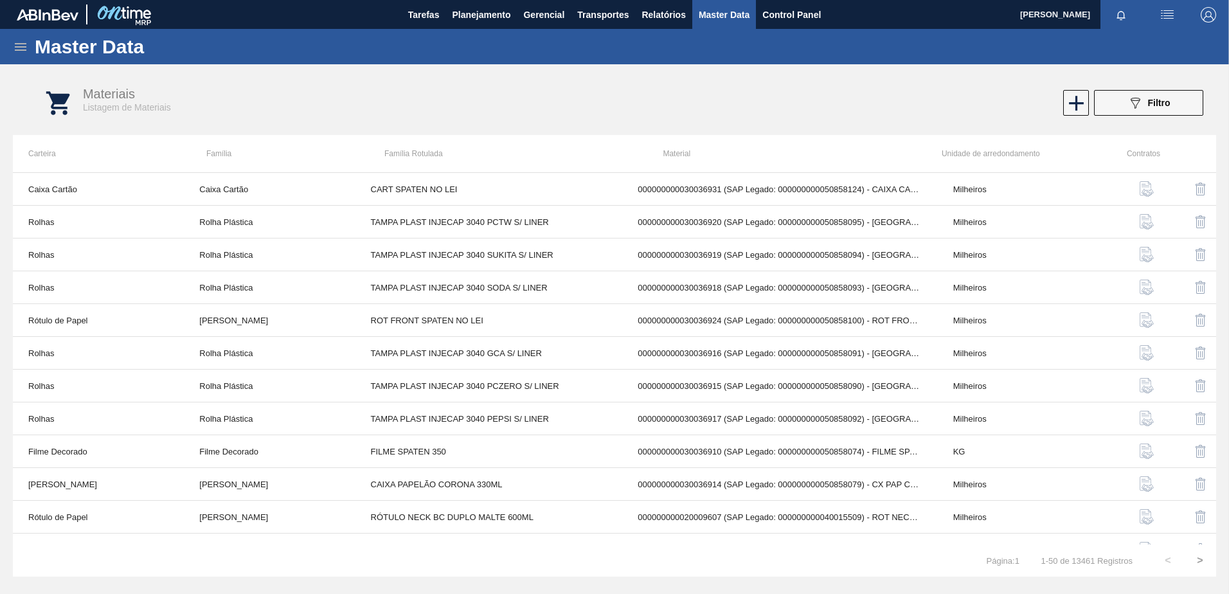
click at [22, 42] on icon at bounding box center [20, 46] width 15 height 15
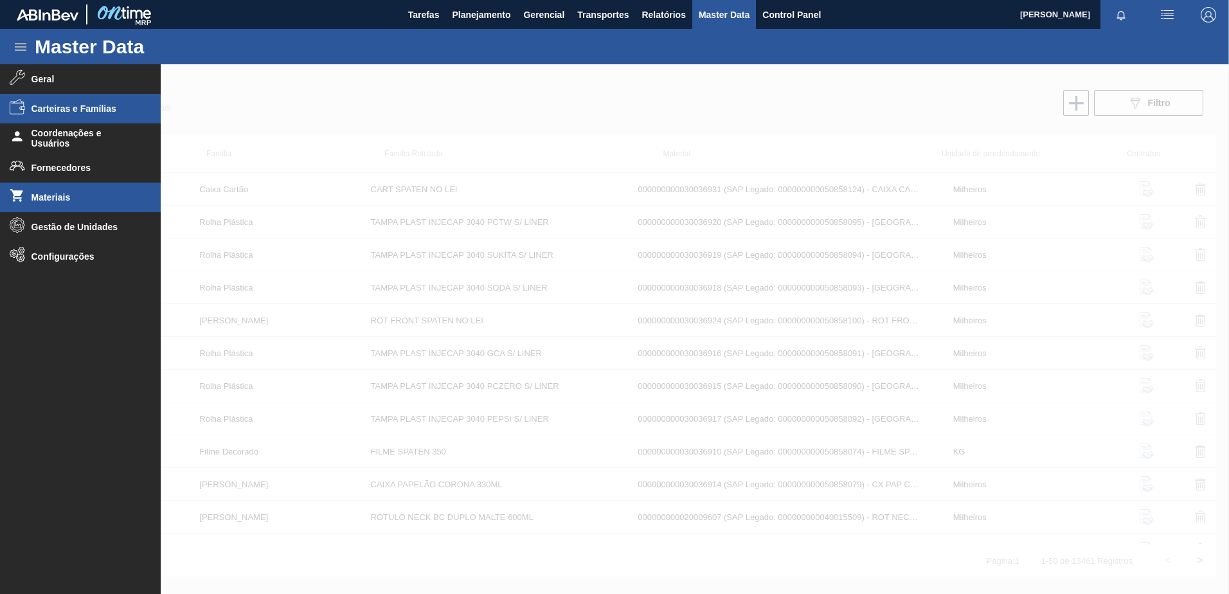
click at [93, 116] on li "Carteiras e Famílias" at bounding box center [80, 109] width 161 height 30
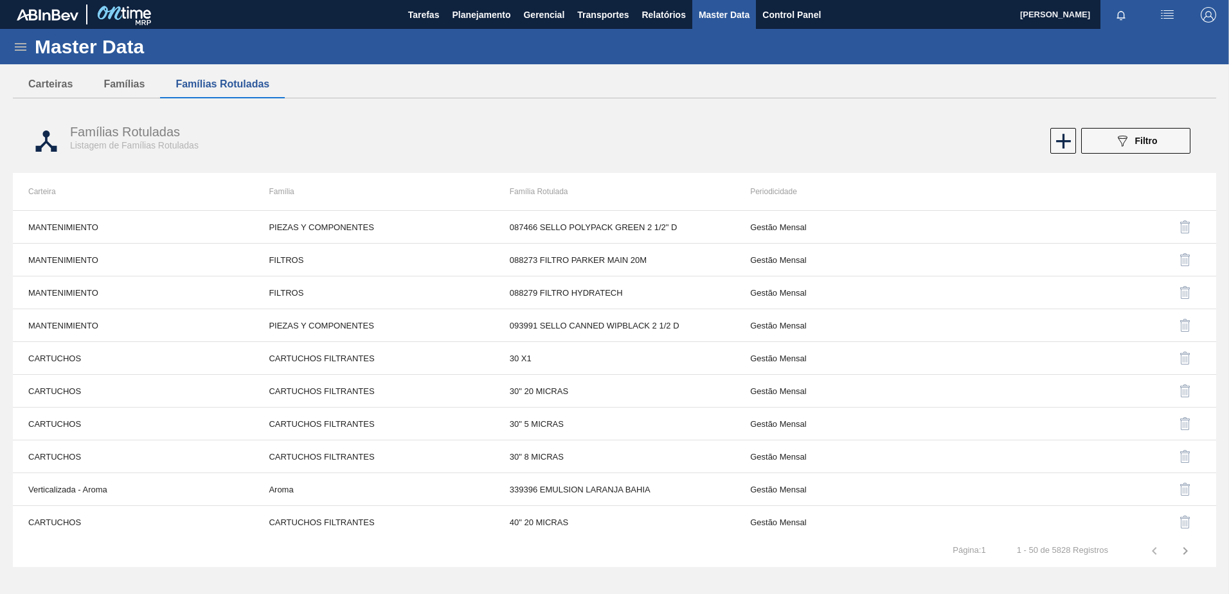
click at [26, 52] on icon at bounding box center [20, 46] width 15 height 15
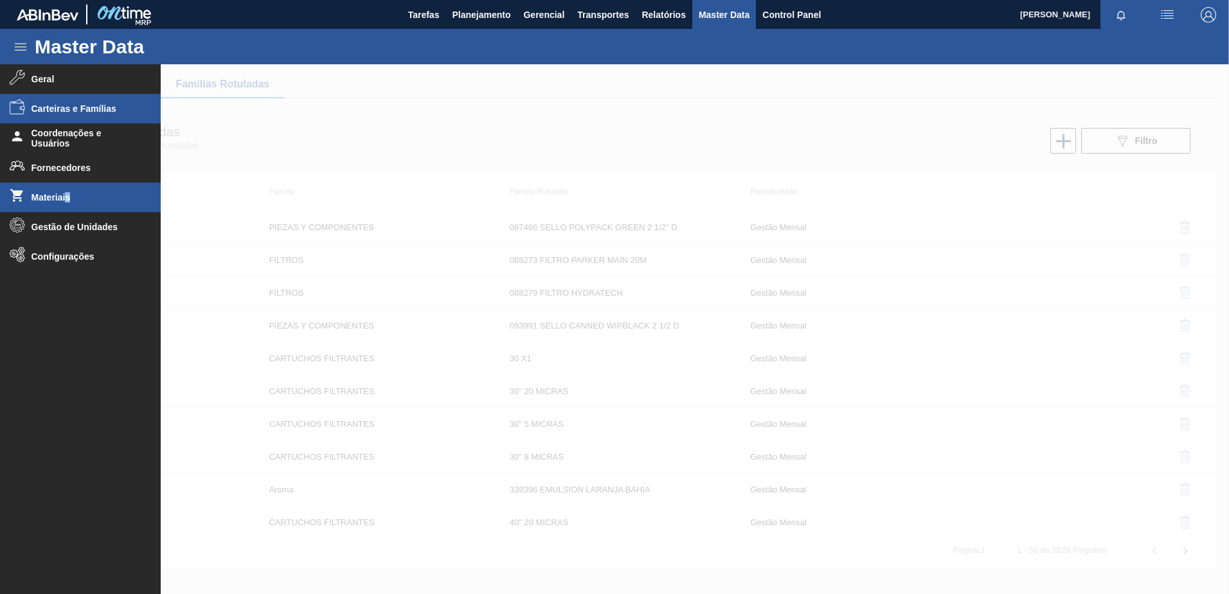
click at [67, 196] on span "Materiais" at bounding box center [84, 197] width 106 height 10
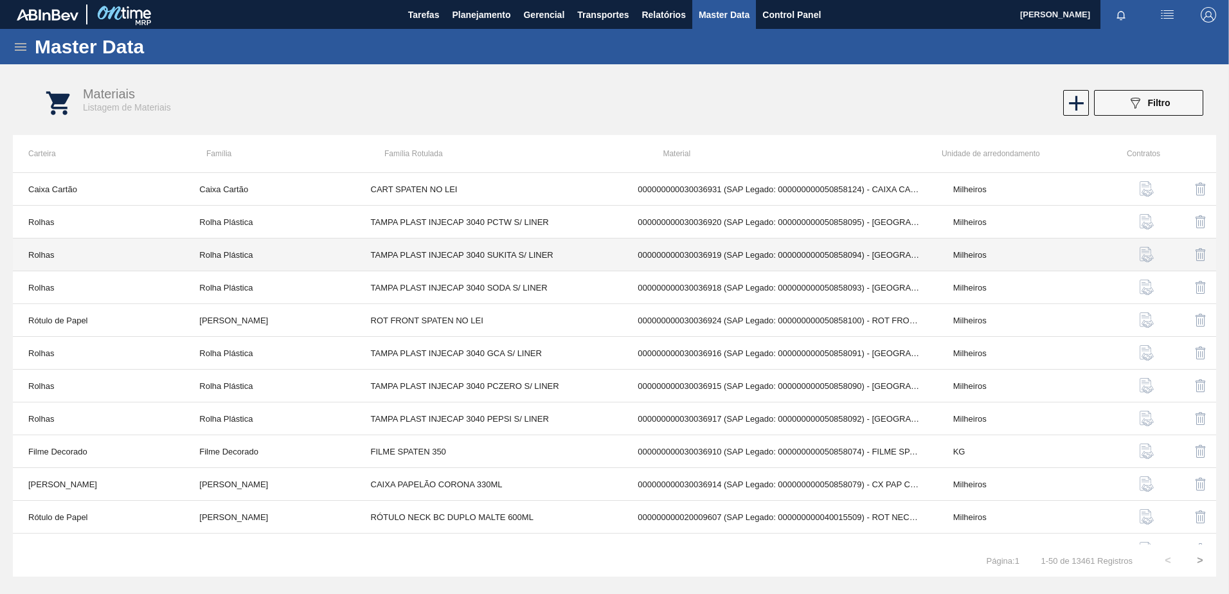
scroll to position [193, 0]
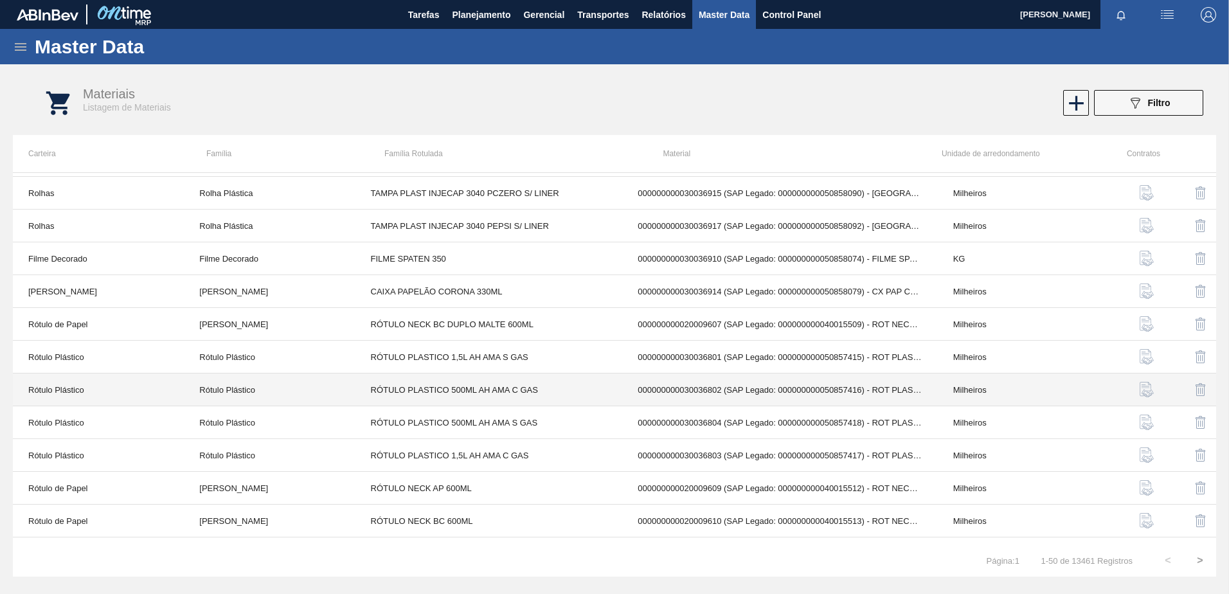
click at [695, 384] on td "000000000030036802 (SAP Legado: 000000000050857416) - ROT PLAST 500ML AH AMA C …" at bounding box center [779, 389] width 315 height 33
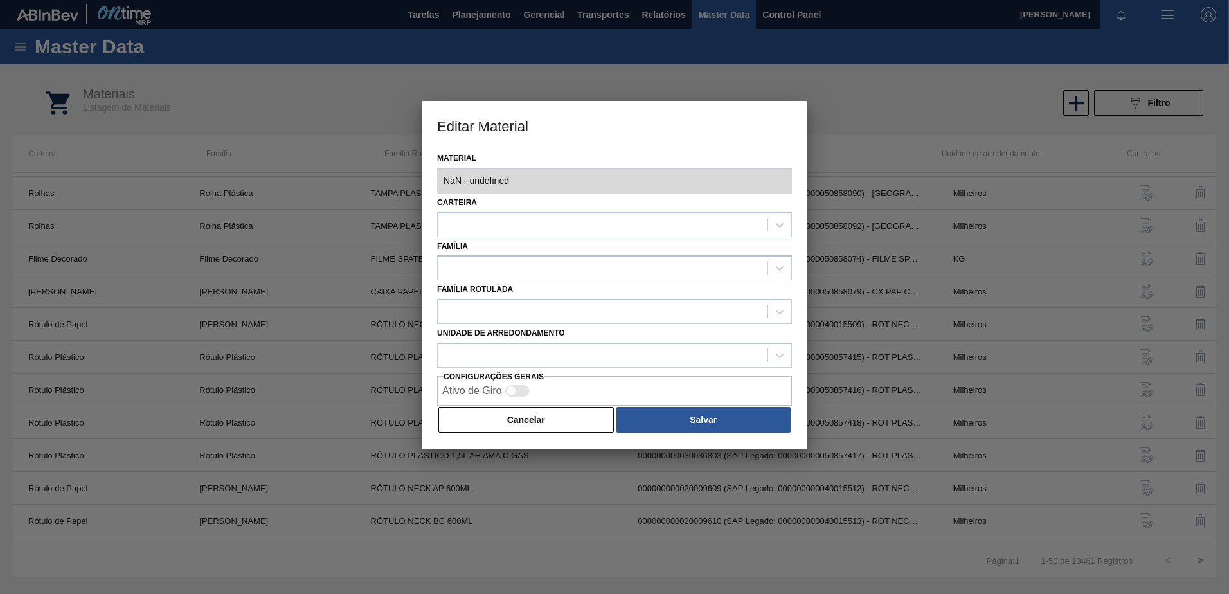
type input "30036802 - 000000000030036802 (SAP Legado: 000000000050857416) - ROT PLAST 500M…"
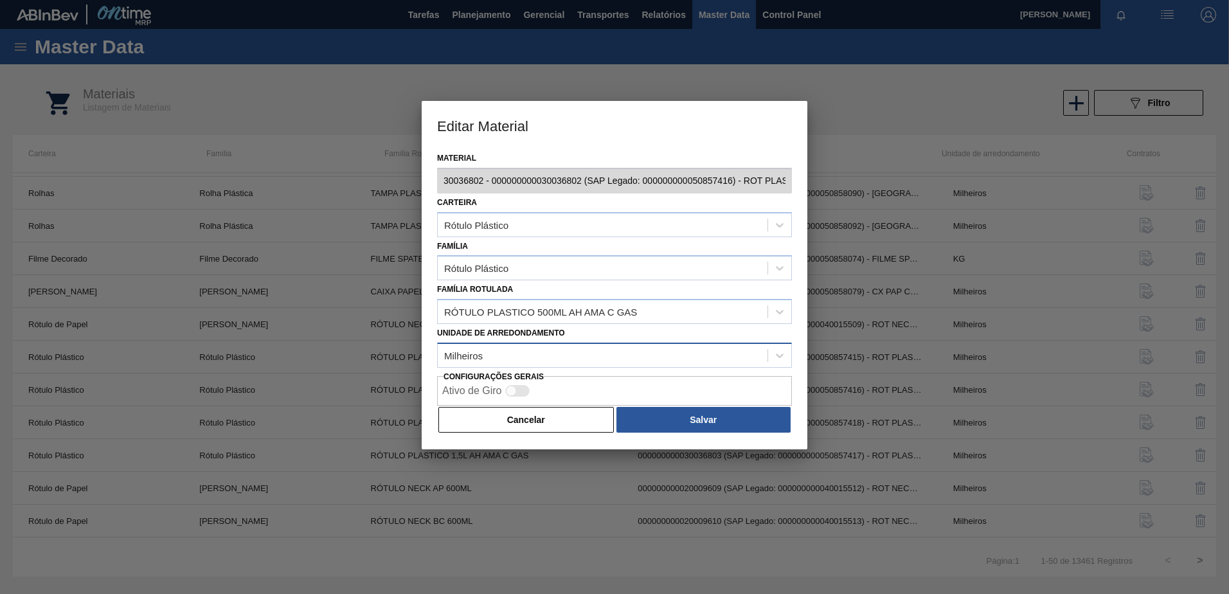
click at [560, 353] on div "Milheiros" at bounding box center [603, 355] width 330 height 19
click at [616, 354] on div "Milheiros" at bounding box center [603, 355] width 330 height 19
click at [510, 415] on button "Cancelar" at bounding box center [525, 420] width 175 height 26
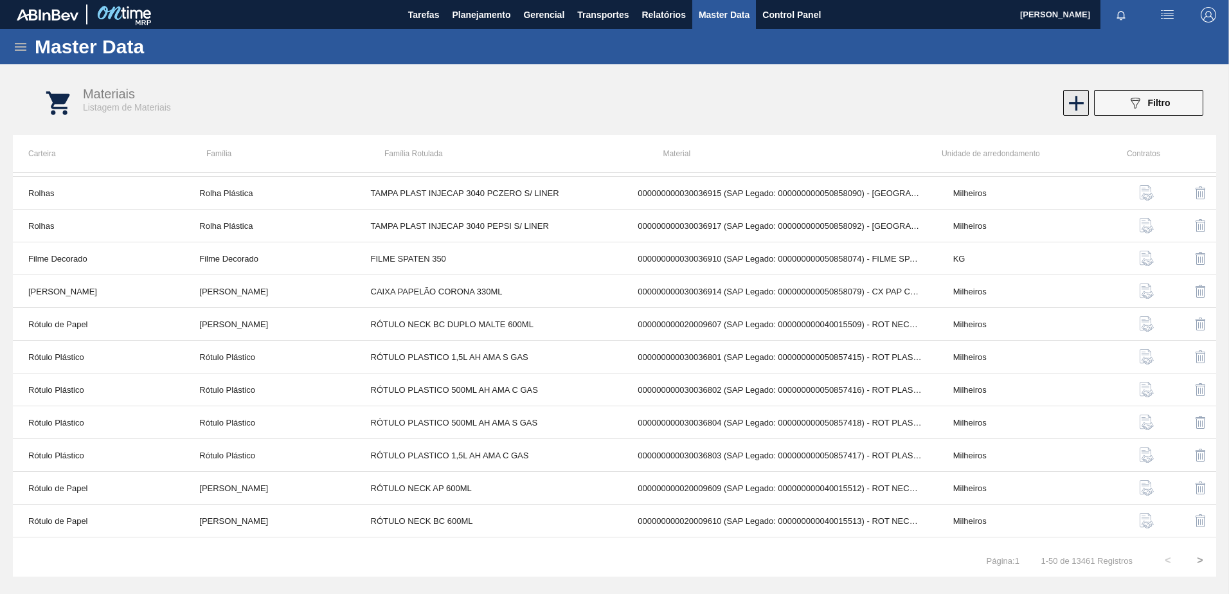
click at [1077, 104] on icon at bounding box center [1076, 103] width 25 height 25
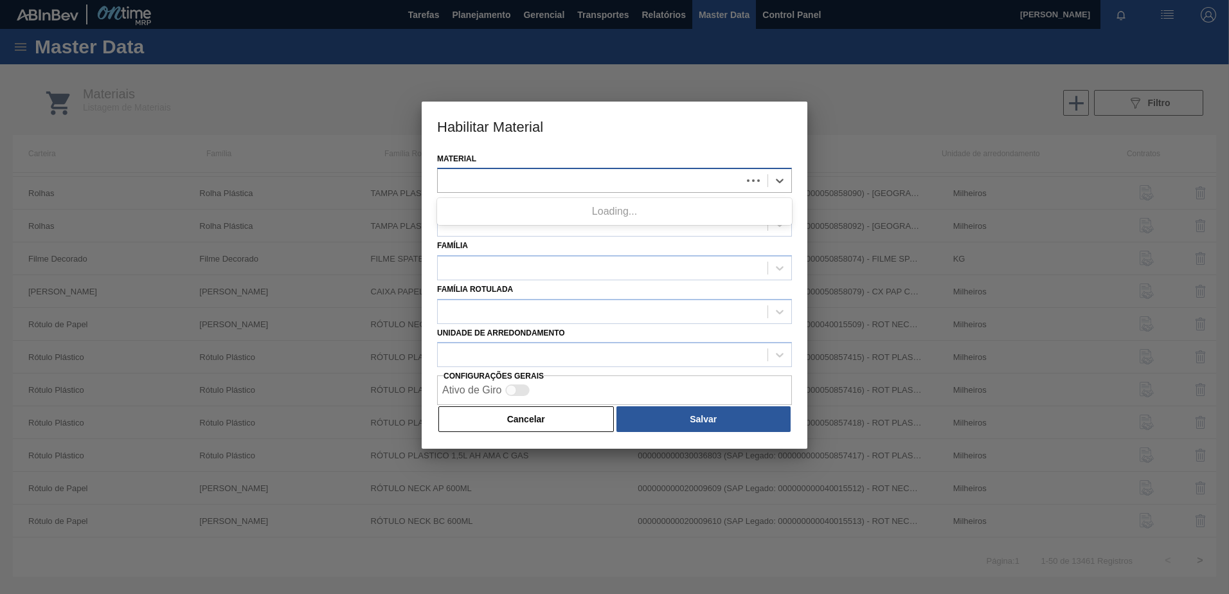
click at [567, 183] on div at bounding box center [590, 181] width 304 height 19
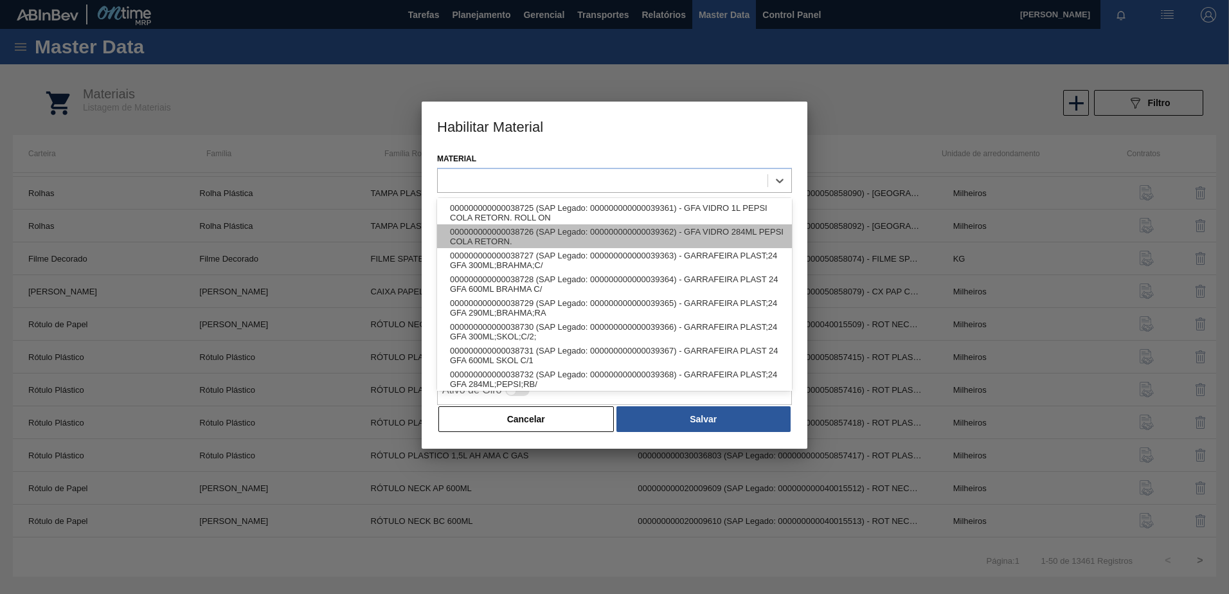
scroll to position [280, 0]
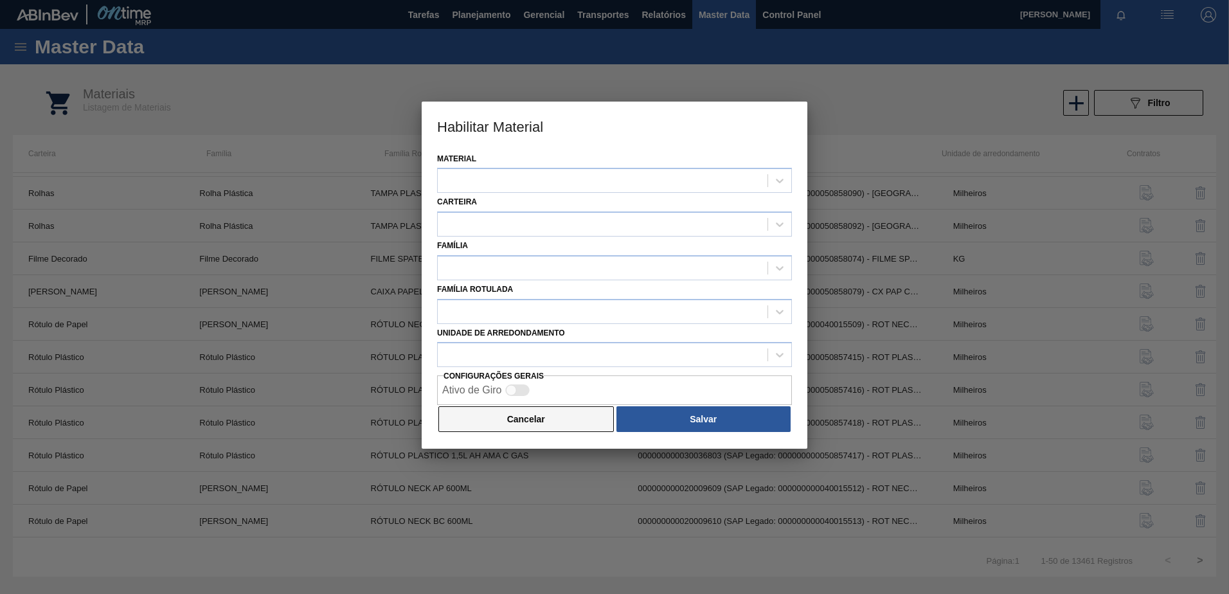
click at [543, 411] on button "Cancelar" at bounding box center [525, 419] width 175 height 26
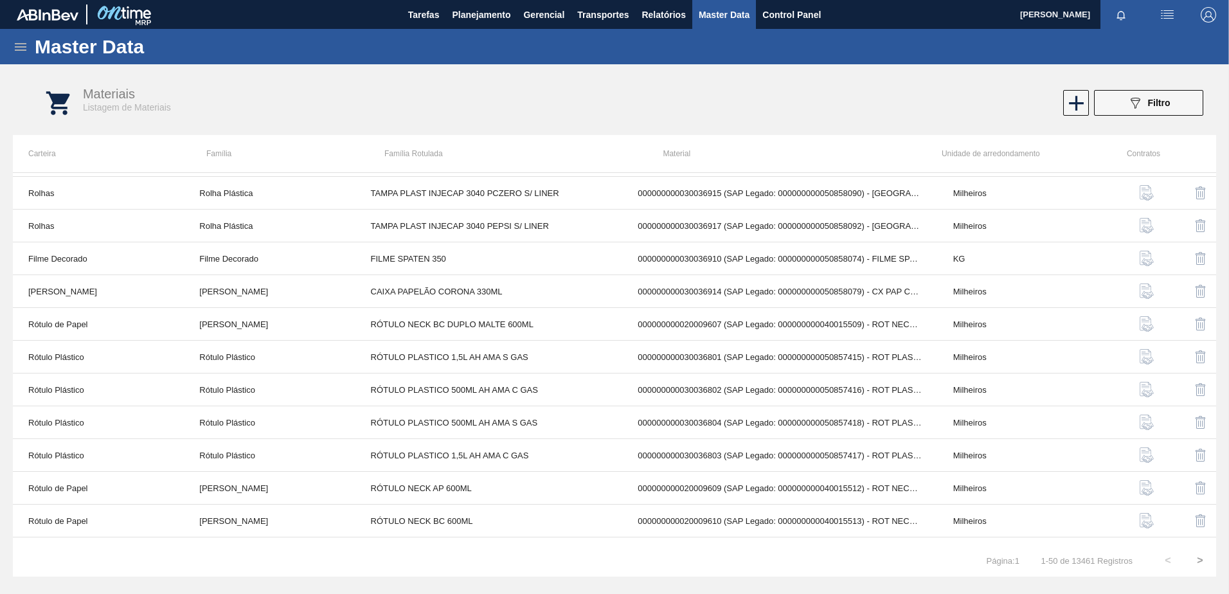
click at [23, 45] on icon at bounding box center [20, 46] width 15 height 15
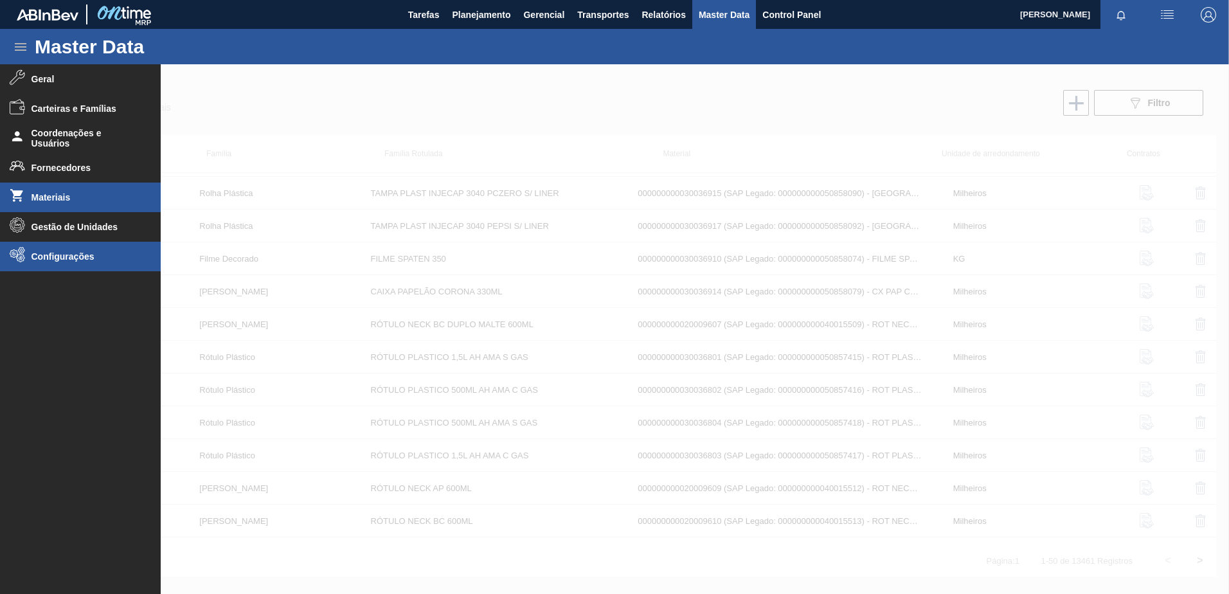
click at [66, 260] on span "Configurações" at bounding box center [84, 256] width 106 height 10
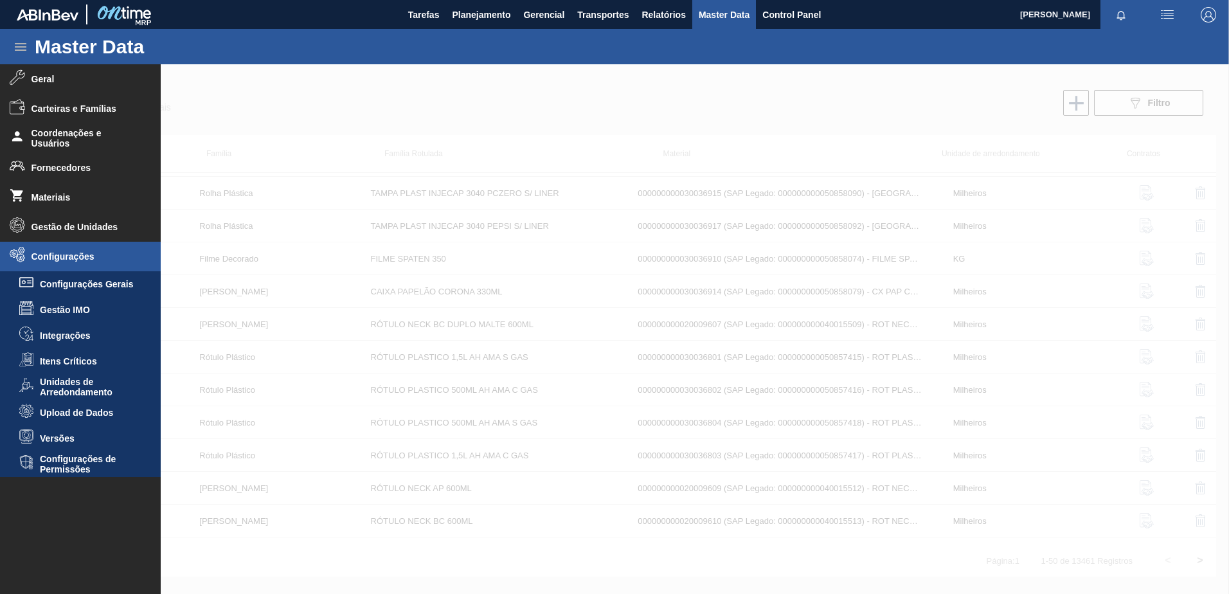
click at [73, 412] on span "Upload de Dados" at bounding box center [89, 412] width 99 height 10
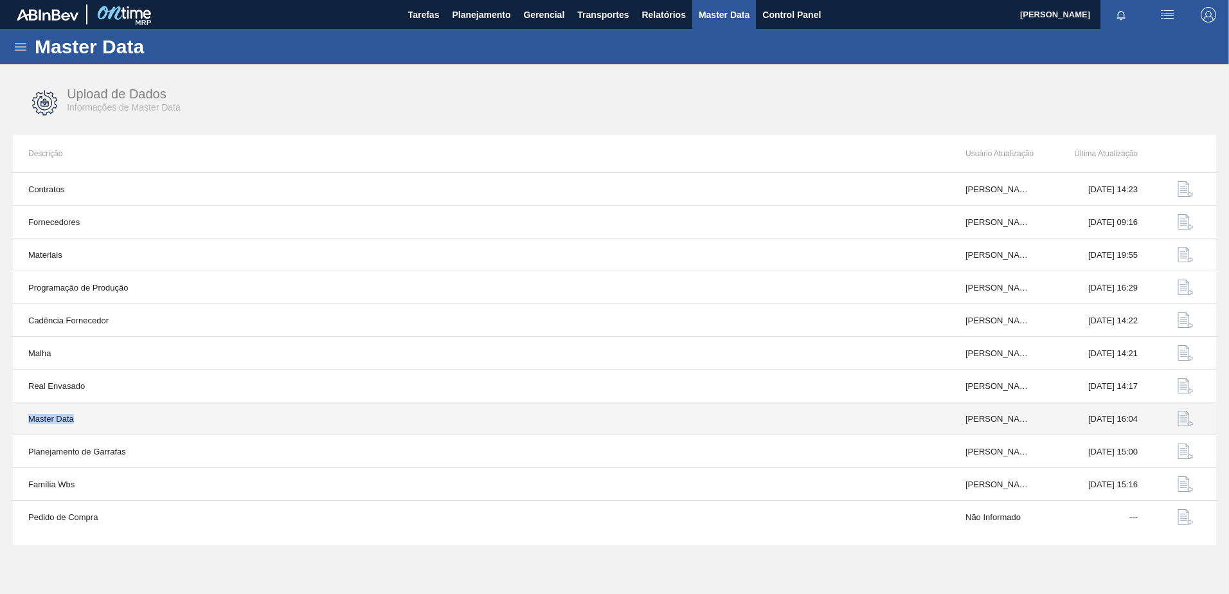
drag, startPoint x: 27, startPoint y: 423, endPoint x: 105, endPoint y: 424, distance: 78.4
click at [105, 424] on td "Master Data" at bounding box center [481, 418] width 937 height 33
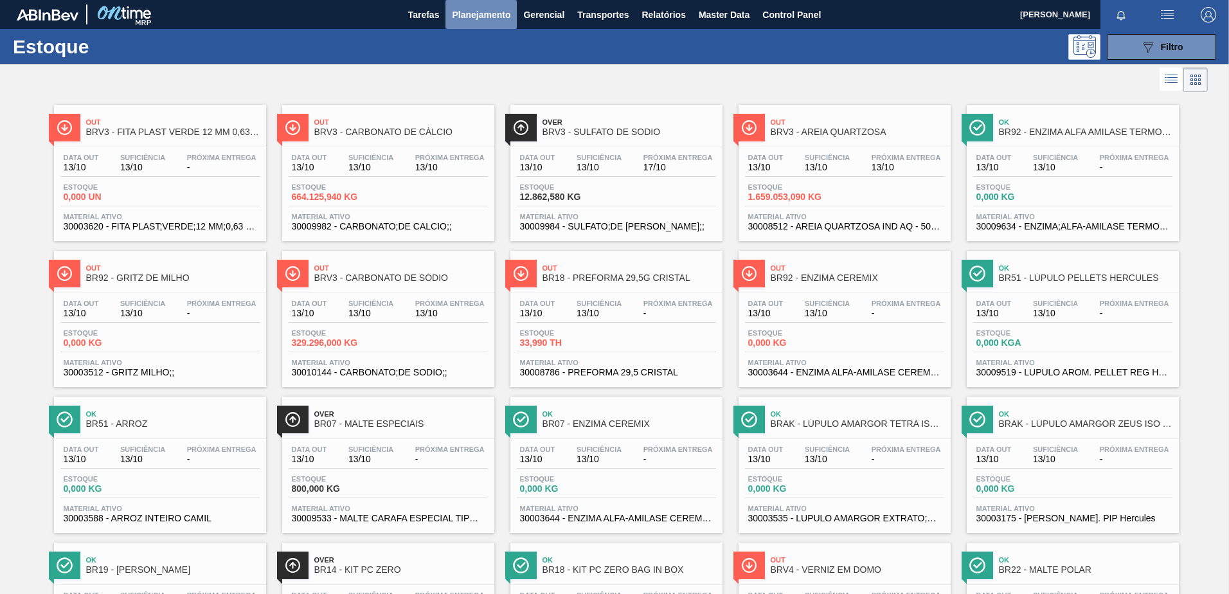
click at [499, 15] on span "Planejamento" at bounding box center [481, 14] width 58 height 15
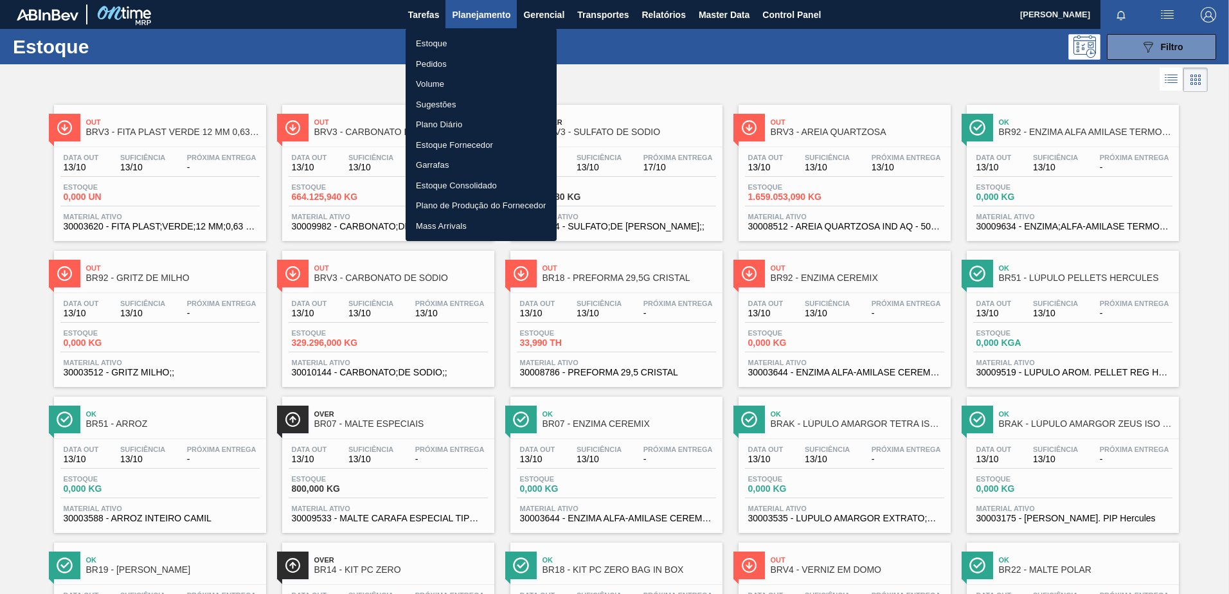
click at [431, 57] on li "Pedidos" at bounding box center [481, 64] width 151 height 21
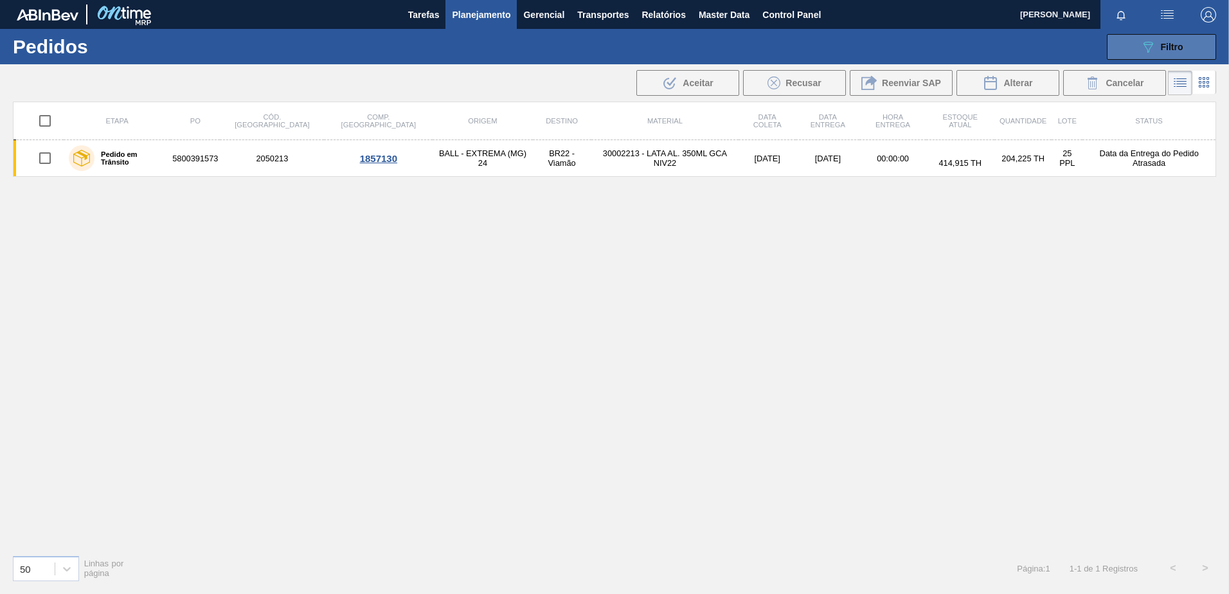
click at [1140, 45] on icon "089F7B8B-B2A5-4AFE-B5C0-19BA573D28AC" at bounding box center [1147, 46] width 15 height 15
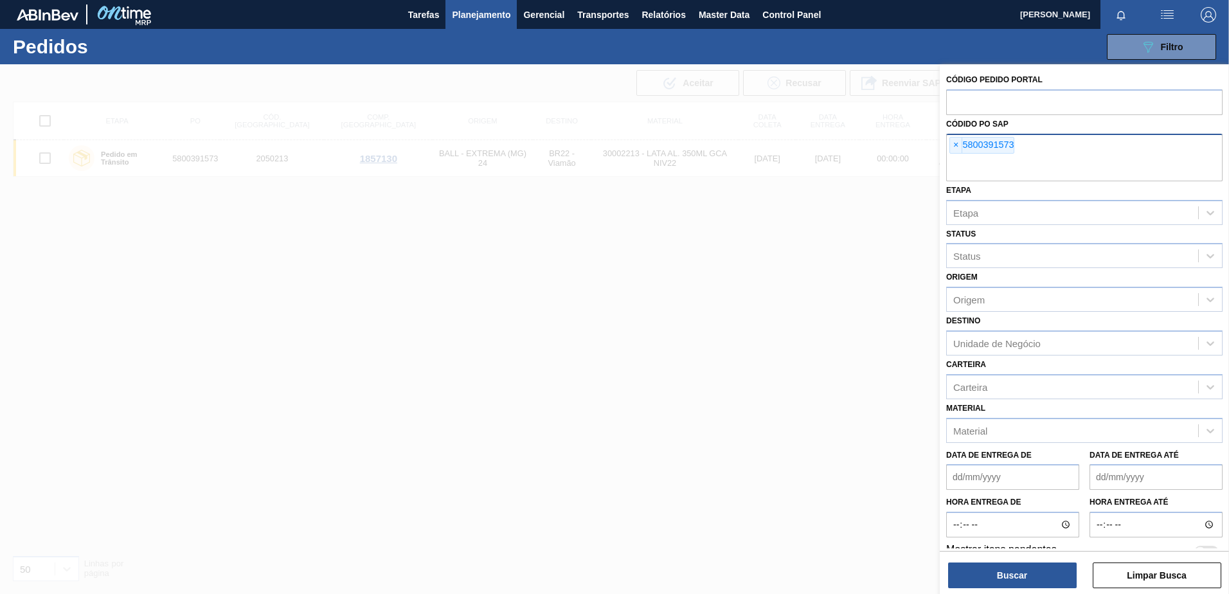
click at [960, 141] on span "×" at bounding box center [956, 145] width 12 height 15
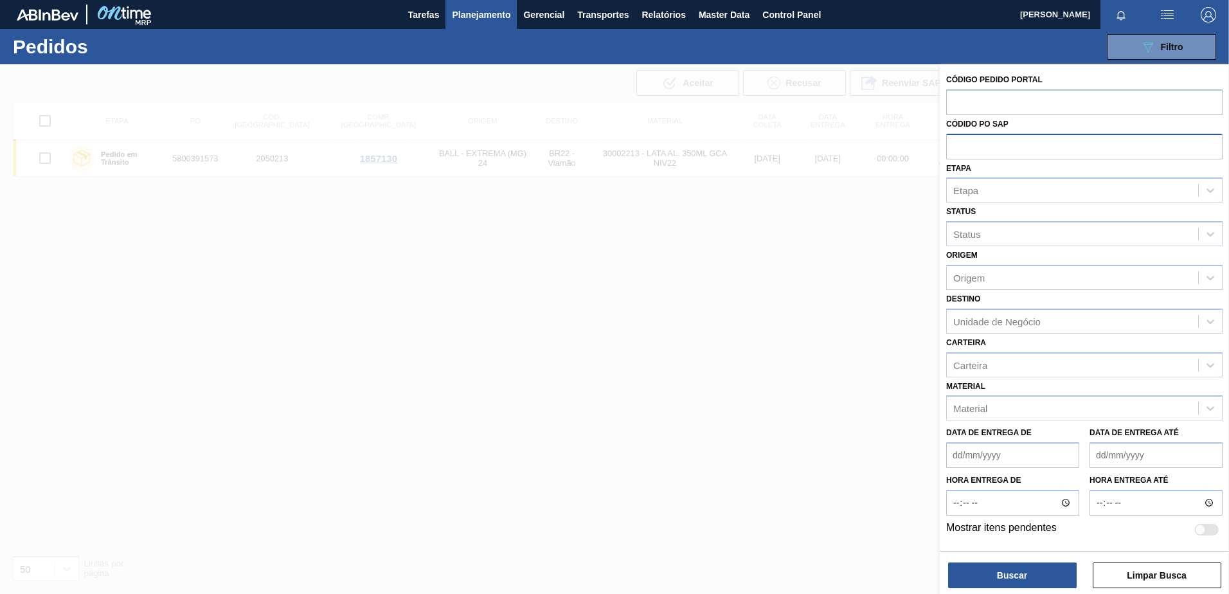
paste input "5800389634"
type input "5800389634"
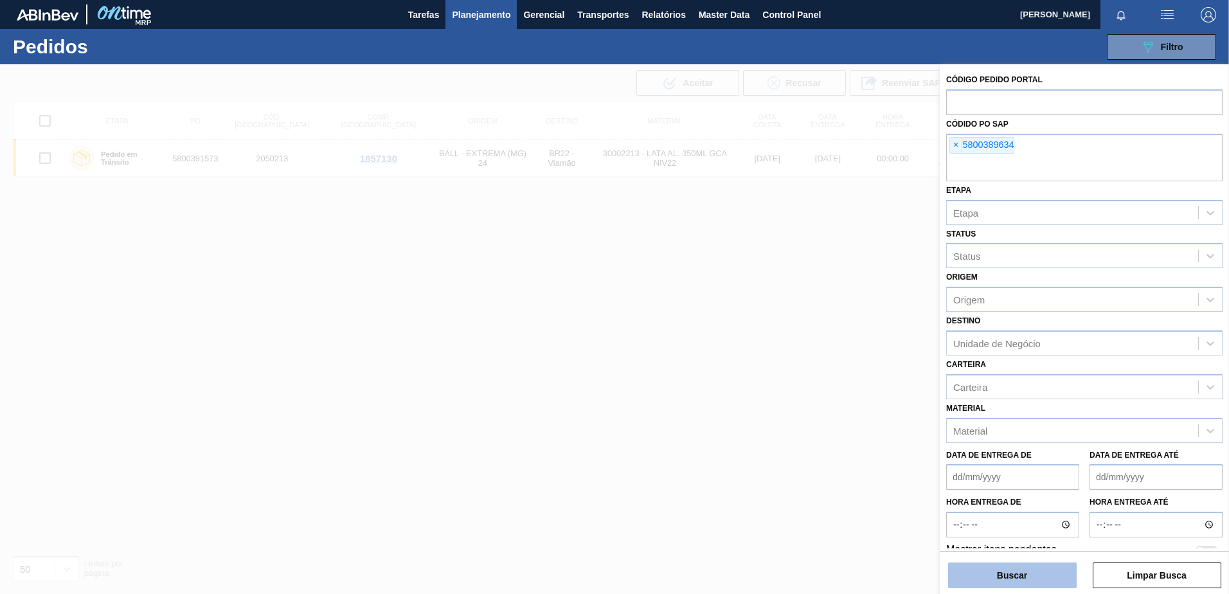
click at [1027, 579] on button "Buscar" at bounding box center [1012, 575] width 129 height 26
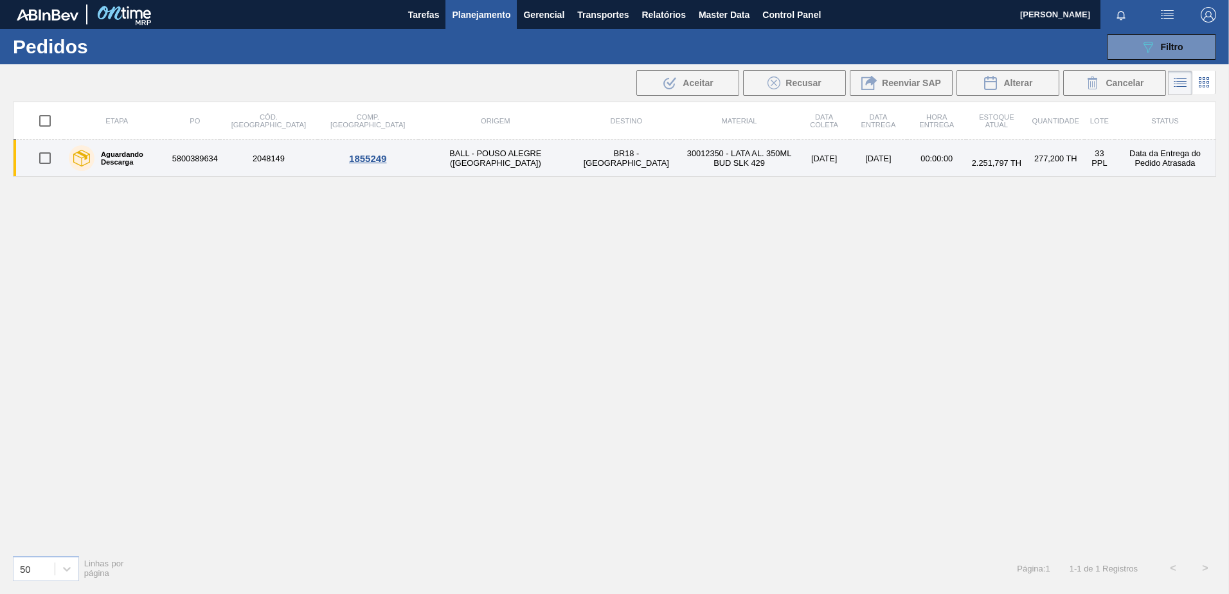
click at [418, 165] on td "BALL - POUSO ALEGRE ([GEOGRAPHIC_DATA])" at bounding box center [495, 158] width 154 height 37
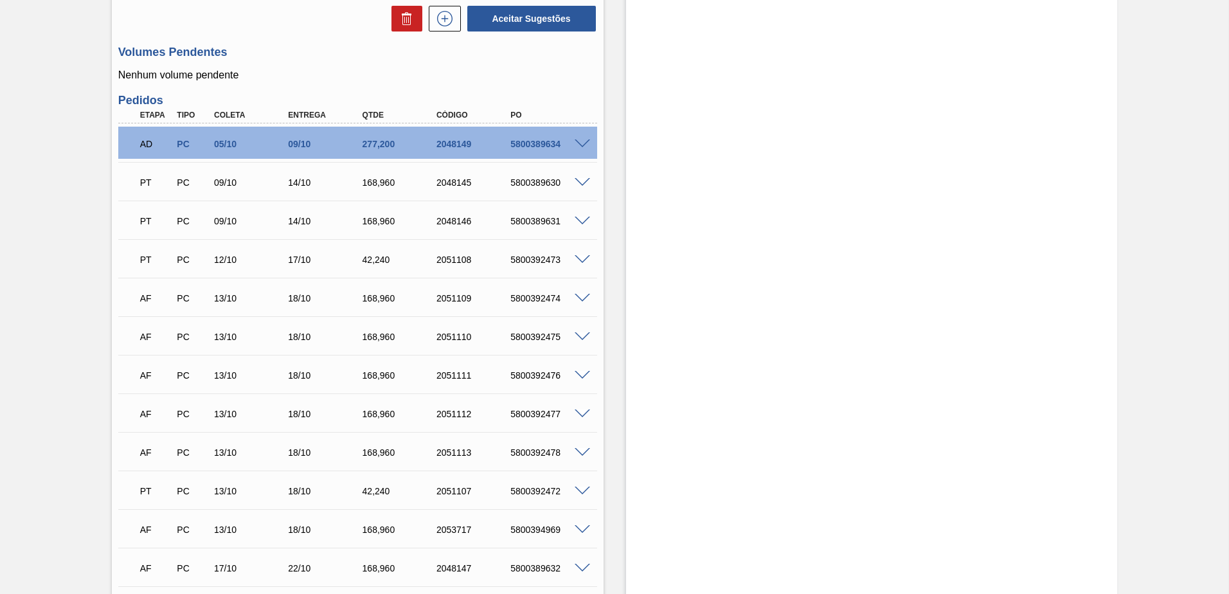
scroll to position [514, 0]
click at [580, 143] on span at bounding box center [582, 146] width 15 height 10
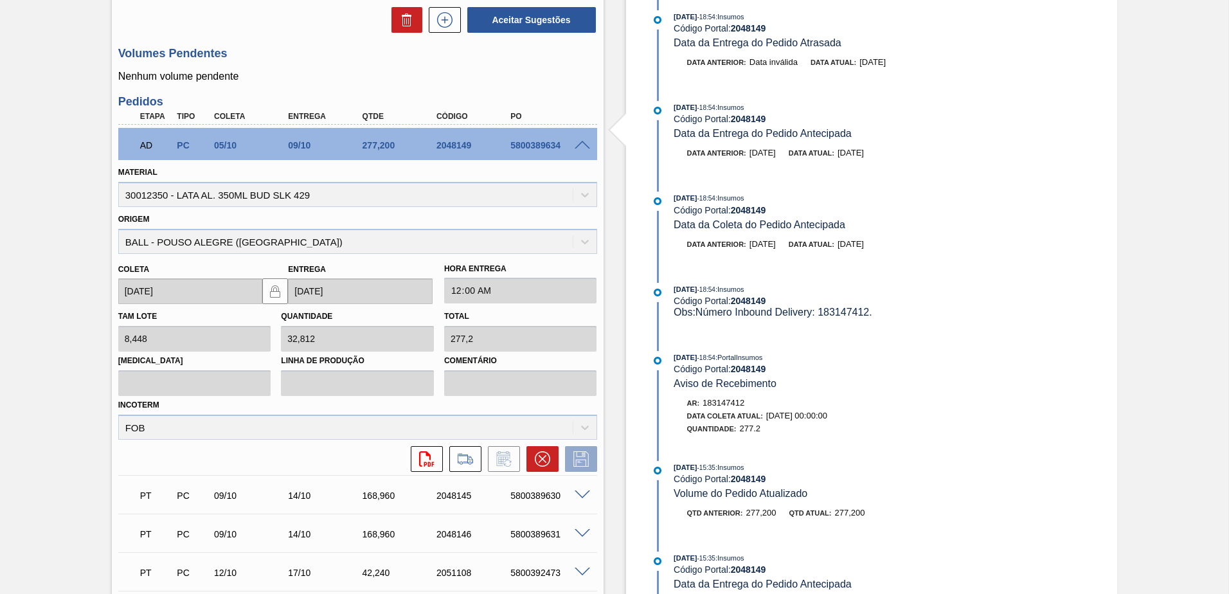
click at [585, 144] on span at bounding box center [582, 146] width 15 height 10
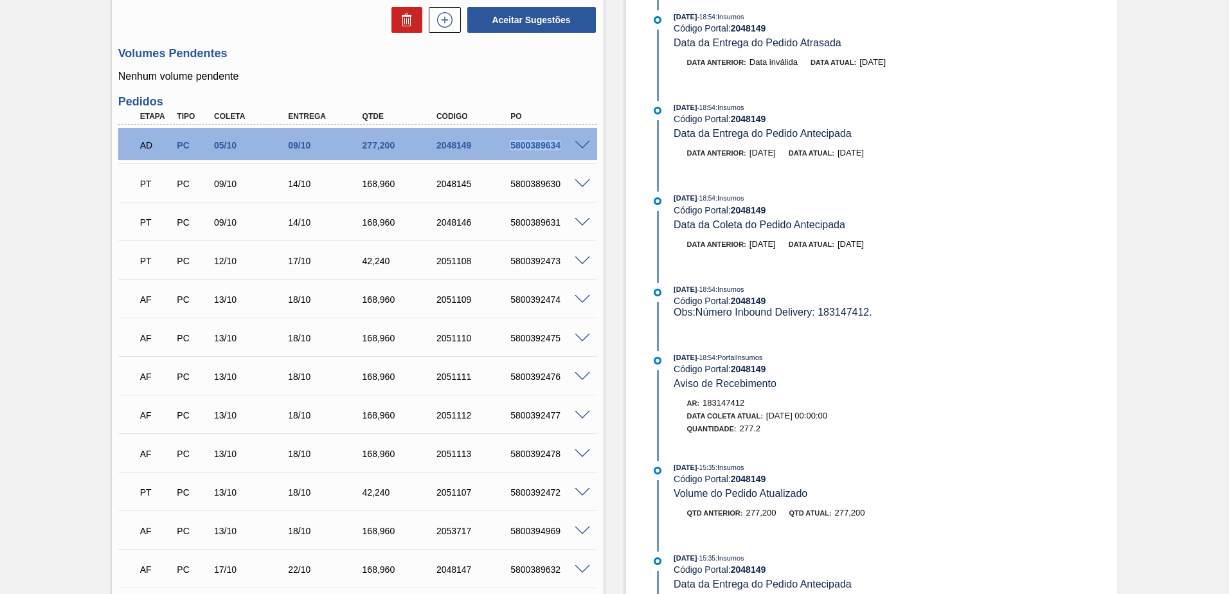
drag, startPoint x: 537, startPoint y: 149, endPoint x: 499, endPoint y: 146, distance: 38.1
click at [499, 146] on div "AD PC 05/10 09/10 277,[PHONE_NUMBER] 5800389634" at bounding box center [354, 144] width 445 height 26
copy div "5800389634"
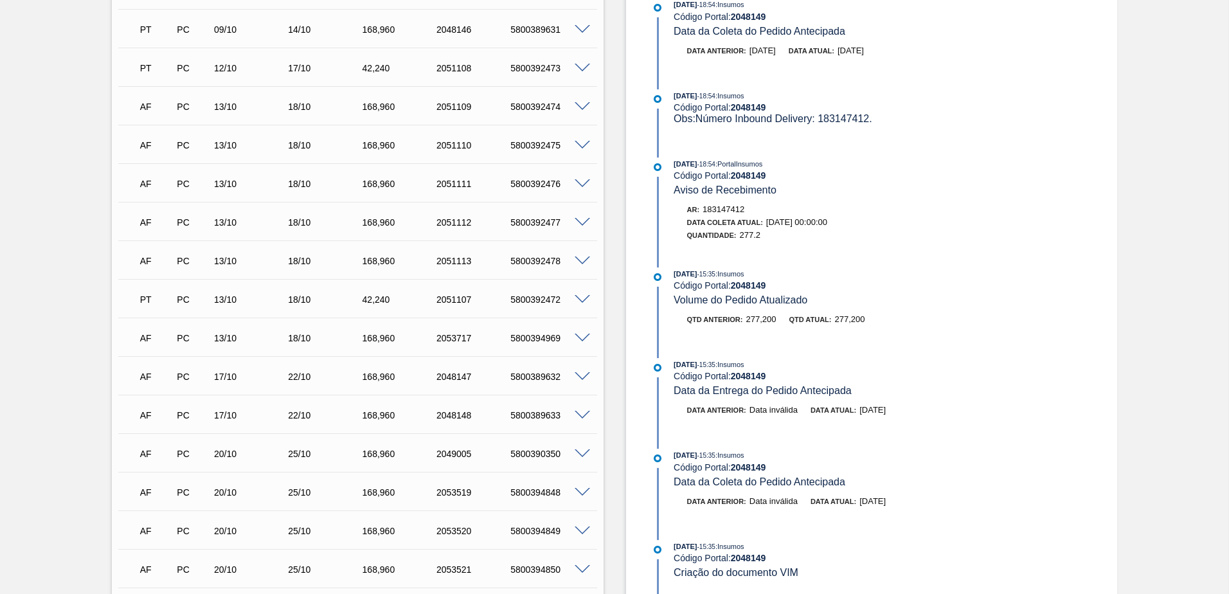
scroll to position [0, 0]
drag, startPoint x: 857, startPoint y: 122, endPoint x: 674, endPoint y: 123, distance: 183.2
click at [674, 123] on div "Obs: Número Inbound Delivery: 183147412." at bounding box center [826, 119] width 305 height 13
copy span "Obs: Número Inbound Delivery: 183147412."
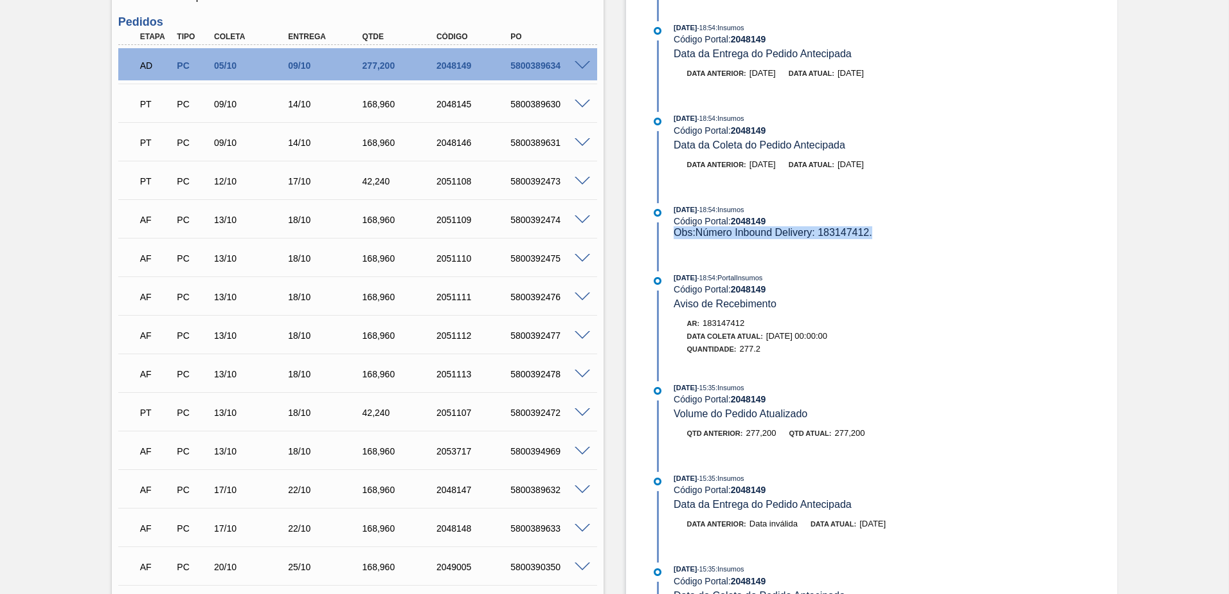
scroll to position [578, 0]
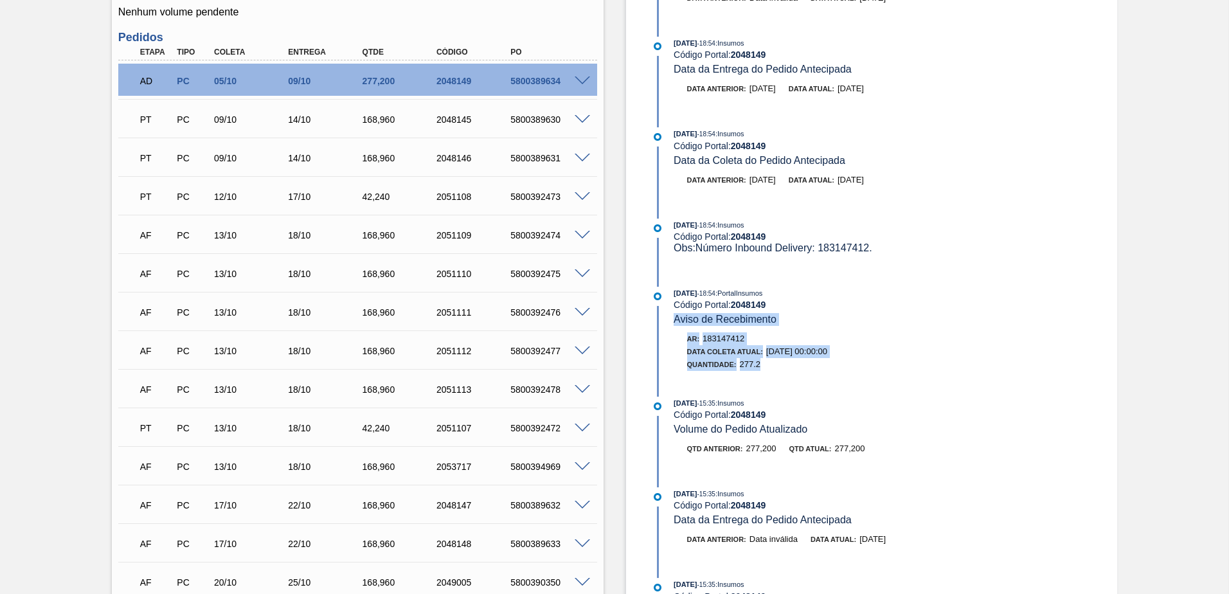
drag, startPoint x: 779, startPoint y: 368, endPoint x: 672, endPoint y: 315, distance: 119.9
click at [672, 315] on div "[DATE] 18:54 : PortalInsumos Código Portal: 2048149 Aviso de Recebimento Ar: 18…" at bounding box center [813, 332] width 331 height 91
copy div "Aviso de Recebimento Ar: 183147412 Data [PERSON_NAME] Atual: [DATE] 00:00:00 Qu…"
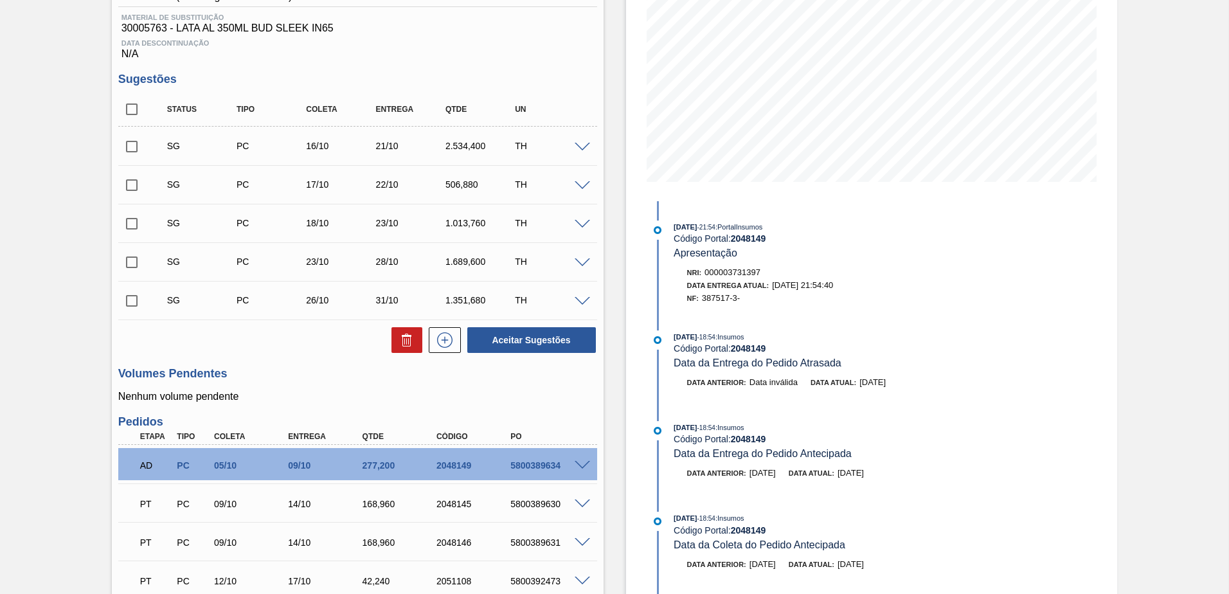
scroll to position [193, 0]
